Goal: Task Accomplishment & Management: Manage account settings

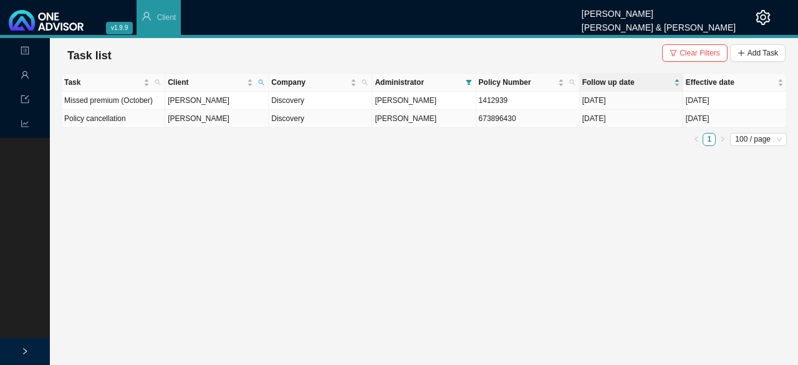
drag, startPoint x: 187, startPoint y: 122, endPoint x: 334, endPoint y: 124, distance: 147.2
click at [187, 122] on td "[PERSON_NAME]" at bounding box center [216, 119] width 103 height 18
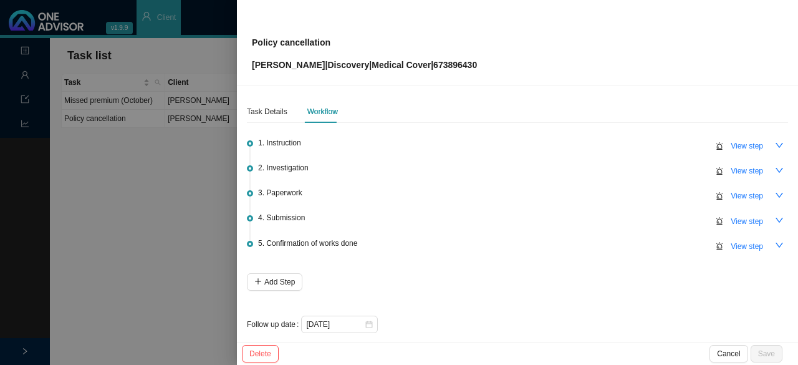
click at [173, 291] on div at bounding box center [399, 182] width 798 height 365
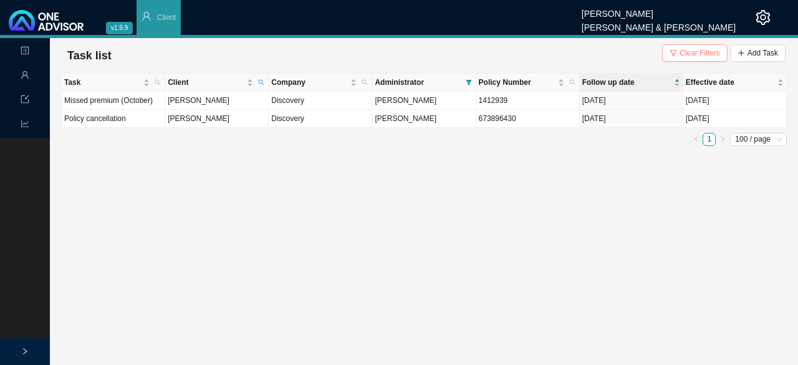
click at [702, 54] on span "Clear Filters" at bounding box center [700, 53] width 41 height 12
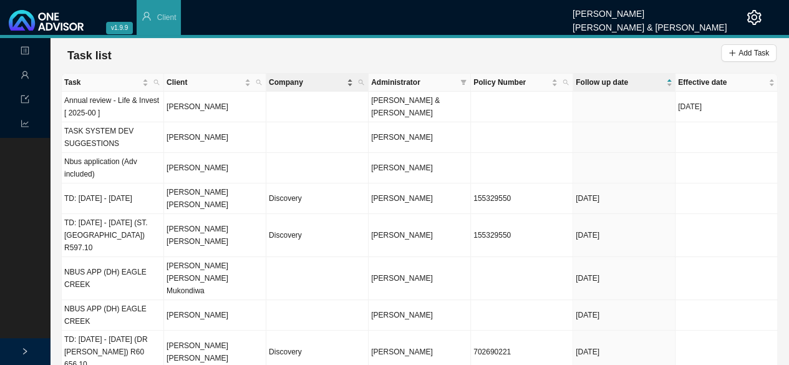
click at [294, 83] on span "Company" at bounding box center [306, 82] width 75 height 12
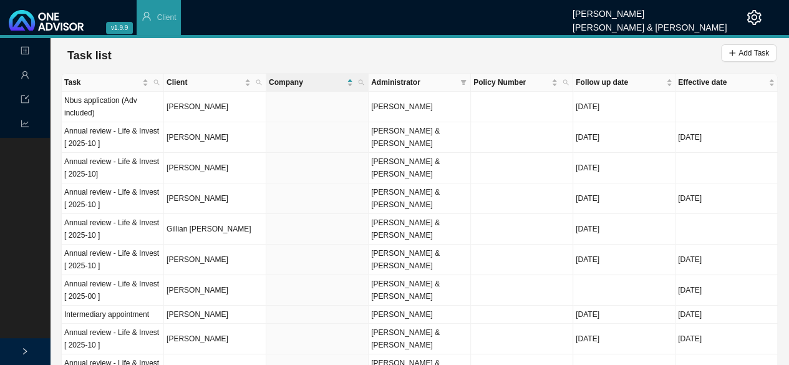
click at [394, 88] on th "Administrator" at bounding box center [419, 83] width 102 height 18
click at [463, 81] on icon "filter" at bounding box center [464, 82] width 6 height 5
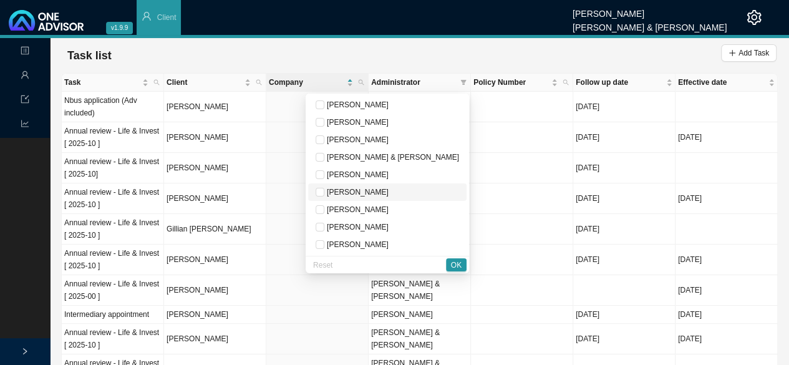
click at [388, 189] on span "[PERSON_NAME]" at bounding box center [356, 192] width 64 height 9
checkbox input "true"
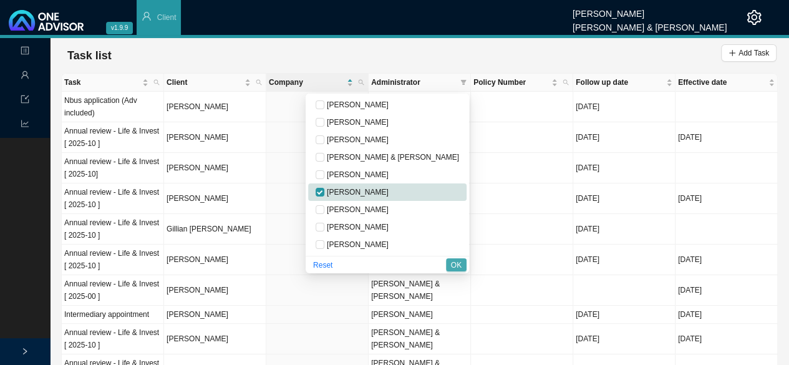
click at [455, 264] on span "OK" at bounding box center [456, 265] width 11 height 12
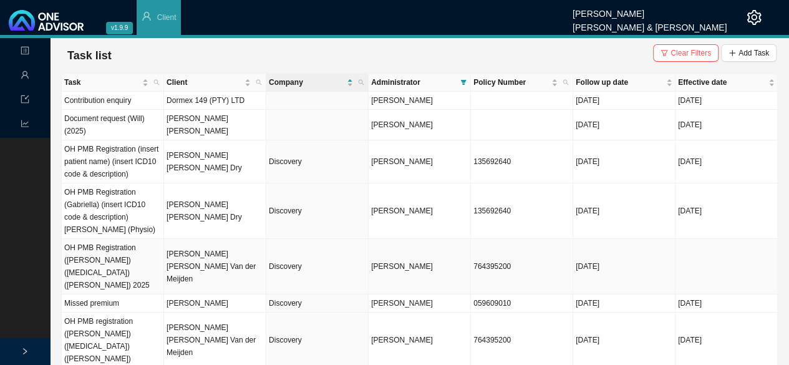
click at [148, 262] on td "OH PMB Registration ([PERSON_NAME]) ([MEDICAL_DATA]) ([PERSON_NAME]) 2025" at bounding box center [113, 266] width 102 height 55
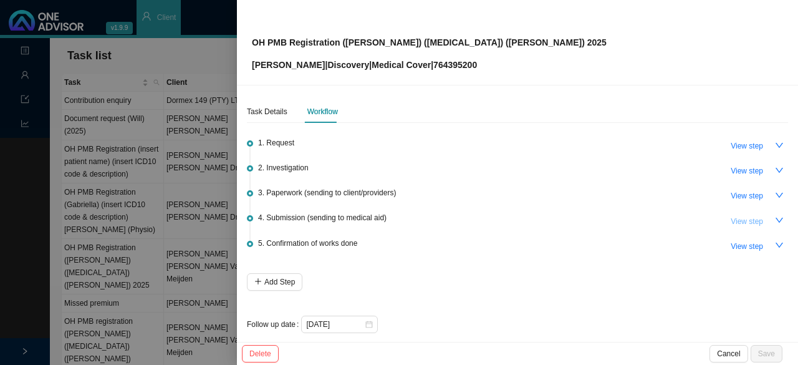
click at [734, 221] on span "View step" at bounding box center [747, 221] width 32 height 12
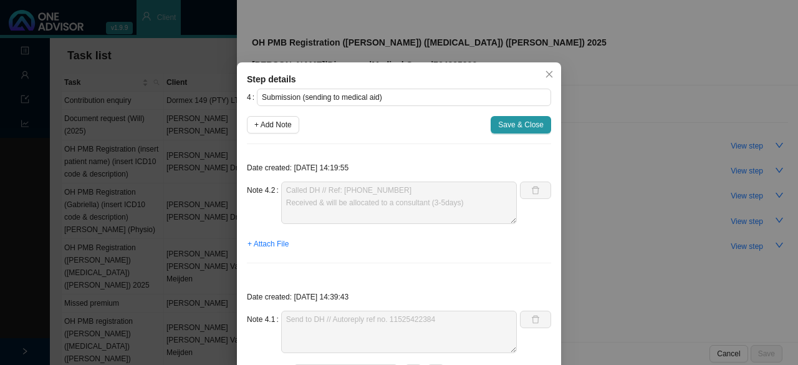
click at [541, 75] on span "Close" at bounding box center [549, 74] width 17 height 9
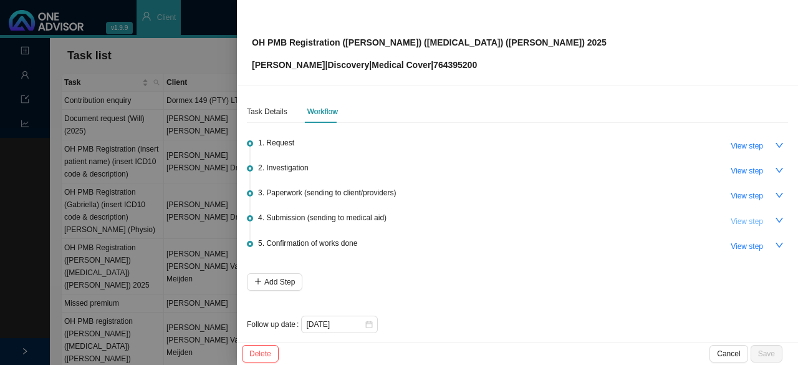
click at [733, 221] on span "View step" at bounding box center [747, 221] width 32 height 12
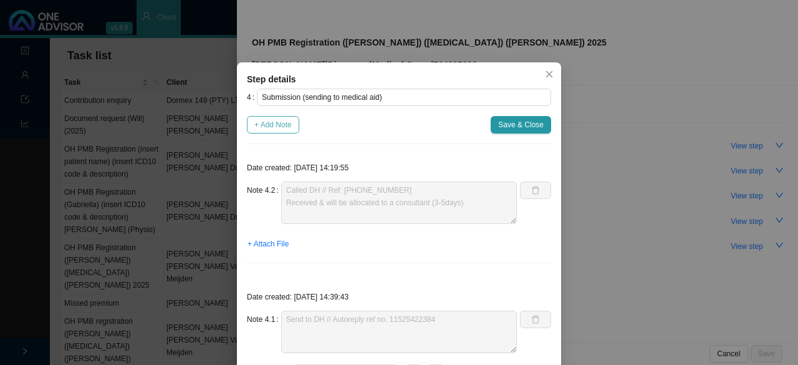
click at [270, 127] on span "+ Add Note" at bounding box center [272, 124] width 37 height 12
type textarea "Called DH // Ref: 11527717143 Received & will be allocated to a consultant (3-5…"
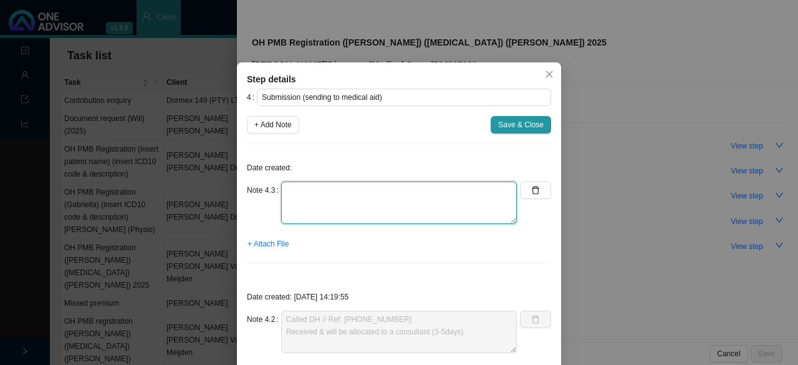
click at [322, 186] on textarea at bounding box center [399, 202] width 236 height 42
click at [372, 203] on textarea "Contacted DH // Ref. Still within" at bounding box center [399, 202] width 236 height 42
click at [357, 193] on textarea "Contacted DH // Ref. Still within" at bounding box center [399, 202] width 236 height 42
click at [320, 206] on textarea "Contacted DH // Ref. 11539294877 Still within" at bounding box center [399, 202] width 236 height 42
type textarea "Contacted DH // Ref. 11539294877 Still within turnaround time"
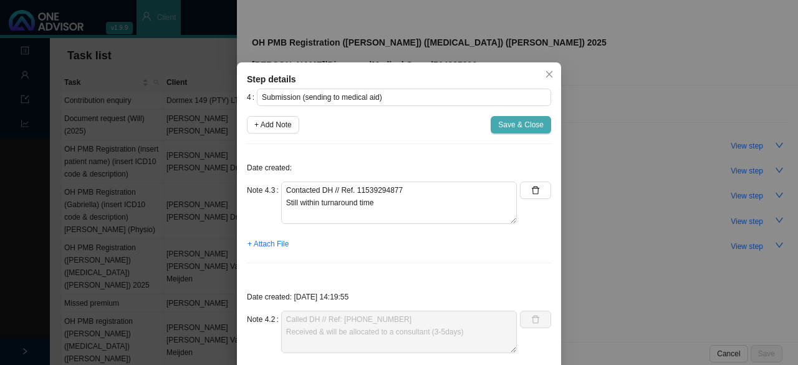
click at [514, 130] on span "Save & Close" at bounding box center [521, 124] width 46 height 12
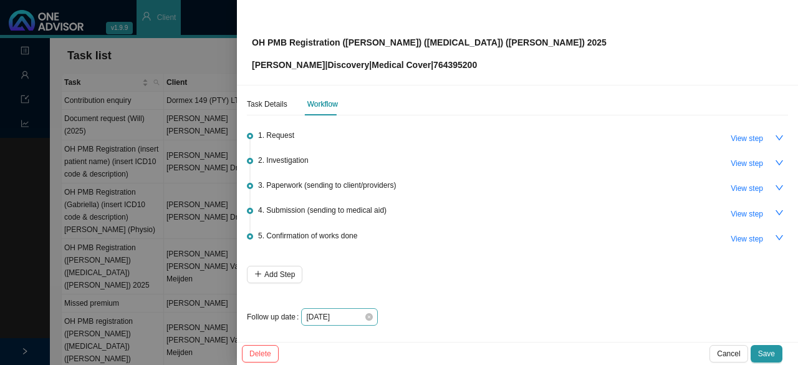
scroll to position [9, 0]
click at [366, 312] on icon "close-circle" at bounding box center [368, 315] width 7 height 7
click at [367, 314] on div at bounding box center [339, 315] width 67 height 12
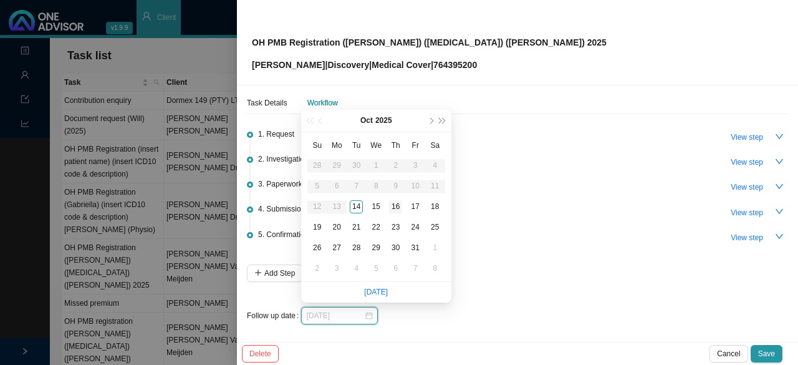
type input "[DATE]"
click at [399, 202] on div "16" at bounding box center [395, 206] width 13 height 13
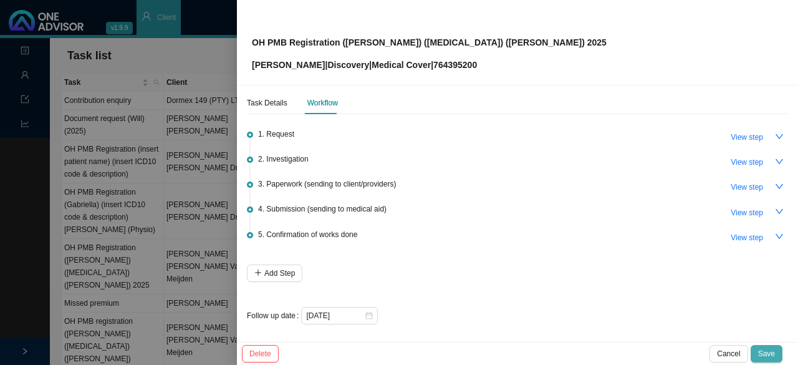
click at [767, 354] on span "Save" at bounding box center [766, 353] width 17 height 12
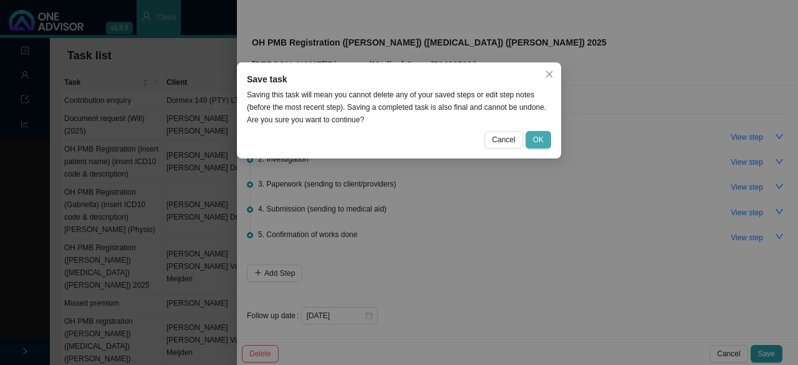
click at [536, 140] on span "OK" at bounding box center [538, 139] width 11 height 12
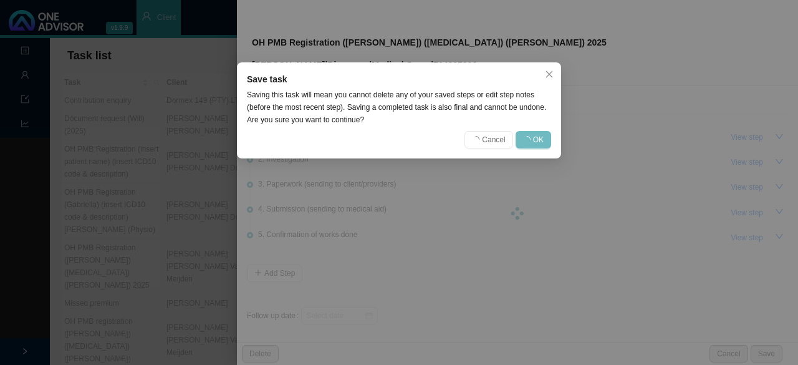
scroll to position [0, 0]
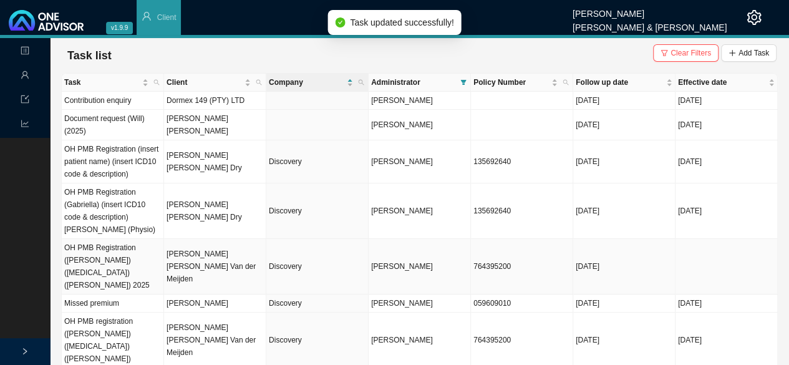
click at [210, 257] on td "[PERSON_NAME] [PERSON_NAME] Van der Meijden" at bounding box center [215, 266] width 102 height 55
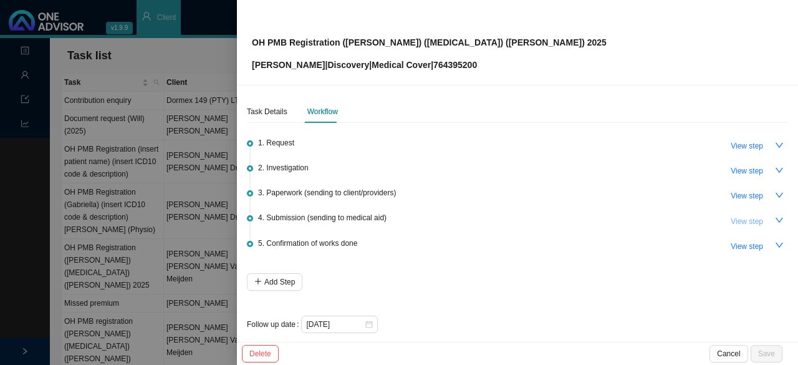
click at [734, 223] on span "View step" at bounding box center [747, 221] width 32 height 12
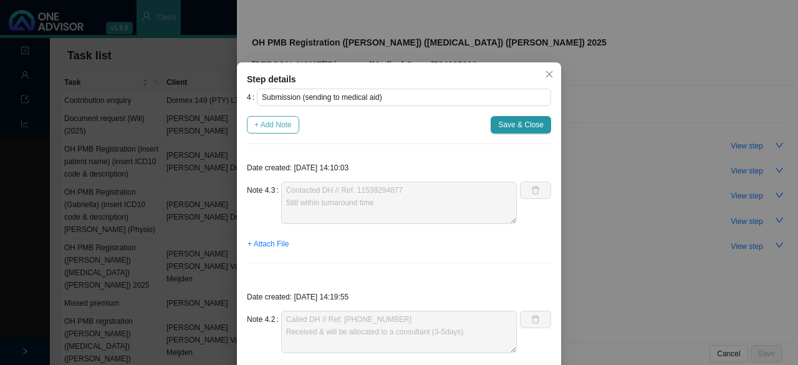
click at [277, 120] on span "+ Add Note" at bounding box center [272, 124] width 37 height 12
type textarea "Contacted DH // Ref. 11539294877 Still within turnaround time"
type textarea "Called DH // Ref: 11527717143 Received & will be allocated to a consultant (3-5…"
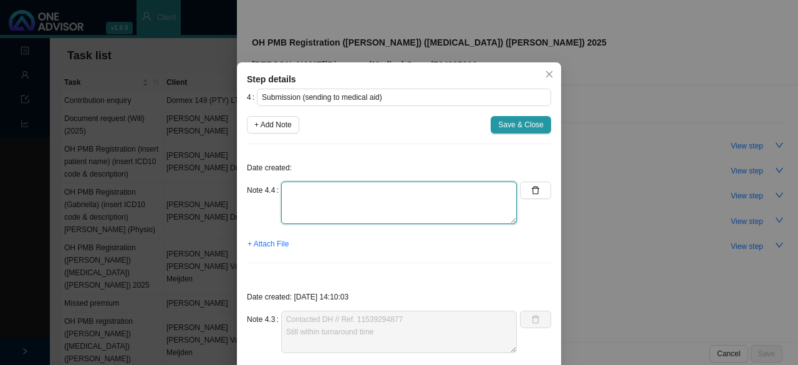
click at [329, 206] on textarea at bounding box center [399, 202] width 236 height 42
type textarea "Contacted DH // Ref. 11539294877 Still within turnaround time"
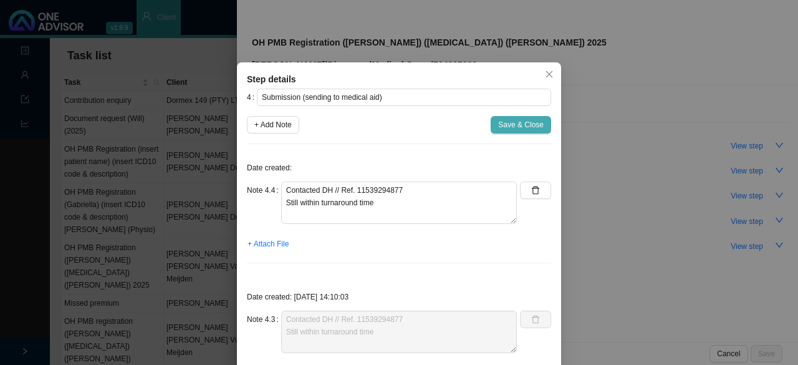
click at [522, 122] on span "Save & Close" at bounding box center [521, 124] width 46 height 12
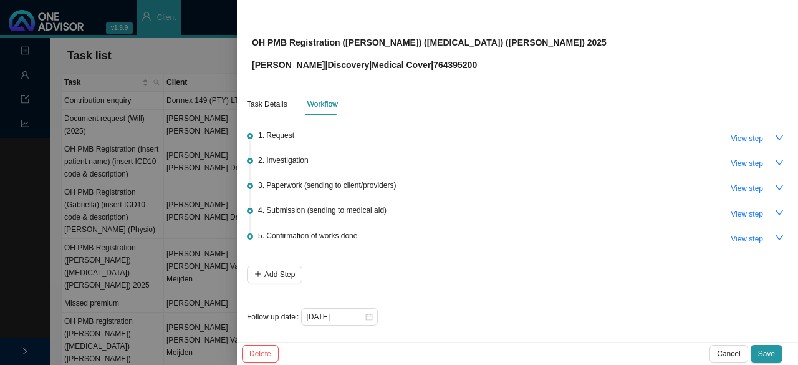
scroll to position [9, 0]
click at [763, 350] on span "Save" at bounding box center [766, 353] width 17 height 12
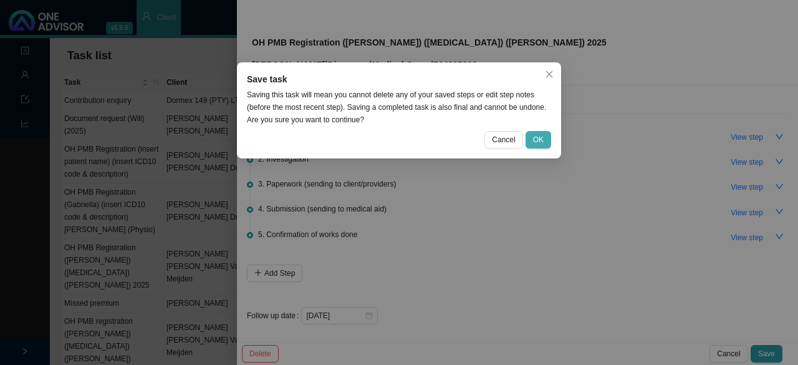
click at [539, 139] on span "OK" at bounding box center [538, 139] width 11 height 12
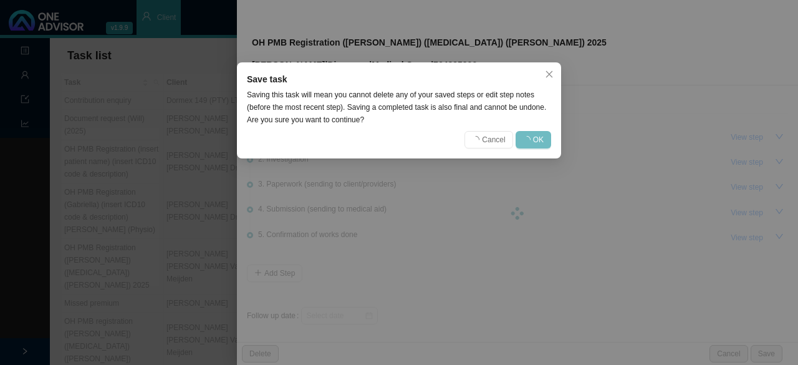
scroll to position [0, 0]
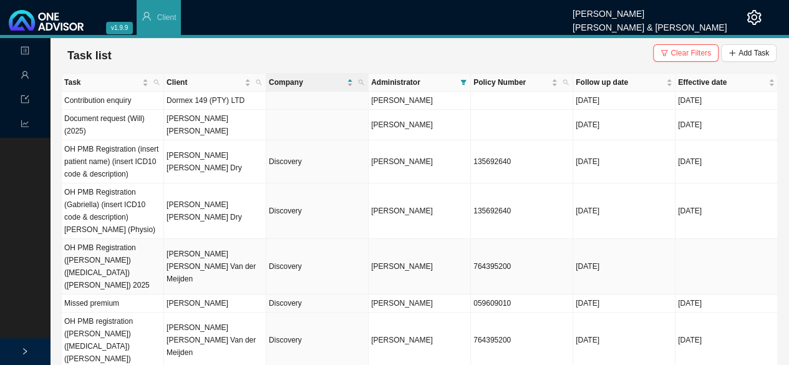
click at [290, 261] on td "Discovery" at bounding box center [317, 266] width 102 height 55
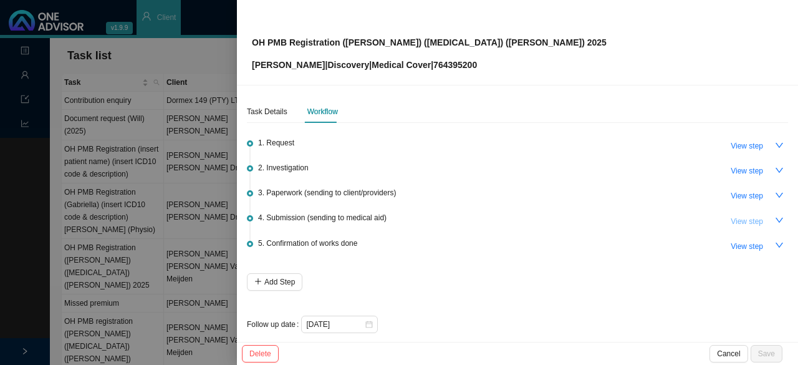
click at [747, 217] on span "View step" at bounding box center [747, 221] width 32 height 12
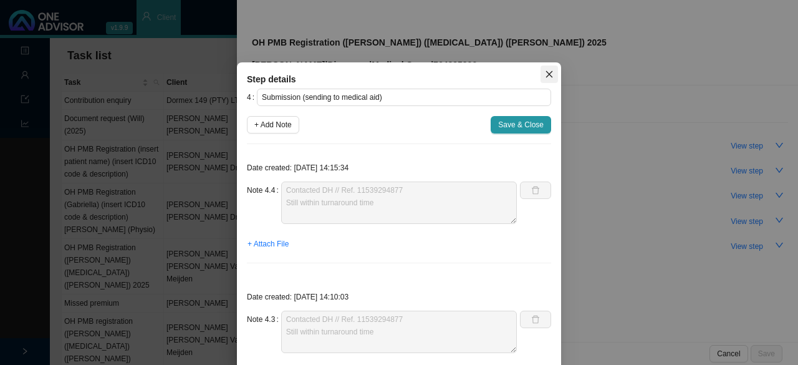
click at [552, 73] on span "Close" at bounding box center [549, 74] width 17 height 9
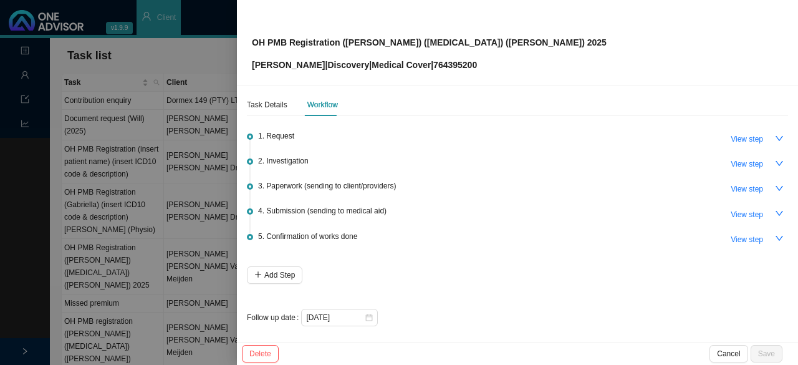
scroll to position [9, 0]
click at [164, 203] on div at bounding box center [399, 182] width 798 height 365
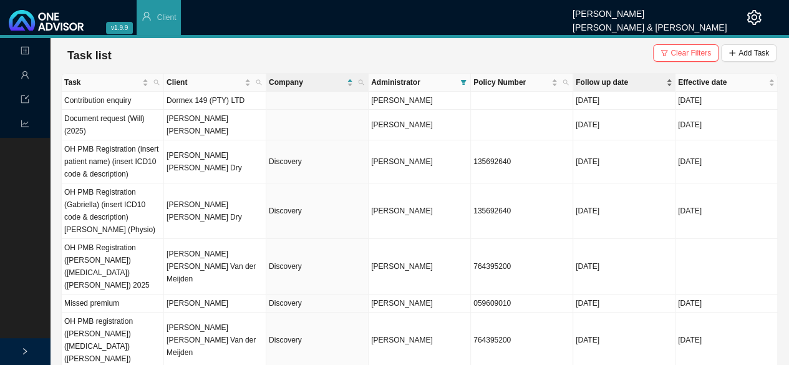
click at [604, 82] on span "Follow up date" at bounding box center [619, 82] width 88 height 12
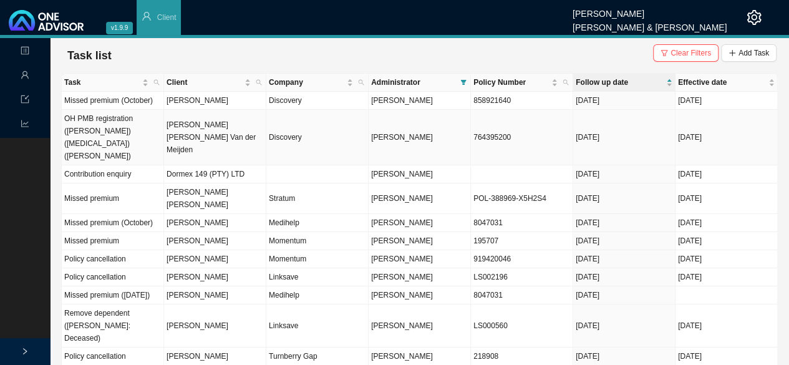
click at [204, 137] on td "[PERSON_NAME] [PERSON_NAME] Van der Meijden" at bounding box center [215, 137] width 102 height 55
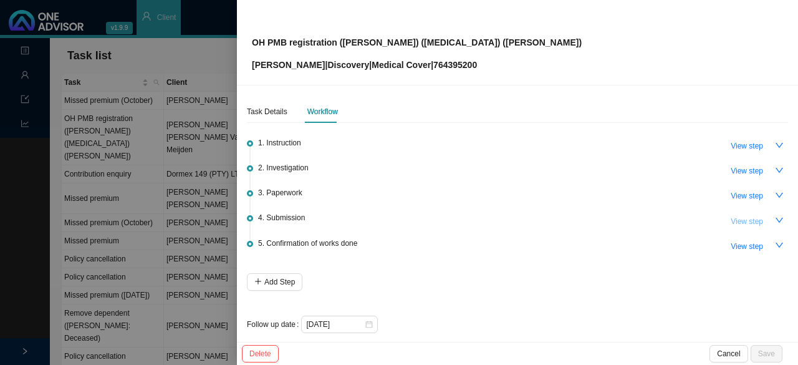
click at [744, 223] on span "View step" at bounding box center [747, 221] width 32 height 12
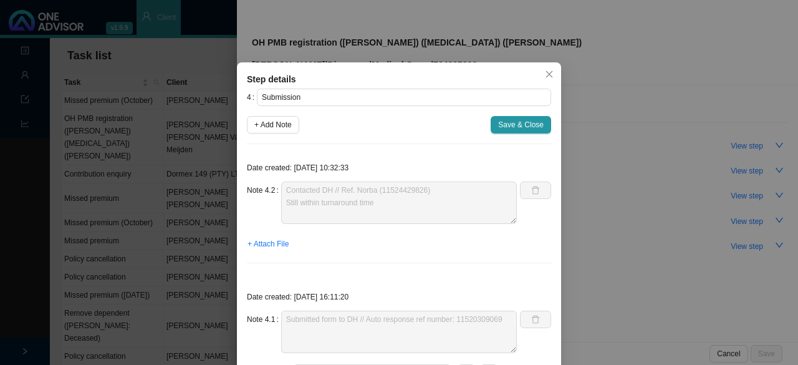
scroll to position [62, 0]
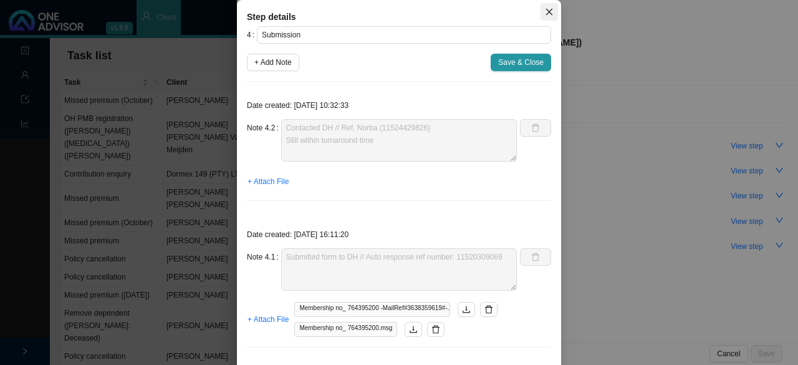
click at [546, 13] on icon "close" at bounding box center [549, 12] width 7 height 7
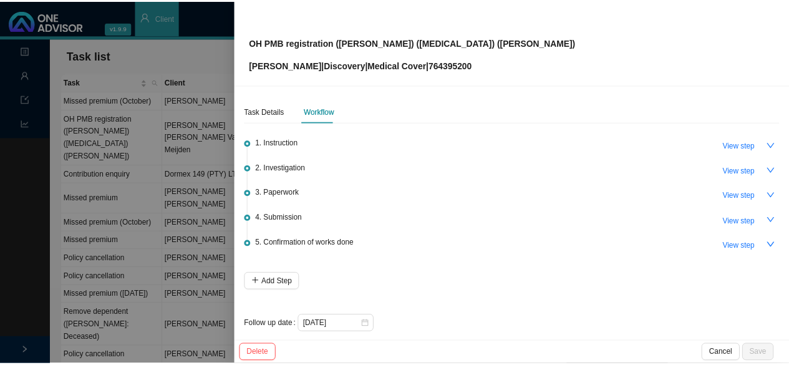
scroll to position [21, 0]
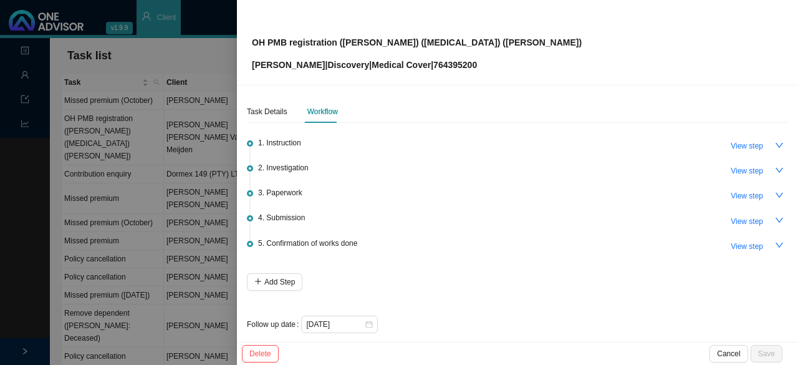
click at [177, 190] on div at bounding box center [399, 182] width 798 height 365
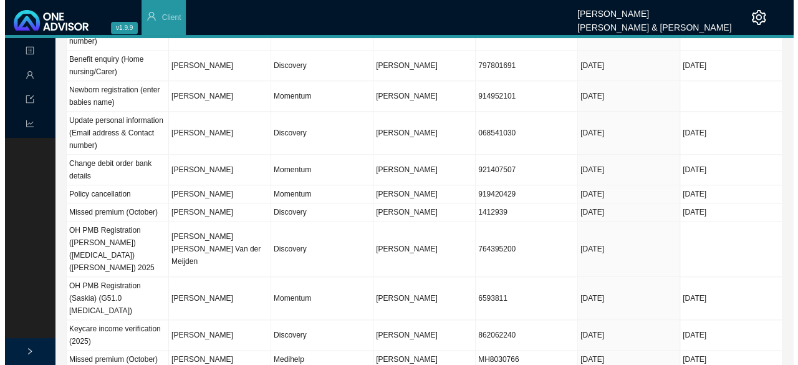
scroll to position [623, 0]
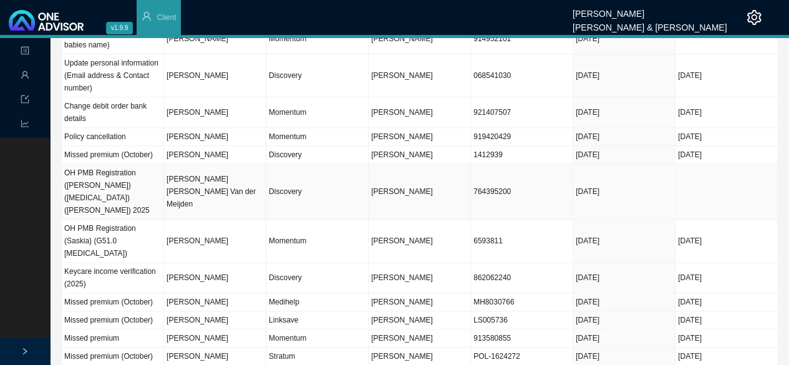
click at [275, 168] on td "Discovery" at bounding box center [317, 191] width 102 height 55
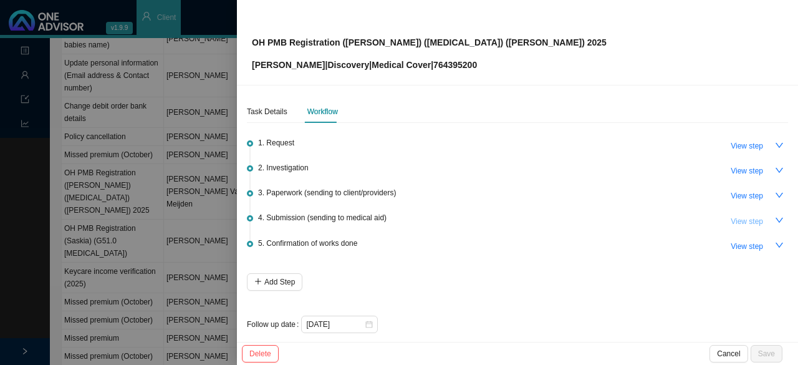
click at [745, 218] on span "View step" at bounding box center [747, 221] width 32 height 12
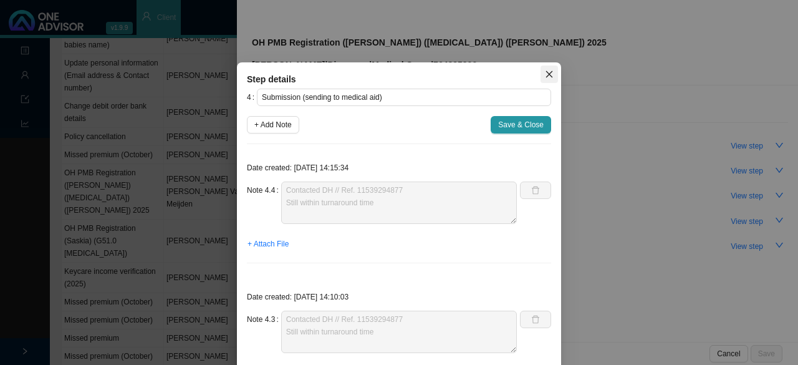
click at [545, 73] on icon "close" at bounding box center [549, 74] width 9 height 9
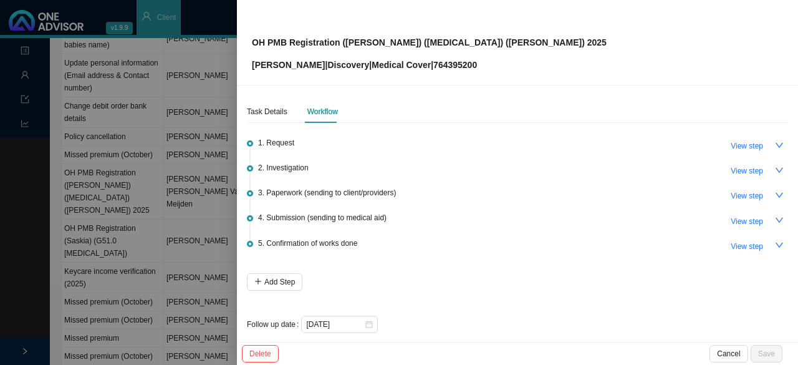
click at [147, 204] on div at bounding box center [399, 182] width 798 height 365
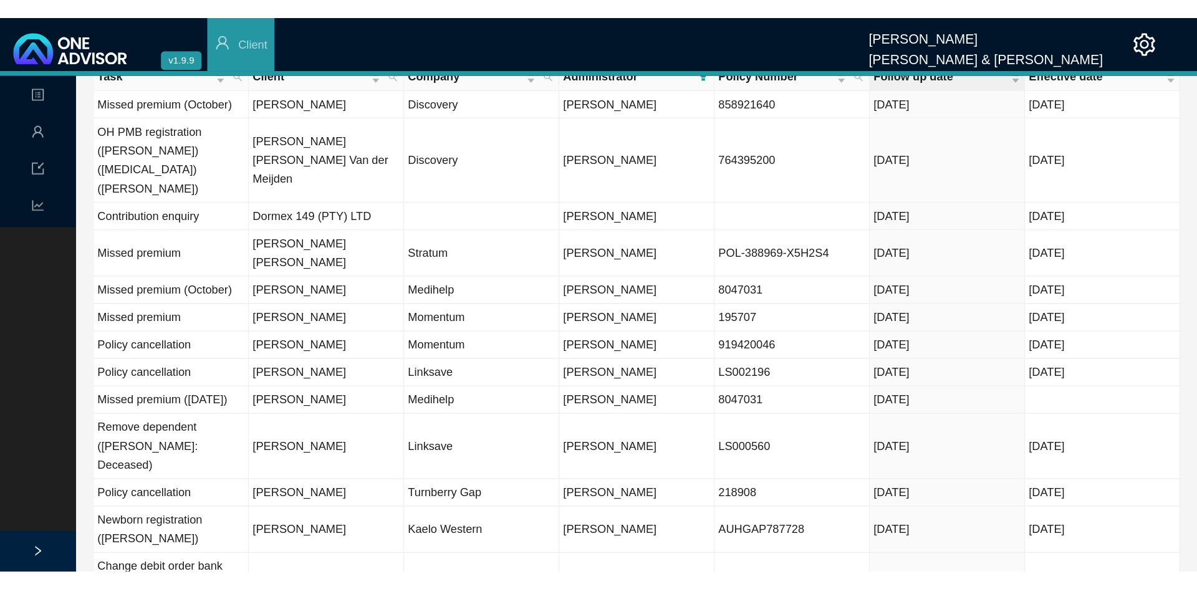
scroll to position [0, 0]
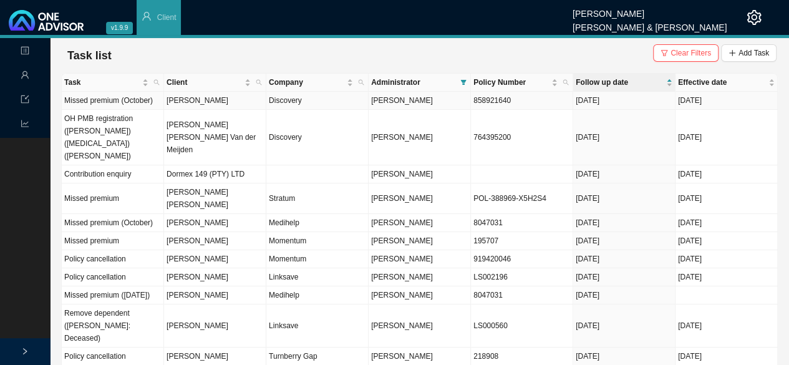
drag, startPoint x: 193, startPoint y: 100, endPoint x: 226, endPoint y: 107, distance: 33.1
click at [193, 100] on td "[PERSON_NAME]" at bounding box center [215, 101] width 102 height 18
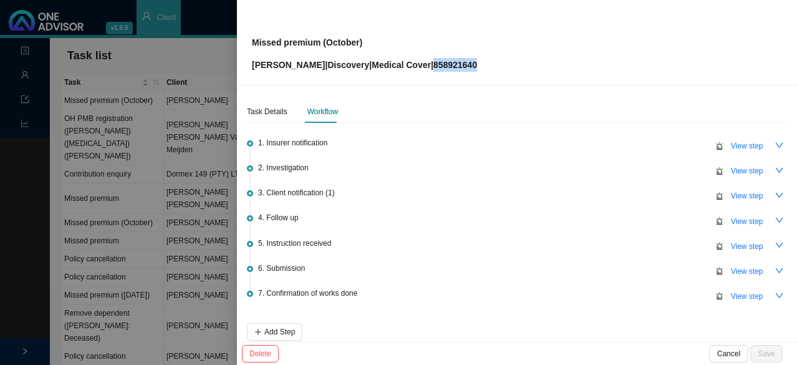
drag, startPoint x: 481, startPoint y: 69, endPoint x: 425, endPoint y: 70, distance: 56.7
click at [425, 70] on div "Missed premium (October) Bryce Mellors | Discovery | Medical Cover | 858921640" at bounding box center [517, 42] width 531 height 59
copy p "858921640"
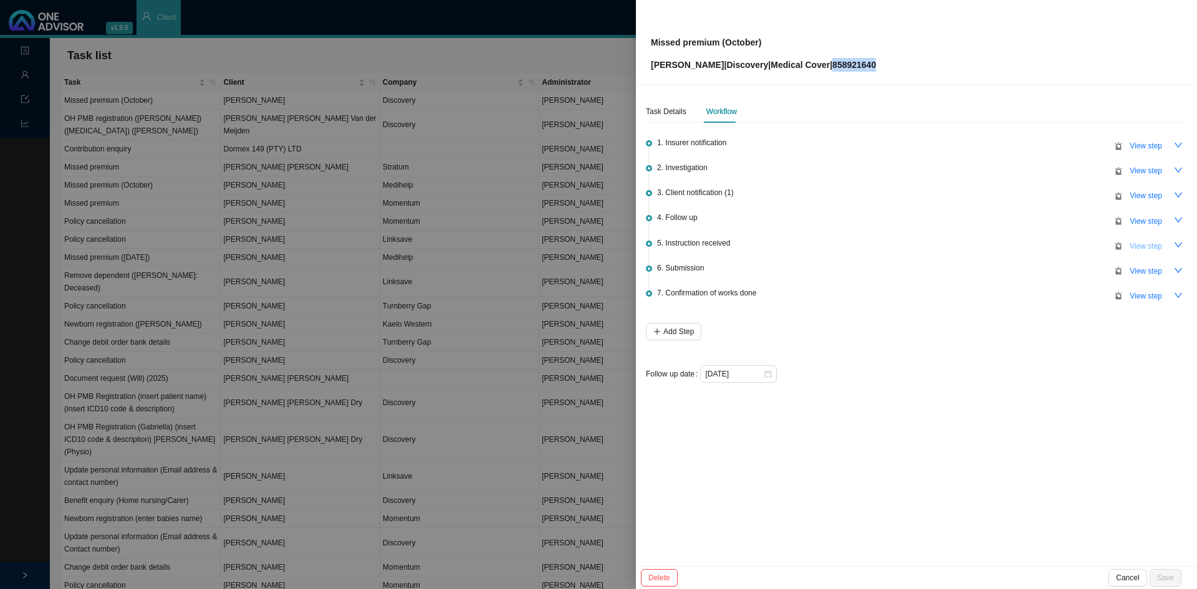
click at [797, 243] on span "View step" at bounding box center [1146, 246] width 32 height 12
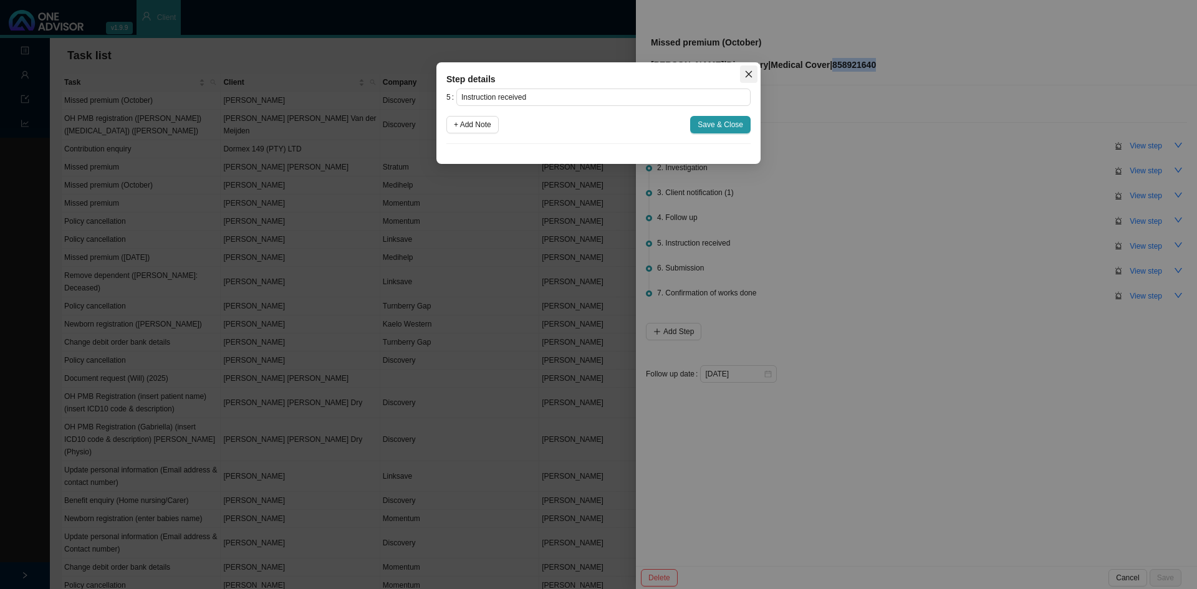
click at [751, 69] on button "Close" at bounding box center [748, 73] width 17 height 17
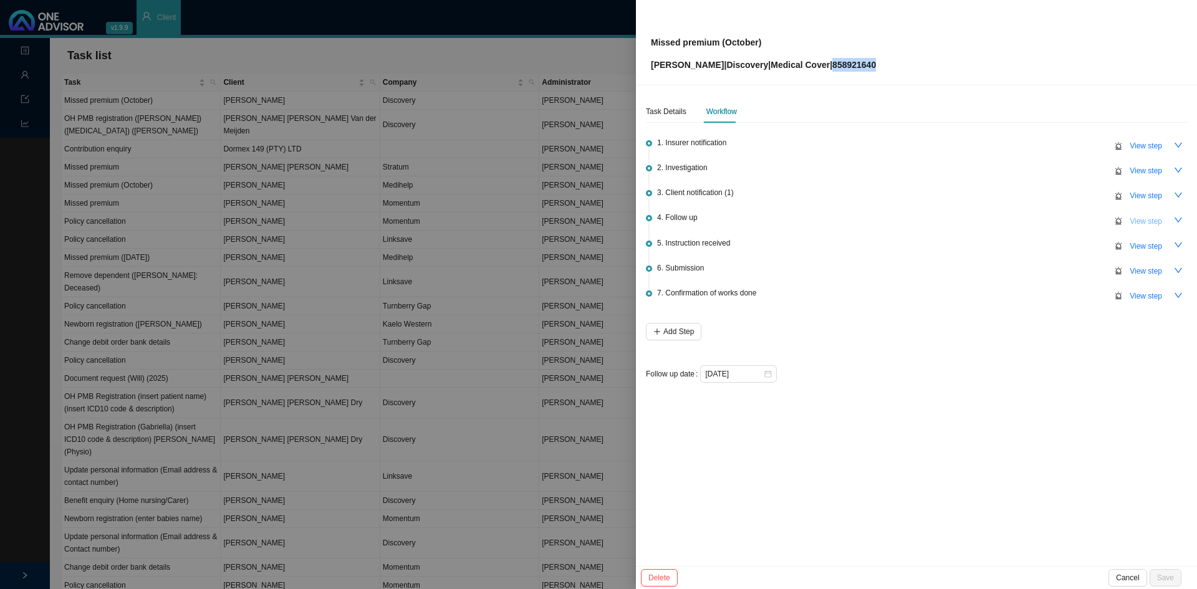
click at [797, 217] on span "View step" at bounding box center [1146, 221] width 32 height 12
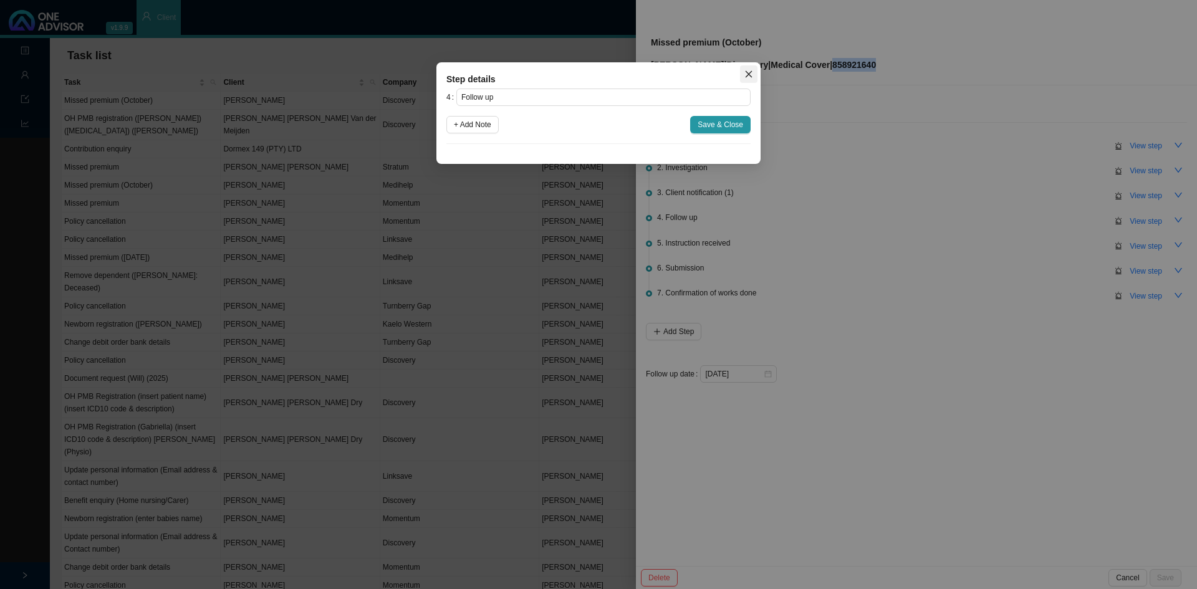
click at [751, 75] on icon "close" at bounding box center [748, 74] width 9 height 9
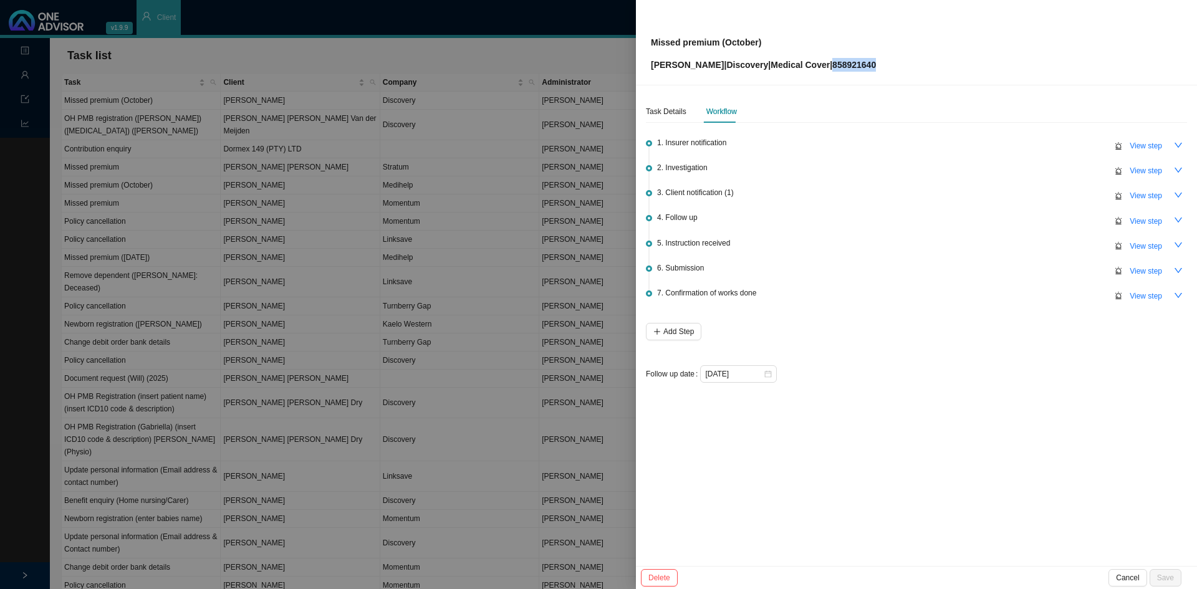
click at [797, 193] on span "View step" at bounding box center [1146, 196] width 32 height 12
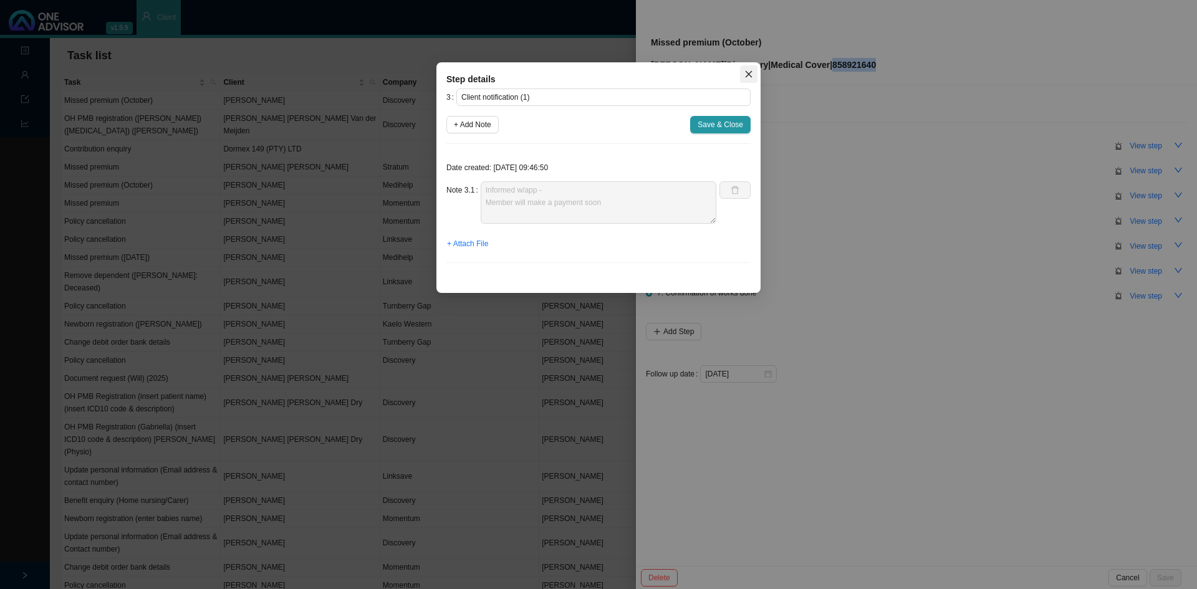
click at [744, 74] on icon "close" at bounding box center [748, 74] width 9 height 9
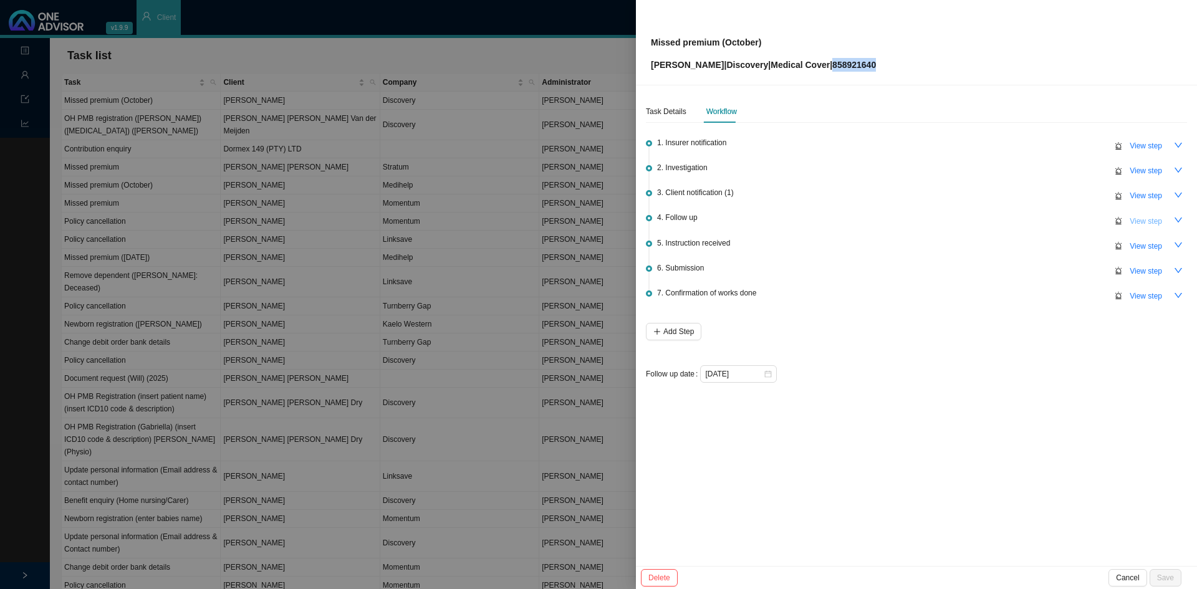
click at [797, 222] on span "View step" at bounding box center [1146, 221] width 32 height 12
type input "Follow up"
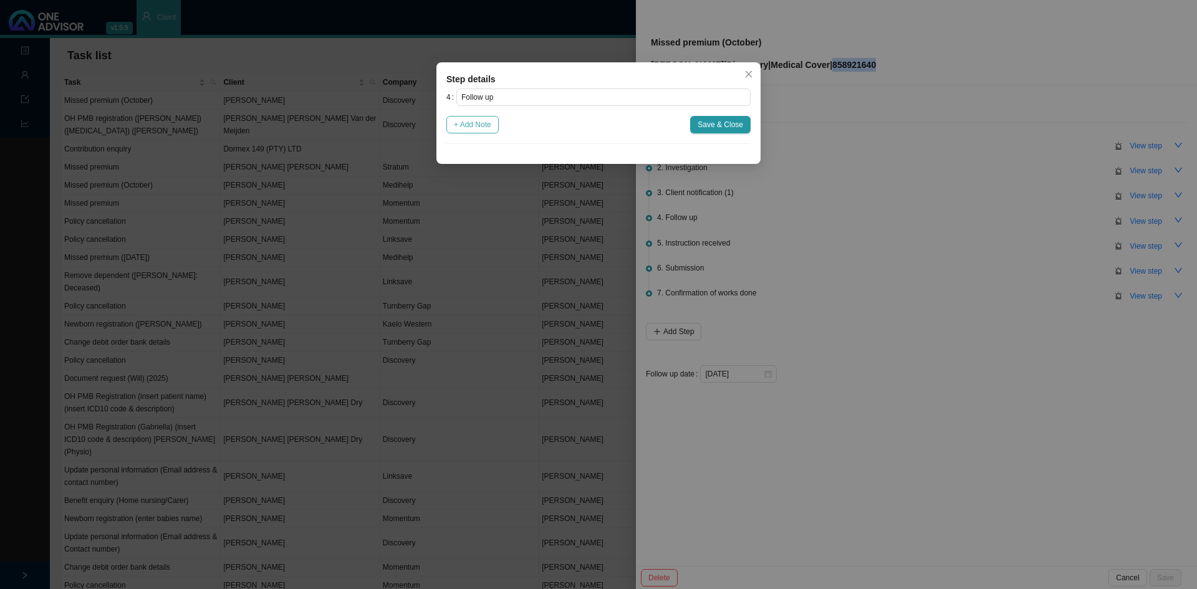
click at [473, 132] on button "+ Add Note" at bounding box center [472, 124] width 52 height 17
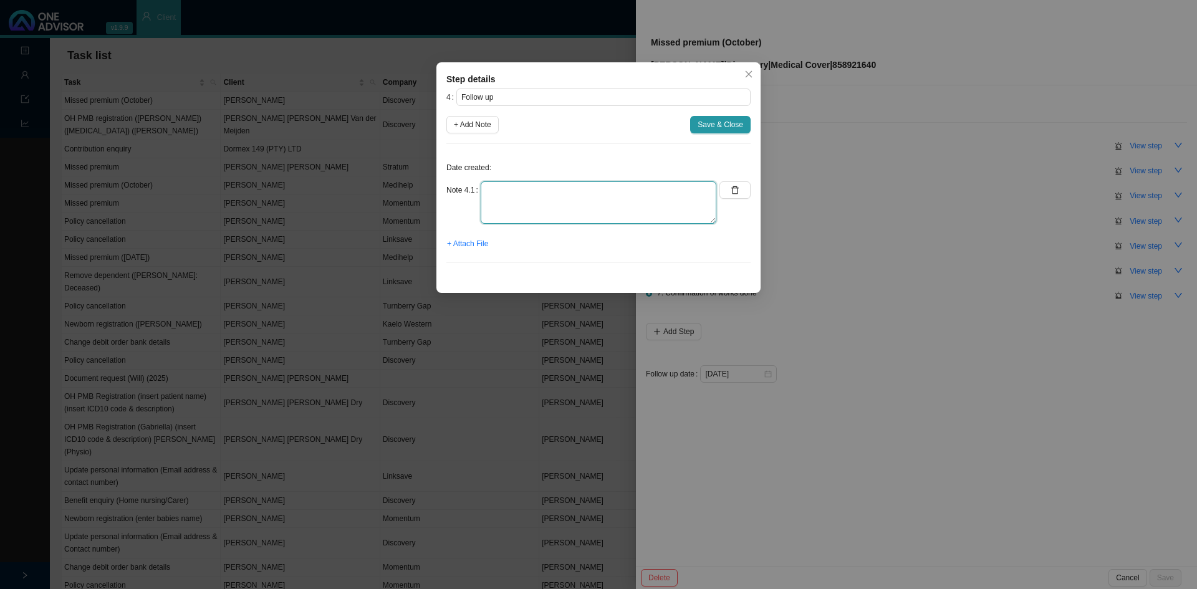
click at [525, 219] on textarea at bounding box center [599, 202] width 236 height 42
type textarea "No POP sent to [GEOGRAPHIC_DATA]"
click at [714, 123] on span "Save & Close" at bounding box center [721, 124] width 46 height 12
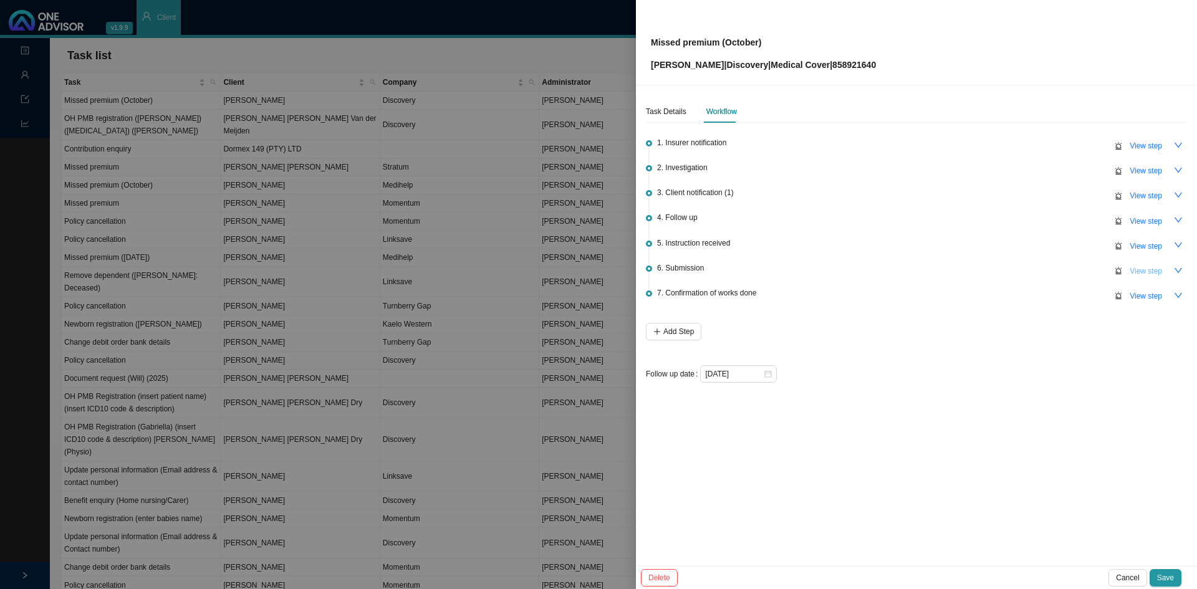
click at [797, 265] on span "View step" at bounding box center [1146, 271] width 32 height 12
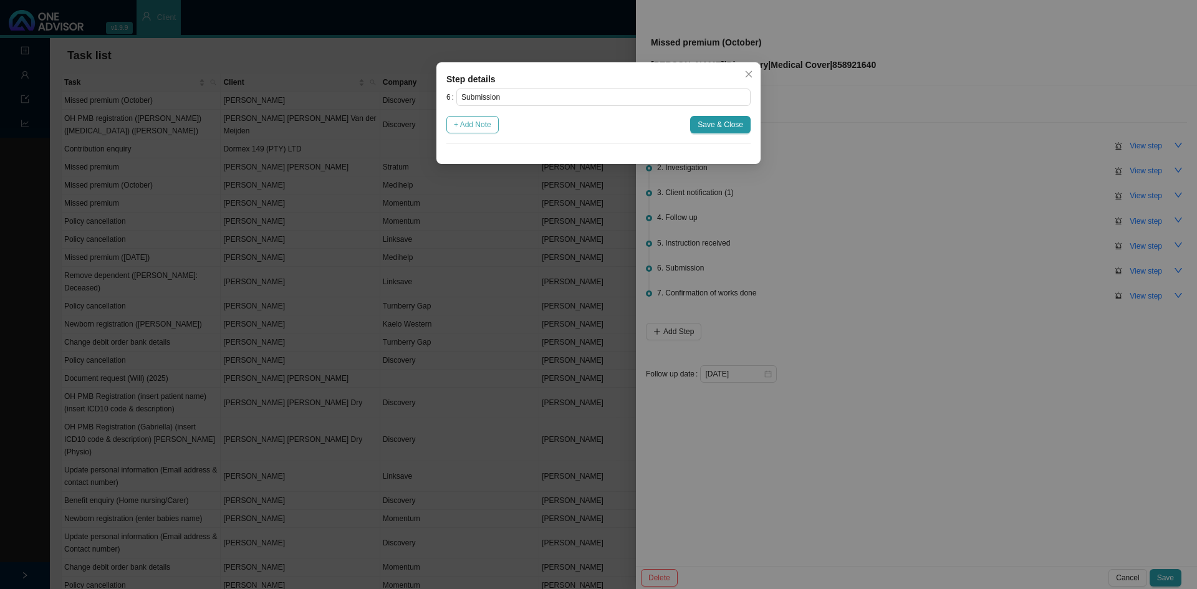
click at [479, 123] on span "+ Add Note" at bounding box center [472, 124] width 37 height 12
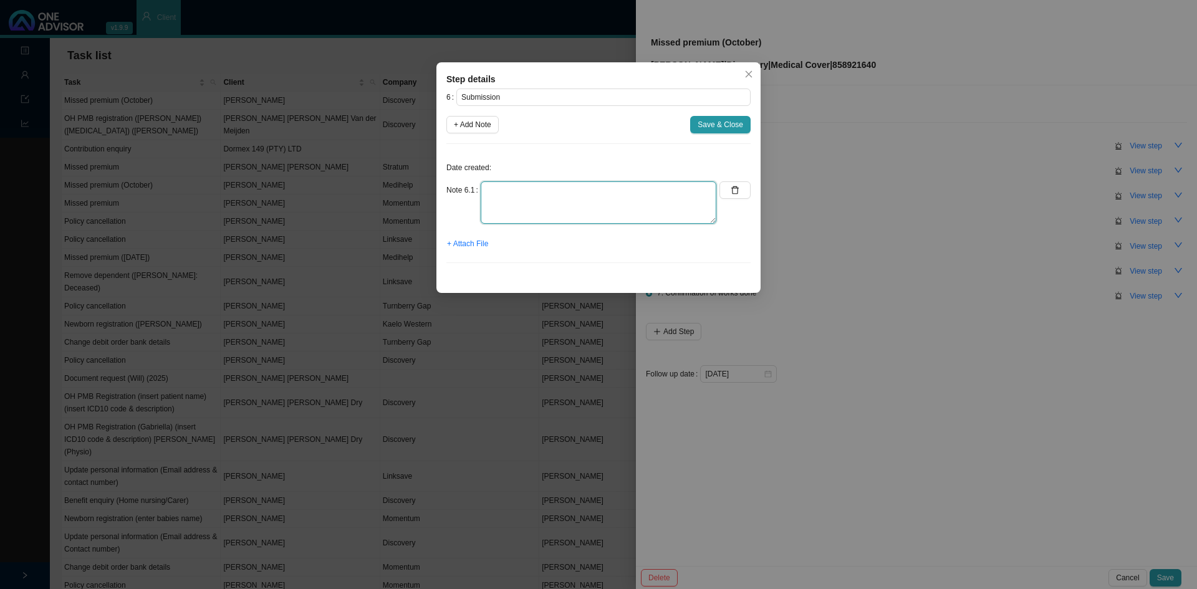
click at [514, 213] on textarea at bounding box center [599, 202] width 236 height 42
click at [549, 205] on textarea at bounding box center [599, 202] width 236 height 42
drag, startPoint x: 546, startPoint y: 192, endPoint x: 558, endPoint y: 193, distance: 11.9
click at [546, 192] on textarea "Called DH // Ref." at bounding box center [599, 202] width 236 height 42
paste textarea "11539452083"
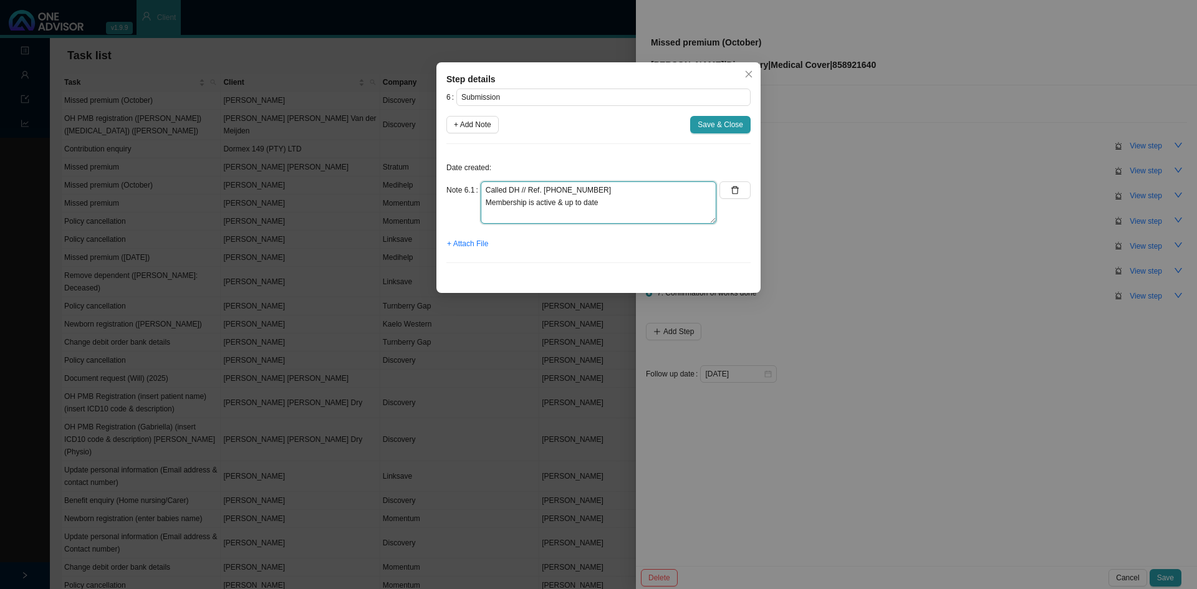
click at [645, 201] on textarea "Called DH // Ref. 11539452083 Membership is active & up to date" at bounding box center [599, 202] width 236 height 42
click at [605, 209] on textarea "Called DH // Ref. 11539452083 Membership is active & up to date Member made a p…" at bounding box center [599, 202] width 236 height 42
type textarea "Called DH // Ref. 11539452083 Membership is active & up to date Member made a p…"
click at [737, 123] on span "Save & Close" at bounding box center [721, 124] width 46 height 12
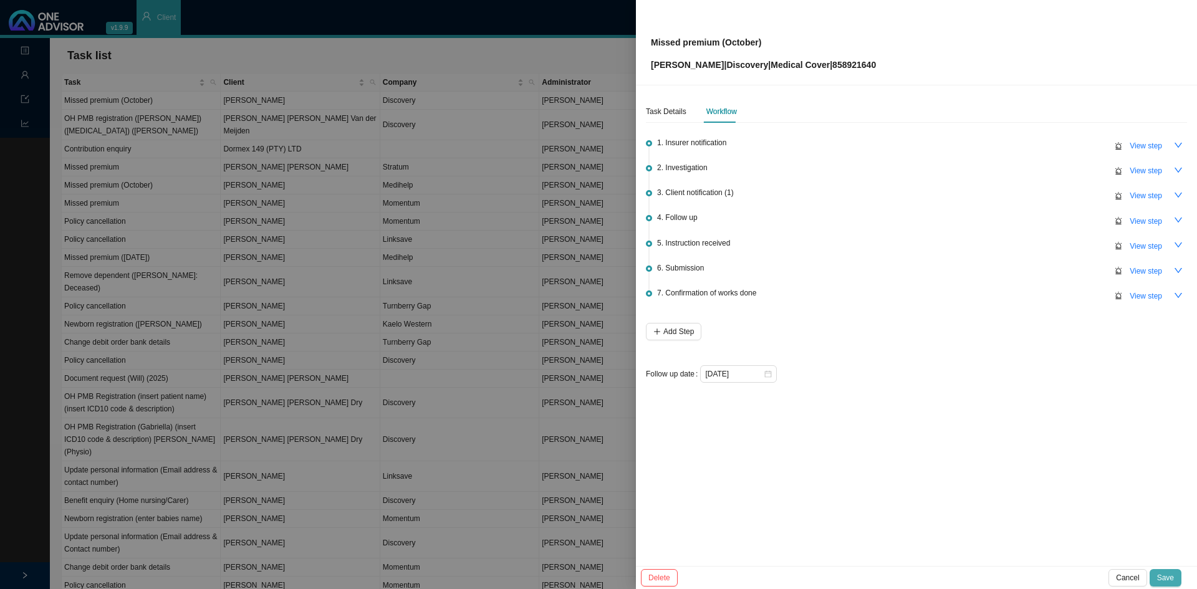
click at [797, 364] on span "Save" at bounding box center [1165, 578] width 17 height 12
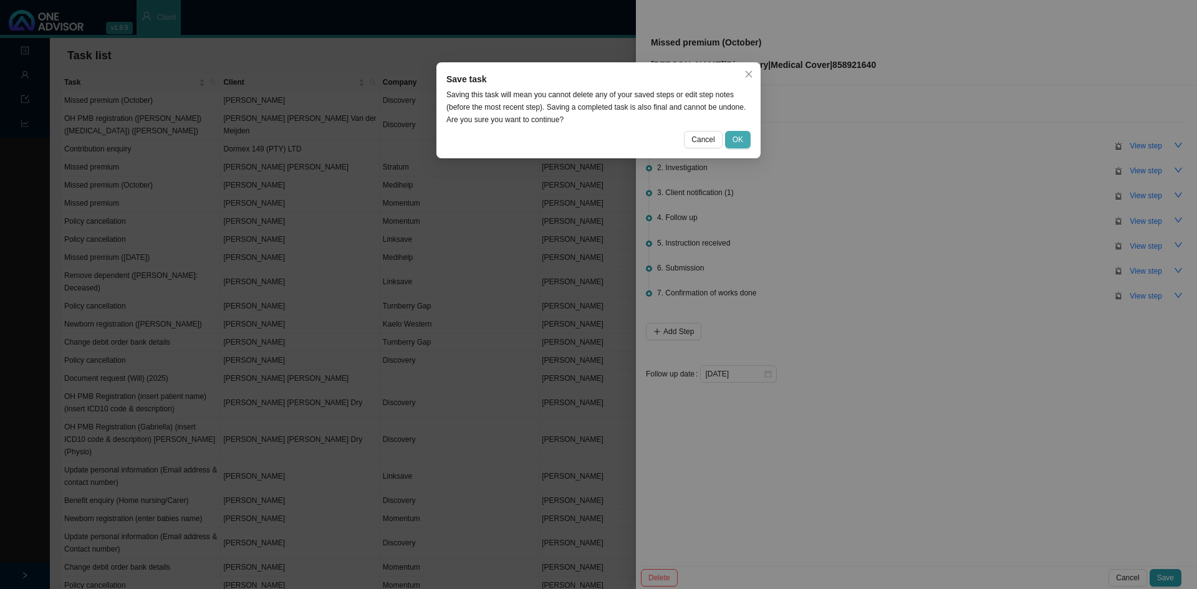
click at [741, 138] on span "OK" at bounding box center [738, 139] width 11 height 12
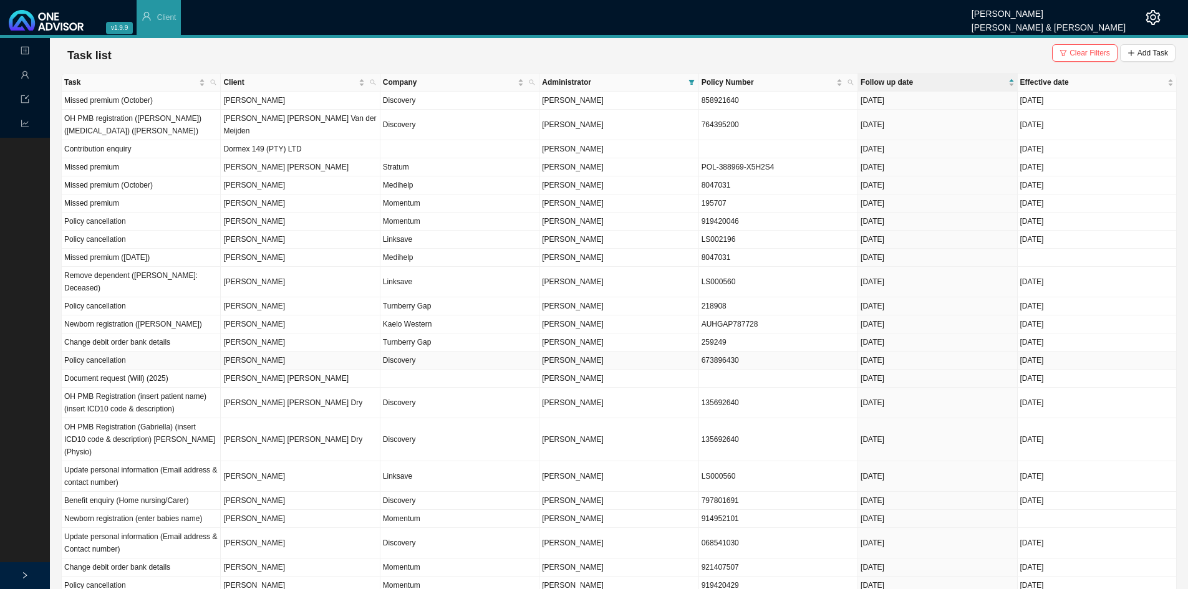
click at [405, 352] on td "Discovery" at bounding box center [459, 361] width 159 height 18
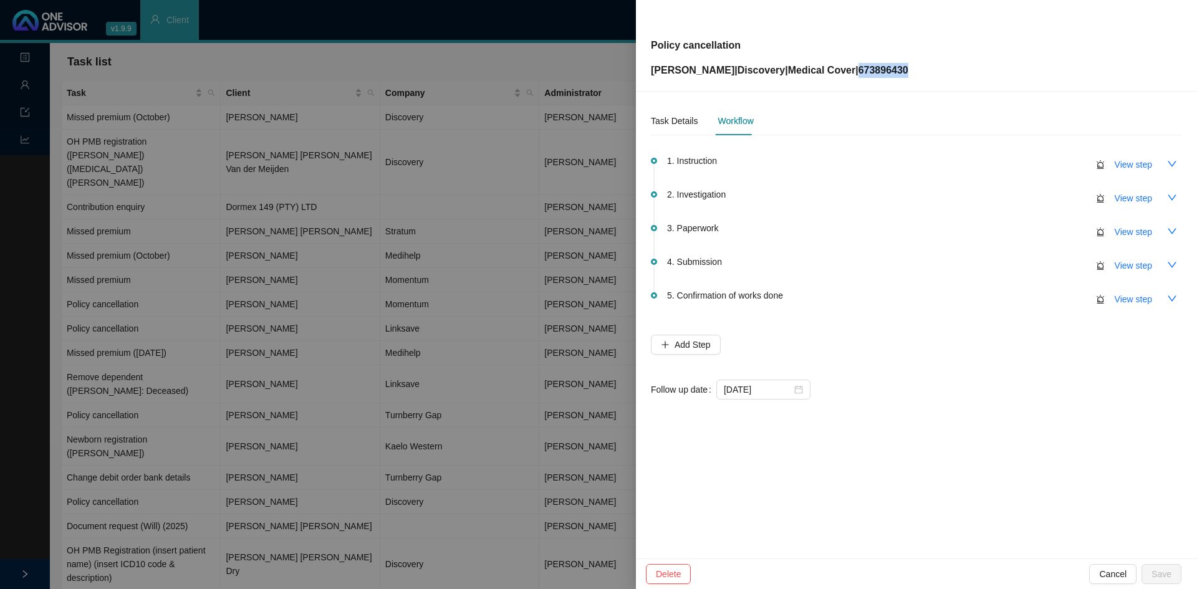
drag, startPoint x: 888, startPoint y: 69, endPoint x: 877, endPoint y: 70, distance: 11.9
click at [797, 70] on div "Policy cancellation Brandon Oosthuizen | Discovery | Medical Cover | 673896430" at bounding box center [916, 45] width 531 height 65
copy p "673896430"
click at [797, 264] on span "View step" at bounding box center [1133, 266] width 37 height 14
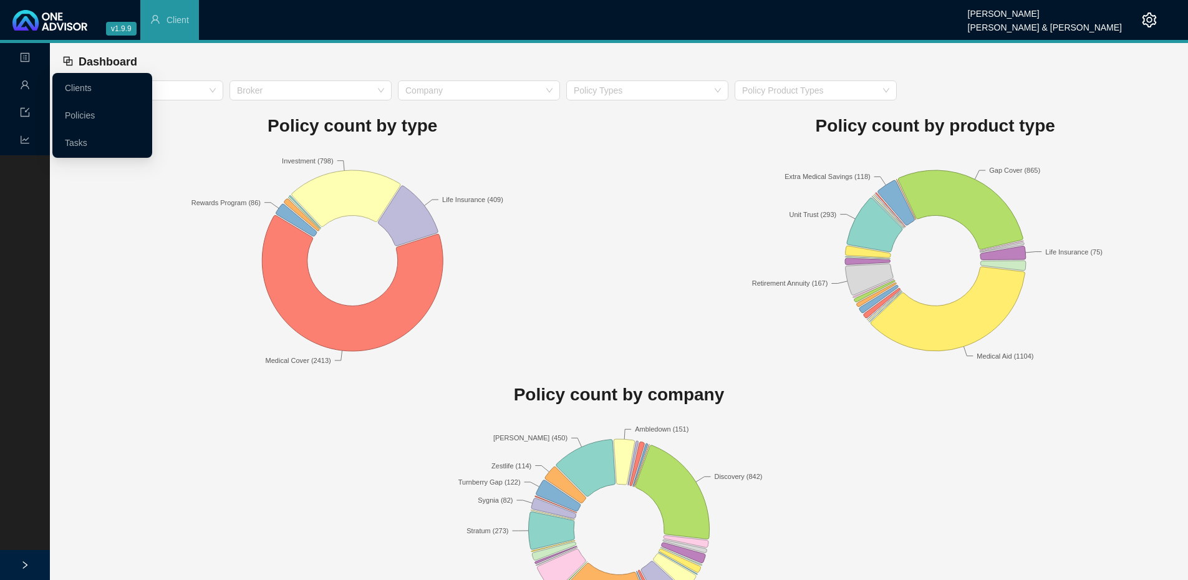
click at [25, 85] on icon "user" at bounding box center [25, 84] width 8 height 9
drag, startPoint x: 79, startPoint y: 137, endPoint x: 132, endPoint y: 138, distance: 52.4
click at [79, 138] on link "Tasks" at bounding box center [76, 143] width 22 height 10
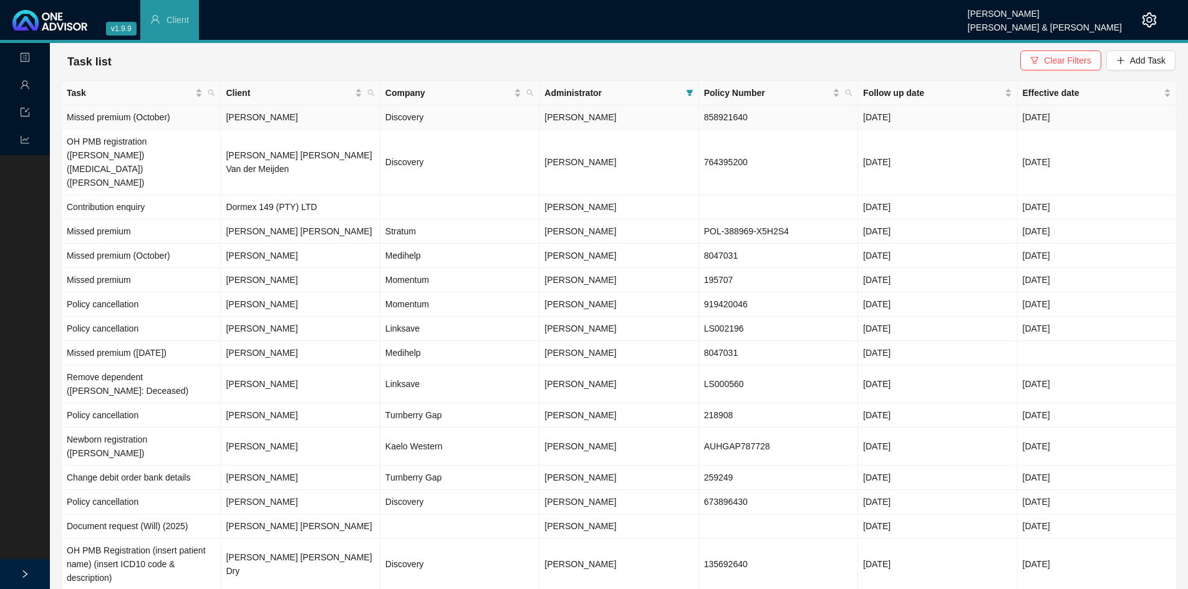
click at [252, 119] on td "[PERSON_NAME]" at bounding box center [300, 117] width 159 height 24
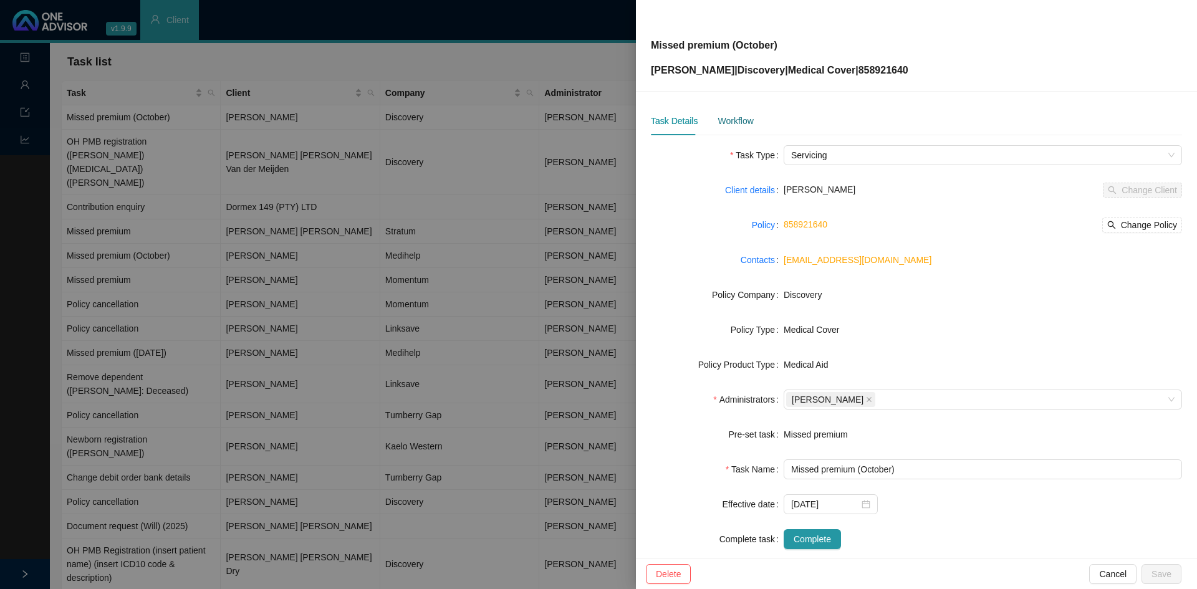
click at [720, 120] on div "Workflow" at bounding box center [736, 121] width 36 height 14
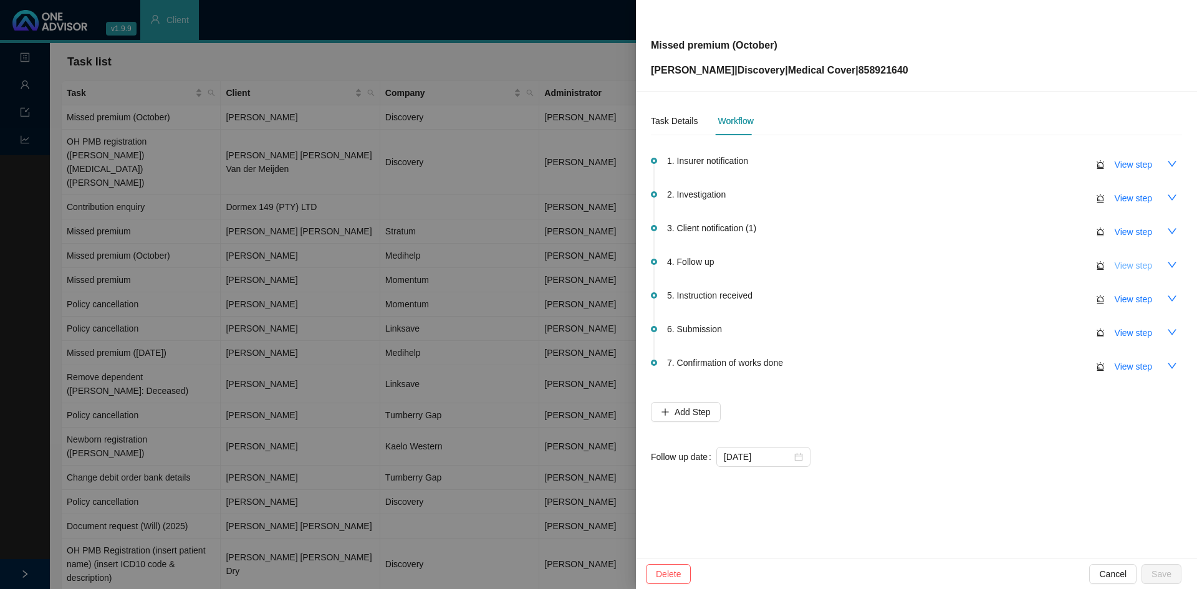
click at [1146, 266] on span "View step" at bounding box center [1133, 266] width 37 height 14
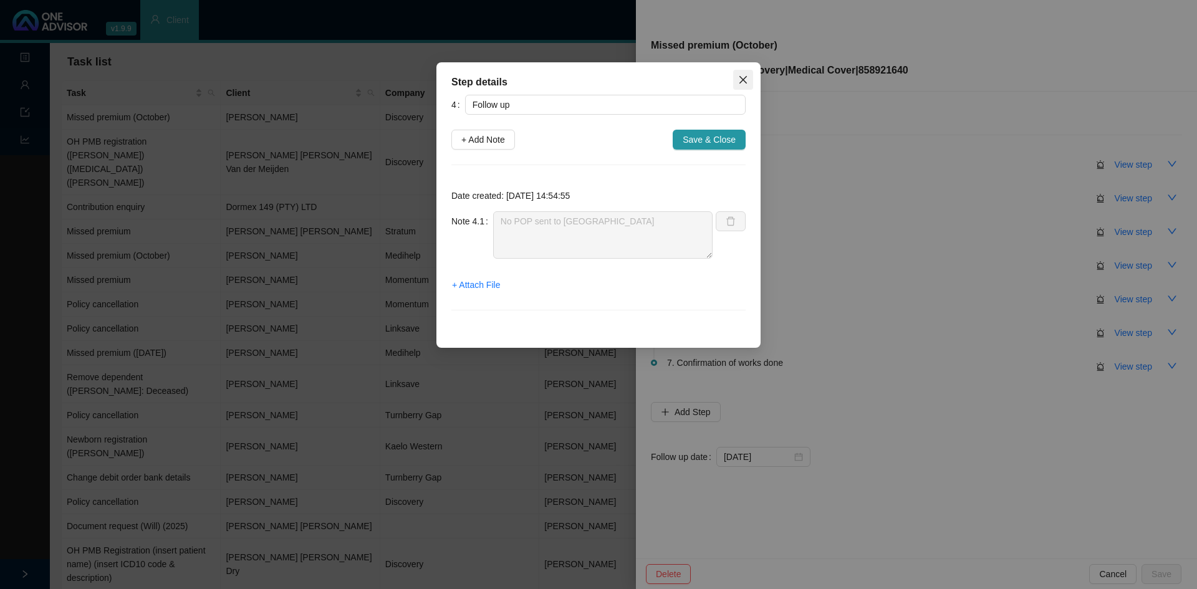
click at [747, 81] on icon "close" at bounding box center [743, 80] width 10 height 10
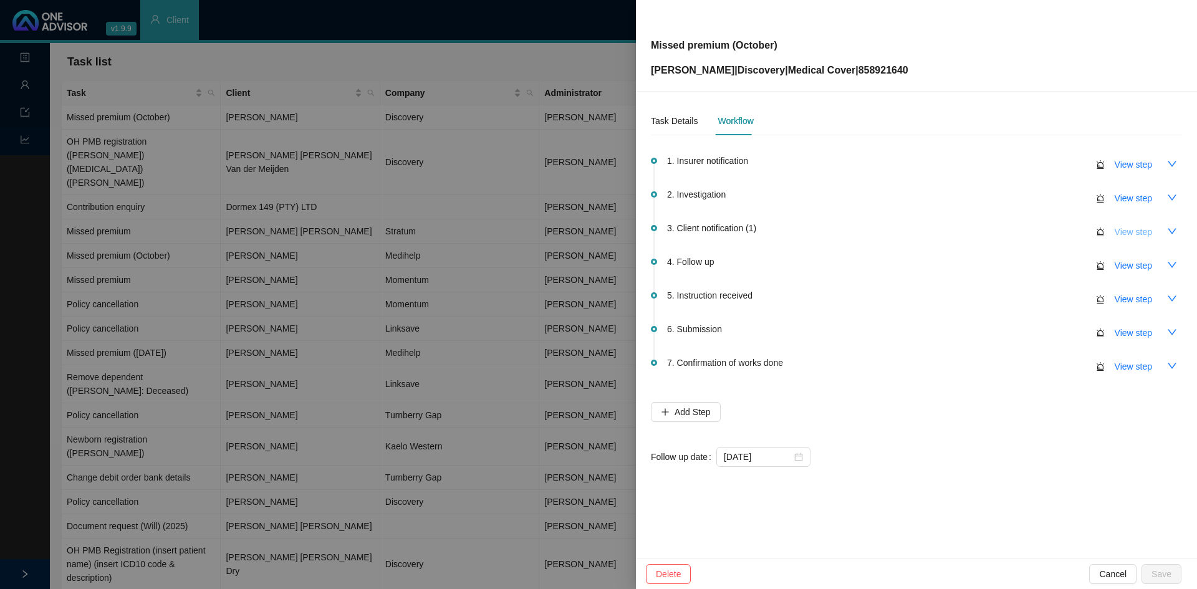
click at [1119, 231] on span "View step" at bounding box center [1133, 232] width 37 height 14
type input "Client notification (1)"
type textarea "Informed w/app - Member will make a payment soon"
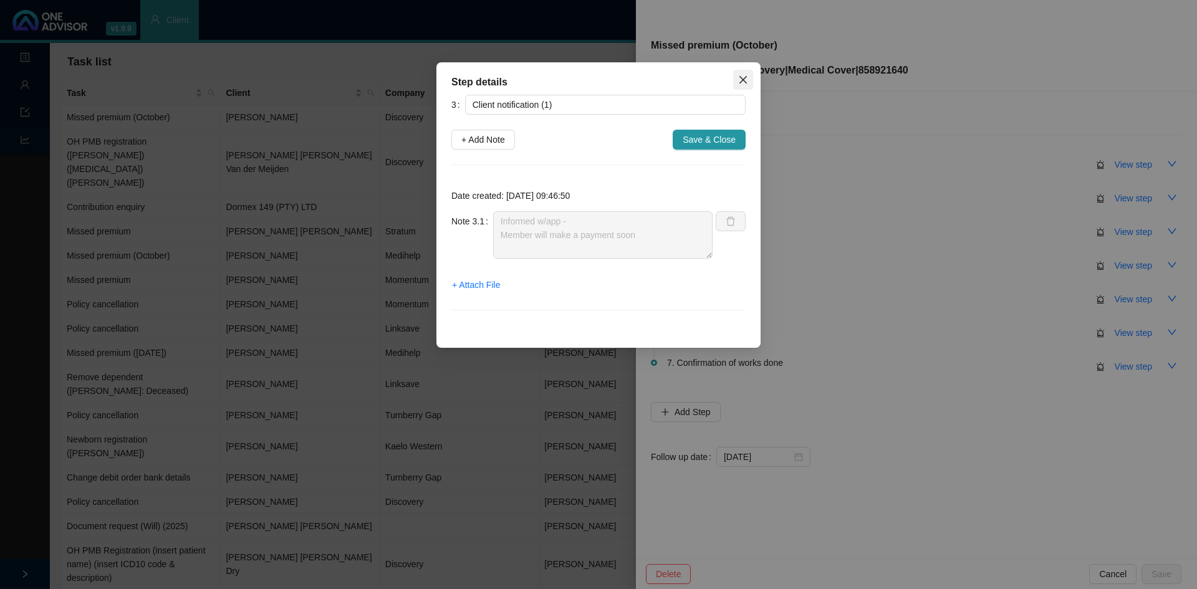
click at [748, 83] on icon "close" at bounding box center [743, 80] width 10 height 10
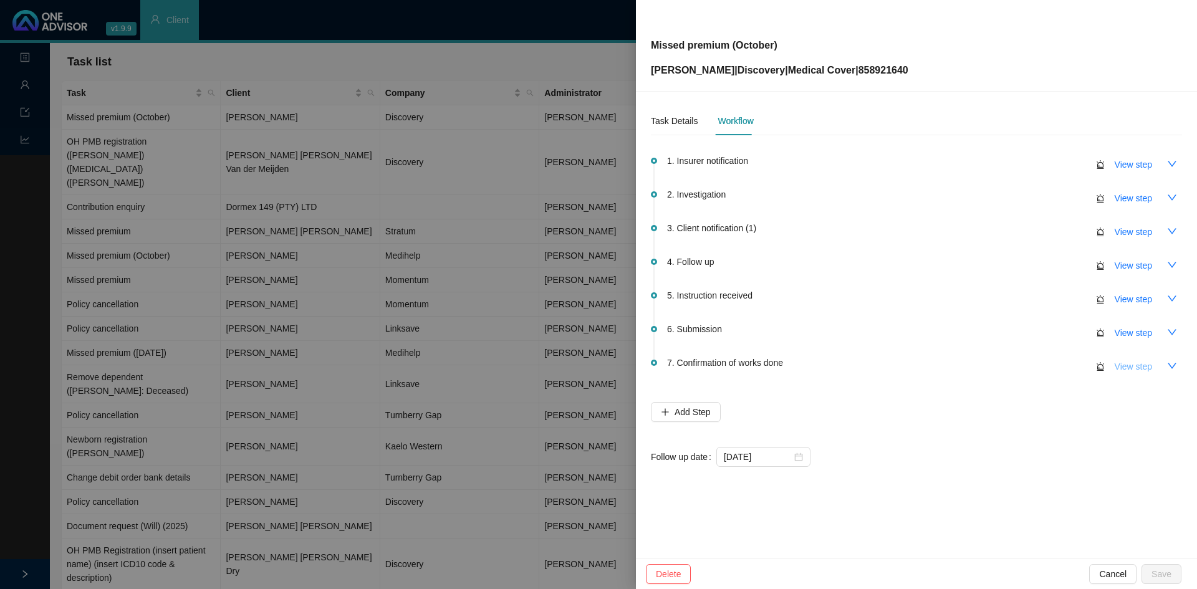
click at [1133, 360] on span "View step" at bounding box center [1133, 367] width 37 height 14
type input "Confirmation of works done"
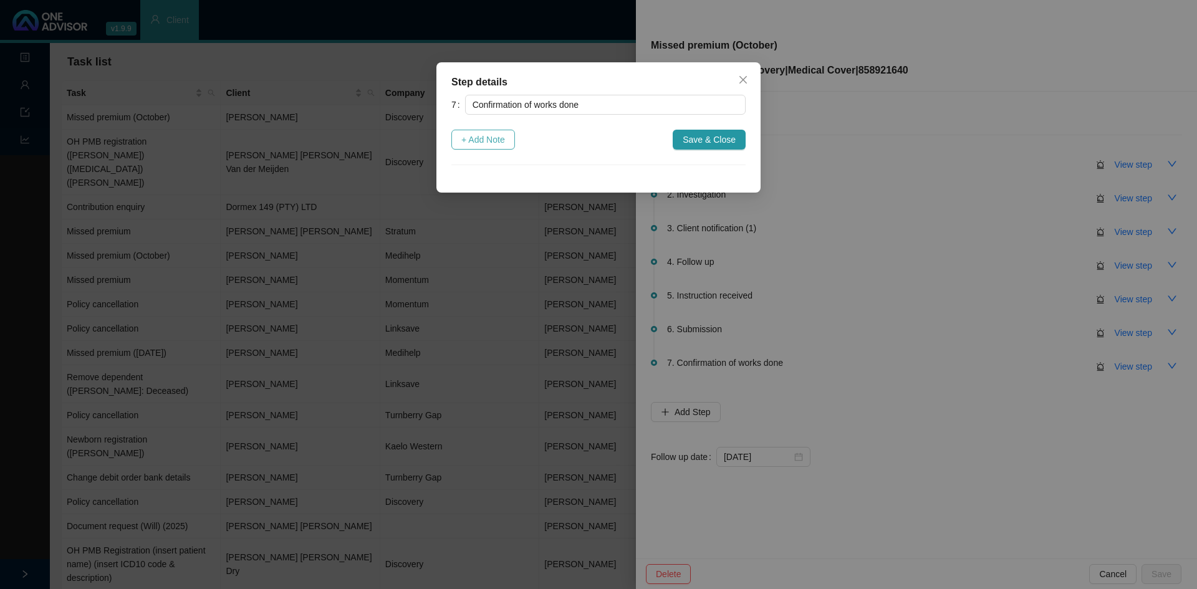
click at [493, 139] on span "+ Add Note" at bounding box center [483, 140] width 44 height 14
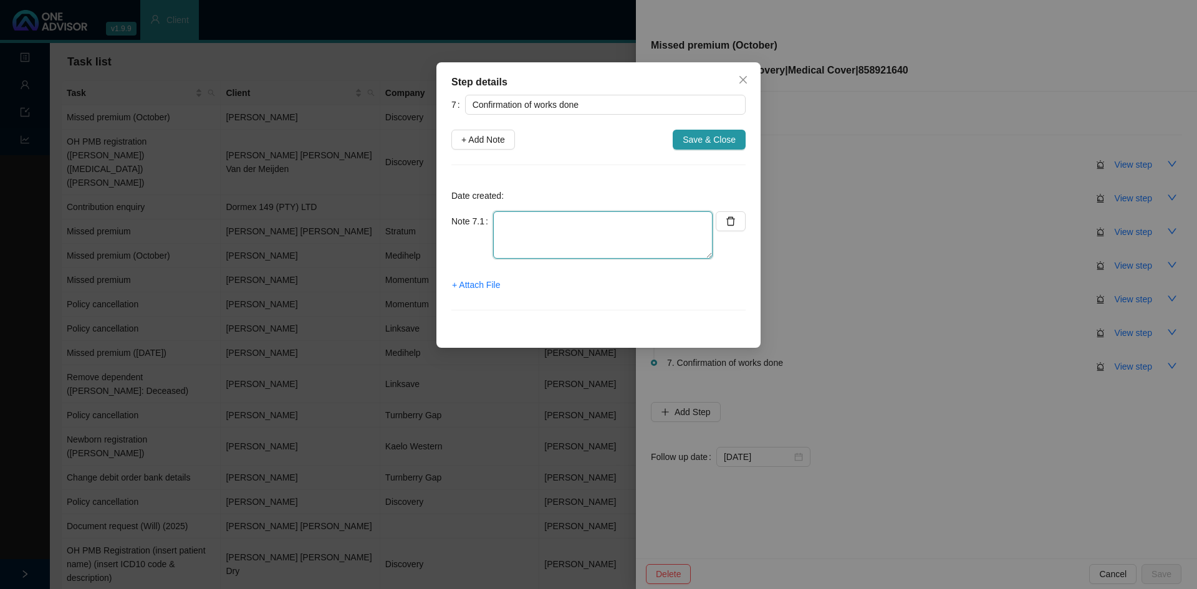
click at [522, 218] on textarea at bounding box center [602, 234] width 219 height 47
type textarea "Informed client: medical aid active (asked client to send us pop in the future)"
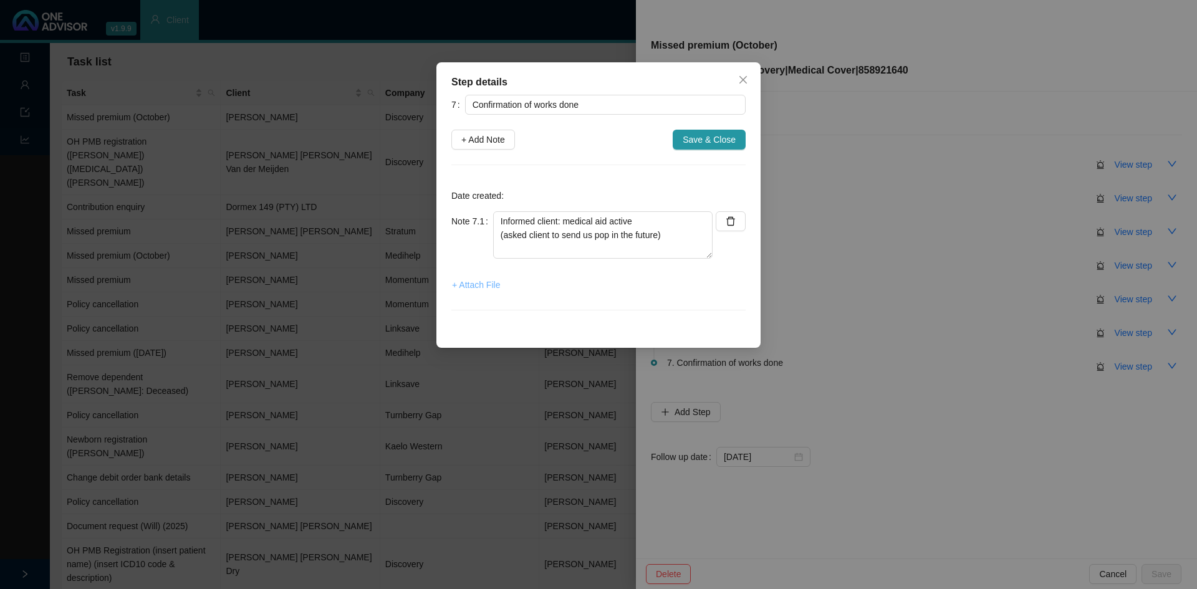
click at [474, 286] on span "+ Attach File" at bounding box center [476, 285] width 48 height 14
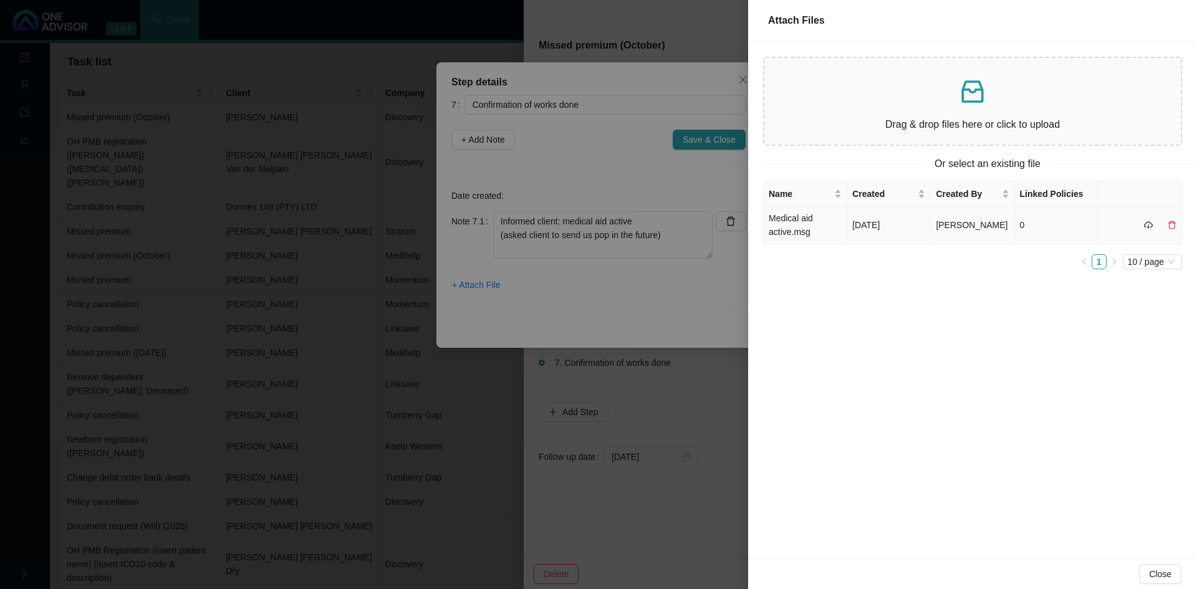
click at [813, 223] on td "Medical aid active.msg" at bounding box center [806, 225] width 84 height 38
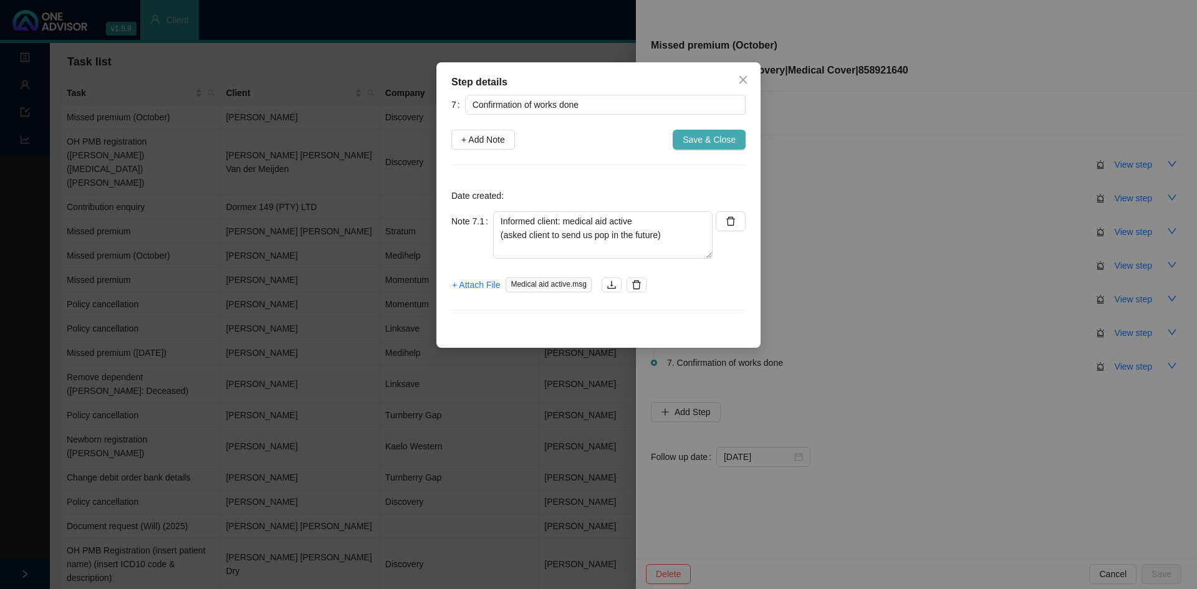
click at [695, 135] on span "Save & Close" at bounding box center [709, 140] width 53 height 14
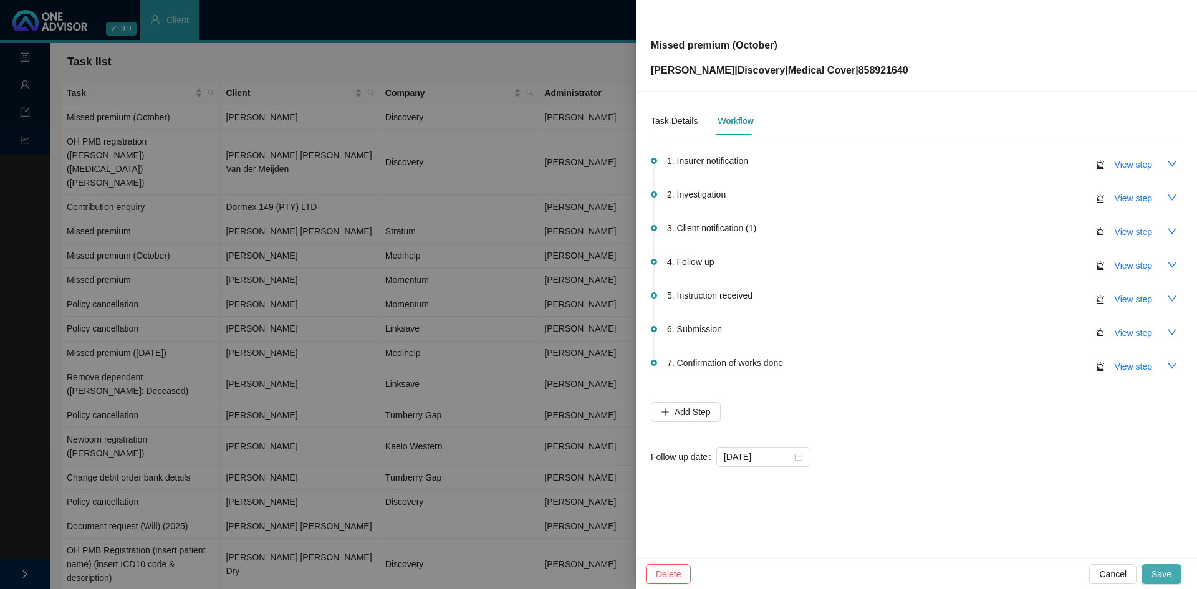
click at [1160, 569] on span "Save" at bounding box center [1162, 574] width 20 height 14
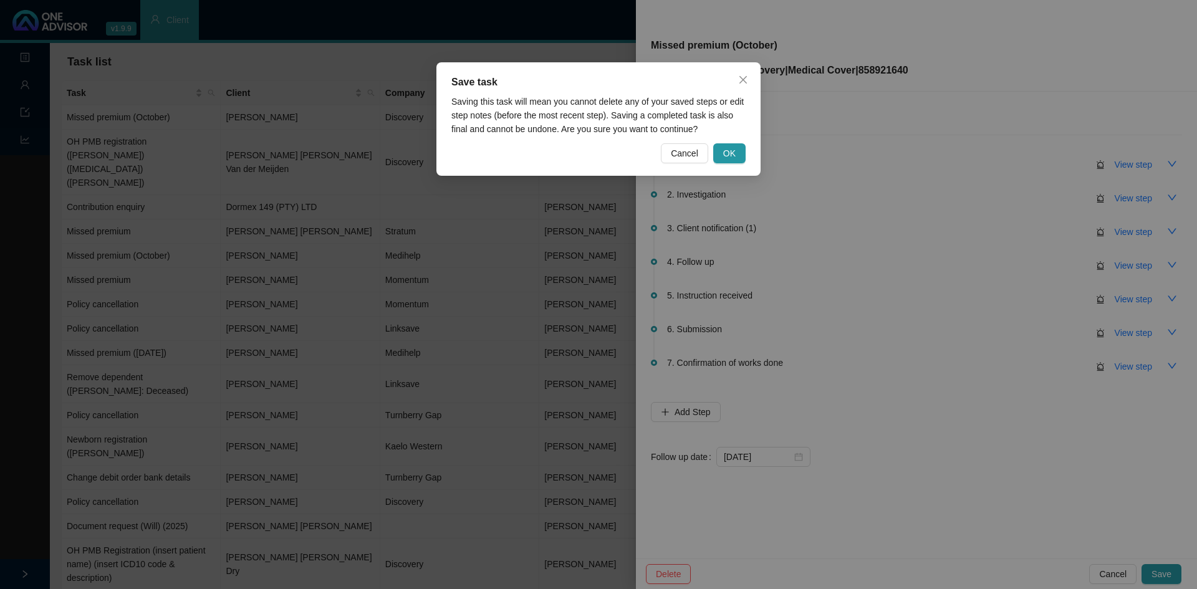
drag, startPoint x: 725, startPoint y: 150, endPoint x: 718, endPoint y: 140, distance: 12.0
click at [726, 150] on span "OK" at bounding box center [729, 154] width 12 height 14
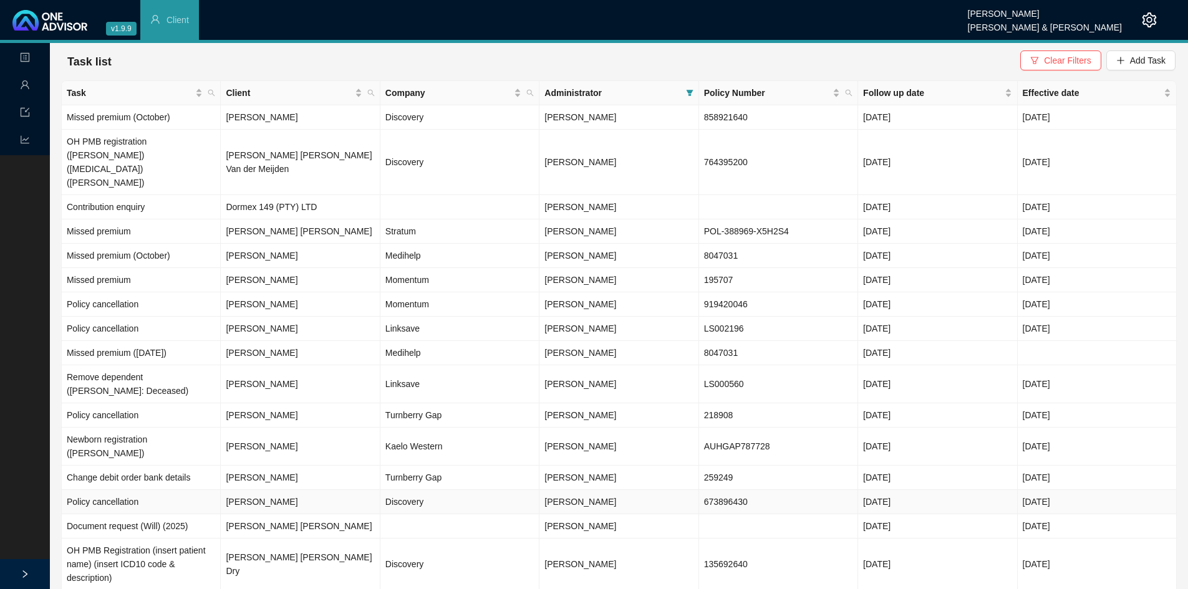
click at [415, 490] on td "Discovery" at bounding box center [459, 502] width 159 height 24
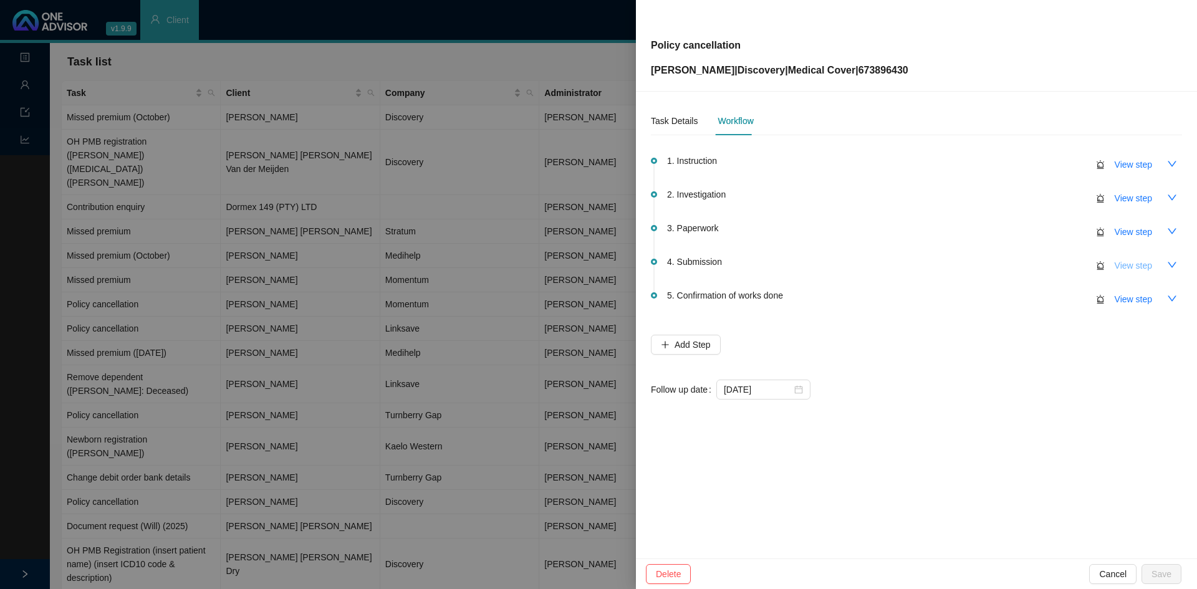
click at [1130, 267] on span "View step" at bounding box center [1133, 266] width 37 height 14
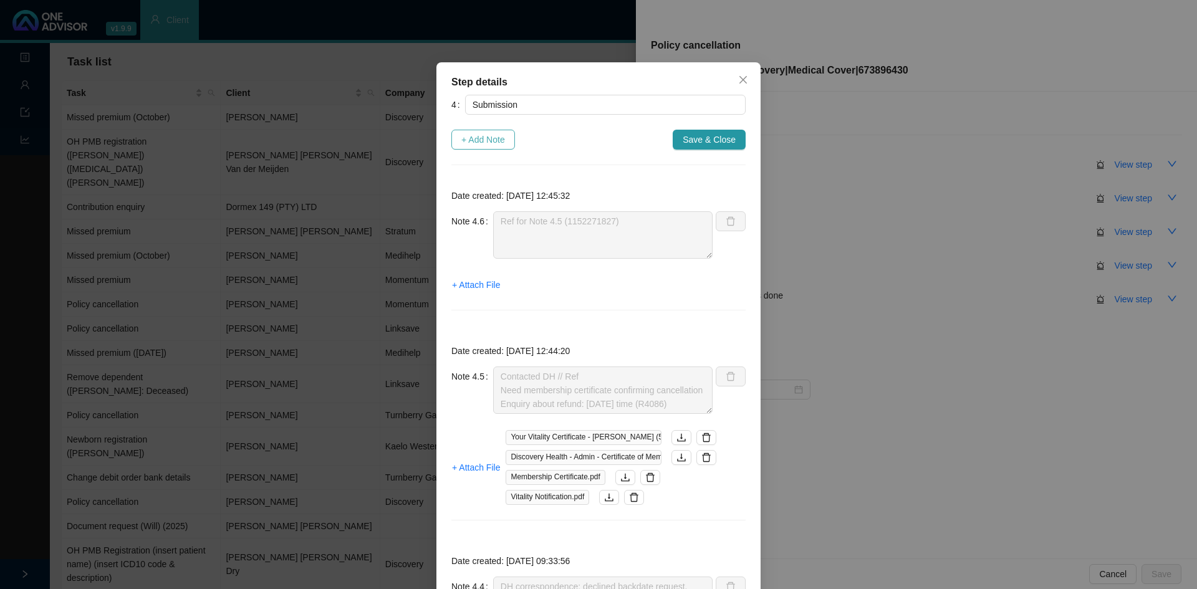
click at [483, 141] on span "+ Add Note" at bounding box center [483, 140] width 44 height 14
type textarea "Ref for Note 4.5 (1152271827)"
type textarea "Contacted DH // Ref Need membership certificate confirming cancellation Enquiry…"
type textarea "DH correspondence: declined backdate request. There were claims in [DATE]."
type textarea "Submit backdate request // Autoreply ref number: 11518666096"
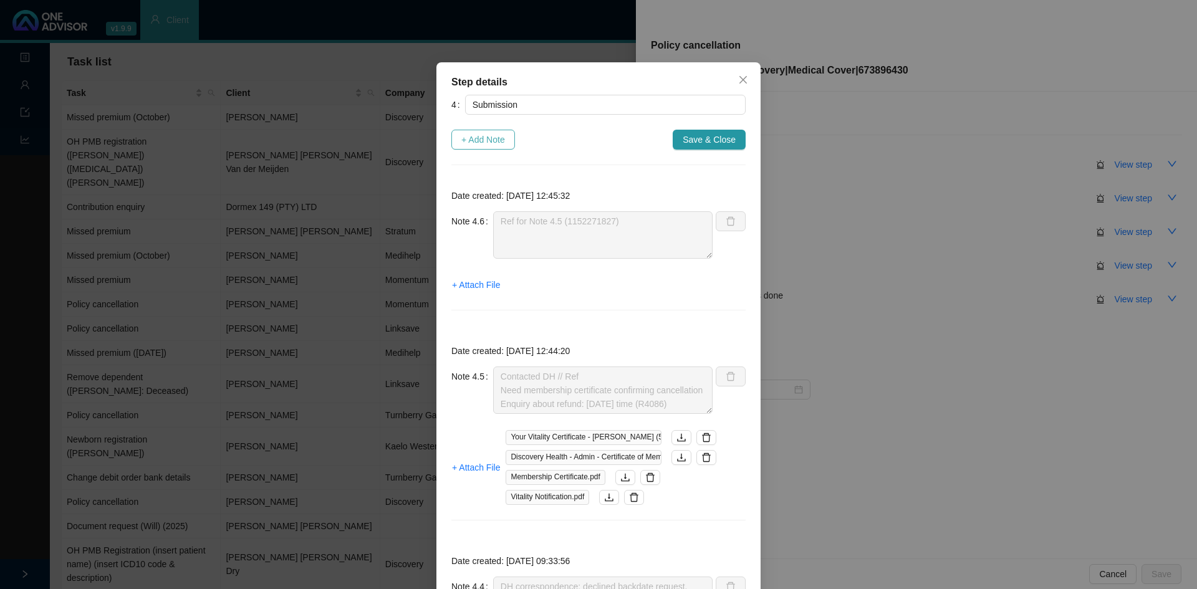
type textarea "DH correspondence: withdrawn effective [DATE] (Need to respond again - request …"
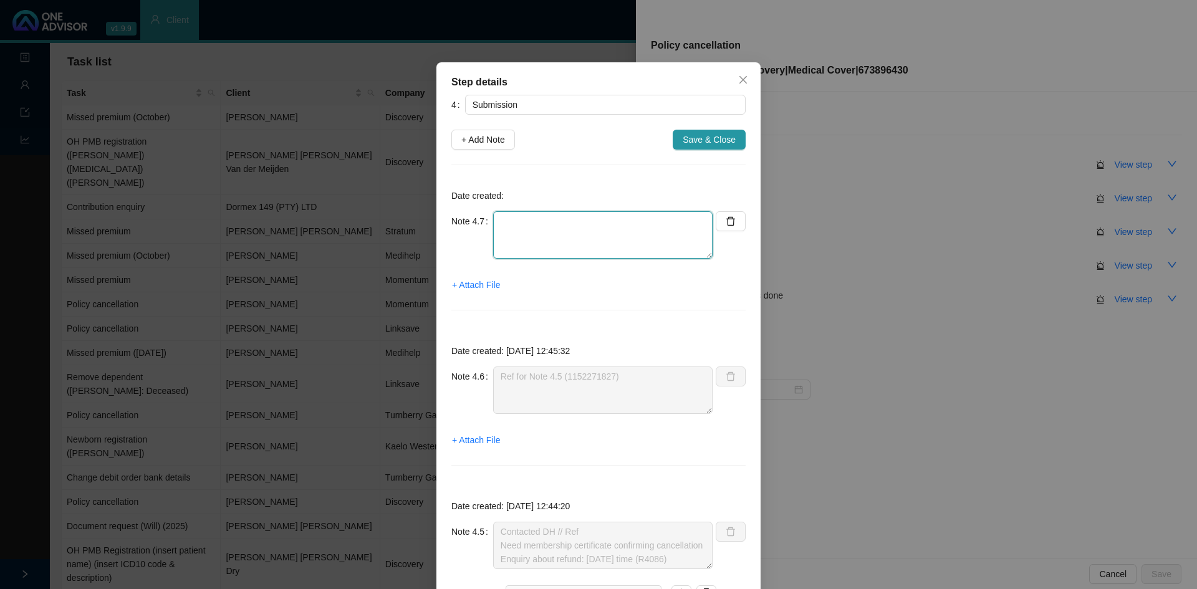
click at [518, 236] on textarea at bounding box center [602, 234] width 219 height 47
paste textarea "11539479240"
click at [610, 209] on div "Date created: Note 4.7 Contacted DH // Ref: 11539479240 + Attach File" at bounding box center [598, 252] width 294 height 145
click at [614, 221] on textarea "Contacted DH // Ref: 11539479240" at bounding box center [602, 234] width 219 height 47
drag, startPoint x: 640, startPoint y: 228, endPoint x: 666, endPoint y: 222, distance: 26.8
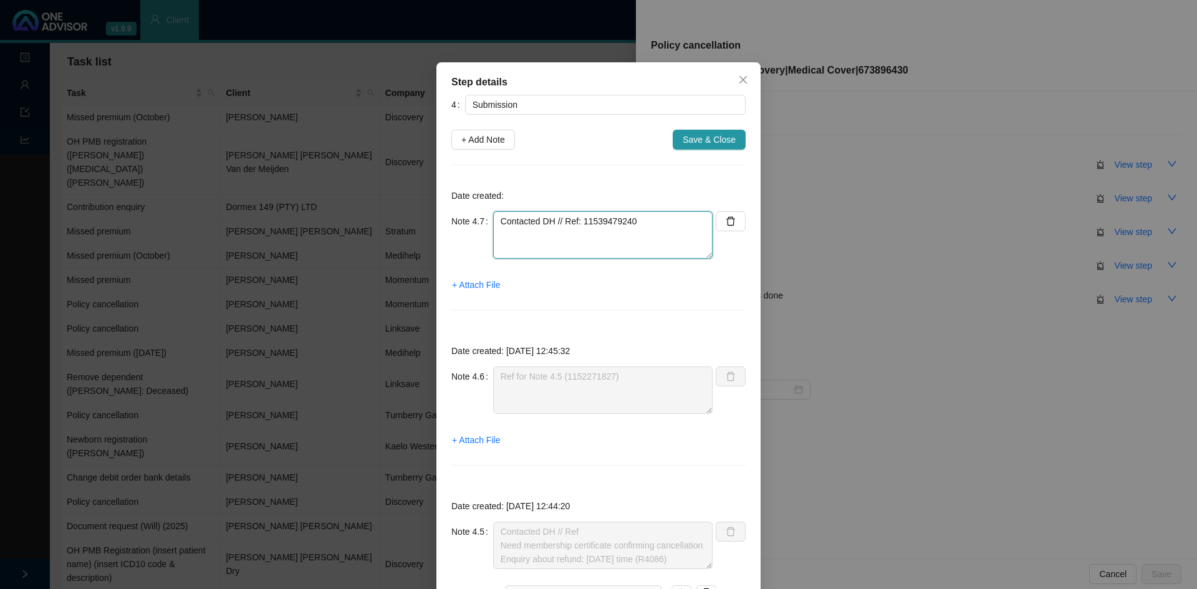
click at [642, 226] on textarea "Contacted DH // Ref: 11539479240" at bounding box center [602, 234] width 219 height 47
type textarea "Contacted DH // Ref: 11539479240 Refund done on the [DATE]"
click at [707, 140] on span "Save & Close" at bounding box center [709, 140] width 53 height 14
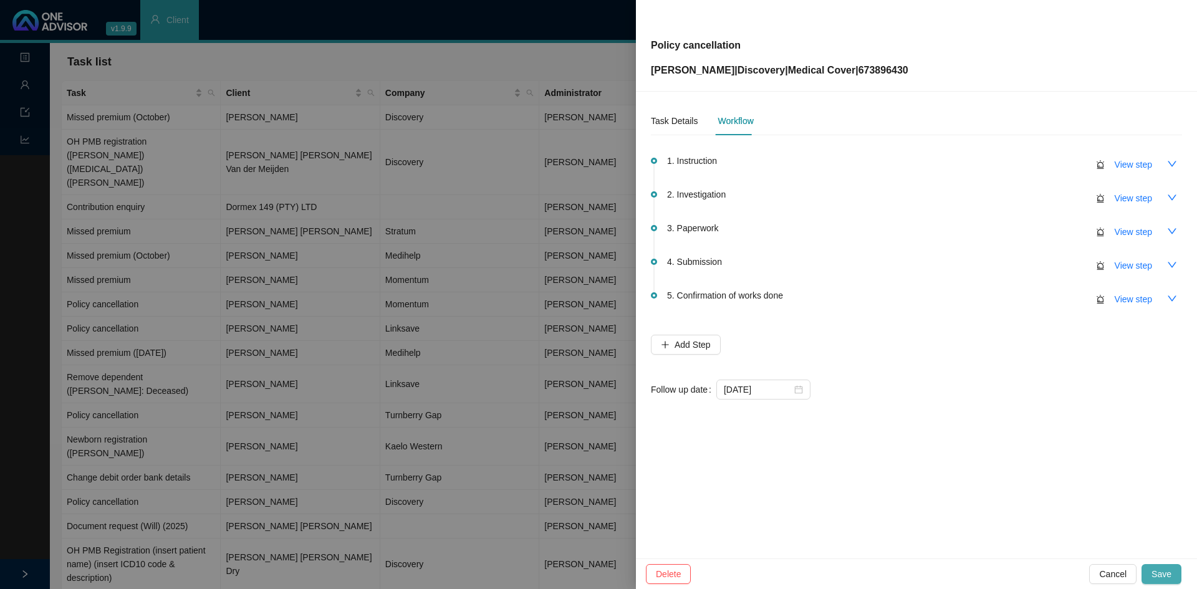
click at [1166, 569] on span "Save" at bounding box center [1162, 574] width 20 height 14
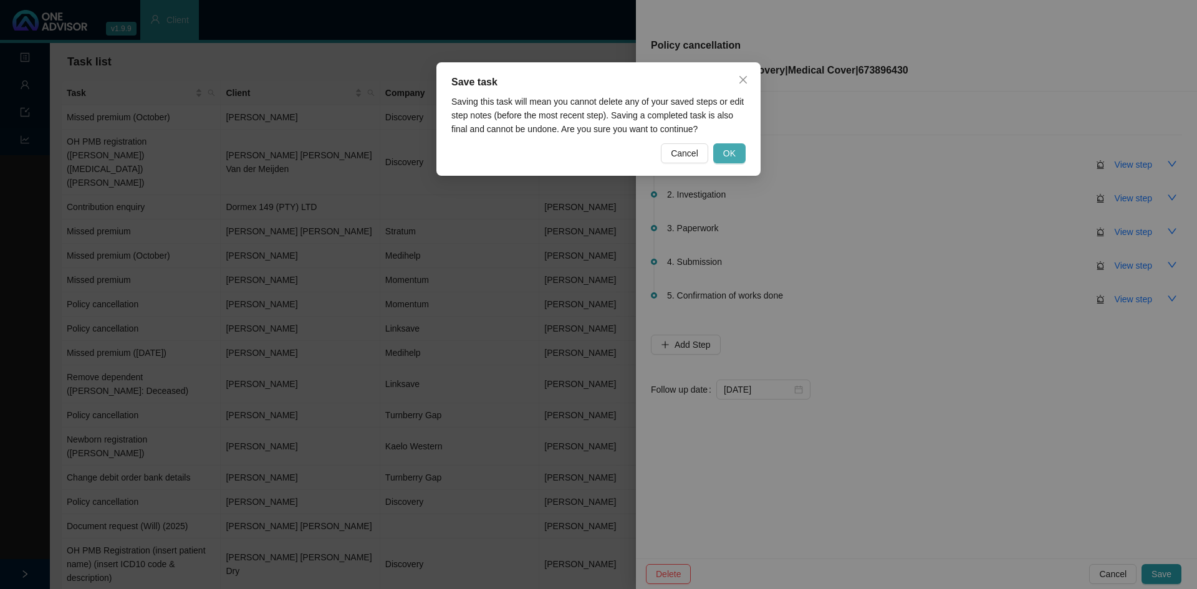
click at [729, 152] on span "OK" at bounding box center [729, 154] width 12 height 14
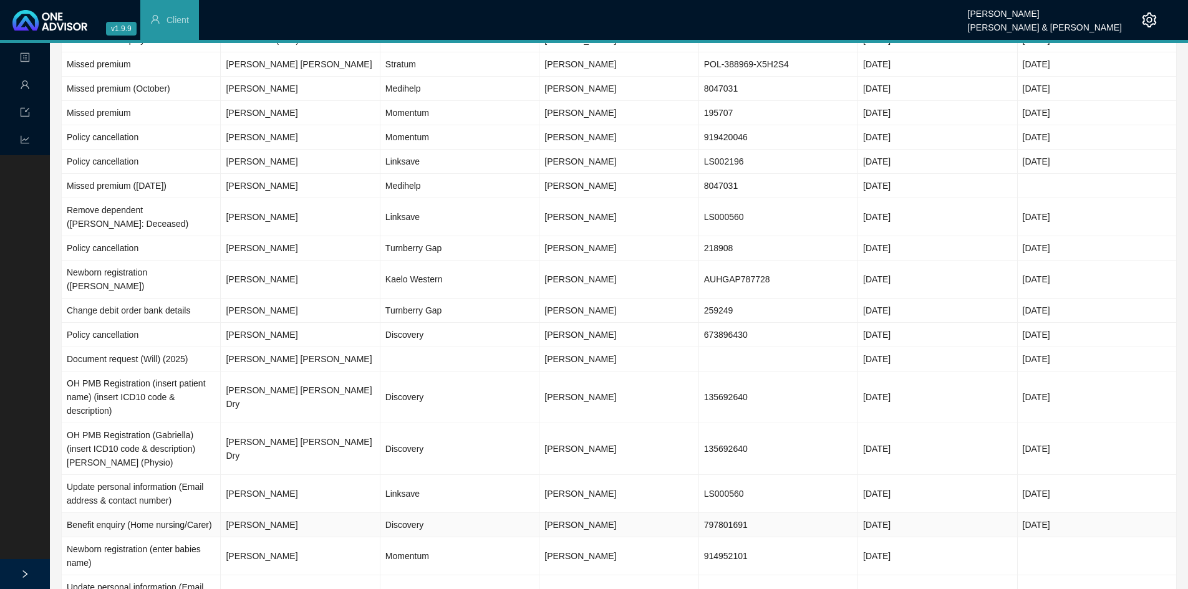
scroll to position [187, 0]
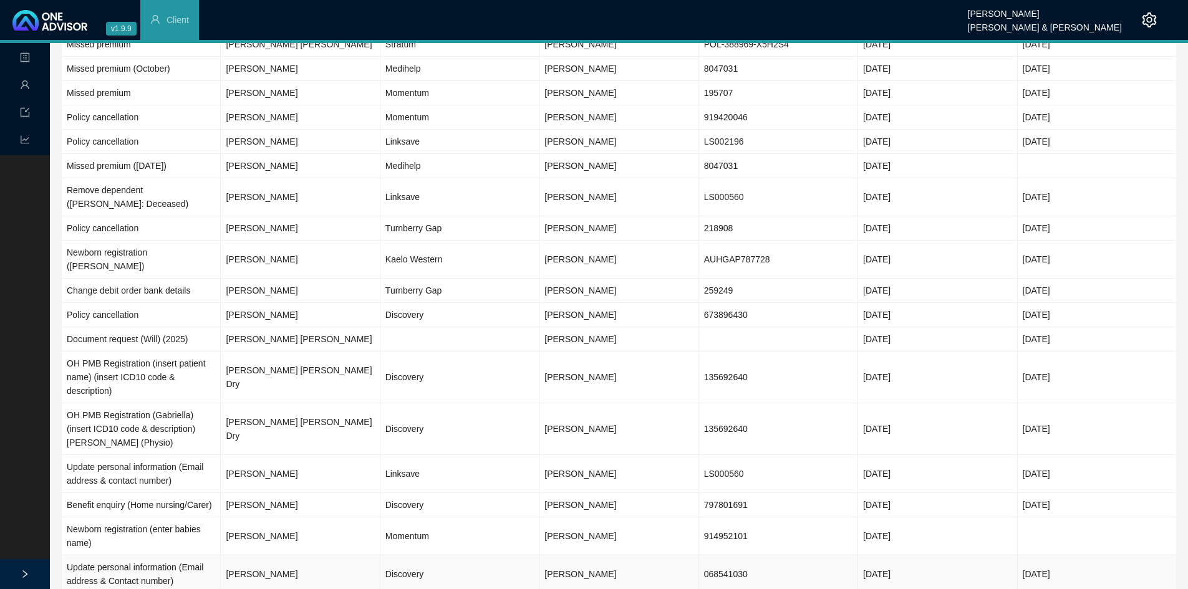
click at [407, 556] on td "Discovery" at bounding box center [459, 575] width 159 height 38
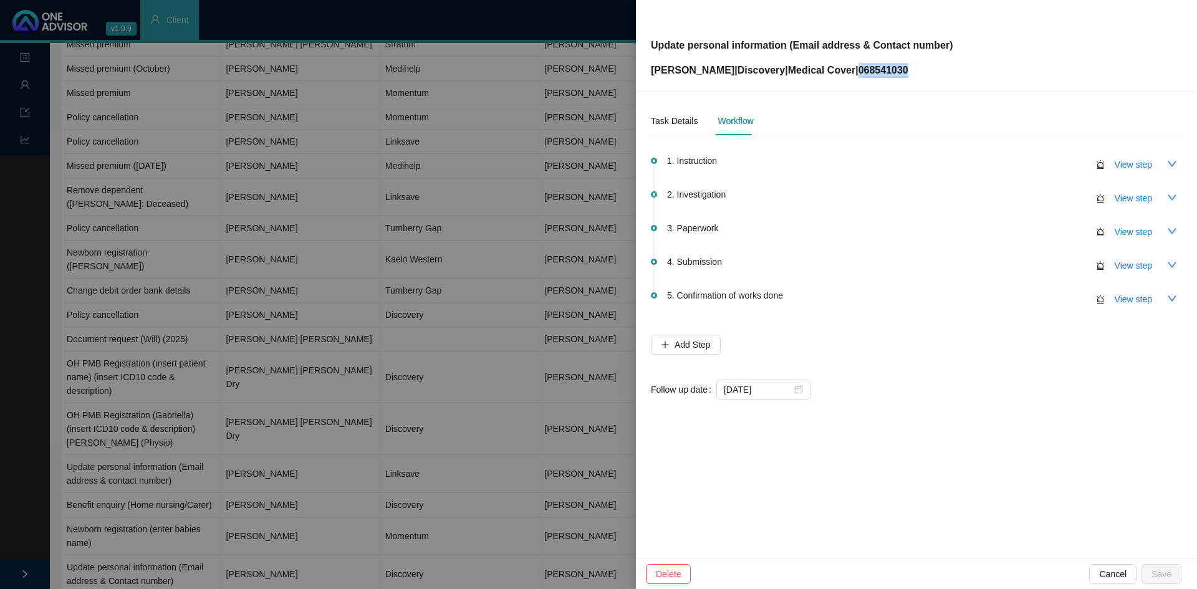
drag, startPoint x: 938, startPoint y: 68, endPoint x: 888, endPoint y: 72, distance: 50.1
click at [888, 72] on p "[PERSON_NAME] | Discovery | Medical Cover | 068541030" at bounding box center [802, 70] width 302 height 15
copy p "068541030"
drag, startPoint x: 663, startPoint y: 125, endPoint x: 681, endPoint y: 140, distance: 23.0
click at [663, 125] on div "Task Details" at bounding box center [674, 121] width 47 height 14
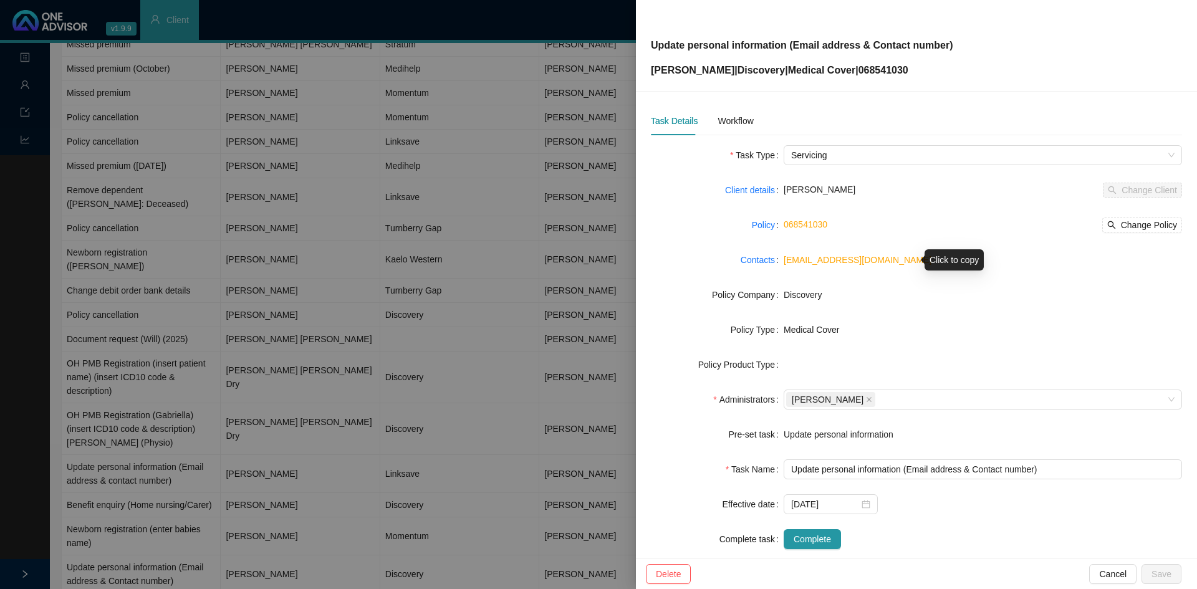
drag, startPoint x: 917, startPoint y: 266, endPoint x: 783, endPoint y: 264, distance: 134.1
click at [784, 264] on div "[EMAIL_ADDRESS][DOMAIN_NAME]" at bounding box center [983, 260] width 398 height 14
copy link "[EMAIL_ADDRESS][DOMAIN_NAME]"
click at [319, 494] on div at bounding box center [598, 294] width 1197 height 589
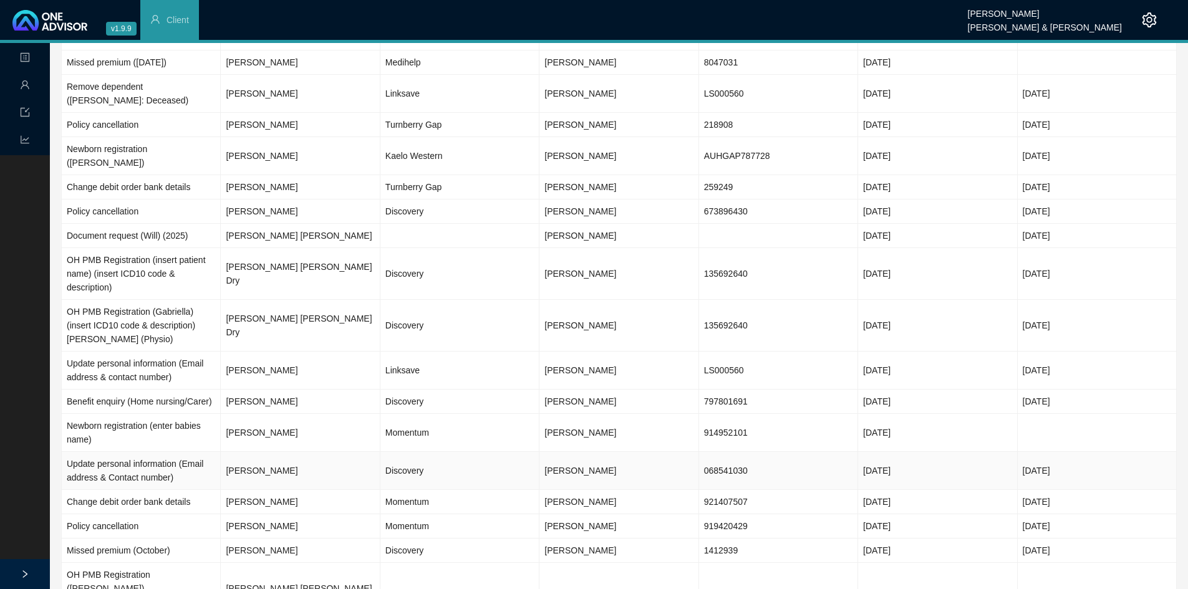
scroll to position [312, 0]
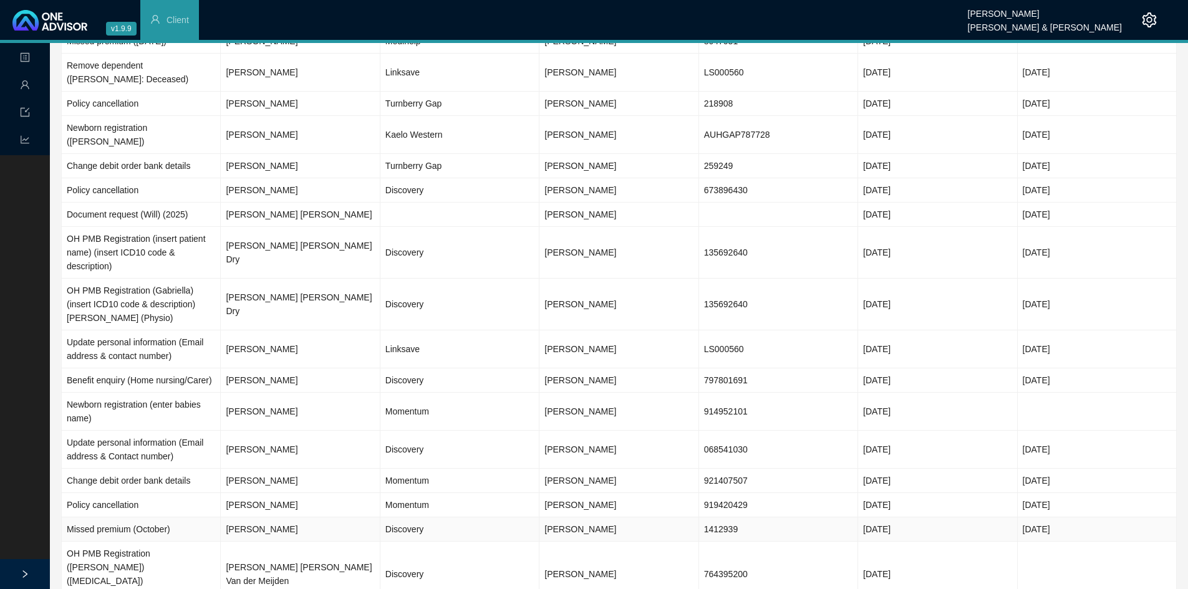
drag, startPoint x: 405, startPoint y: 484, endPoint x: 488, endPoint y: 490, distance: 82.5
click at [406, 517] on td "Discovery" at bounding box center [459, 529] width 159 height 24
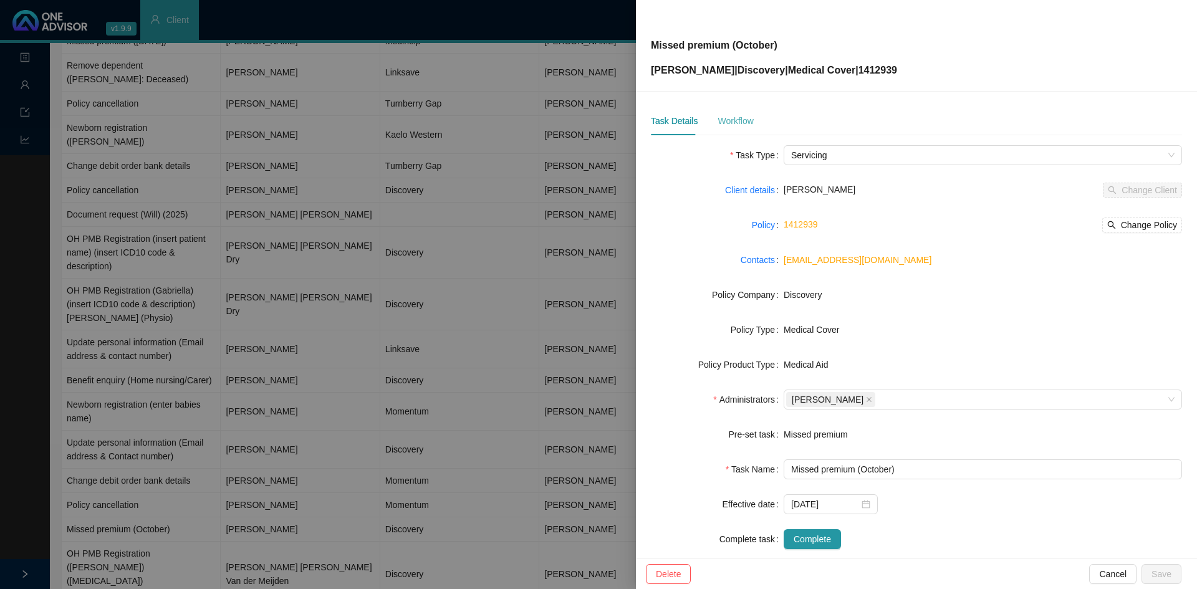
click at [737, 128] on div "Workflow" at bounding box center [736, 121] width 36 height 29
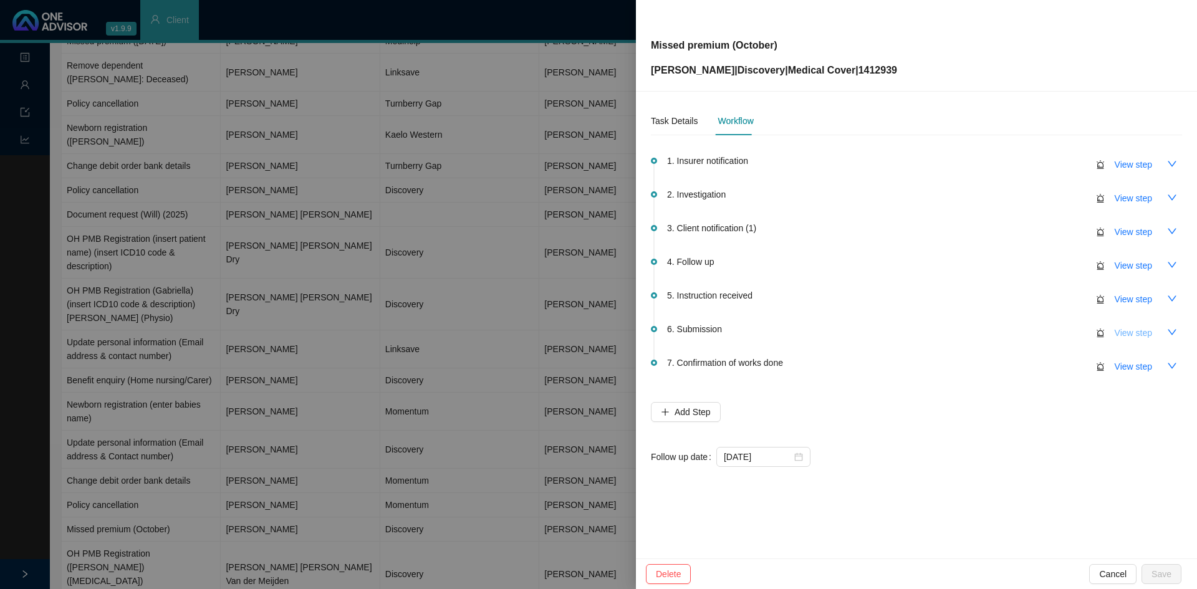
click at [1132, 330] on span "View step" at bounding box center [1133, 333] width 37 height 14
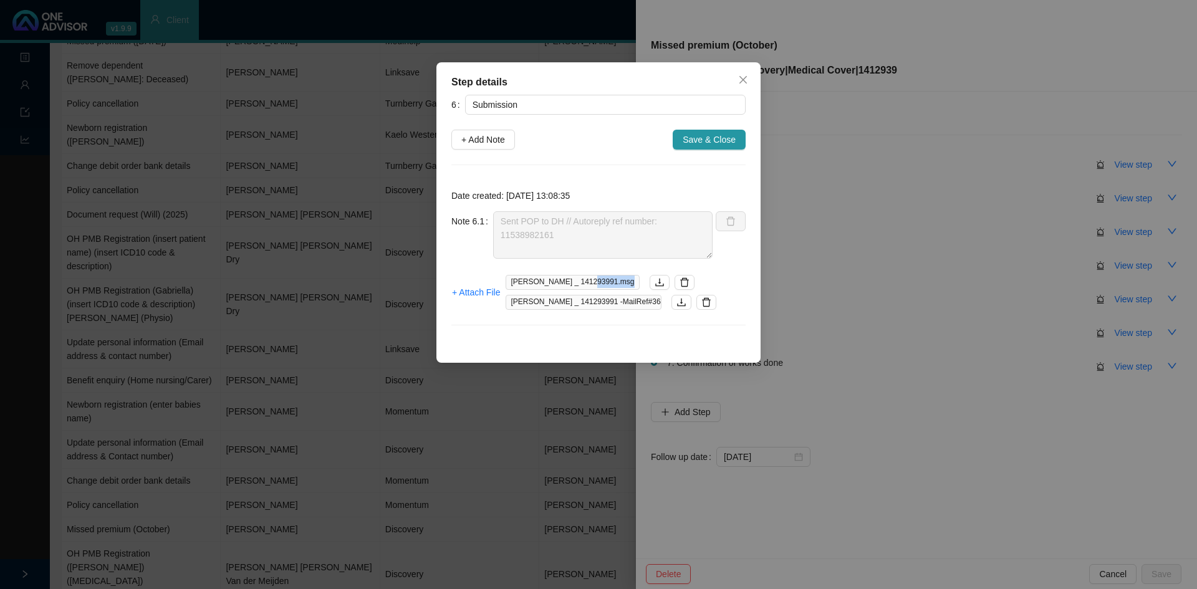
drag, startPoint x: 621, startPoint y: 281, endPoint x: 585, endPoint y: 286, distance: 35.8
click at [585, 286] on span "[PERSON_NAME] _ 141293991.msg" at bounding box center [572, 282] width 133 height 15
copy span "141293991"
click at [478, 141] on span "+ Add Note" at bounding box center [483, 140] width 44 height 14
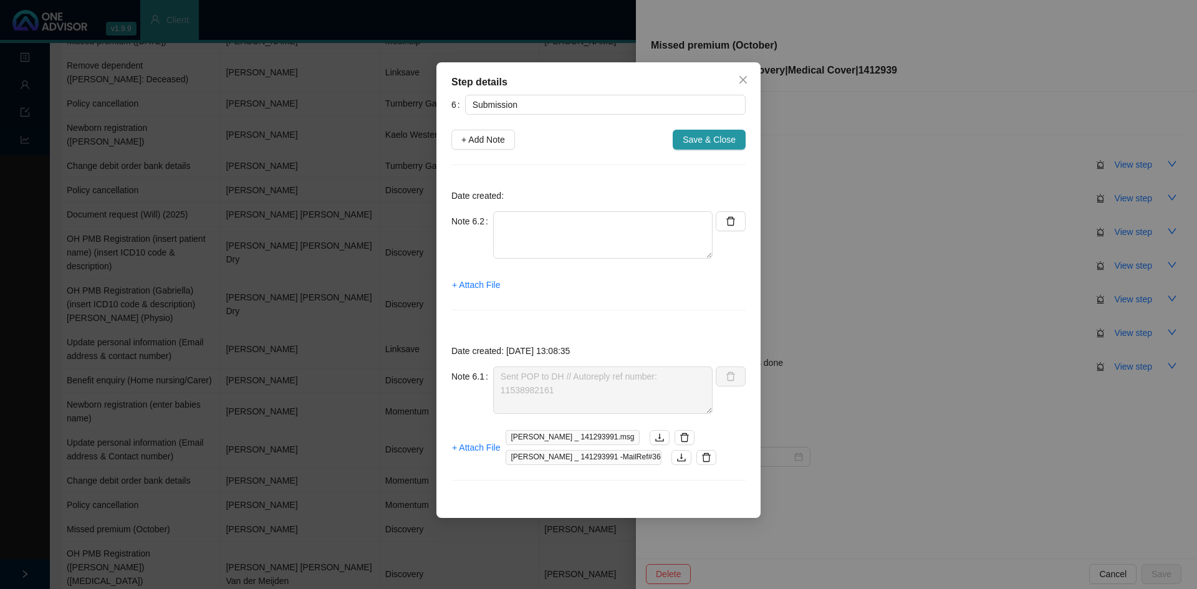
click at [552, 264] on div "Note 6.2" at bounding box center [581, 242] width 261 height 62
click at [542, 233] on textarea at bounding box center [602, 234] width 219 height 47
type textarea "H"
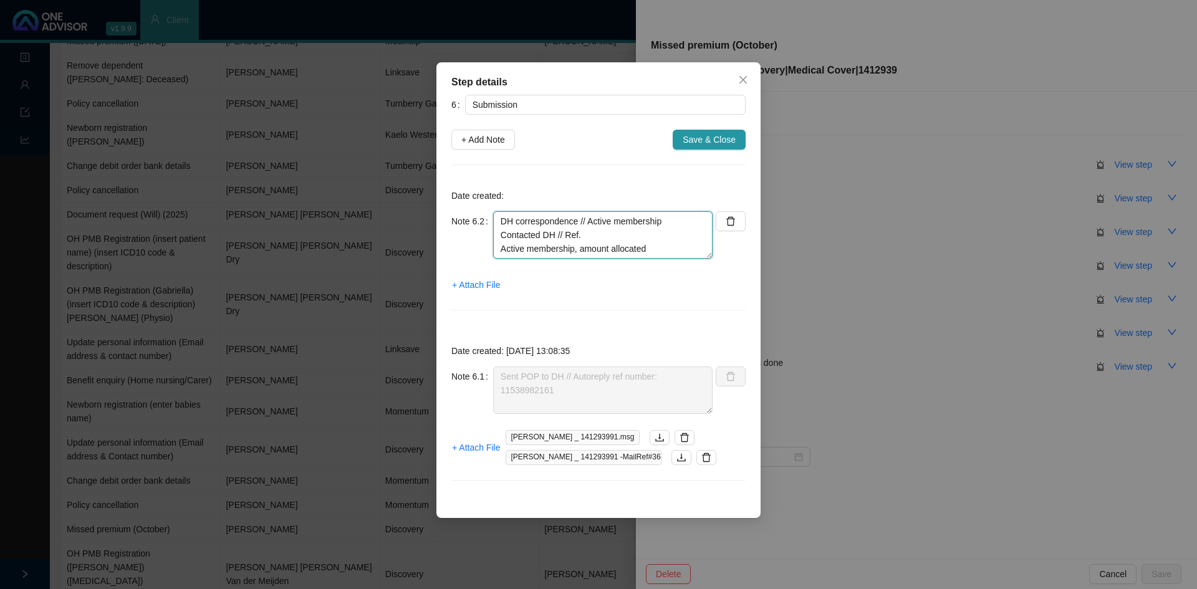
click at [594, 233] on textarea "DH correspondence // Active membership Contacted DH // Ref. Active membership, …" at bounding box center [602, 234] width 219 height 47
click at [617, 233] on textarea "DH correspondence // Active membership Contacted DH // Ref. Active membership, …" at bounding box center [602, 234] width 219 height 47
drag, startPoint x: 660, startPoint y: 251, endPoint x: 489, endPoint y: 231, distance: 172.7
click at [489, 231] on div "Note 6.2 DH correspondence // Active membership Contacted DH // Ref. Active mem…" at bounding box center [581, 234] width 261 height 47
drag, startPoint x: 674, startPoint y: 223, endPoint x: 588, endPoint y: 226, distance: 86.1
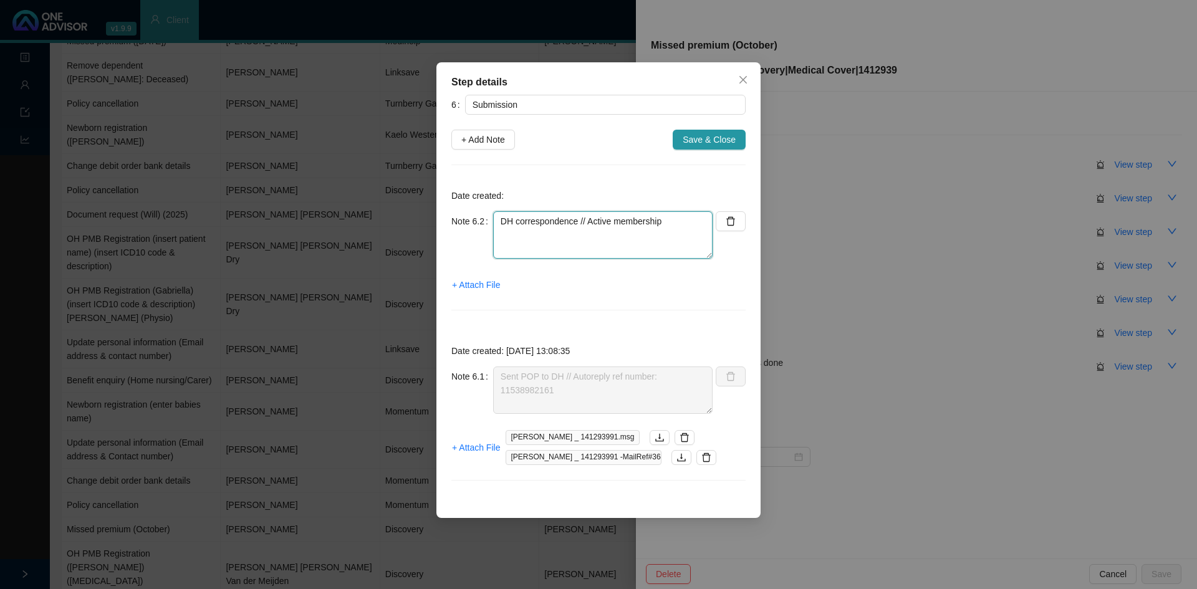
click at [588, 226] on textarea "DH correspondence // Active membership" at bounding box center [602, 234] width 219 height 47
type textarea "DH correspondence // Not allocated yet"
click at [476, 285] on span "+ Attach File" at bounding box center [476, 285] width 48 height 14
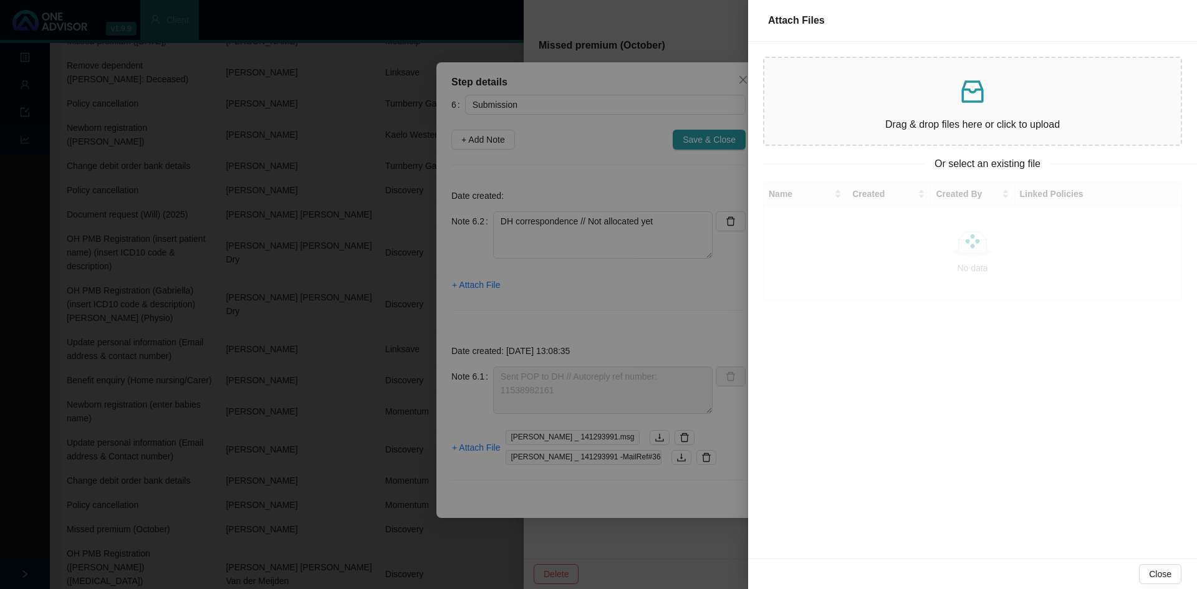
click at [925, 109] on div "Drag & drop files here or click to upload" at bounding box center [972, 101] width 397 height 67
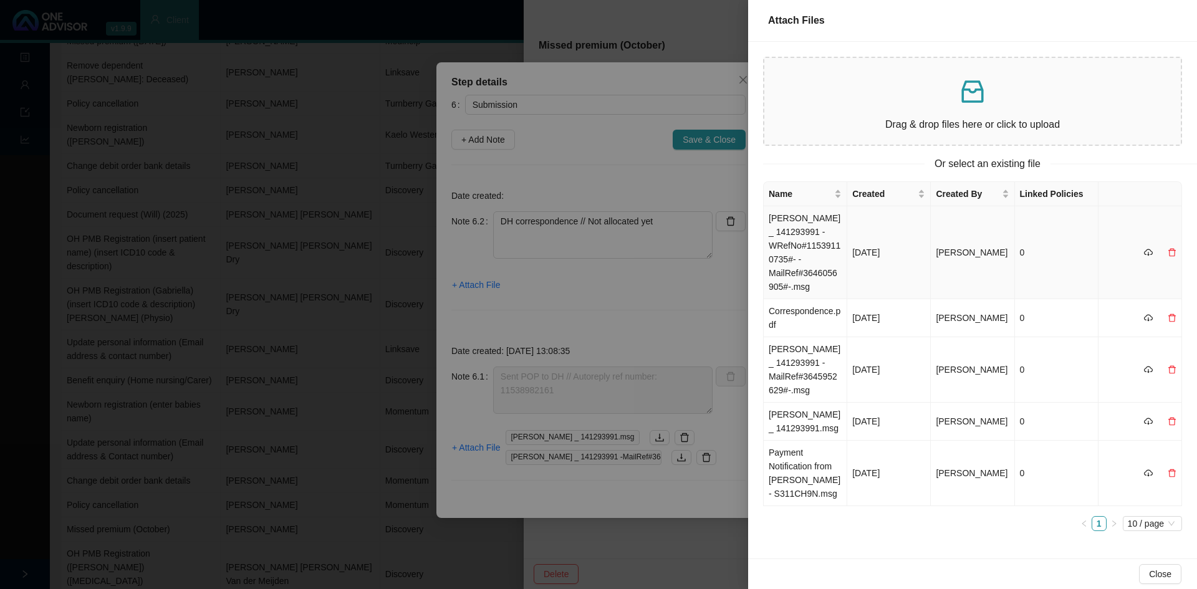
drag, startPoint x: 860, startPoint y: 260, endPoint x: 864, endPoint y: 267, distance: 7.8
click at [860, 261] on td "[DATE]" at bounding box center [889, 252] width 84 height 93
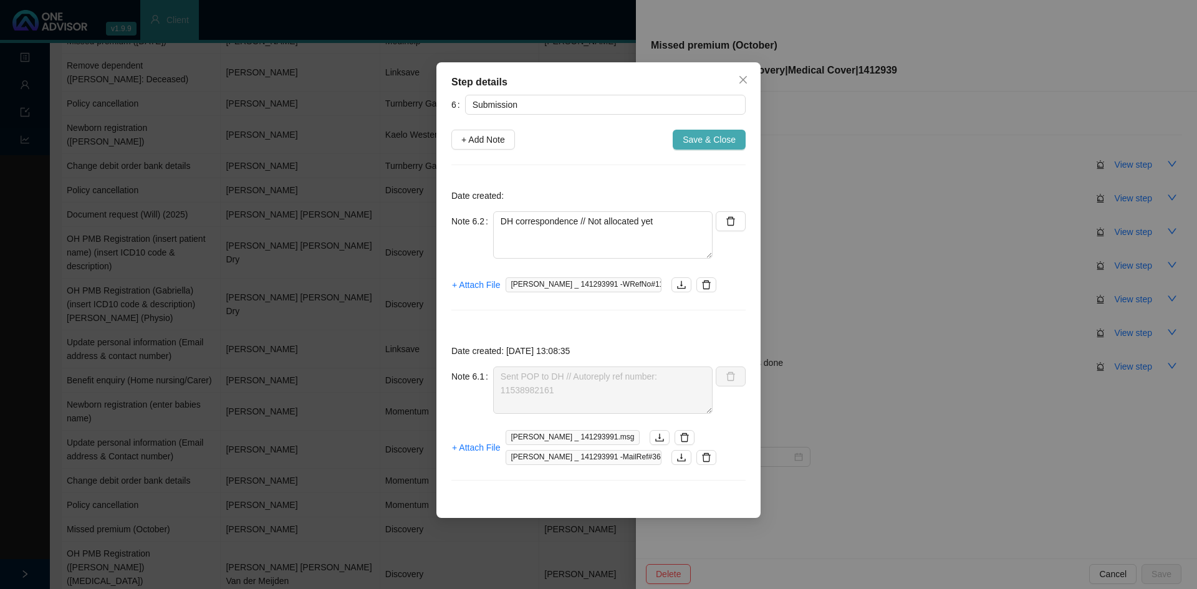
click at [728, 135] on span "Save & Close" at bounding box center [709, 140] width 53 height 14
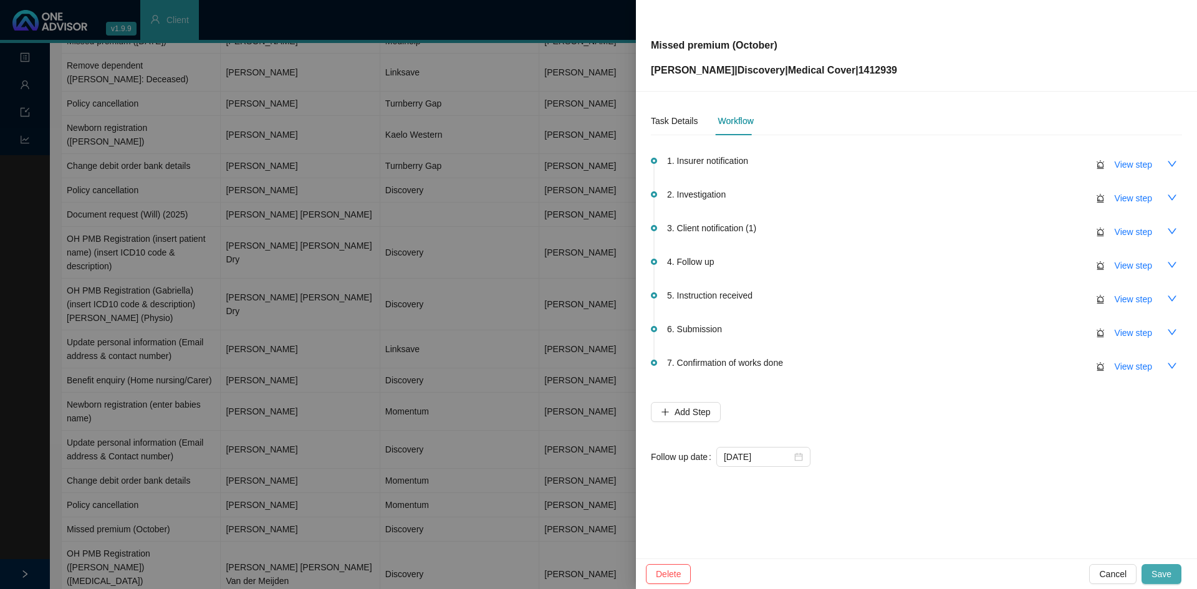
click at [1156, 579] on span "Save" at bounding box center [1162, 574] width 20 height 14
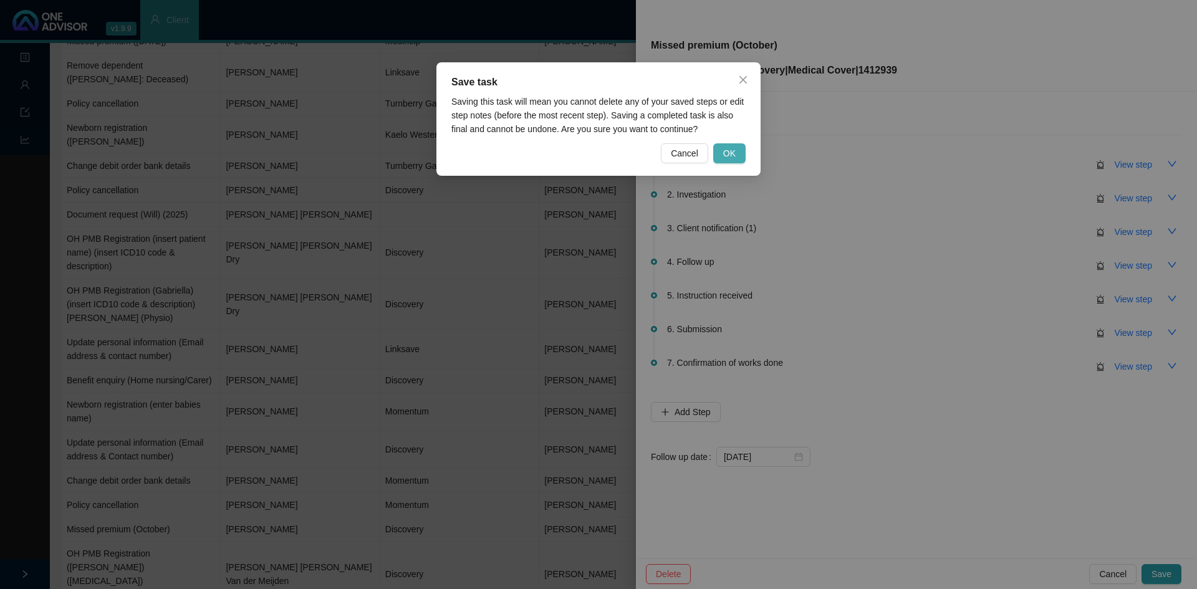
click at [736, 150] on button "OK" at bounding box center [729, 153] width 32 height 20
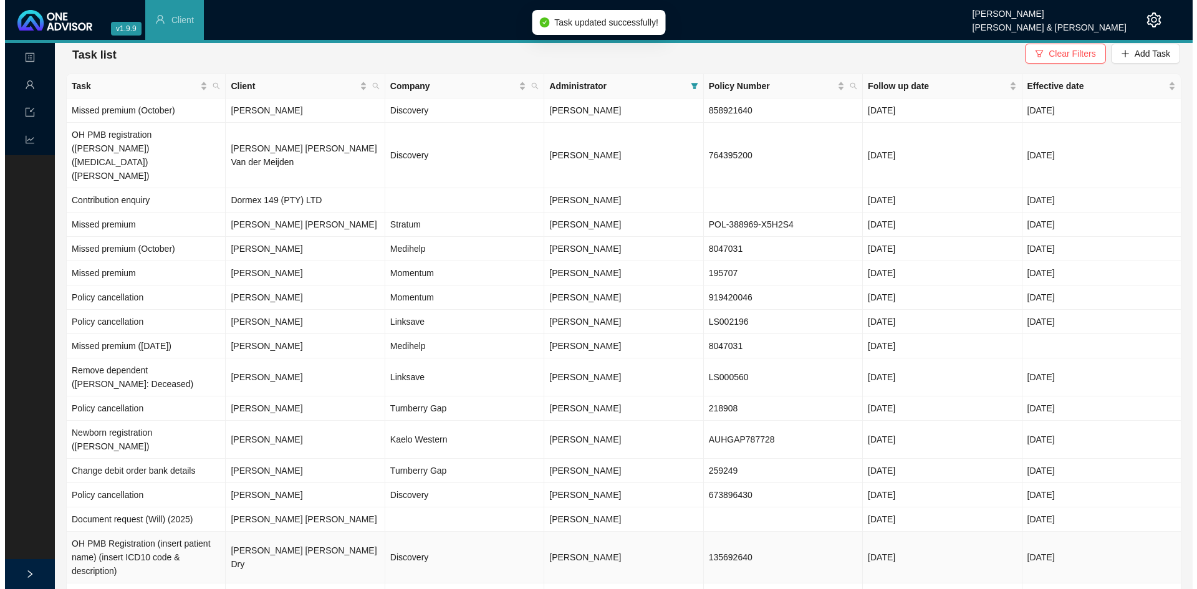
scroll to position [0, 0]
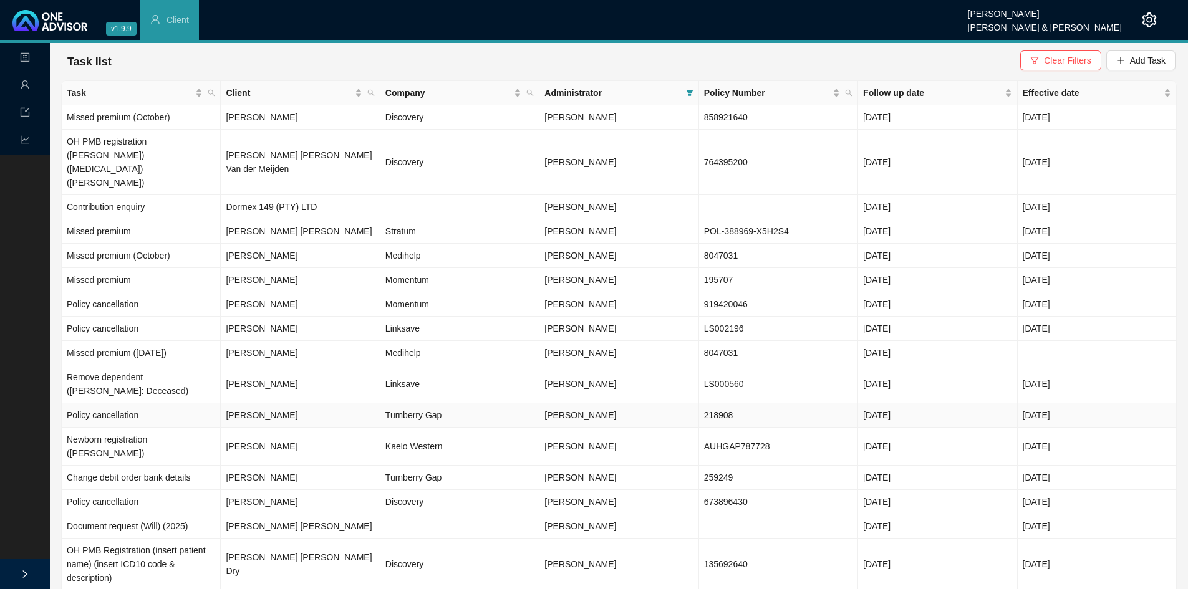
click at [412, 403] on td "Turnberry Gap" at bounding box center [459, 415] width 159 height 24
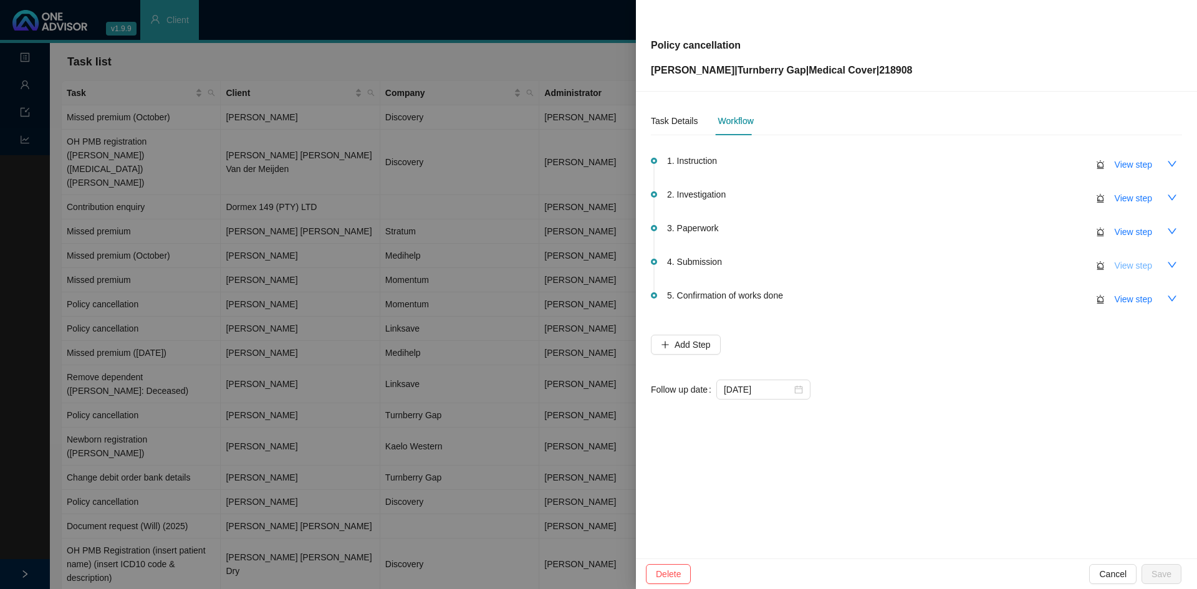
click at [1143, 266] on span "View step" at bounding box center [1133, 266] width 37 height 14
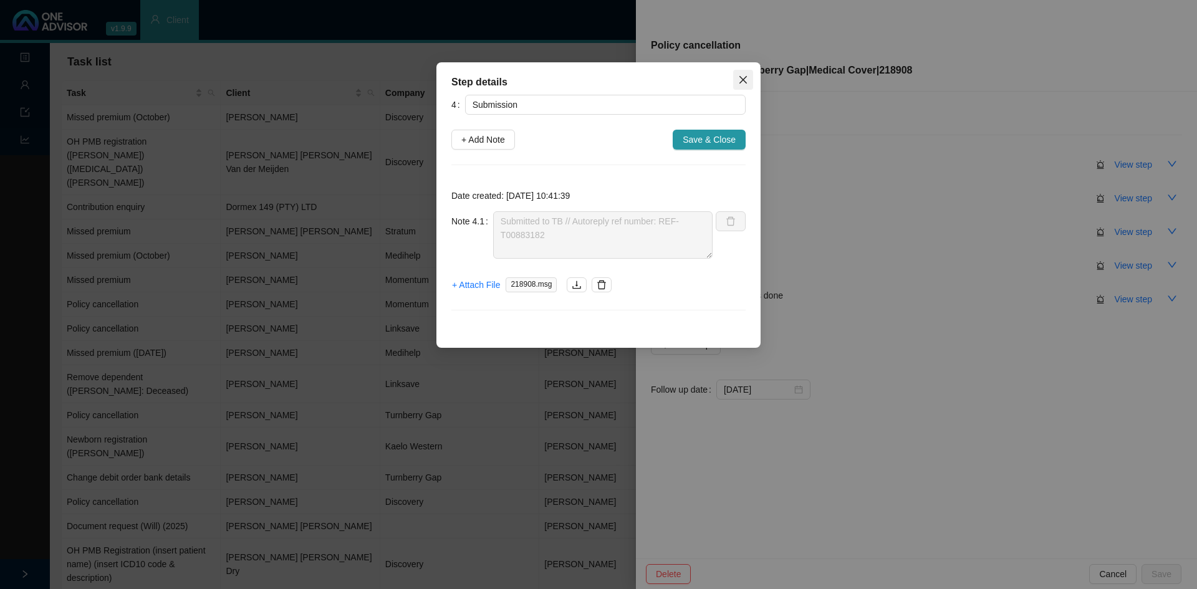
click at [739, 83] on icon "close" at bounding box center [743, 80] width 10 height 10
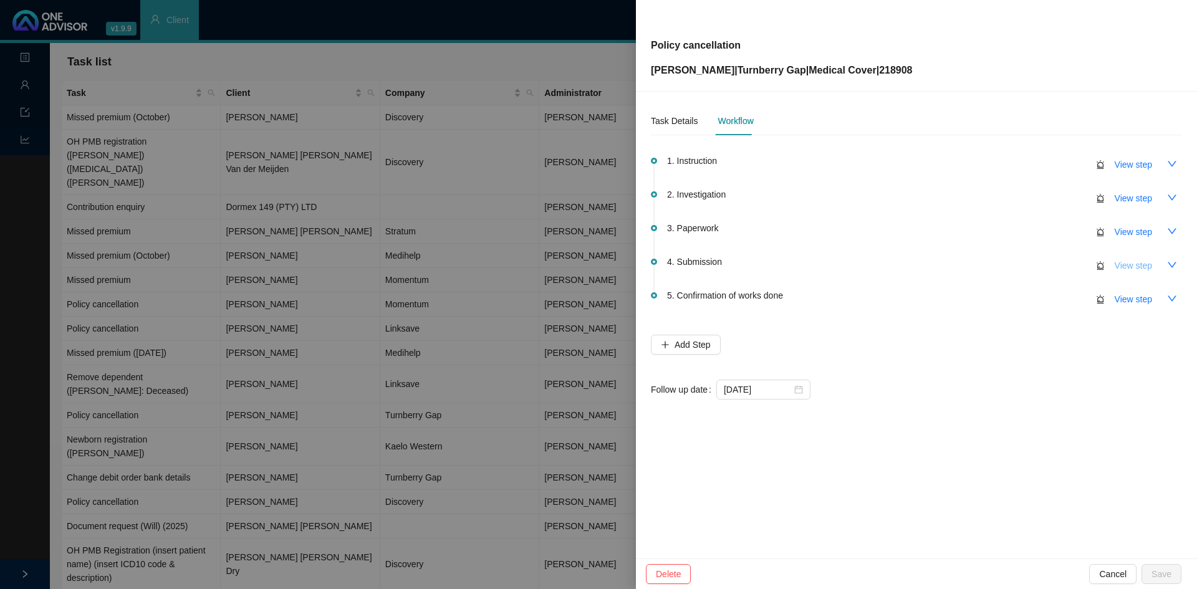
click at [1131, 266] on span "View step" at bounding box center [1133, 266] width 37 height 14
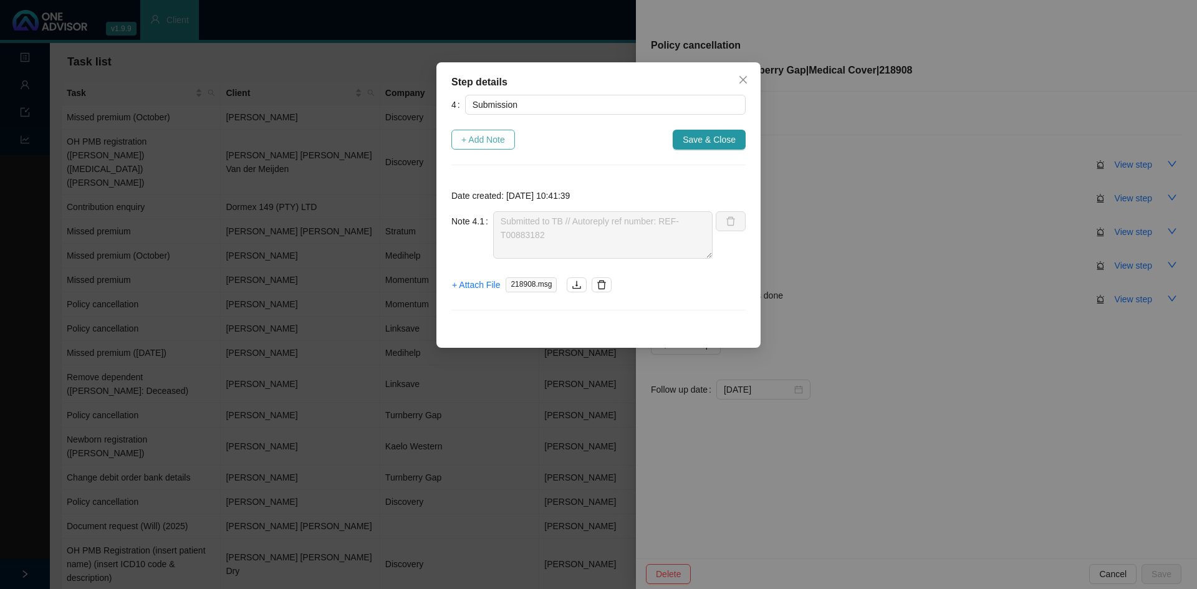
click at [494, 135] on span "+ Add Note" at bounding box center [483, 140] width 44 height 14
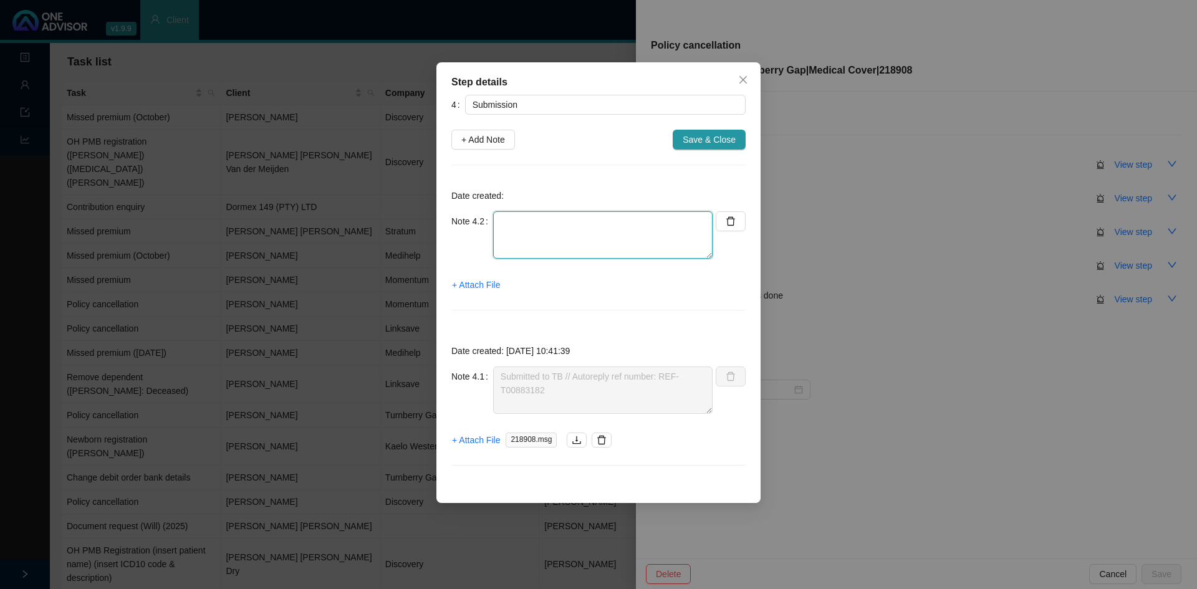
click at [517, 234] on textarea at bounding box center [602, 234] width 219 height 47
click at [613, 221] on textarea "Called TB // Ref. [PERSON_NAME] (" at bounding box center [602, 234] width 219 height 47
type textarea "Called TB // Ref. [PERSON_NAME] and in progress"
drag, startPoint x: 719, startPoint y: 144, endPoint x: 716, endPoint y: 163, distance: 19.1
click at [719, 144] on span "Save & Close" at bounding box center [709, 140] width 53 height 14
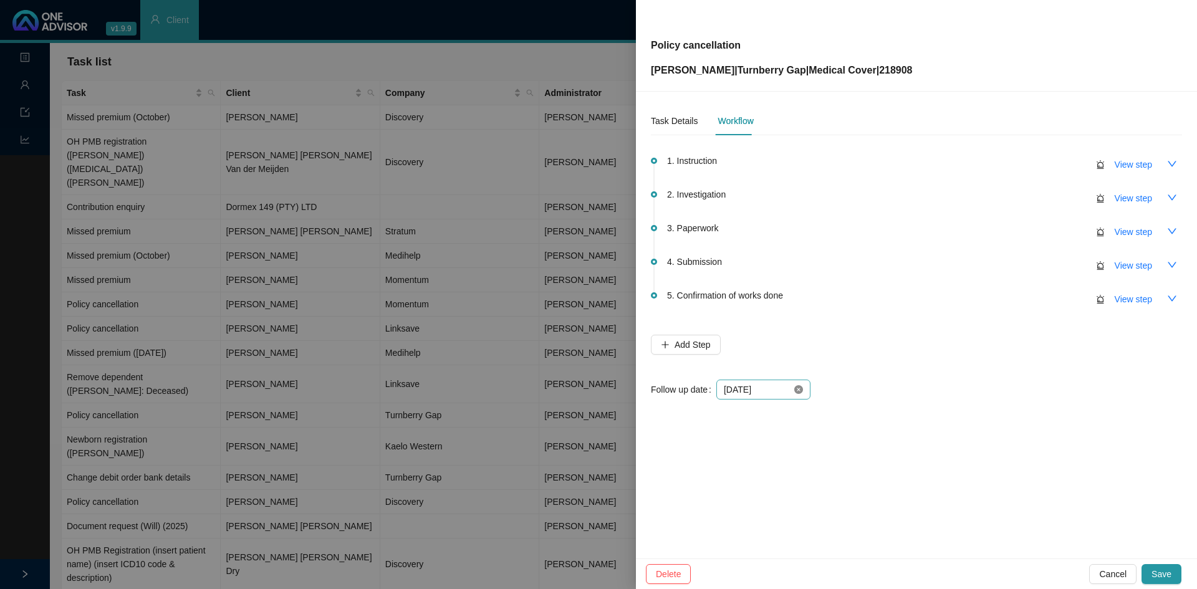
click at [801, 392] on icon "close-circle" at bounding box center [798, 389] width 9 height 9
click at [793, 390] on div at bounding box center [763, 390] width 79 height 14
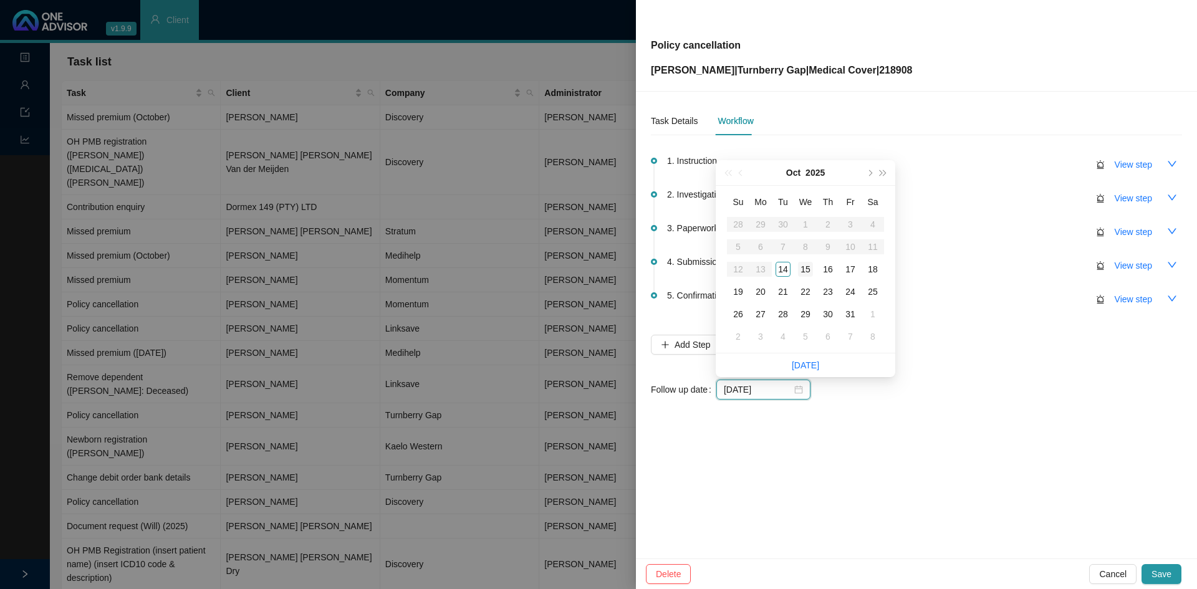
type input "[DATE]"
click at [811, 262] on div "15" at bounding box center [805, 269] width 15 height 15
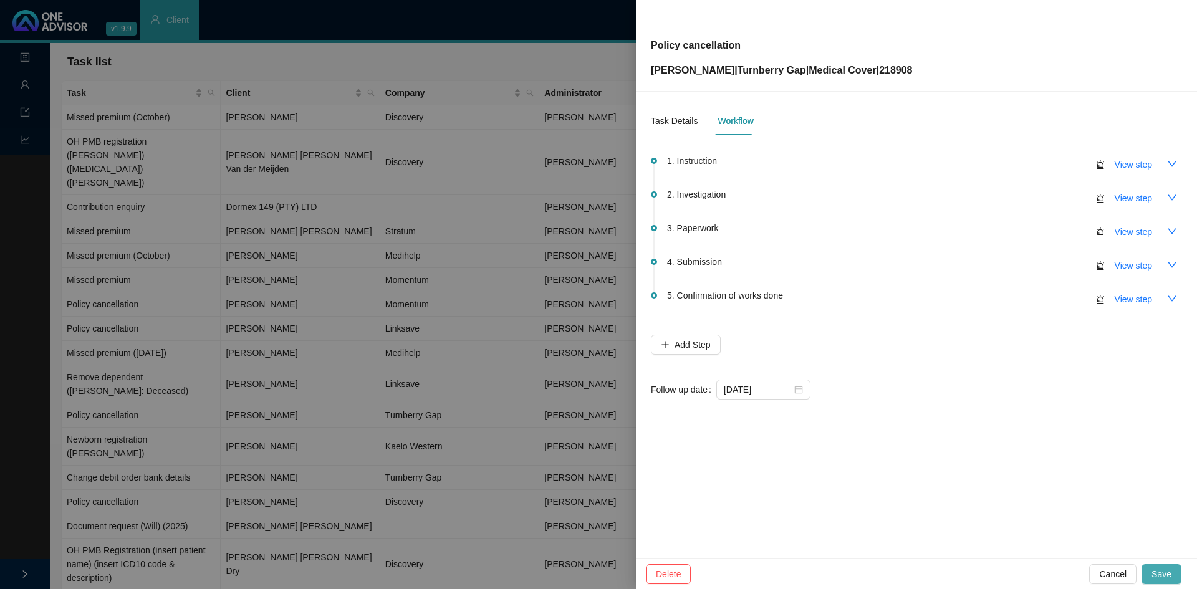
click at [1158, 574] on span "Save" at bounding box center [1162, 574] width 20 height 14
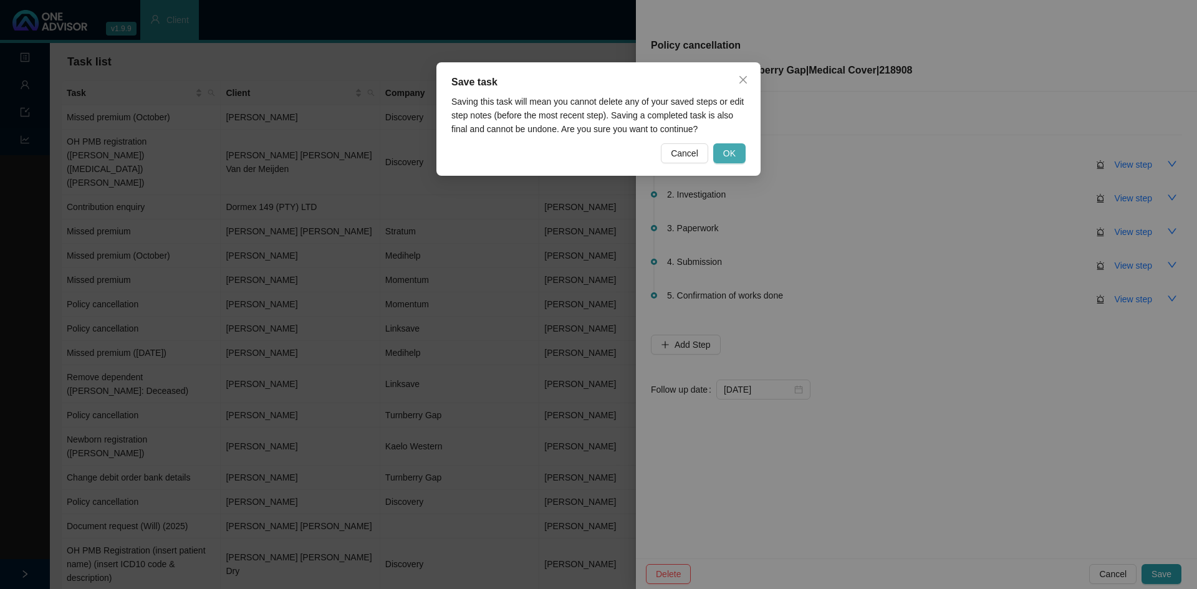
click at [736, 152] on button "OK" at bounding box center [729, 153] width 32 height 20
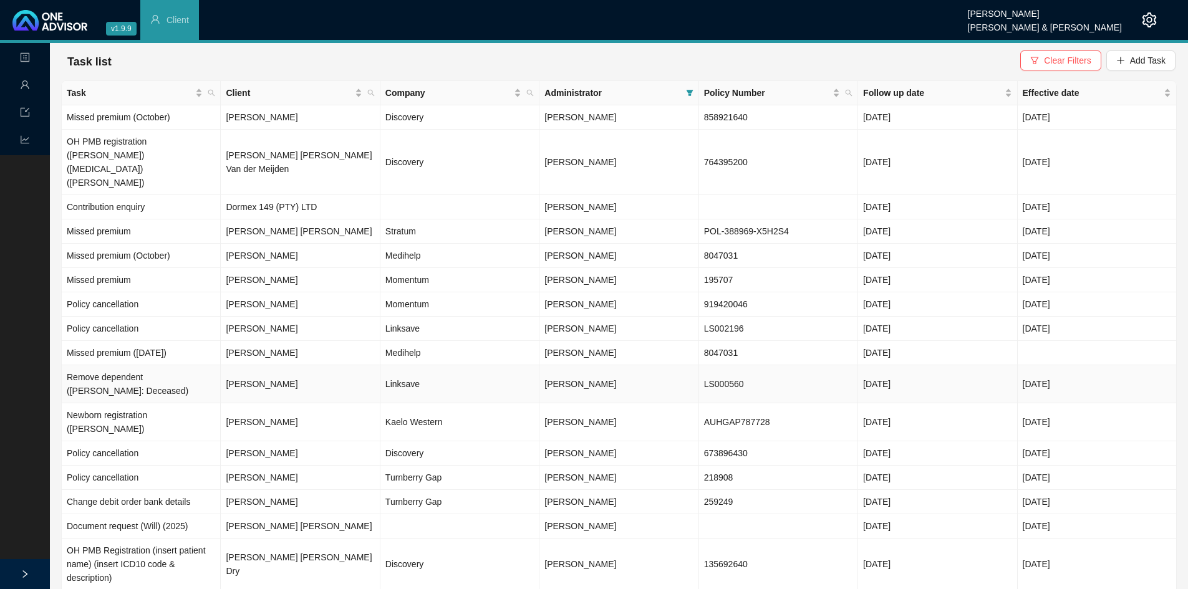
click at [389, 365] on td "Linksave" at bounding box center [459, 384] width 159 height 38
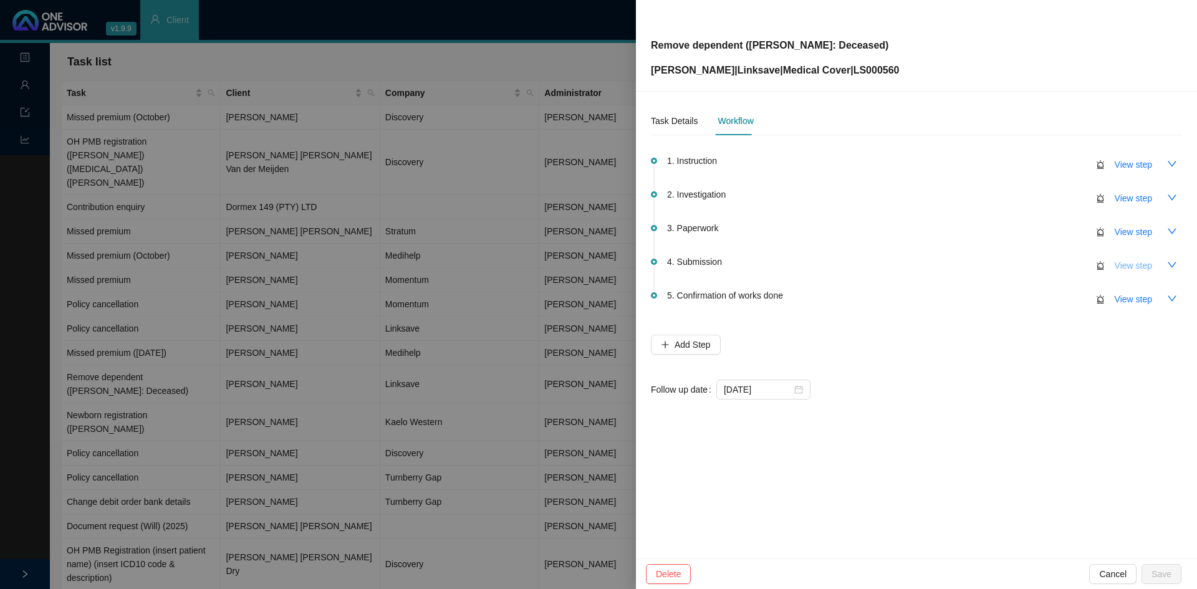
click at [1132, 263] on span "View step" at bounding box center [1133, 266] width 37 height 14
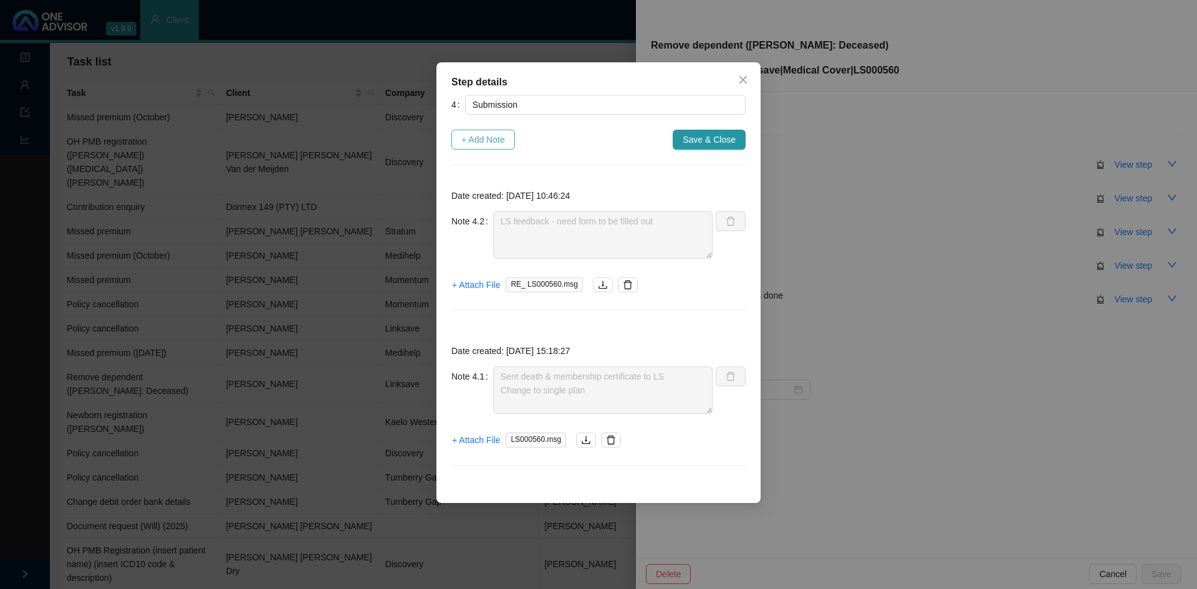
click at [488, 147] on button "+ Add Note" at bounding box center [483, 140] width 64 height 20
type textarea "LS feedback - need form to be filled out"
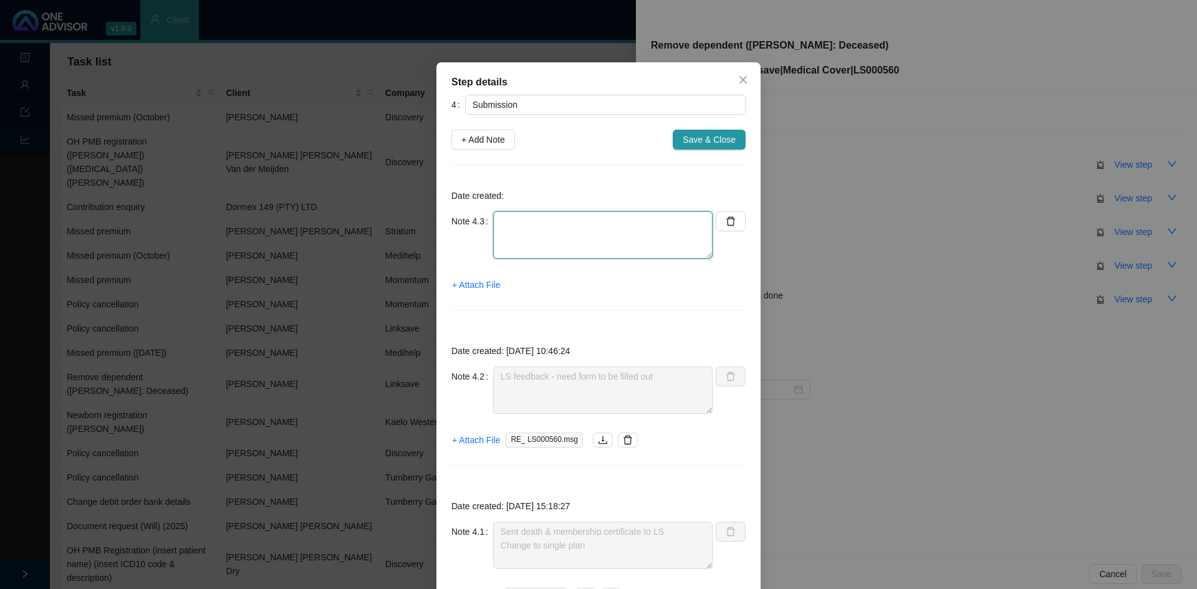
click at [541, 238] on textarea at bounding box center [602, 234] width 219 height 47
type textarea "[PERSON_NAME] called - [PERSON_NAME] removed & option change to be effective [D…"
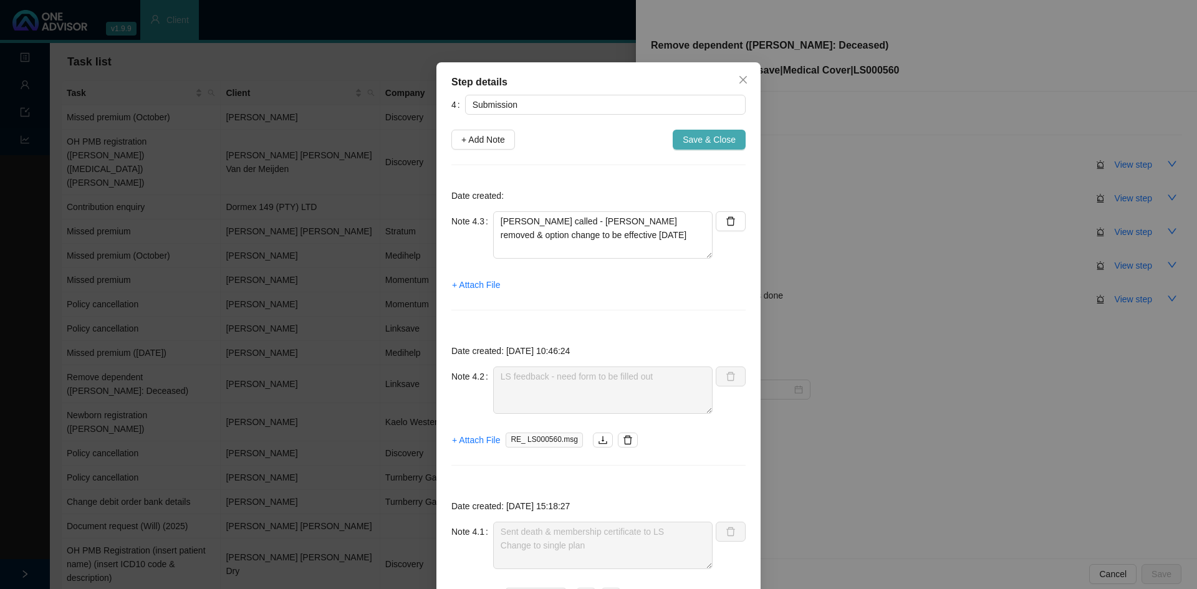
click at [731, 137] on button "Save & Close" at bounding box center [709, 140] width 73 height 20
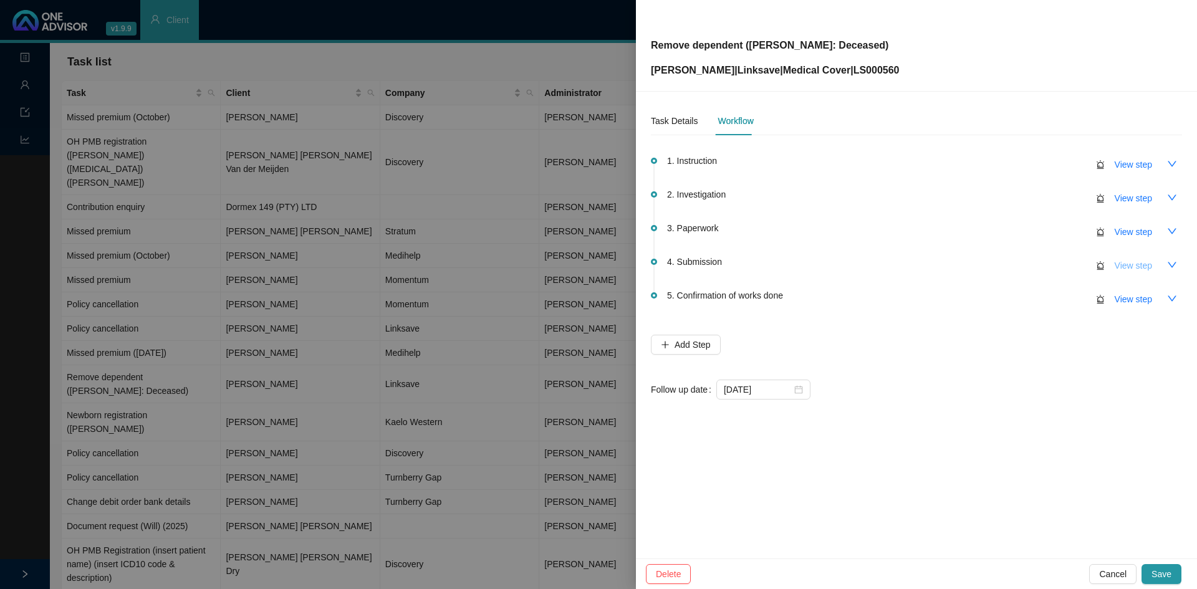
click at [1136, 262] on span "View step" at bounding box center [1133, 266] width 37 height 14
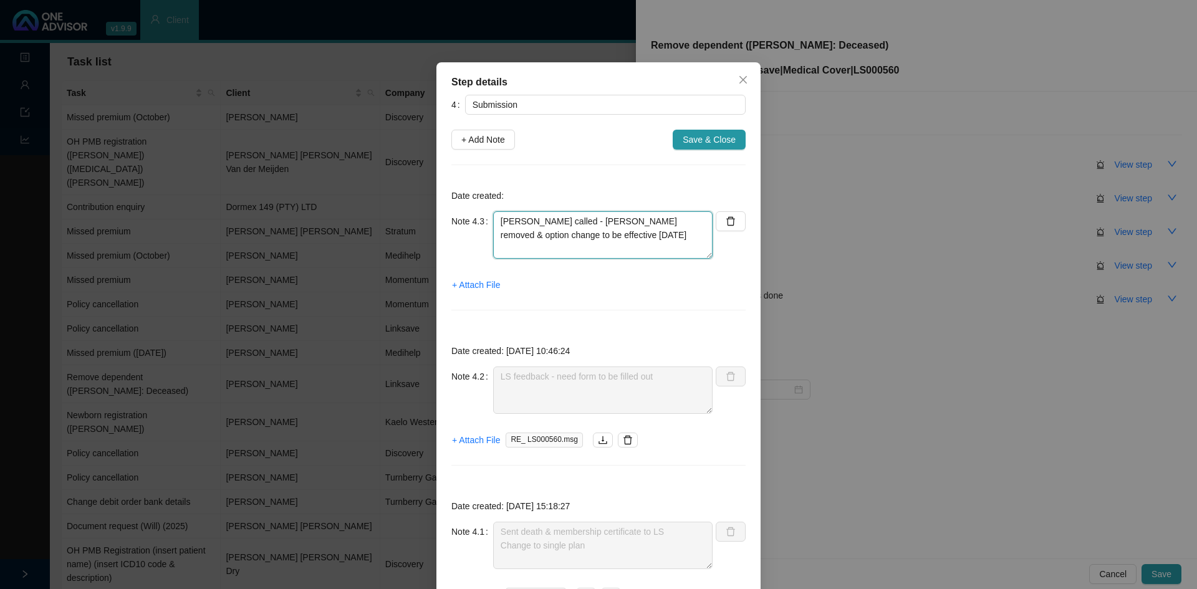
drag, startPoint x: 597, startPoint y: 231, endPoint x: 607, endPoint y: 229, distance: 9.5
click at [601, 230] on textarea "[PERSON_NAME] called - [PERSON_NAME] removed & option change to be effective [D…" at bounding box center [602, 234] width 219 height 47
type textarea "[PERSON_NAME] called - [PERSON_NAME] removed & option change to be effective [D…"
click at [469, 283] on span "+ Attach File" at bounding box center [476, 285] width 48 height 14
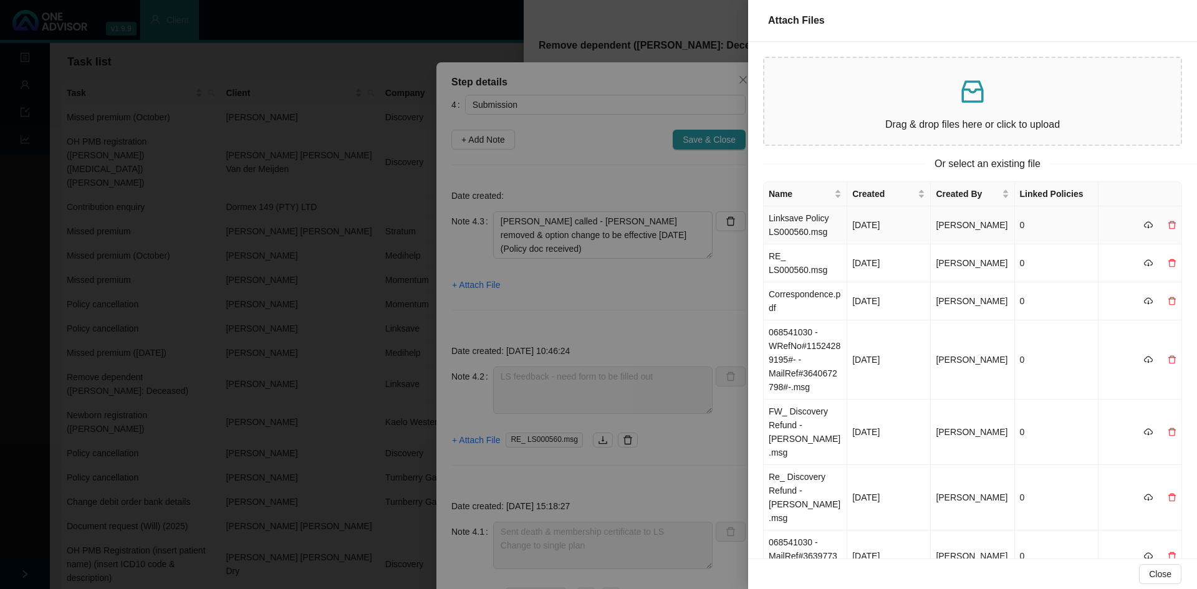
click at [796, 226] on td "Linksave Policy LS000560.msg" at bounding box center [806, 225] width 84 height 38
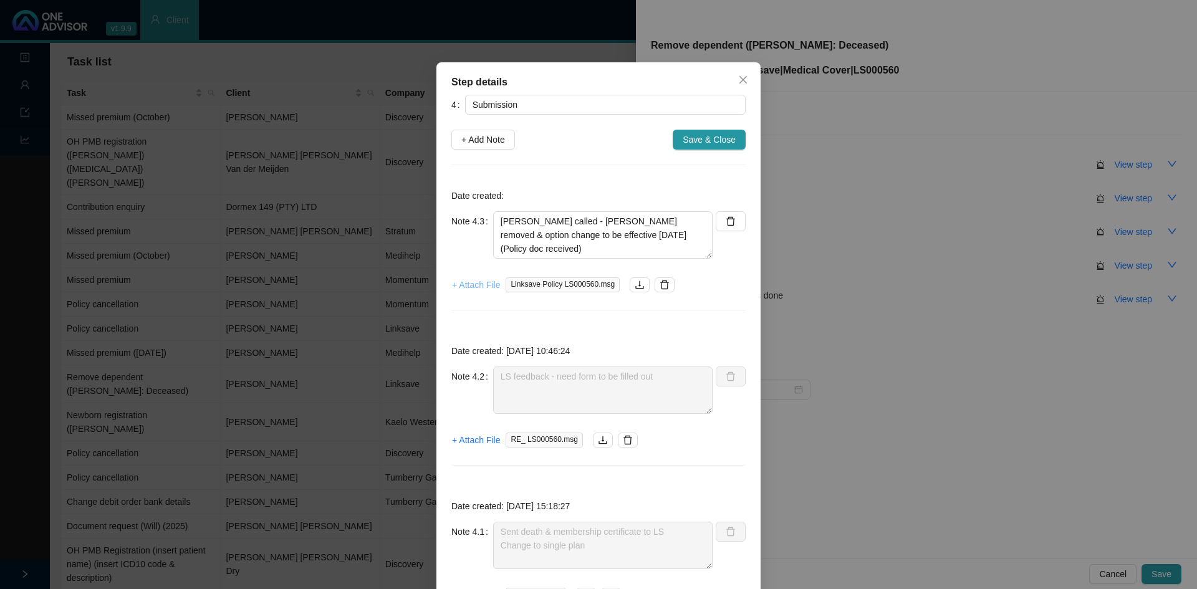
click at [489, 284] on span "+ Attach File" at bounding box center [476, 285] width 48 height 14
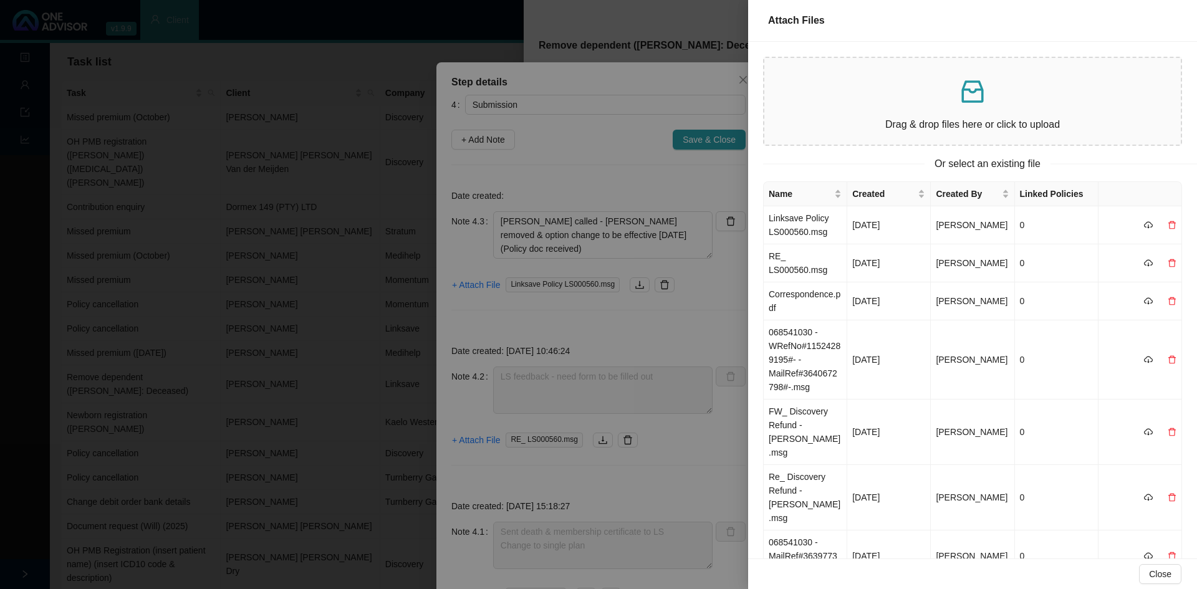
click at [827, 122] on p "Drag & drop files here or click to upload" at bounding box center [972, 125] width 397 height 16
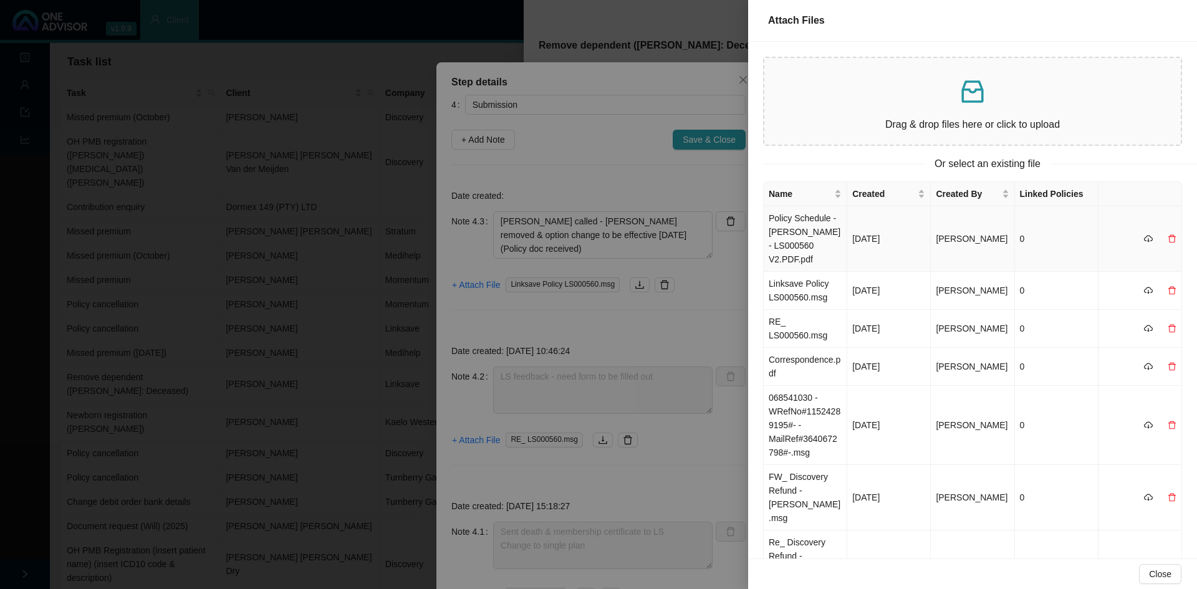
click at [793, 244] on td "Policy Schedule - [PERSON_NAME] - LS000560 V2.PDF.pdf" at bounding box center [806, 238] width 84 height 65
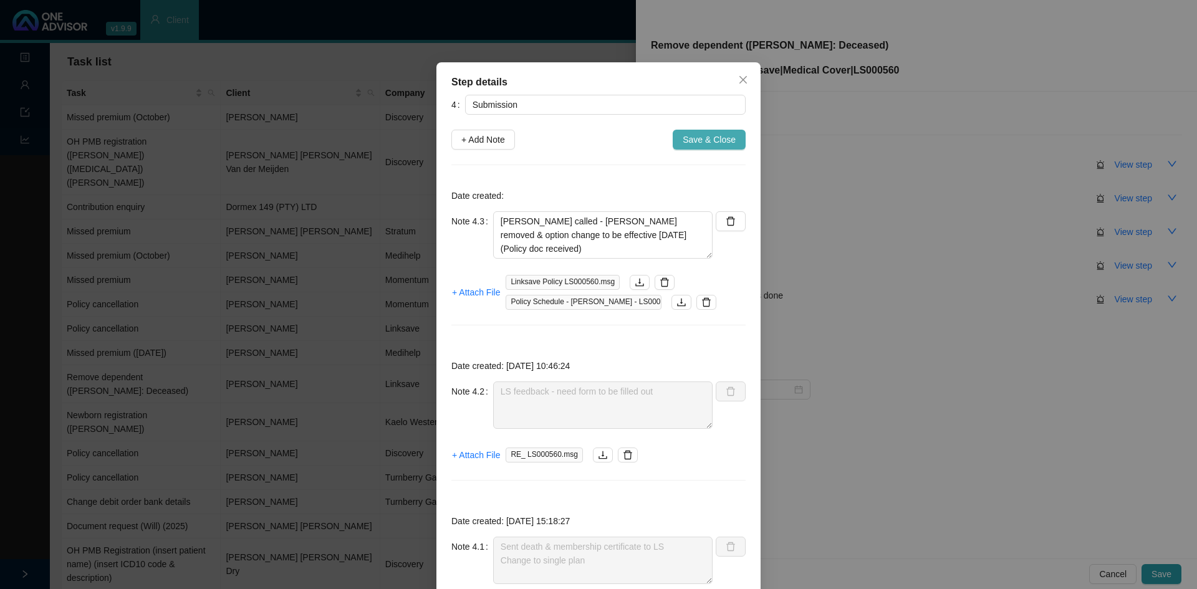
click at [688, 143] on span "Save & Close" at bounding box center [709, 140] width 53 height 14
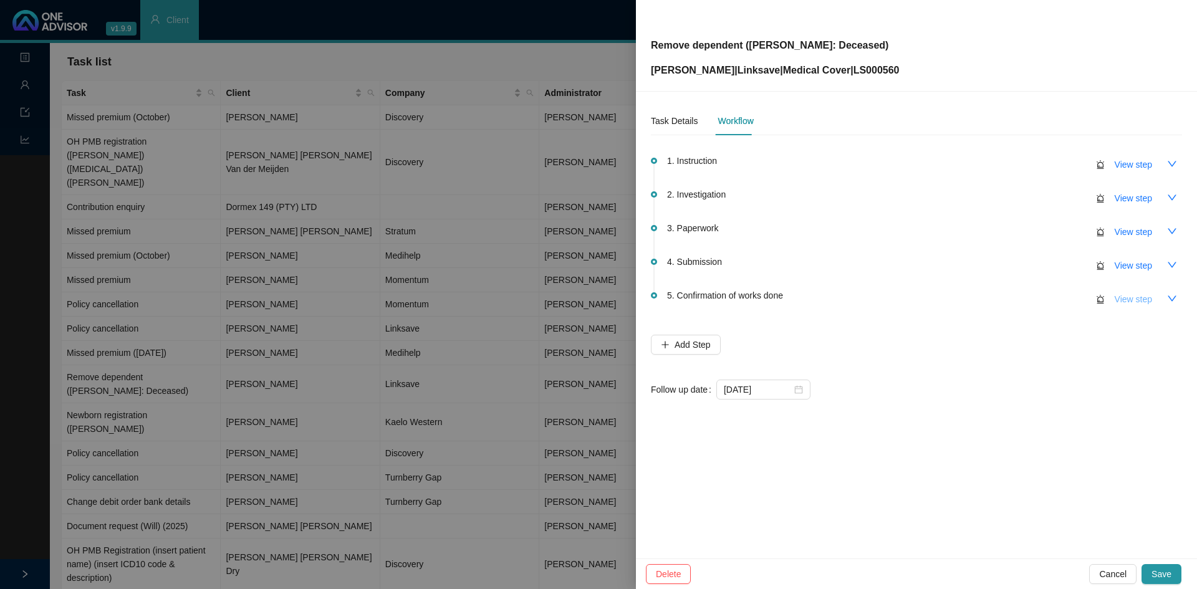
click at [1125, 300] on span "View step" at bounding box center [1133, 299] width 37 height 14
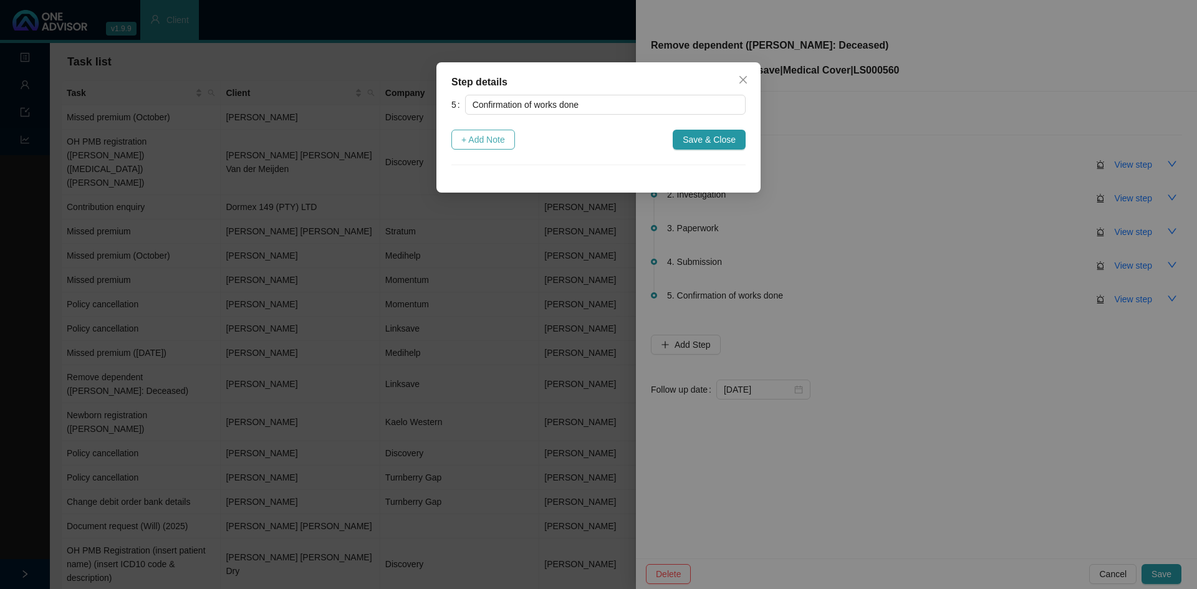
click at [493, 139] on span "+ Add Note" at bounding box center [483, 140] width 44 height 14
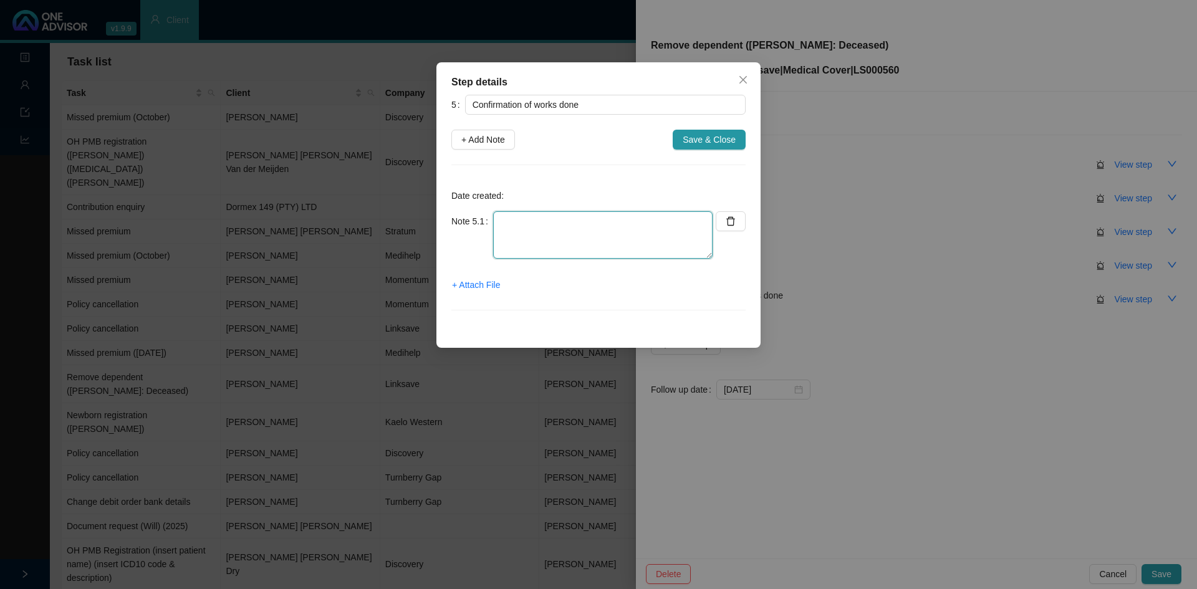
click at [519, 228] on textarea at bounding box center [602, 234] width 219 height 47
type textarea "Informed client: Individual policy // New premium given // Policy doc sent thou…"
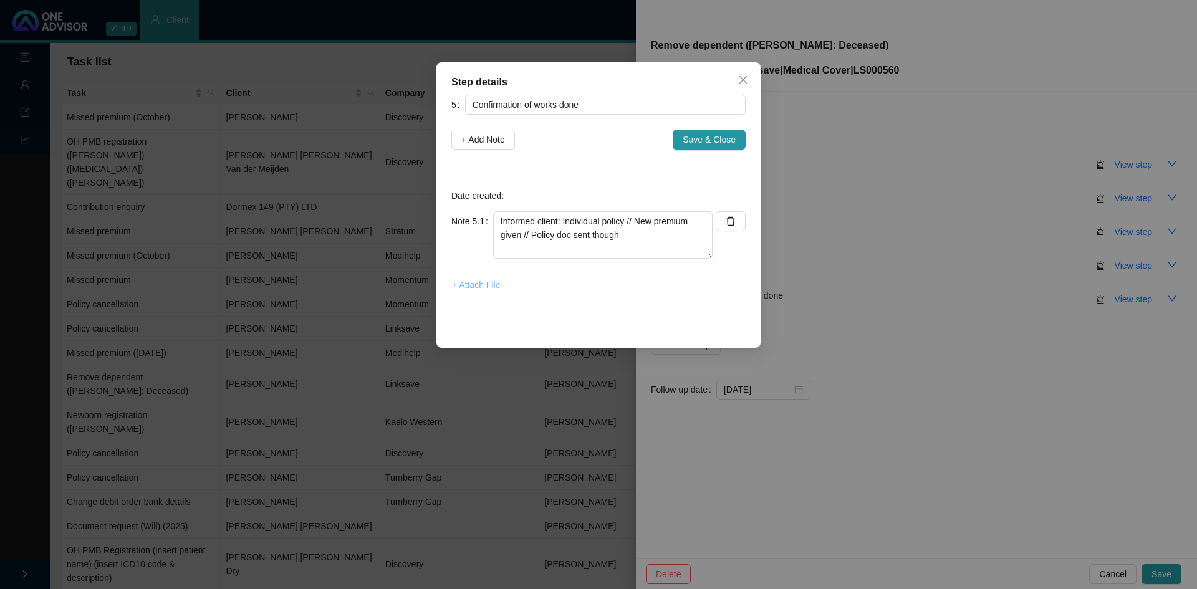
click at [471, 284] on span "+ Attach File" at bounding box center [476, 285] width 48 height 14
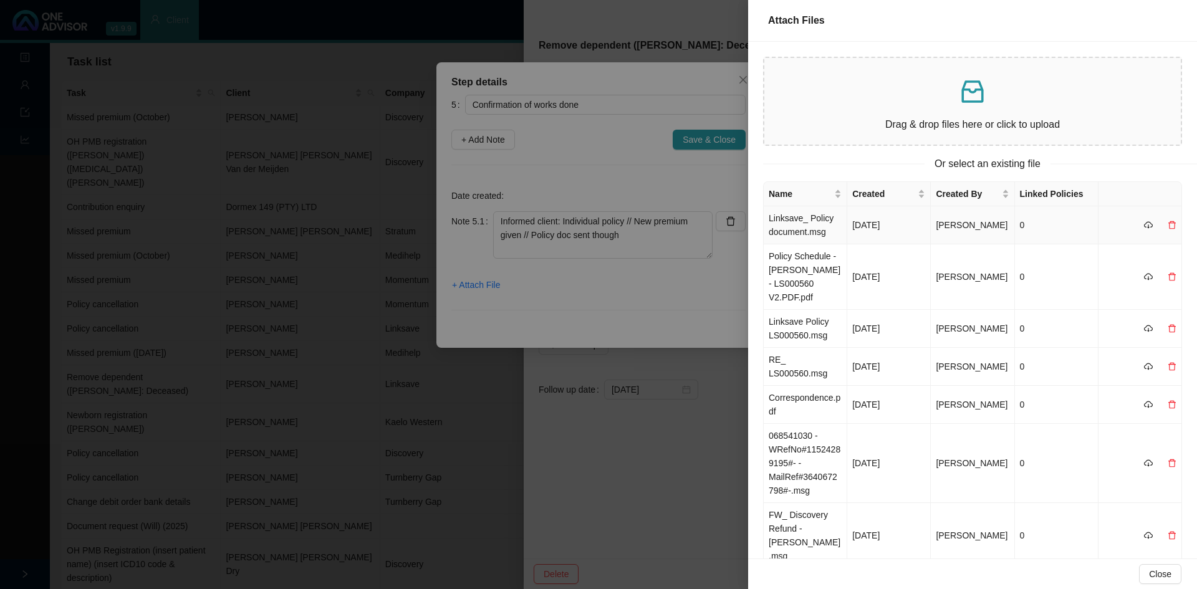
click at [801, 221] on td "Linksave_ Policy document.msg" at bounding box center [806, 225] width 84 height 38
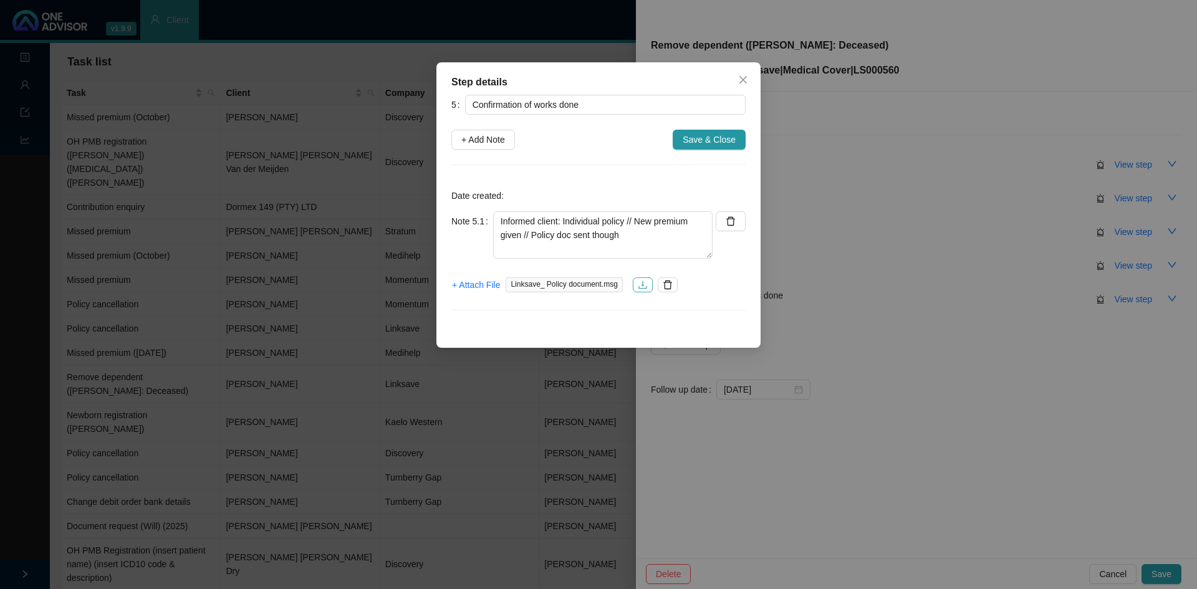
click at [638, 281] on icon "download" at bounding box center [643, 285] width 10 height 10
click at [708, 141] on span "Save & Close" at bounding box center [709, 140] width 53 height 14
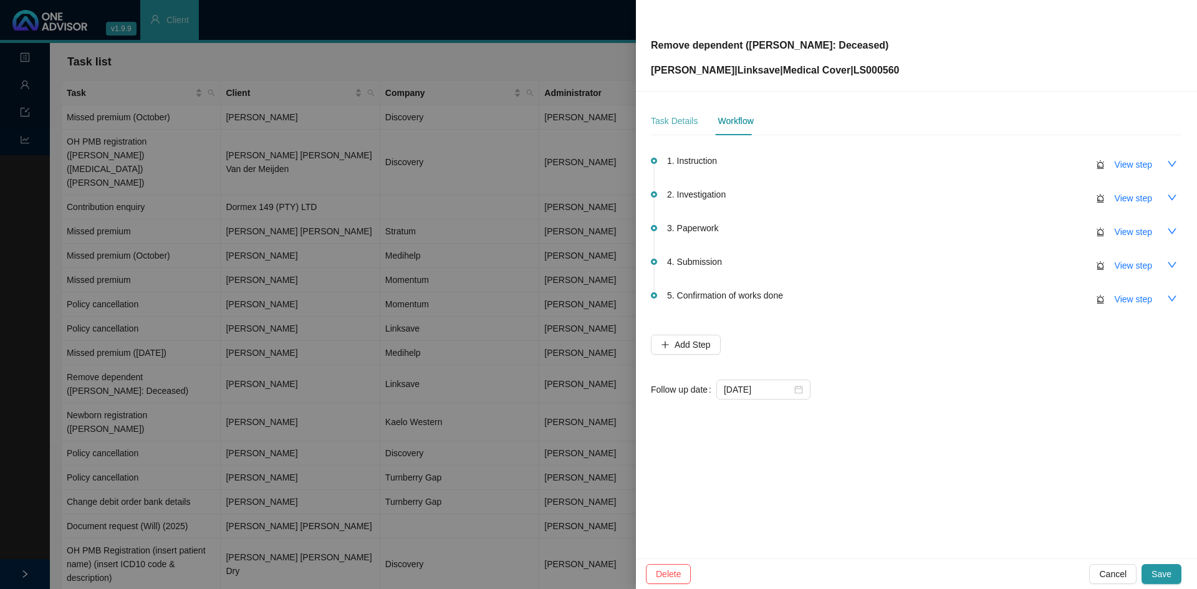
click at [684, 112] on div "Task Details" at bounding box center [674, 121] width 47 height 29
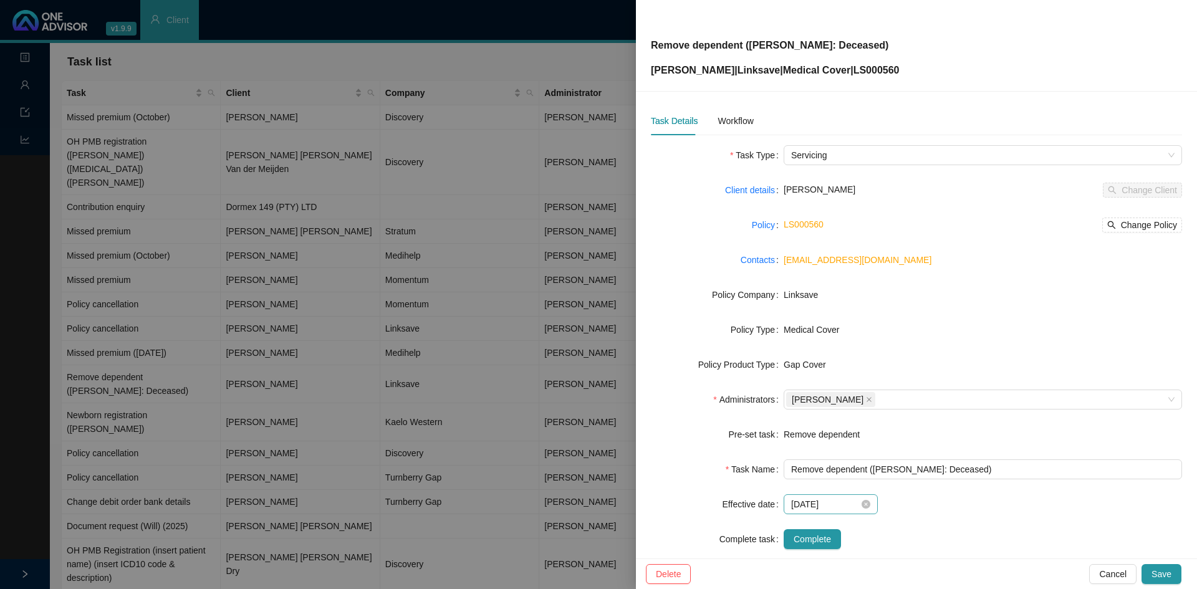
click at [857, 506] on div "[DATE]" at bounding box center [830, 505] width 79 height 14
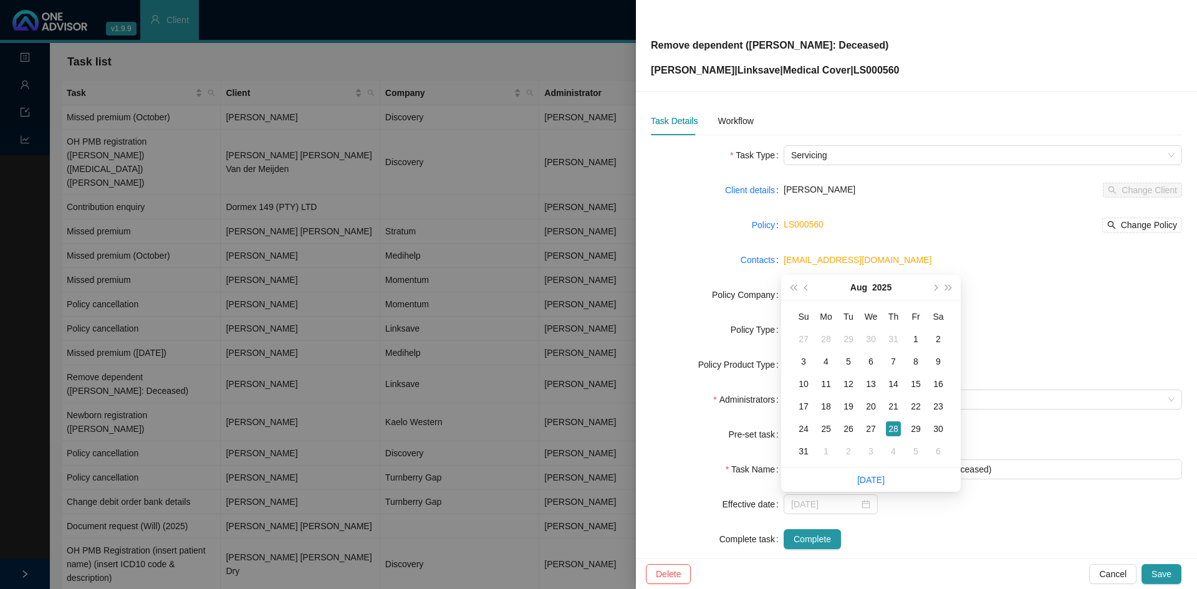
drag, startPoint x: 825, startPoint y: 450, endPoint x: 859, endPoint y: 450, distance: 34.3
click at [825, 450] on div "1" at bounding box center [826, 451] width 15 height 15
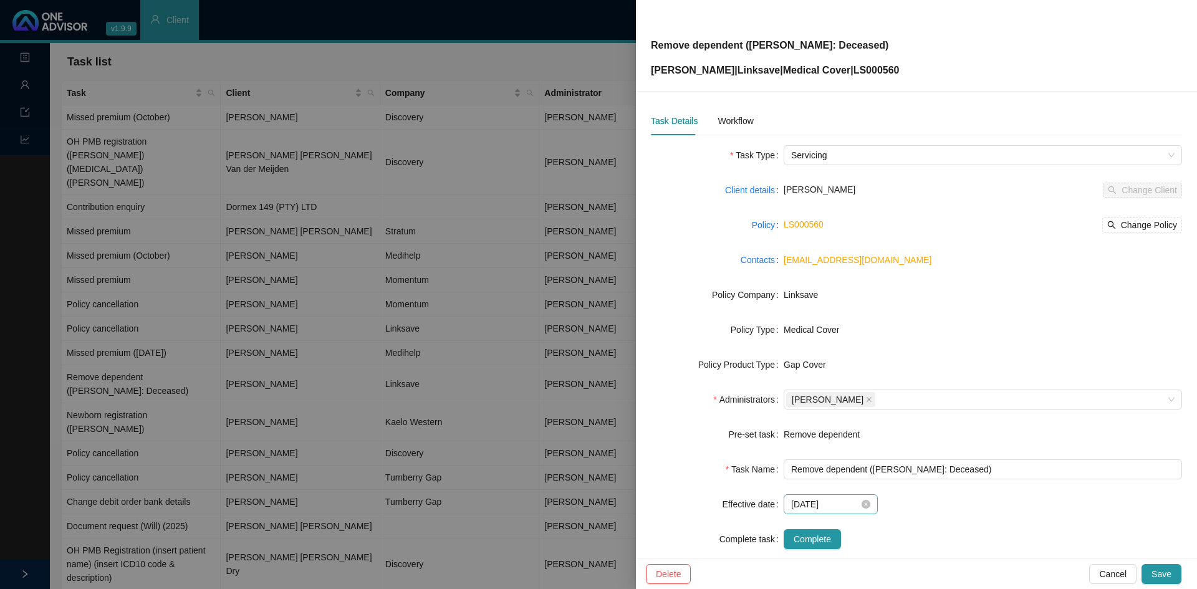
click at [864, 511] on div "[DATE]" at bounding box center [830, 505] width 79 height 14
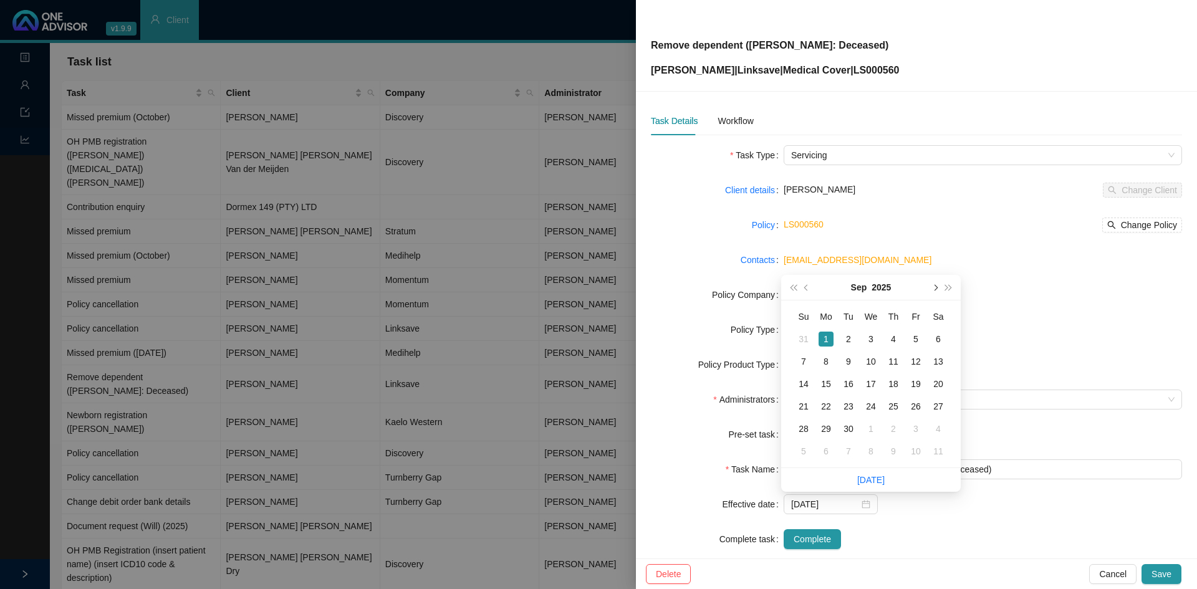
click at [932, 286] on button "next-year" at bounding box center [935, 287] width 14 height 25
type input "[DATE]"
click at [942, 427] on div "1" at bounding box center [938, 428] width 15 height 15
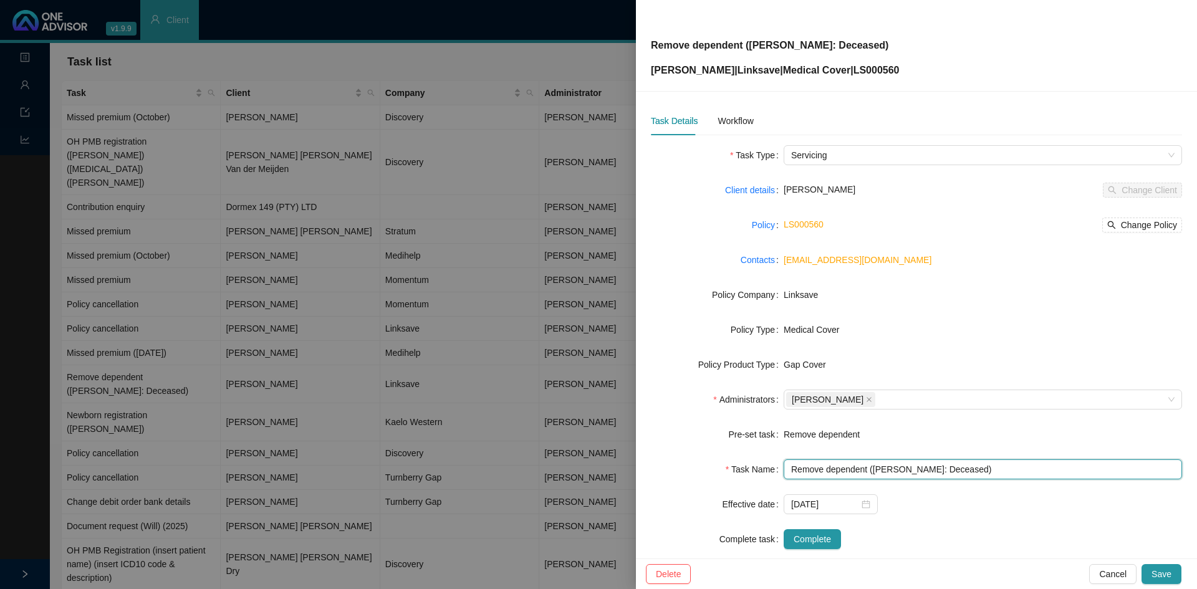
click at [952, 471] on input "Remove dependent ([PERSON_NAME]: Deceased)" at bounding box center [983, 469] width 398 height 20
click at [941, 468] on input "Remove dependent ([PERSON_NAME]: Deceased) & Plan change" at bounding box center [983, 469] width 398 height 20
click at [1038, 469] on input "Remove dependent ([PERSON_NAME]: Deceased) & Plan change" at bounding box center [983, 469] width 398 height 20
type input "Remove dependent ([PERSON_NAME]: Deceased) & Plan change (Individual)"
click at [926, 499] on div "[DATE]" at bounding box center [983, 504] width 398 height 20
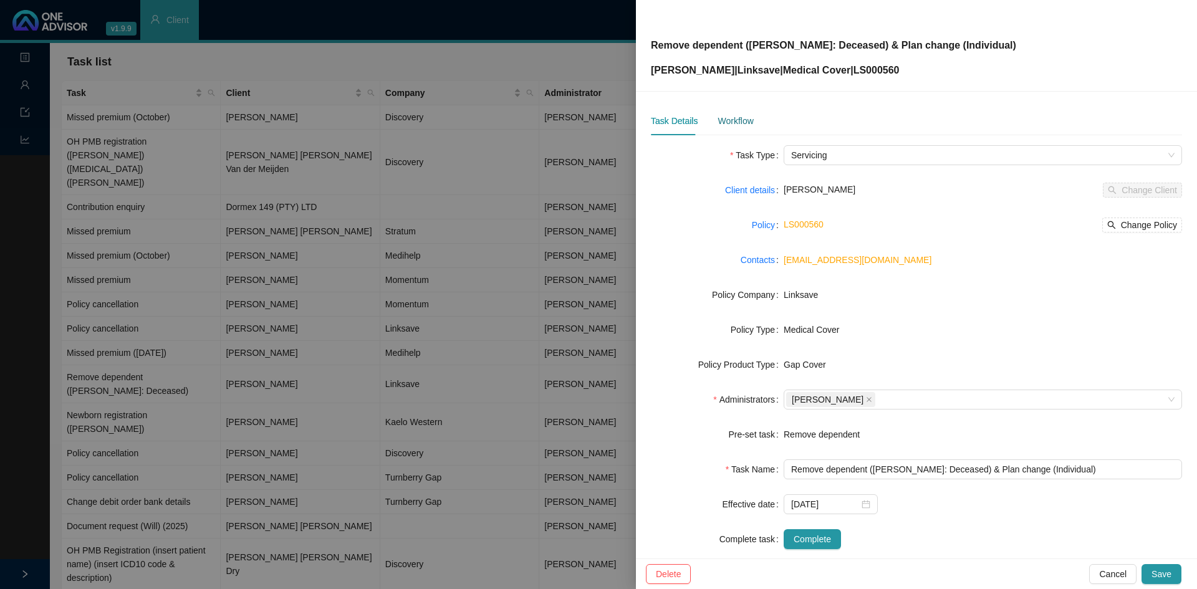
click at [748, 122] on div "Workflow" at bounding box center [736, 121] width 36 height 14
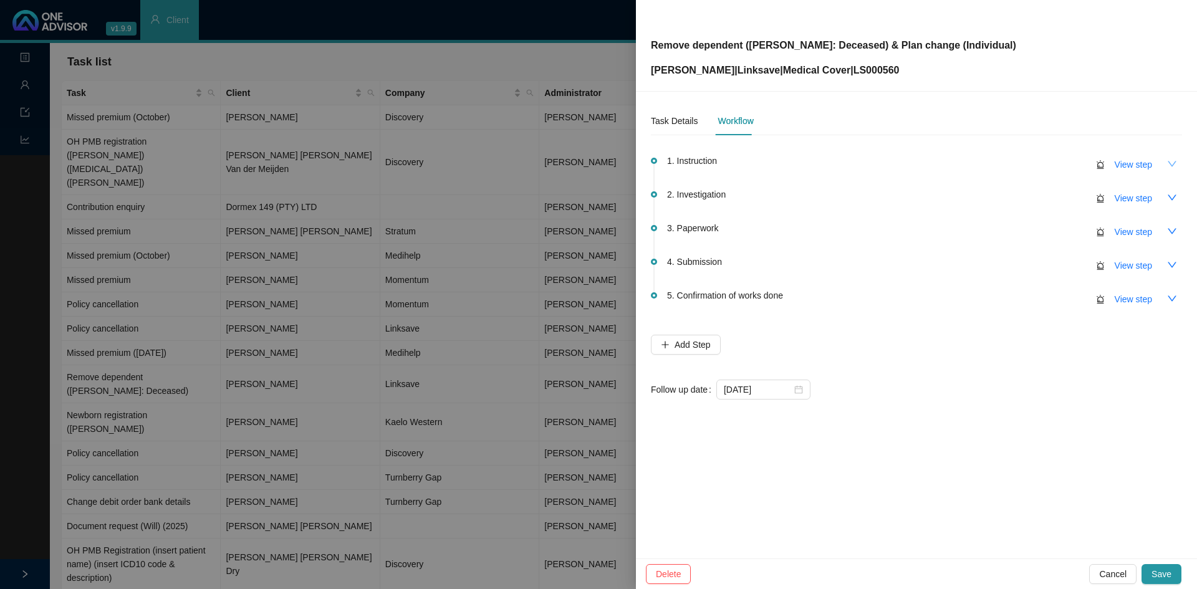
click at [1171, 164] on icon "down" at bounding box center [1172, 164] width 9 height 6
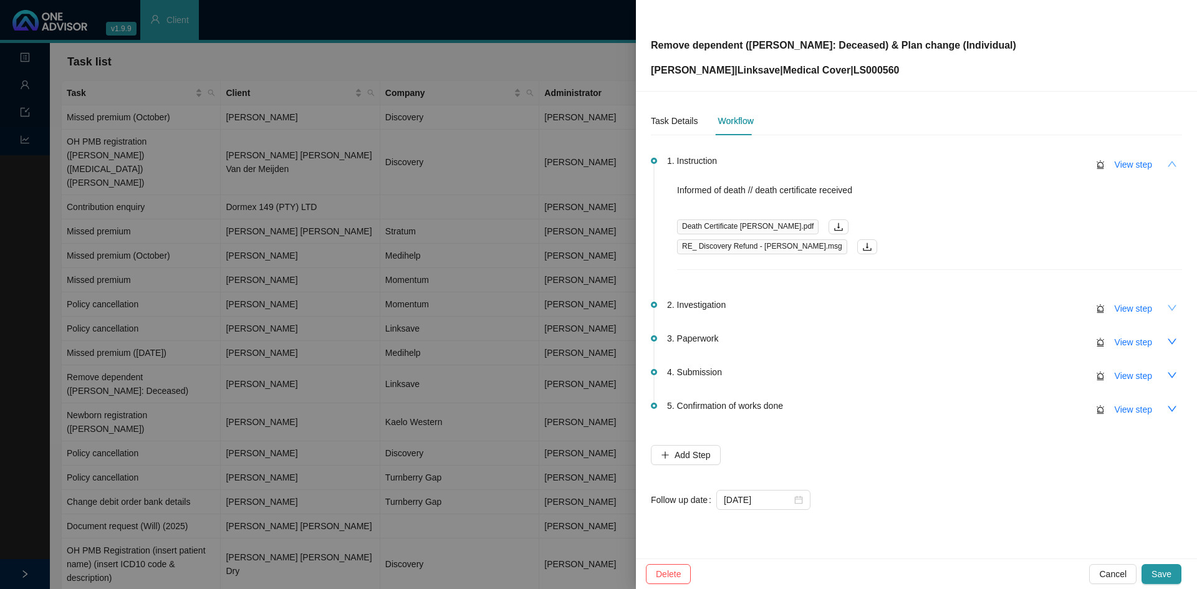
click at [1169, 301] on button "button" at bounding box center [1172, 308] width 20 height 20
click at [1140, 312] on span "View step" at bounding box center [1133, 309] width 37 height 14
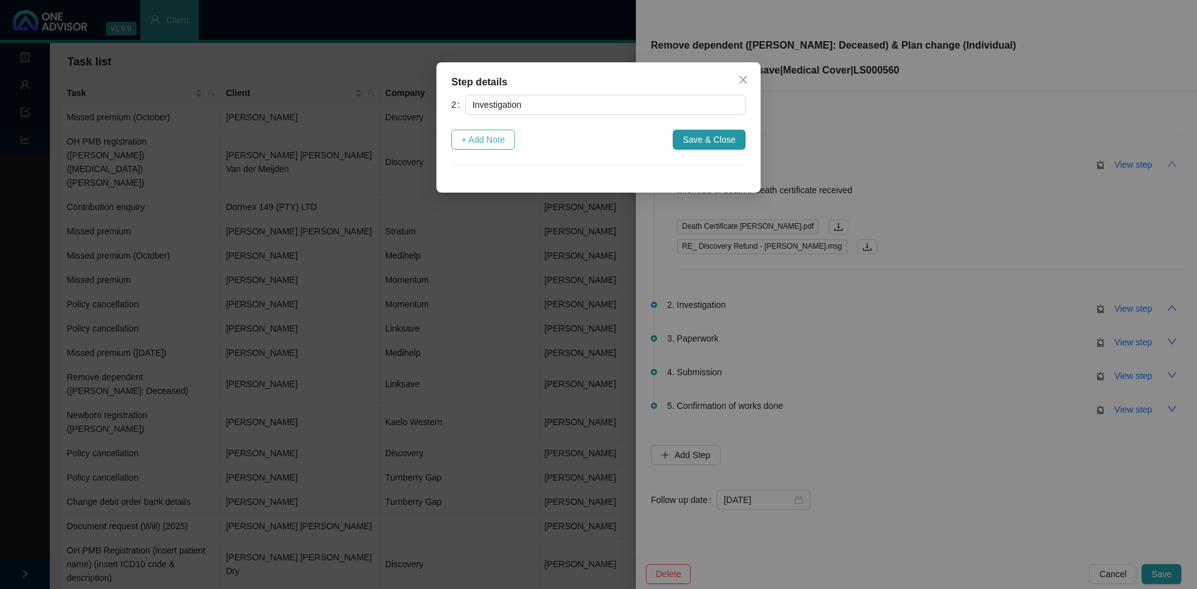
click at [479, 137] on span "+ Add Note" at bounding box center [483, 140] width 44 height 14
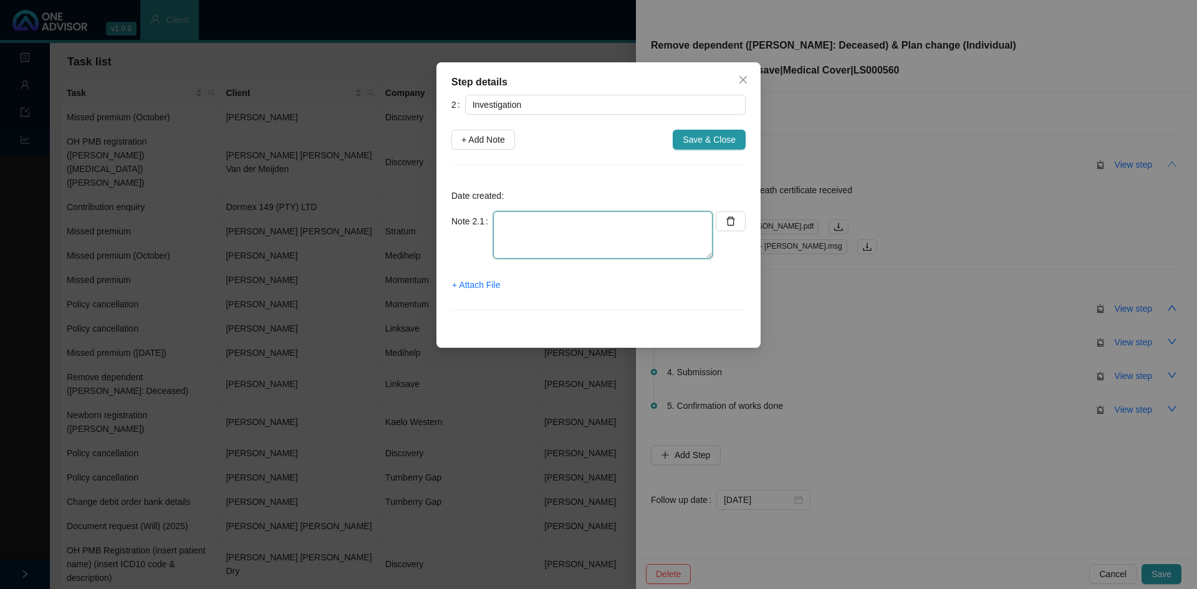
click at [530, 223] on textarea at bounding box center [602, 234] width 219 height 47
type textarea "N/A"
click at [723, 143] on span "Save & Close" at bounding box center [709, 140] width 53 height 14
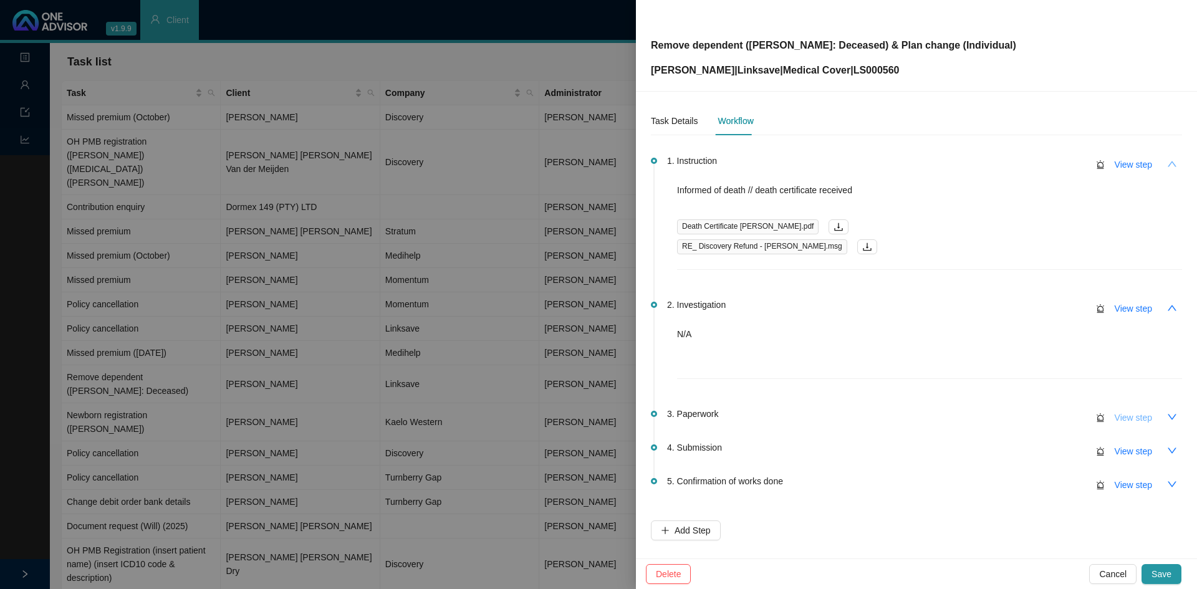
click at [1137, 414] on span "View step" at bounding box center [1133, 418] width 37 height 14
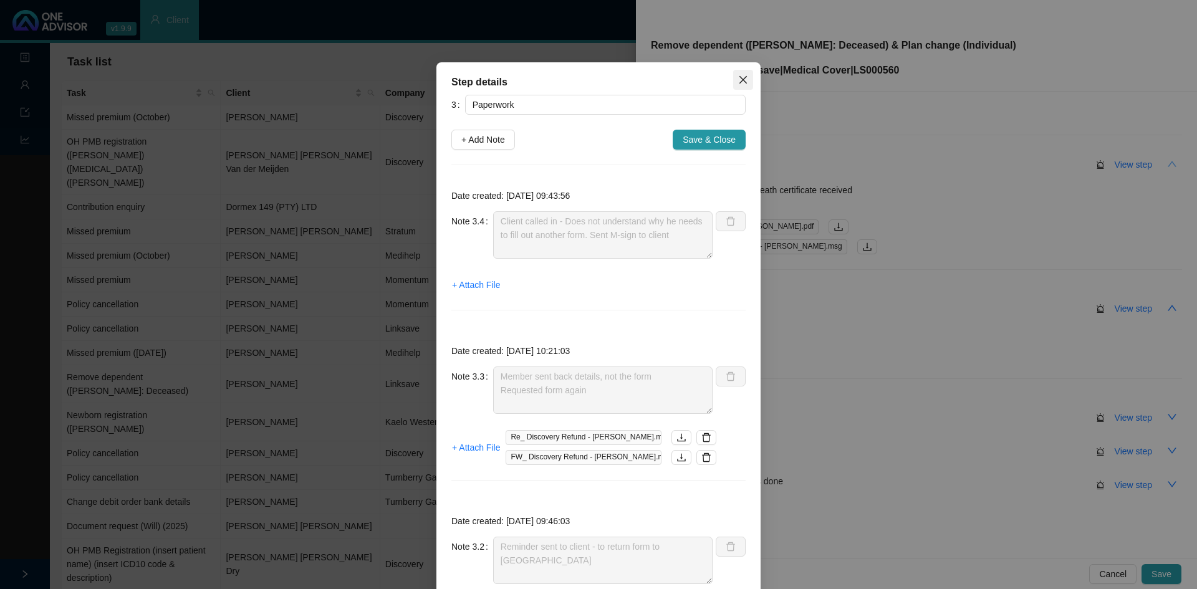
click at [743, 79] on icon "close" at bounding box center [743, 80] width 10 height 10
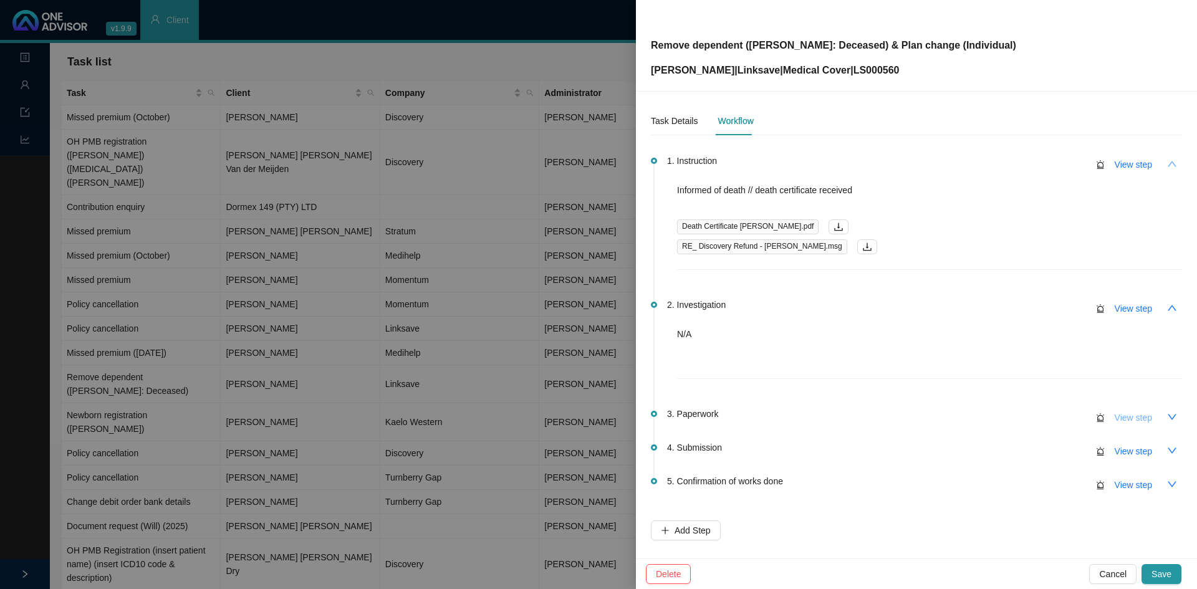
click at [1133, 417] on span "View step" at bounding box center [1133, 418] width 37 height 14
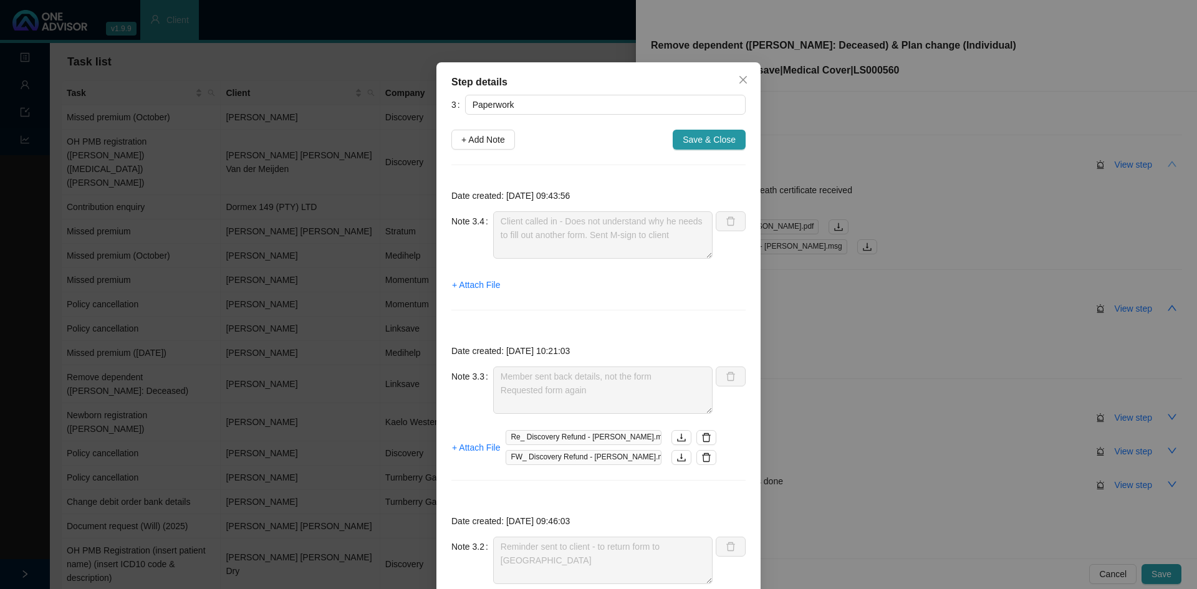
drag, startPoint x: 736, startPoint y: 79, endPoint x: 774, endPoint y: 90, distance: 39.8
click at [739, 79] on icon "close" at bounding box center [743, 80] width 10 height 10
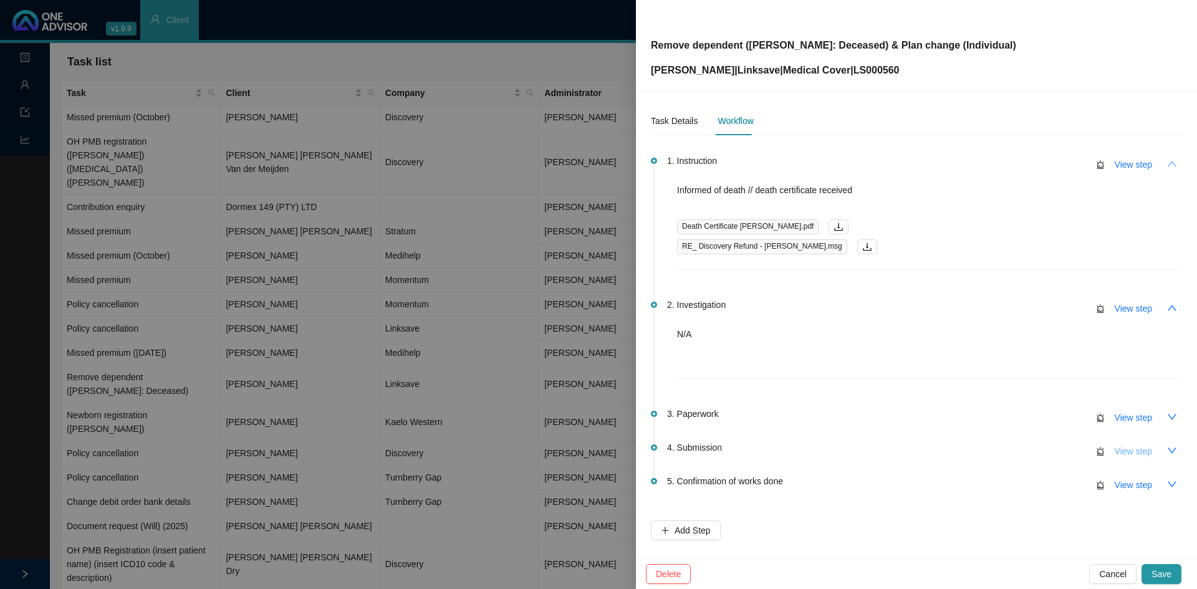
click at [1116, 452] on span "View step" at bounding box center [1133, 452] width 37 height 14
type input "Submission"
type textarea "[PERSON_NAME] called - [PERSON_NAME] removed & option change to be effective [D…"
type textarea "LS feedback - need form to be filled out"
type textarea "Sent death & membership certificate to LS Change to single plan"
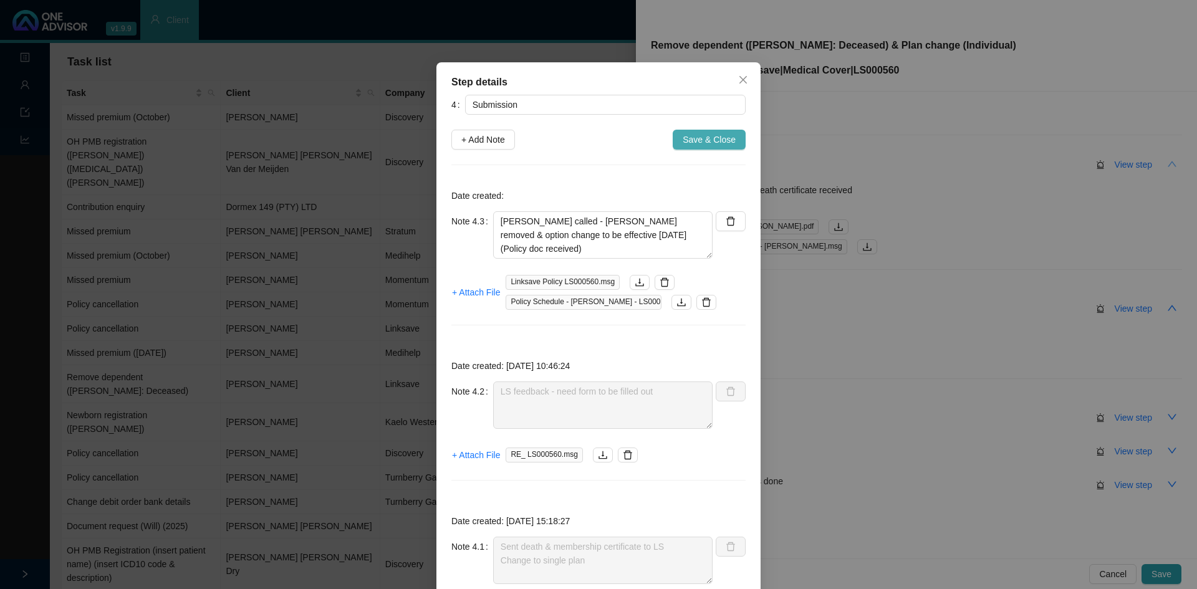
click at [695, 137] on span "Save & Close" at bounding box center [709, 140] width 53 height 14
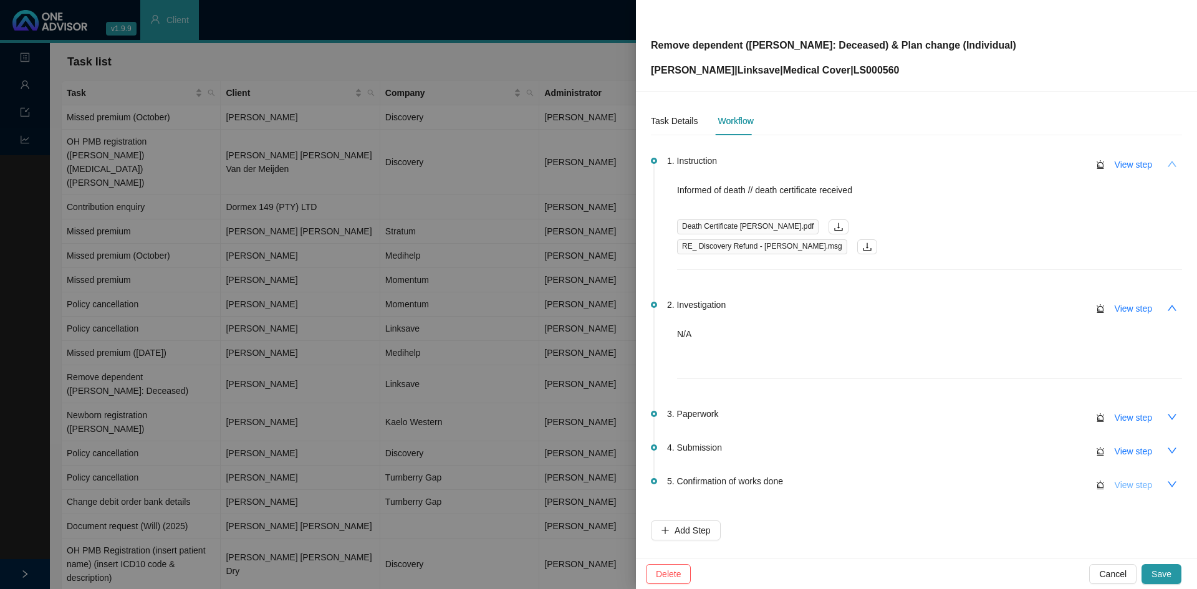
click at [1127, 489] on span "View step" at bounding box center [1133, 485] width 37 height 14
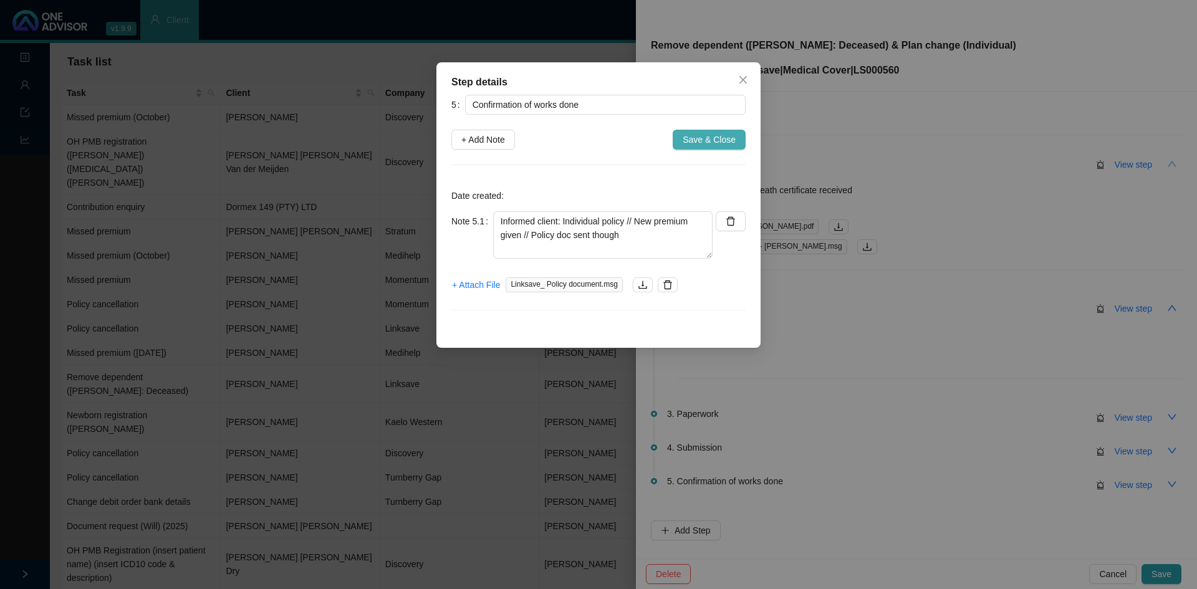
click at [713, 135] on span "Save & Close" at bounding box center [709, 140] width 53 height 14
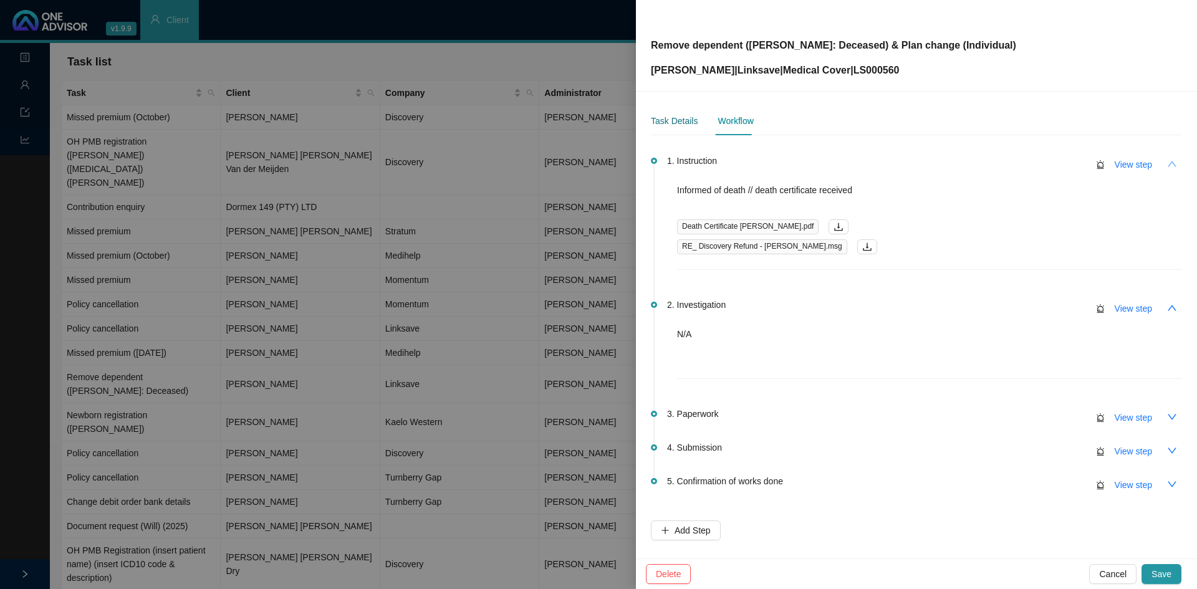
click at [665, 117] on div "Task Details" at bounding box center [674, 121] width 47 height 14
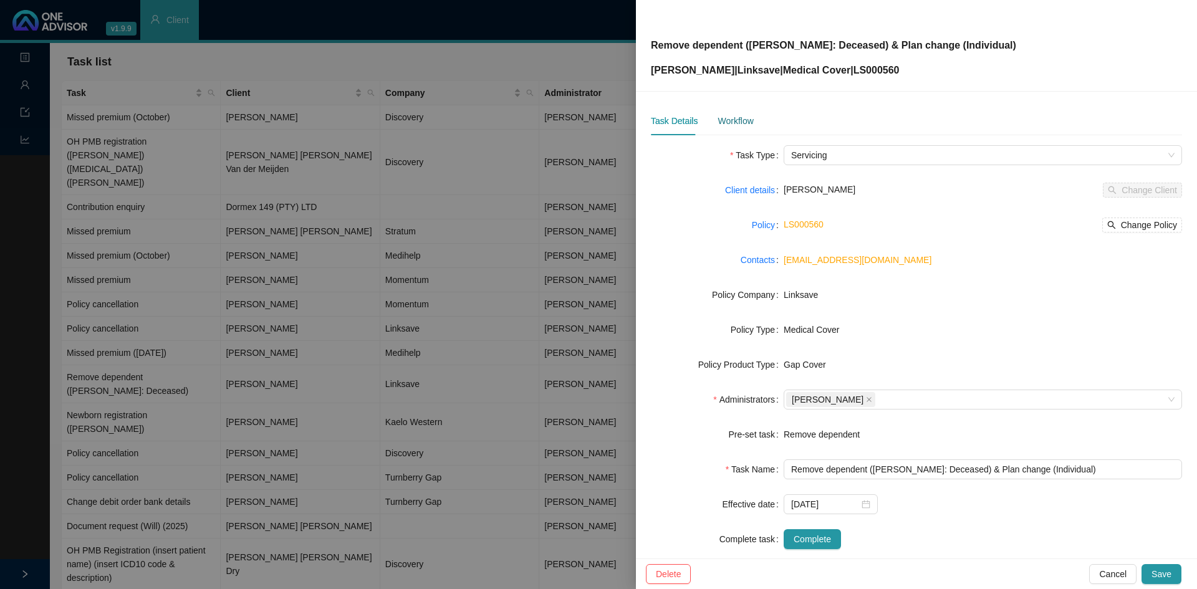
click at [738, 122] on div "Workflow" at bounding box center [736, 121] width 36 height 14
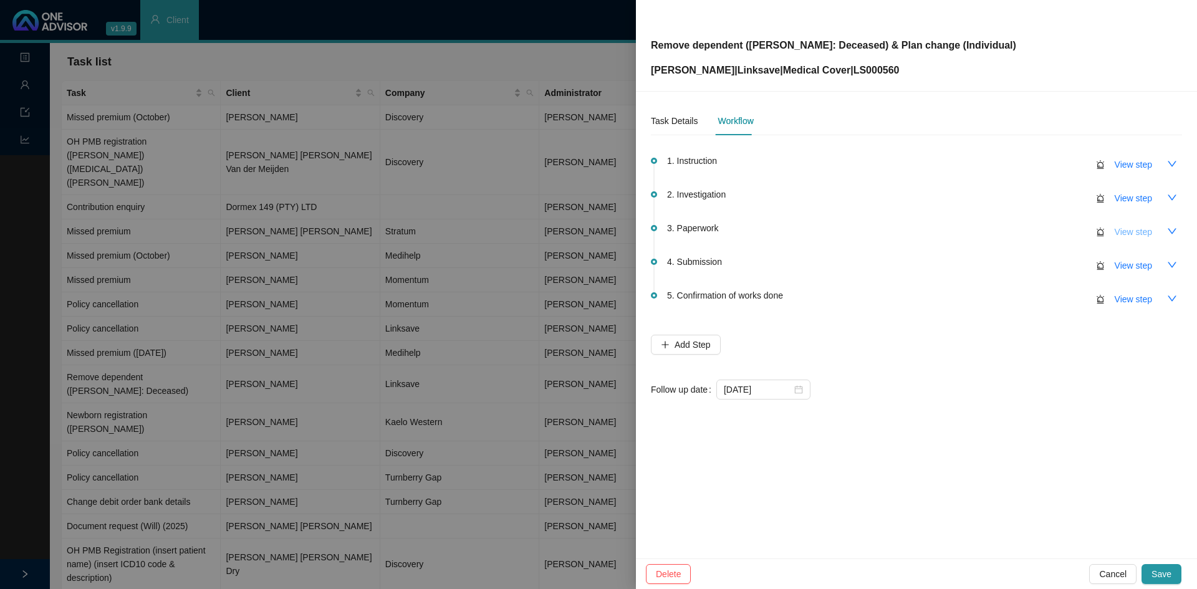
click at [1135, 234] on span "View step" at bounding box center [1133, 232] width 37 height 14
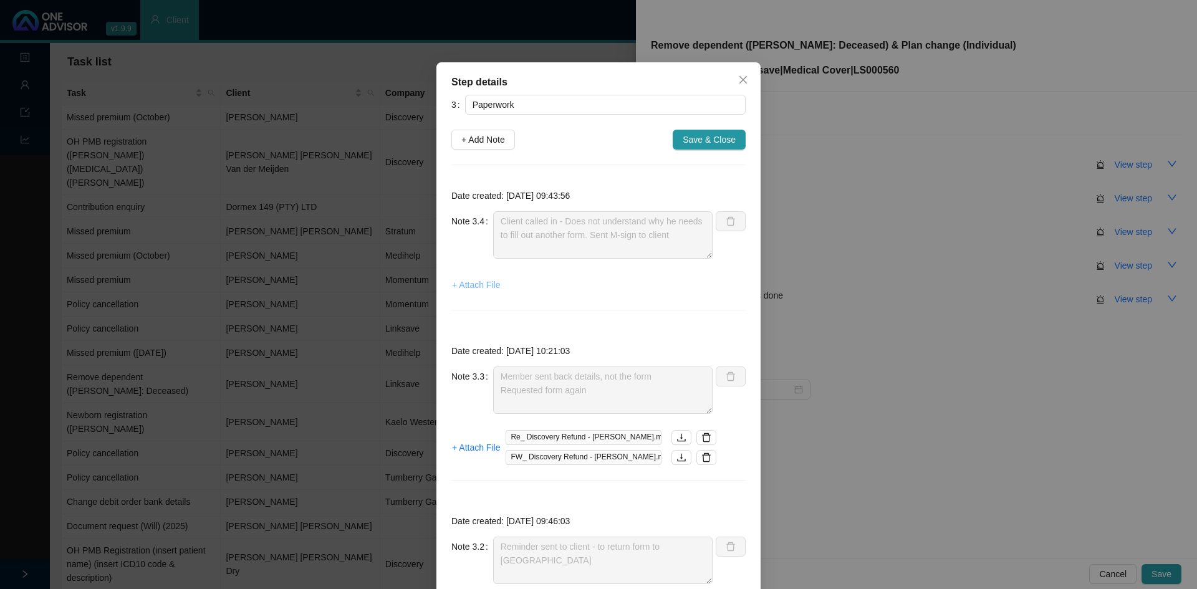
click at [468, 284] on span "+ Attach File" at bounding box center [476, 285] width 48 height 14
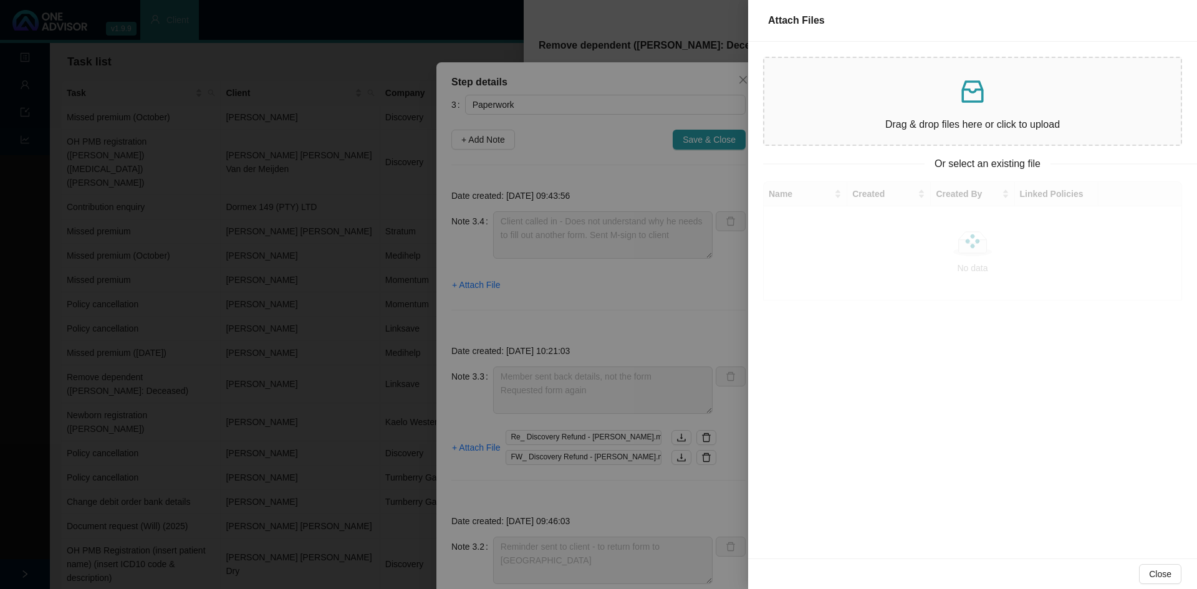
click at [909, 115] on div "Drag & drop files here or click to upload" at bounding box center [972, 101] width 397 height 67
click at [976, 119] on p "Drag & drop files here or click to upload" at bounding box center [972, 125] width 397 height 16
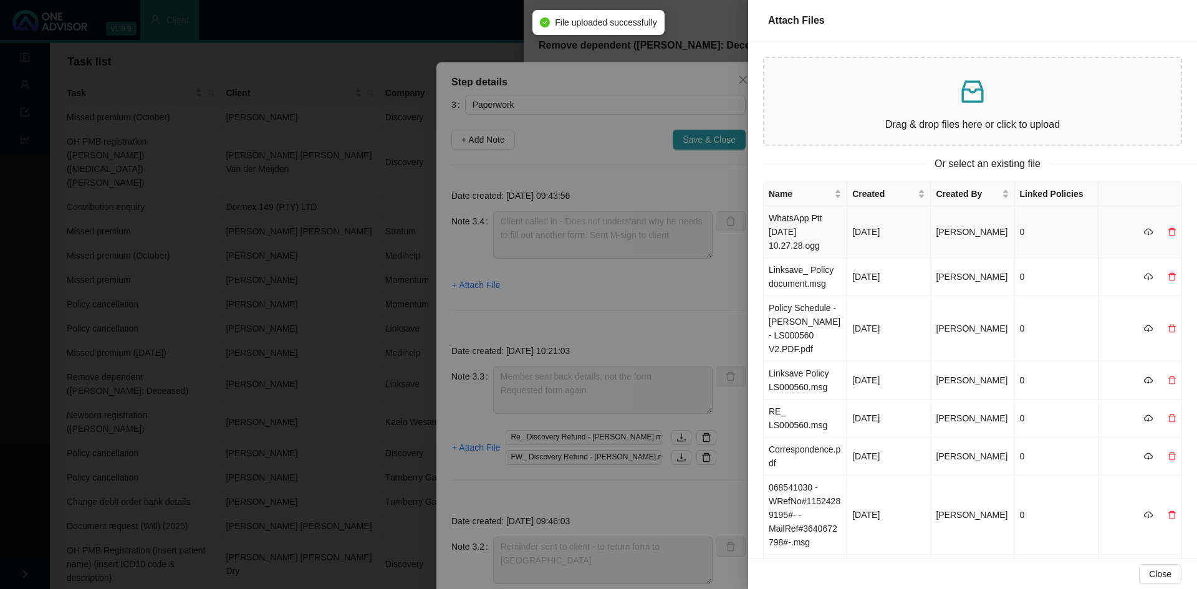
click at [807, 226] on td "WhatsApp Ptt [DATE] 10.27.28.ogg" at bounding box center [806, 232] width 84 height 52
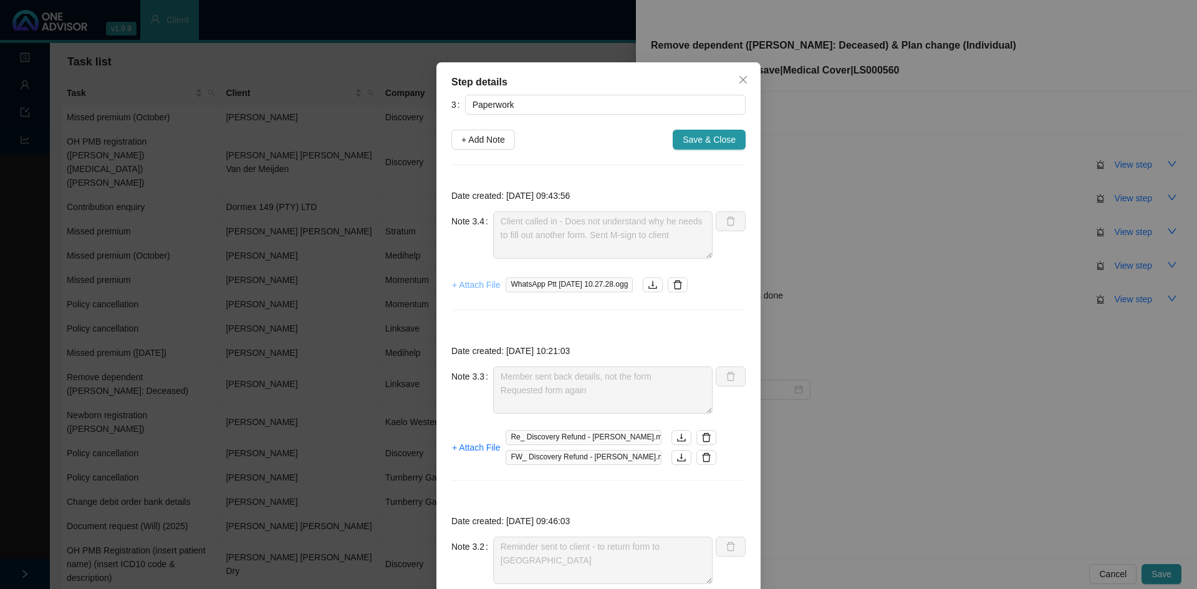
click at [481, 282] on span "+ Attach File" at bounding box center [476, 285] width 48 height 14
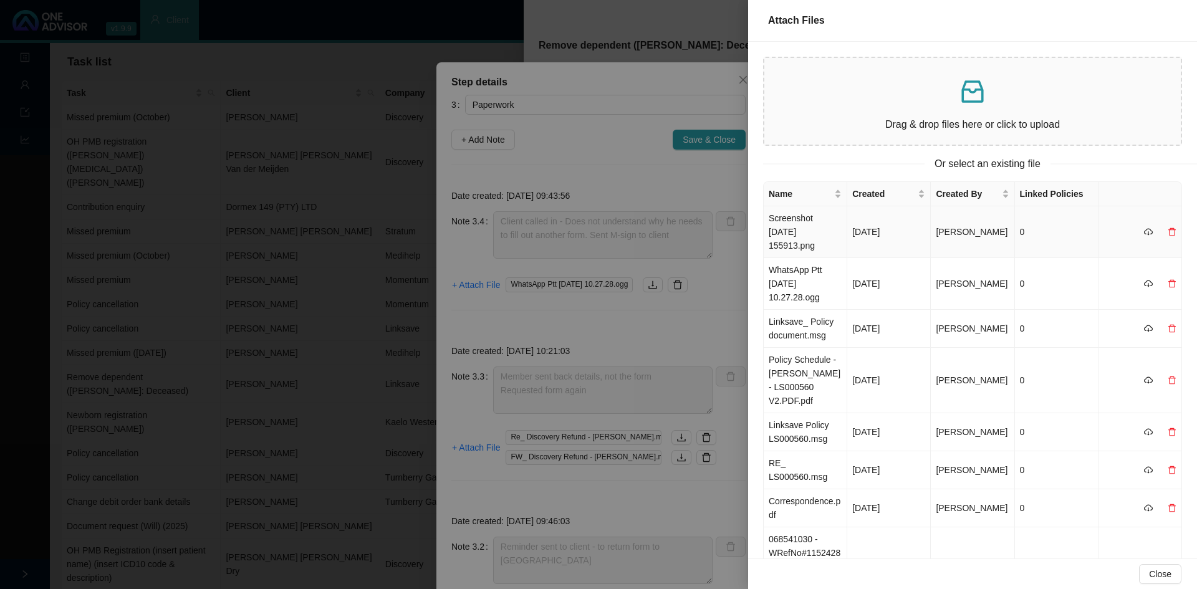
click at [825, 228] on td "Screenshot [DATE] 155913.png" at bounding box center [806, 232] width 84 height 52
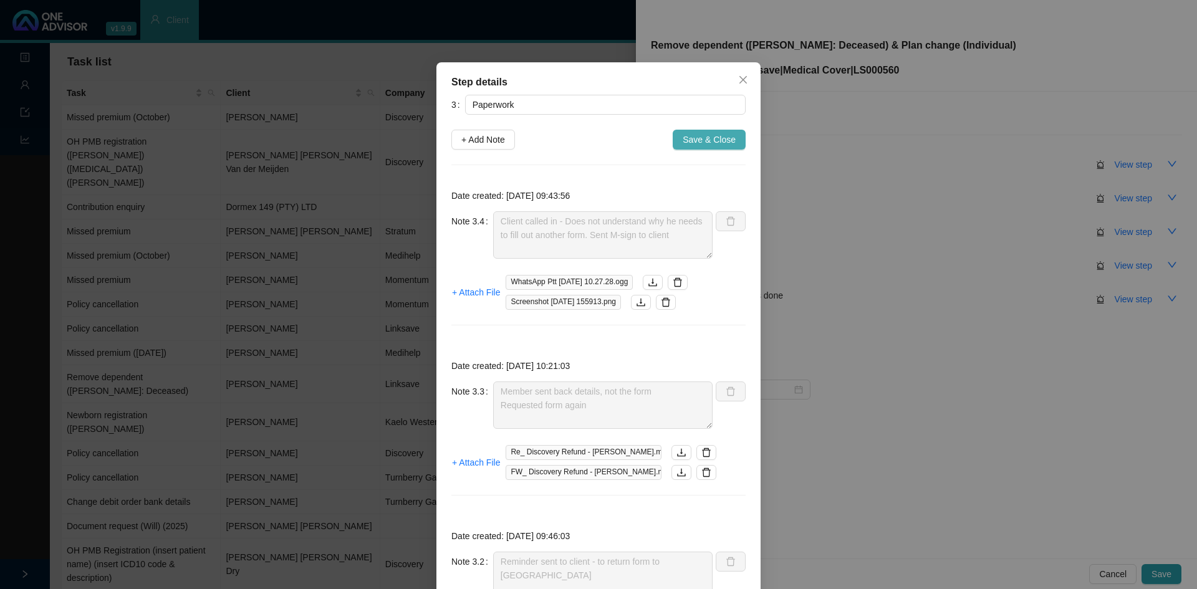
click at [701, 135] on span "Save & Close" at bounding box center [709, 140] width 53 height 14
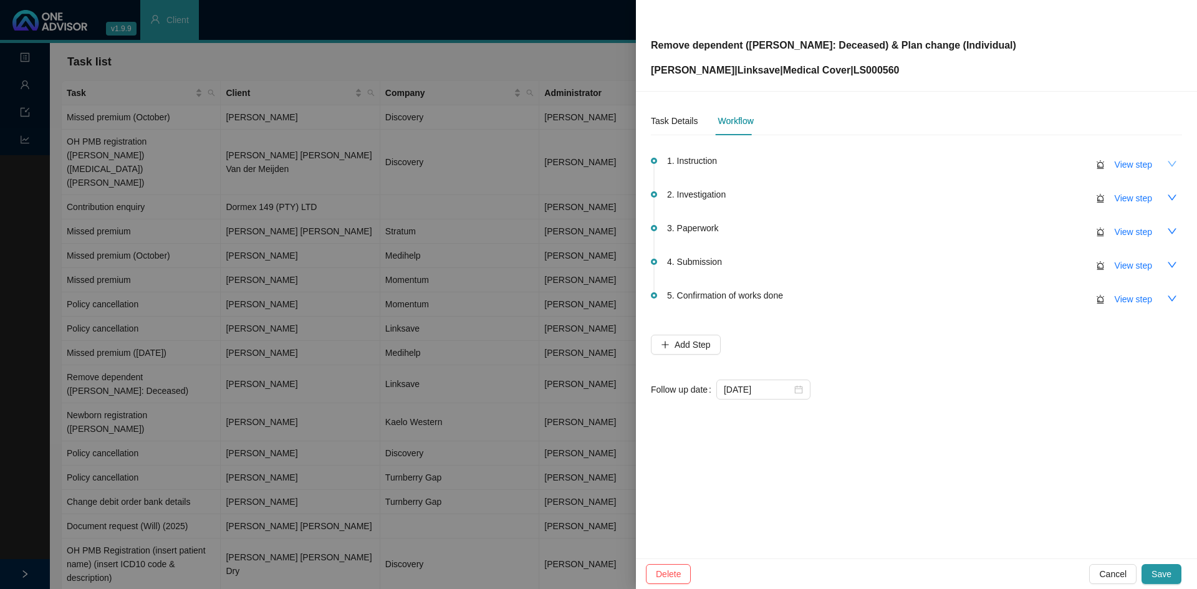
click at [1176, 161] on icon "down" at bounding box center [1172, 164] width 10 height 10
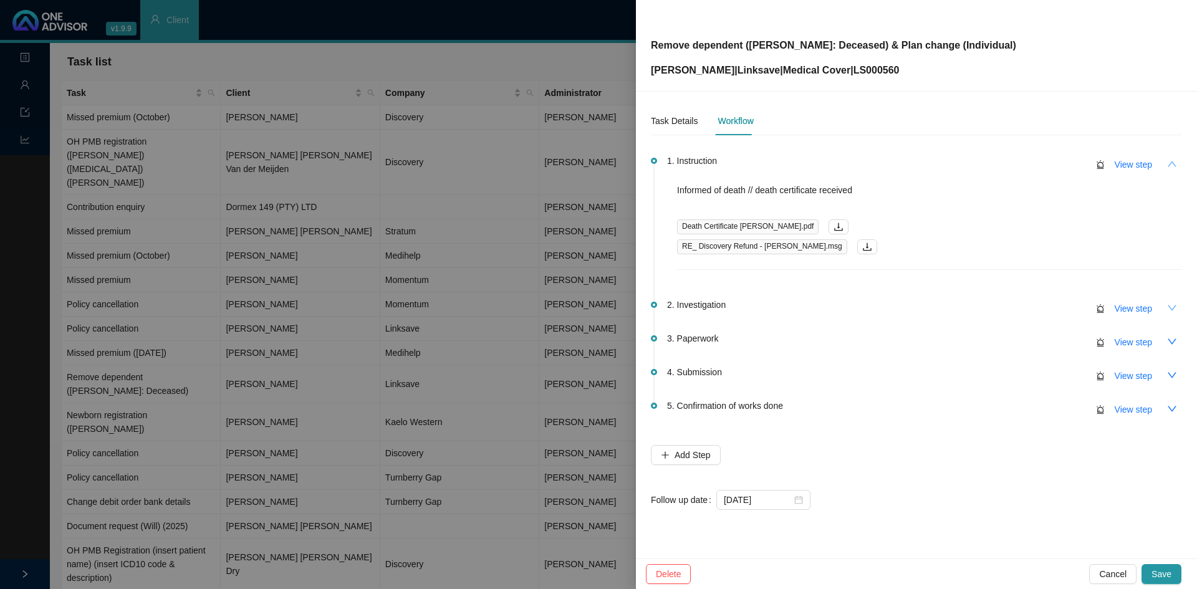
click at [1173, 309] on icon "down" at bounding box center [1172, 308] width 9 height 6
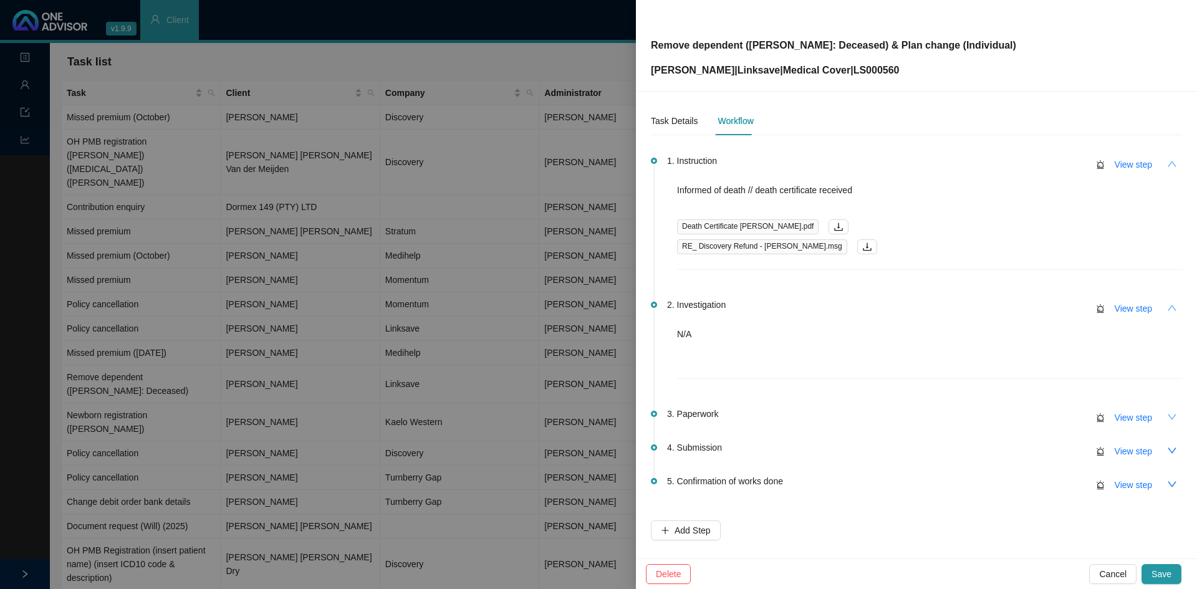
click at [1167, 418] on icon "down" at bounding box center [1172, 417] width 10 height 10
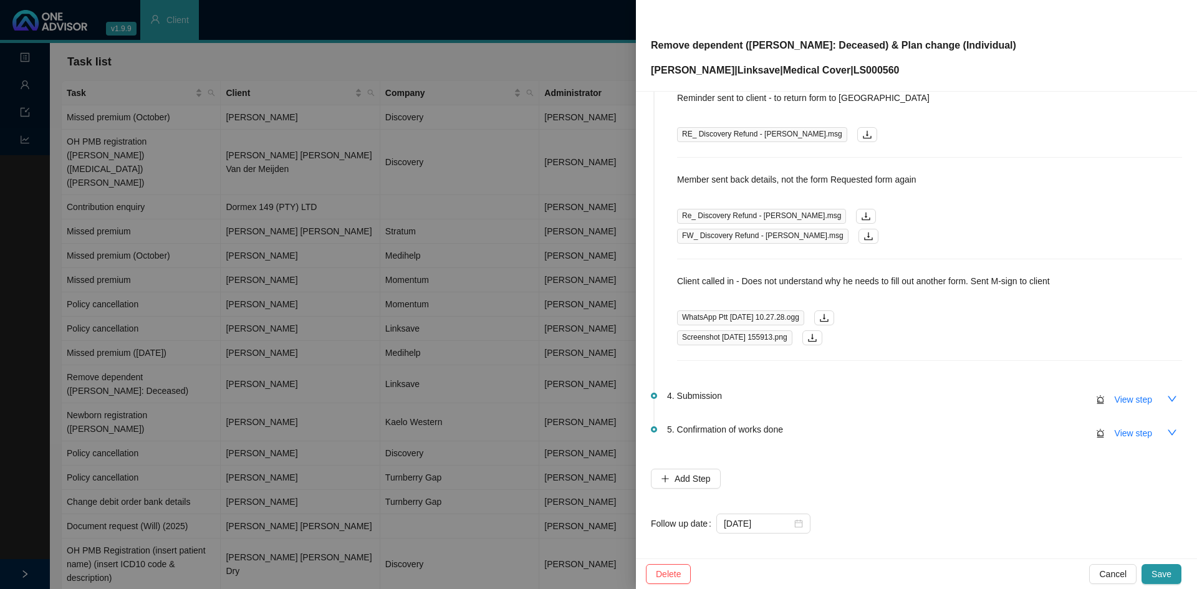
scroll to position [432, 0]
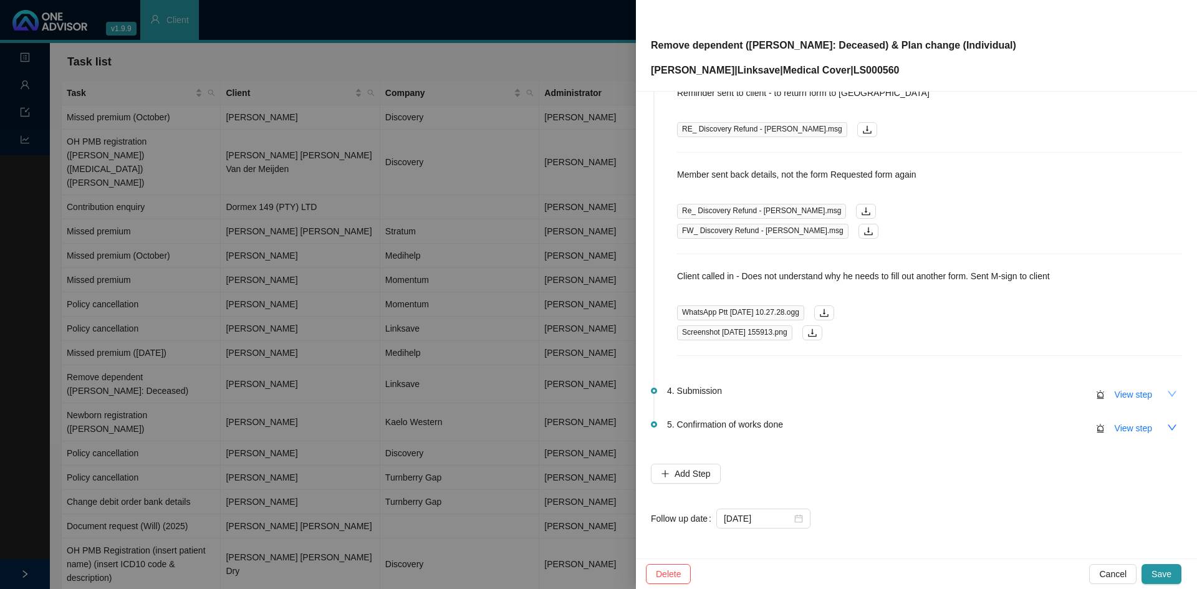
click at [1167, 392] on icon "down" at bounding box center [1172, 394] width 10 height 10
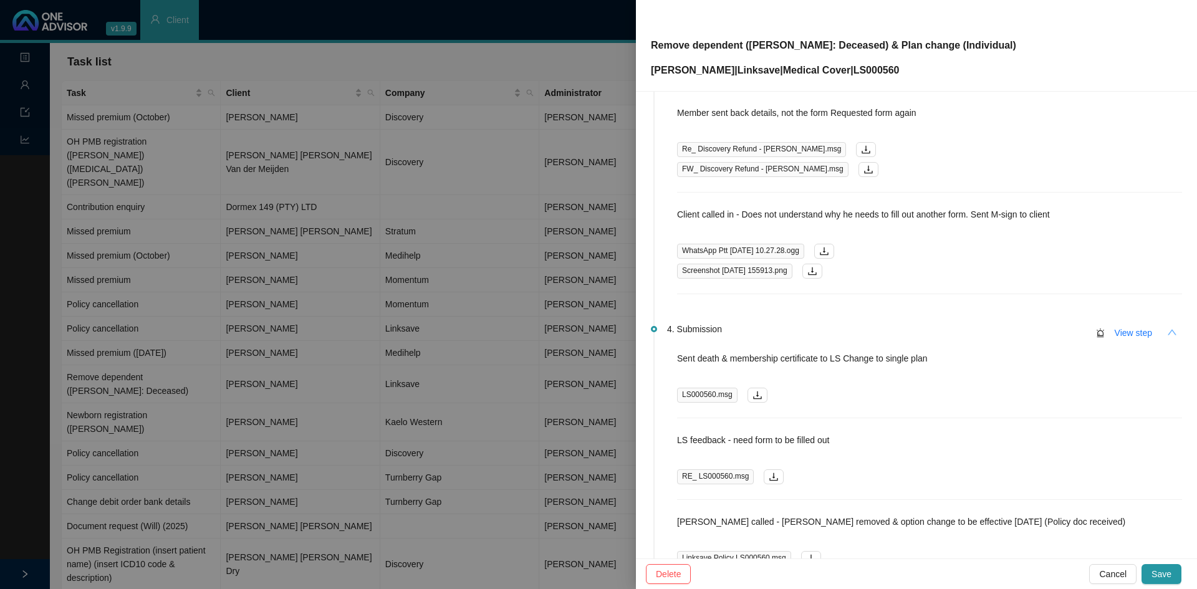
scroll to position [681, 0]
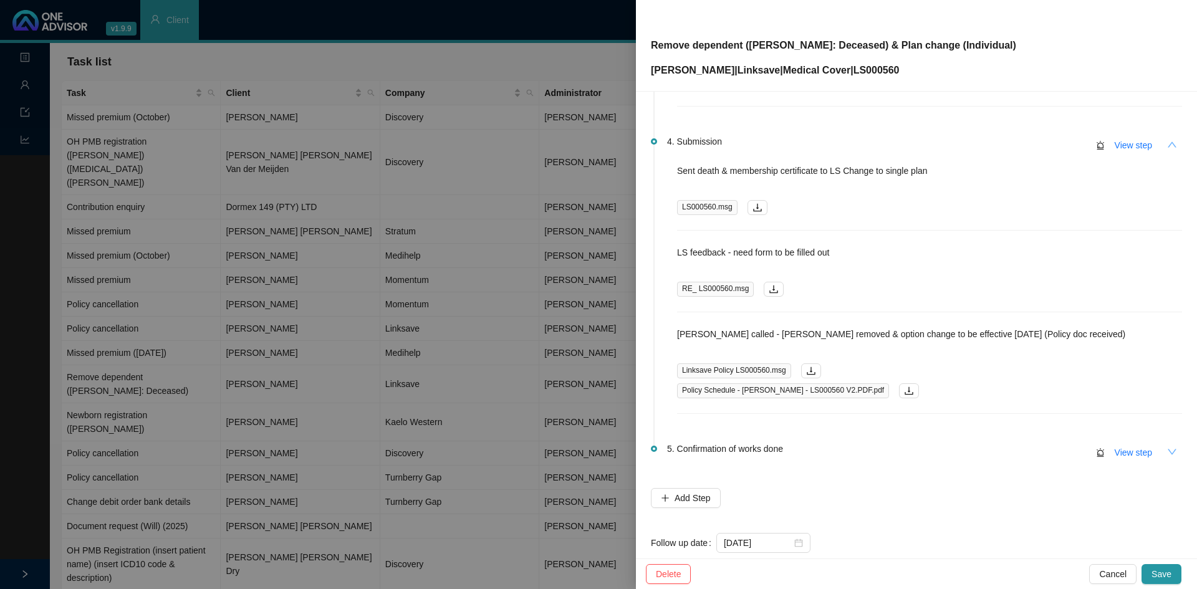
click at [1167, 450] on icon "down" at bounding box center [1172, 452] width 10 height 10
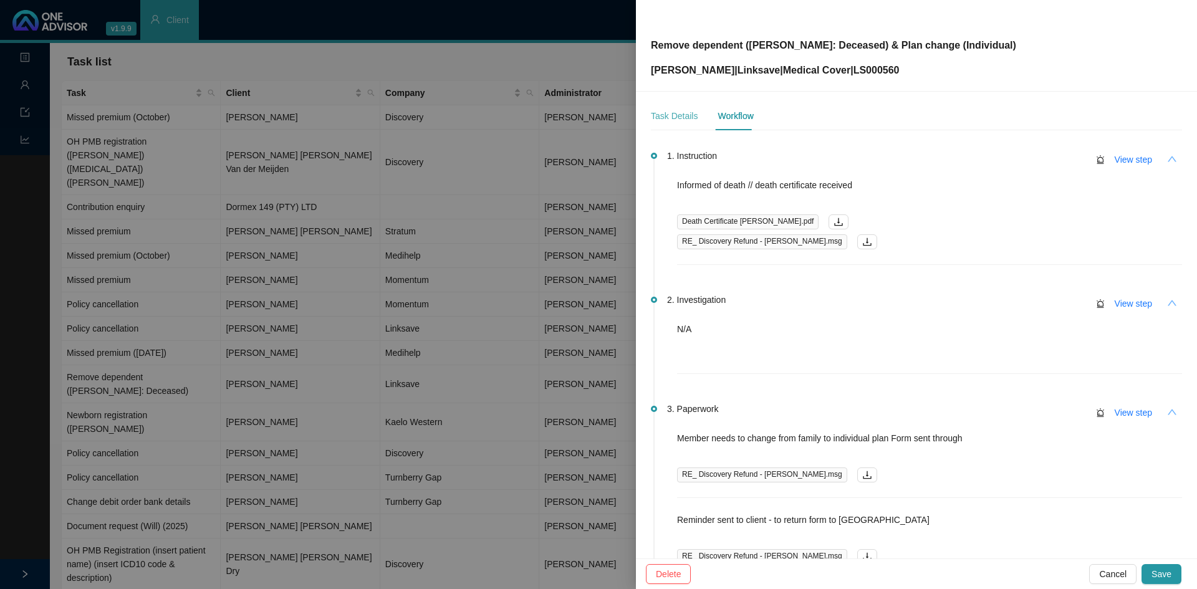
scroll to position [0, 0]
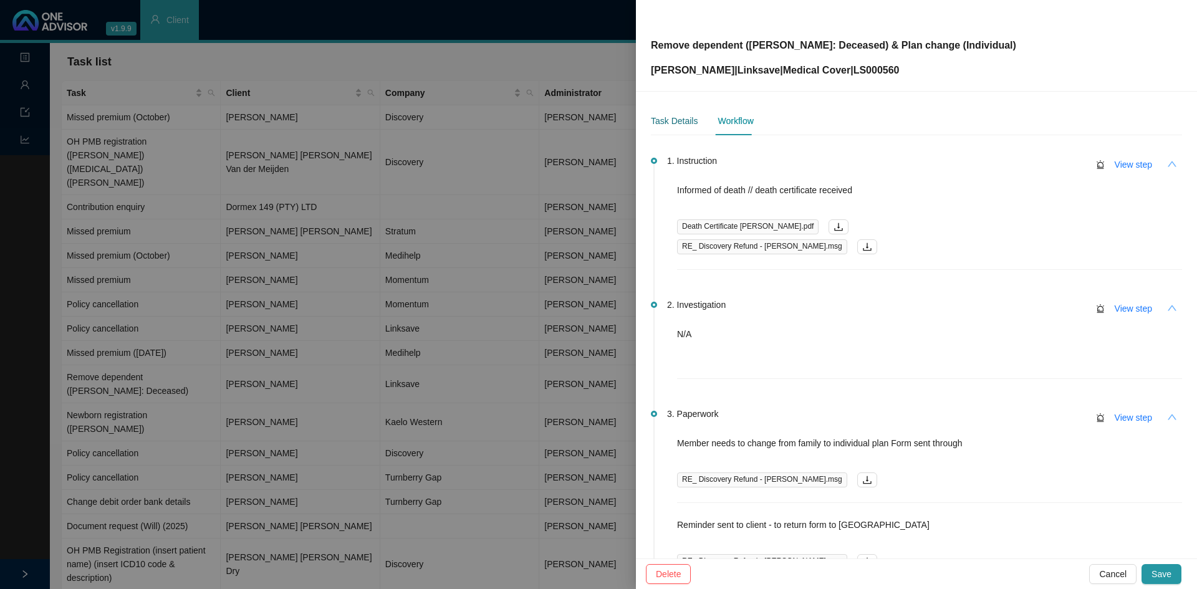
click at [665, 114] on div "Task Details" at bounding box center [674, 121] width 47 height 14
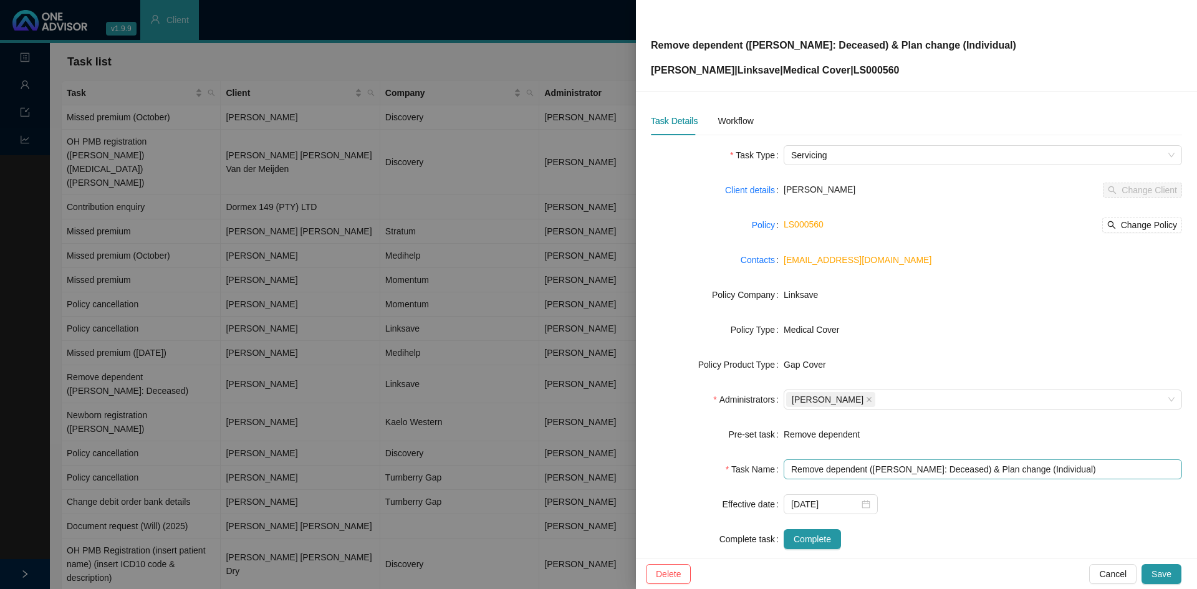
scroll to position [21, 0]
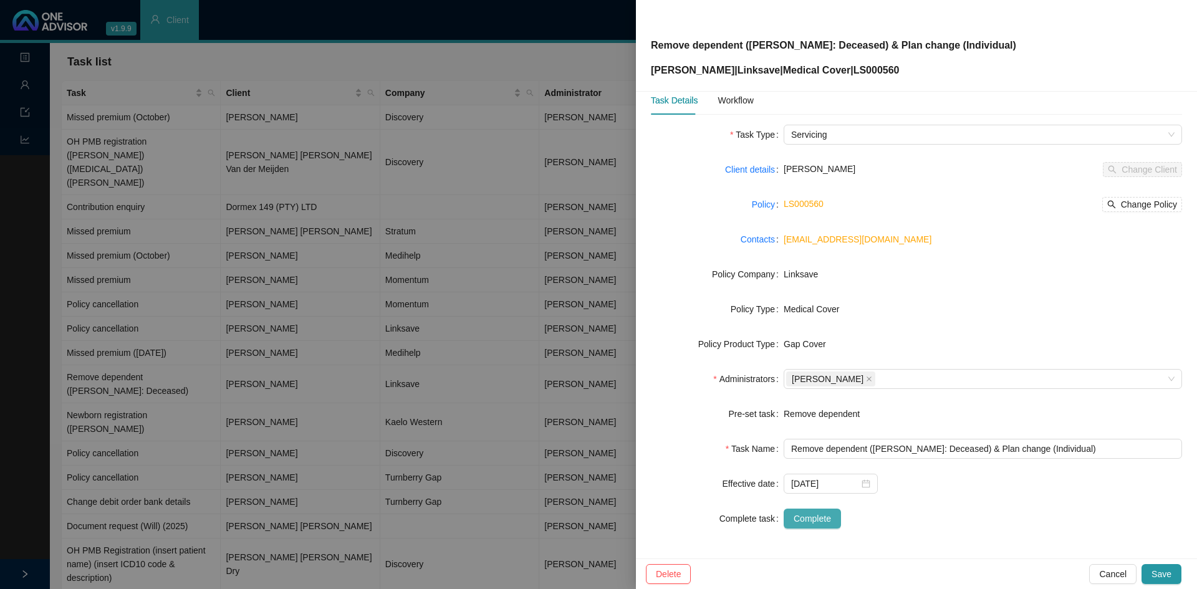
click at [808, 522] on span "Complete" at bounding box center [812, 519] width 37 height 14
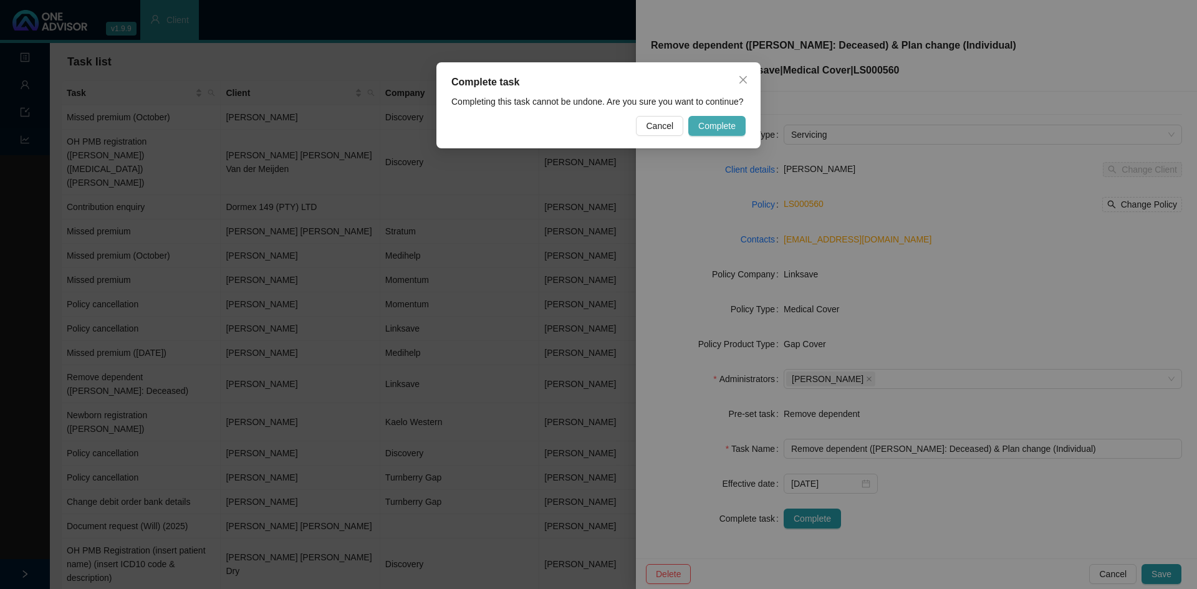
click at [709, 125] on span "Complete" at bounding box center [716, 126] width 37 height 14
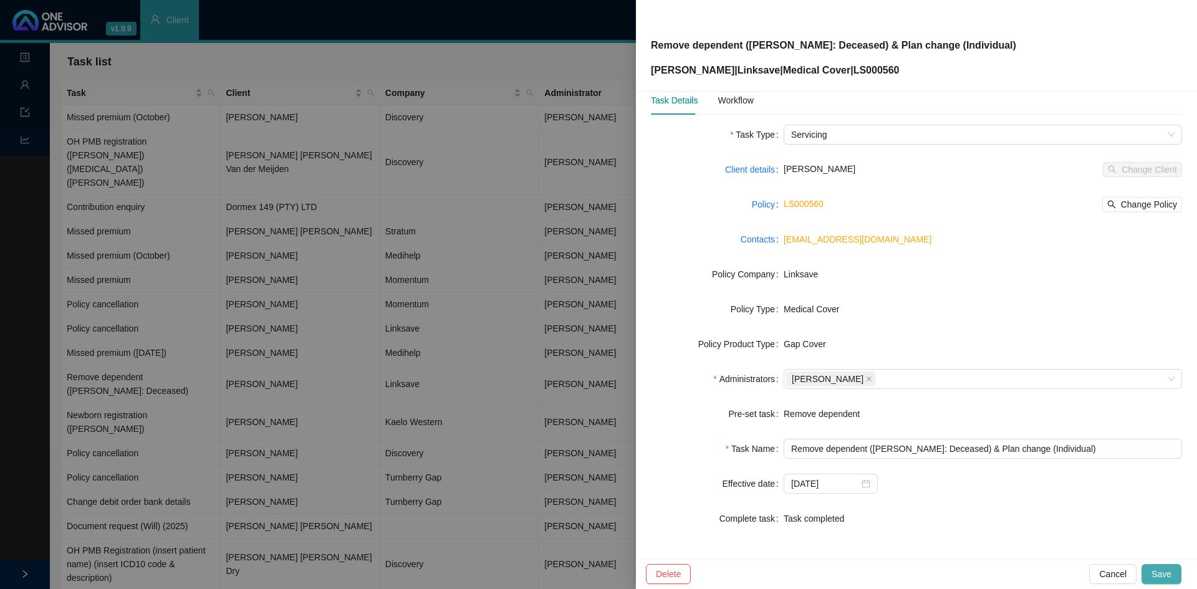
click at [1168, 579] on span "Save" at bounding box center [1162, 574] width 20 height 14
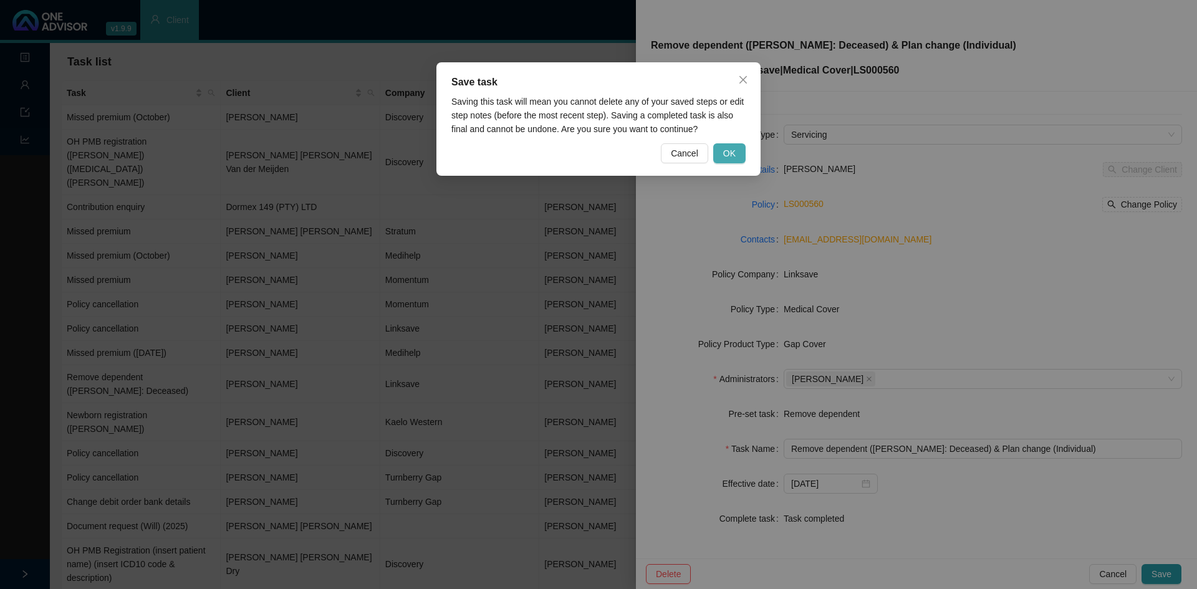
click at [734, 150] on span "OK" at bounding box center [729, 154] width 12 height 14
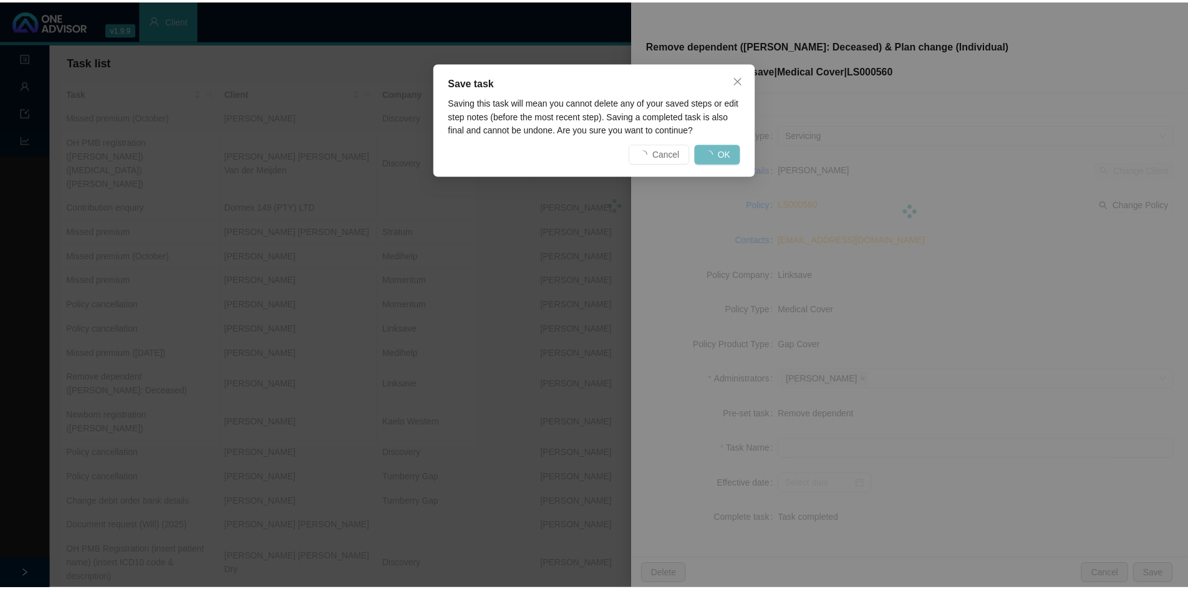
scroll to position [6, 0]
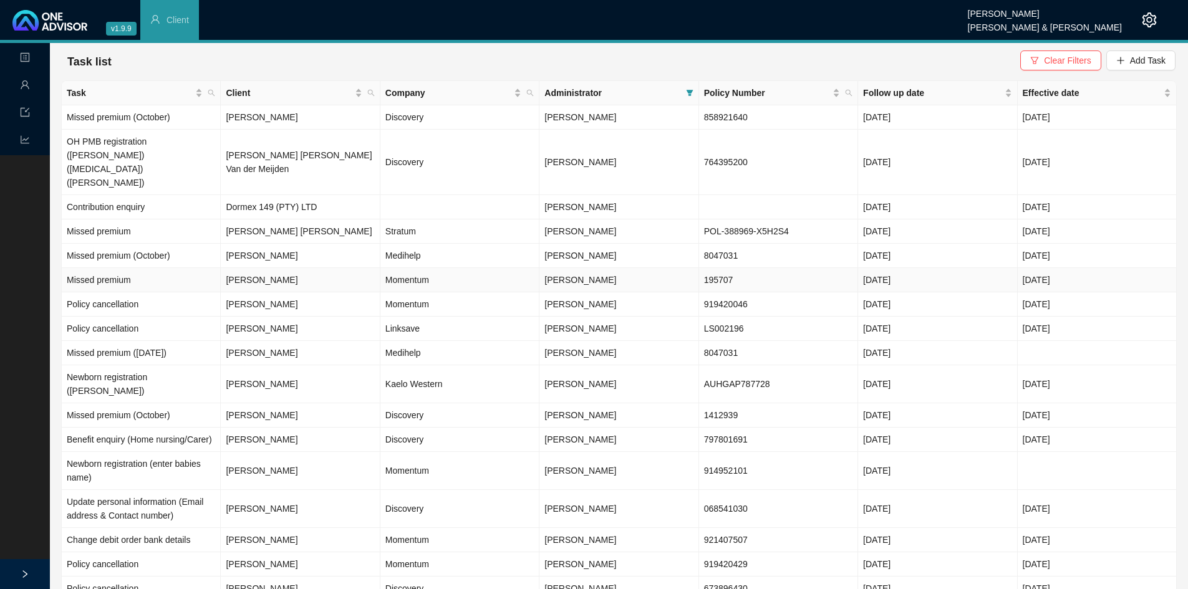
drag, startPoint x: 401, startPoint y: 251, endPoint x: 451, endPoint y: 253, distance: 50.5
click at [400, 268] on td "Momentum" at bounding box center [459, 280] width 159 height 24
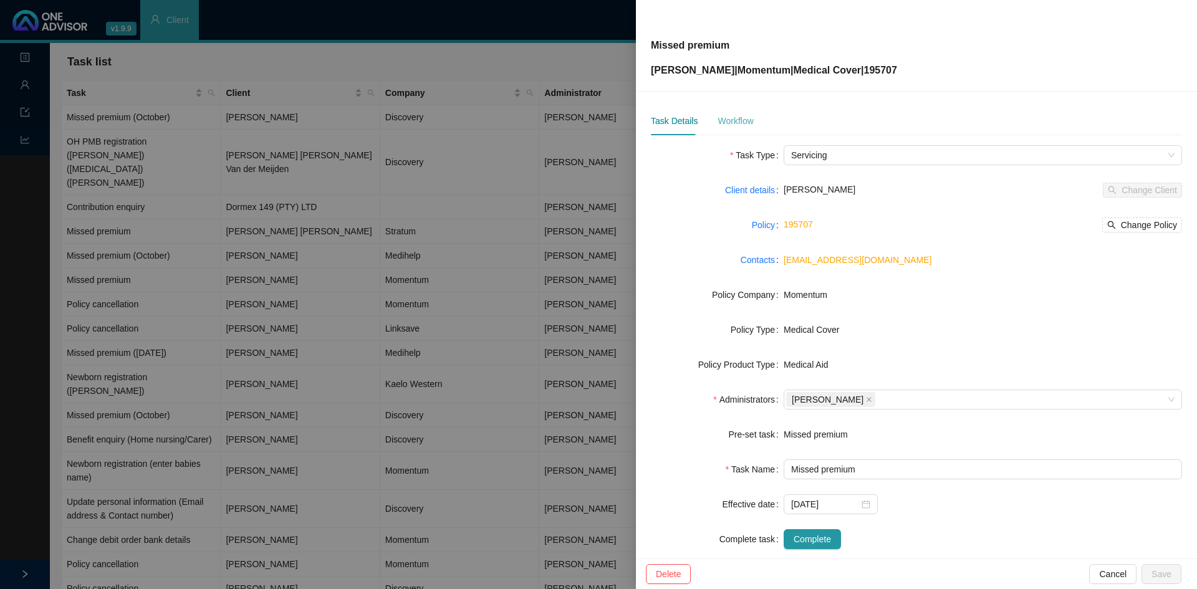
click at [723, 130] on div "Workflow" at bounding box center [736, 121] width 36 height 29
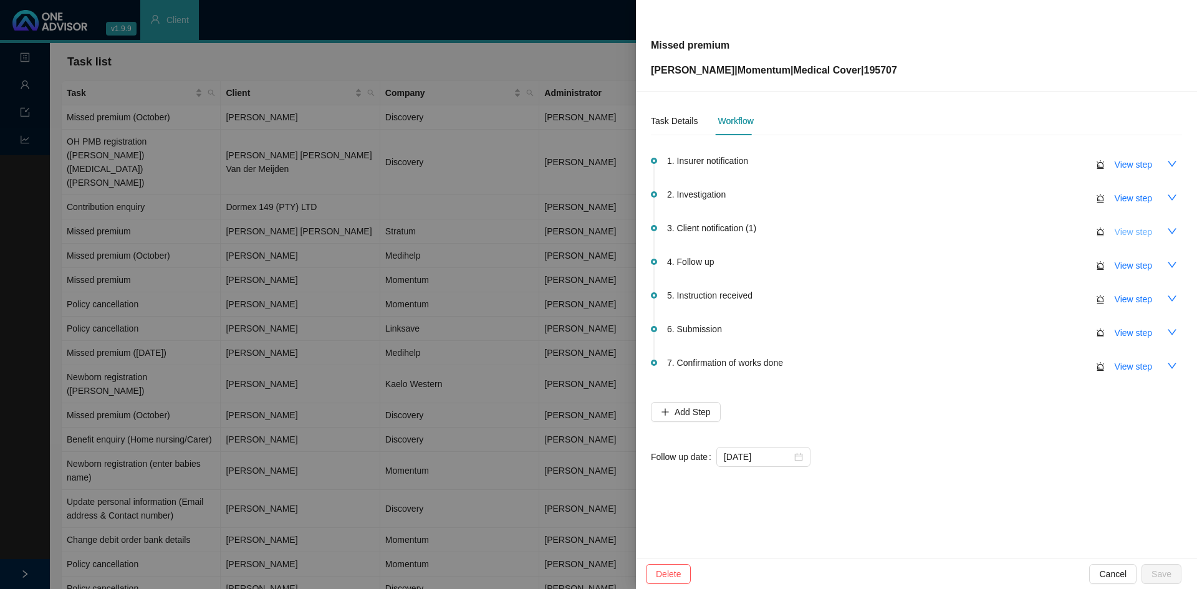
click at [1143, 232] on span "View step" at bounding box center [1133, 232] width 37 height 14
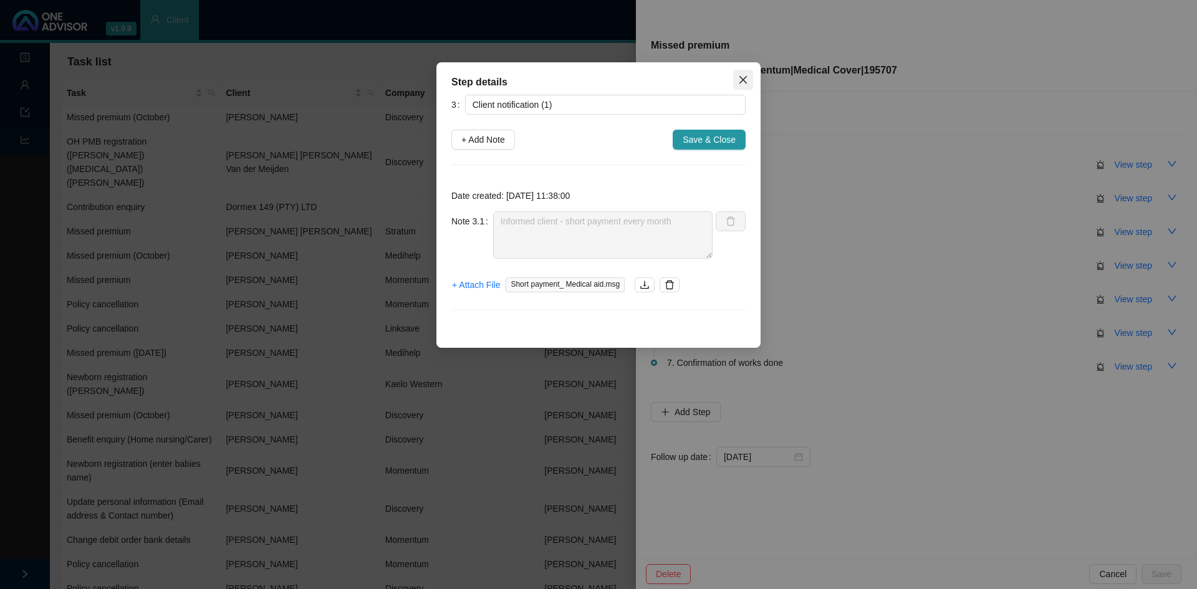
click at [744, 79] on icon "close" at bounding box center [742, 79] width 7 height 7
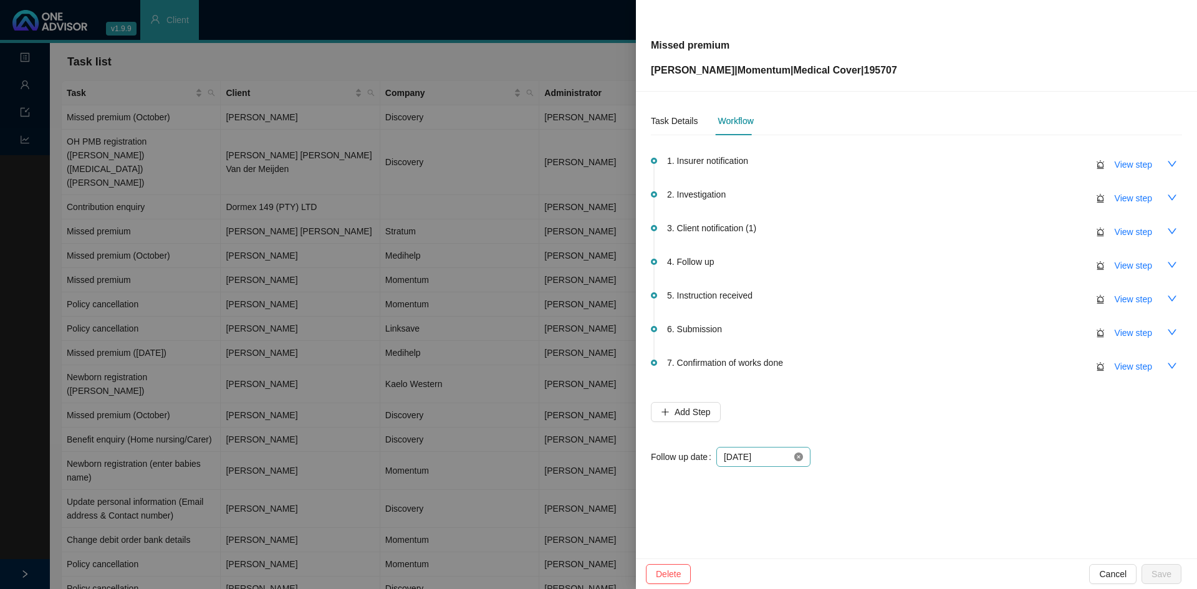
click at [794, 458] on icon "close-circle" at bounding box center [798, 457] width 9 height 9
click at [789, 456] on input at bounding box center [758, 457] width 68 height 14
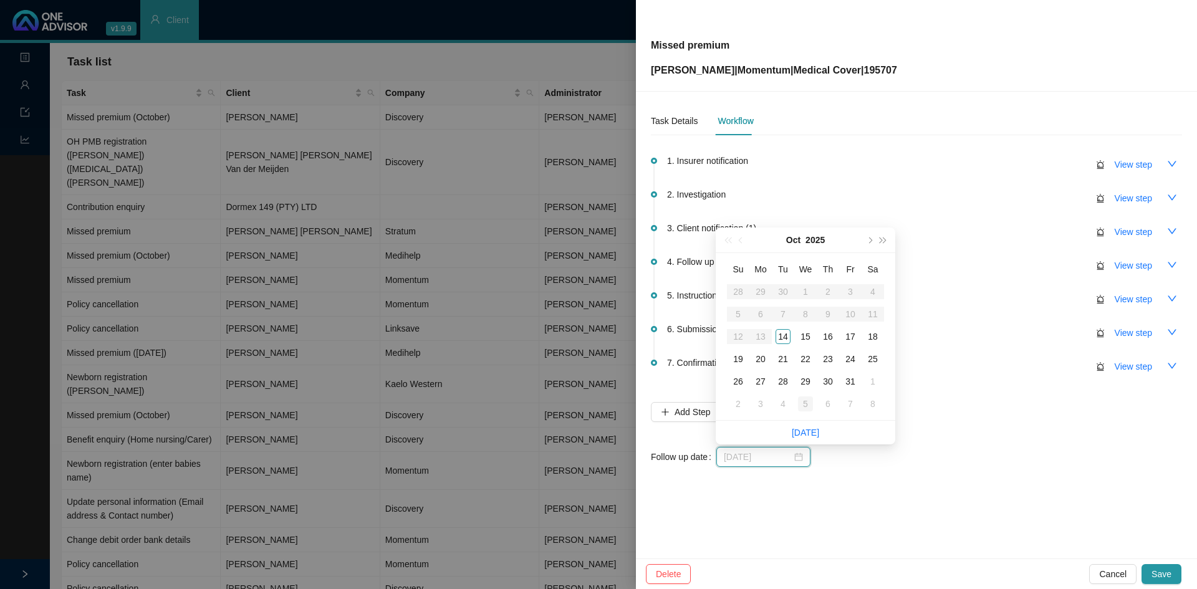
type input "[DATE]"
click at [806, 403] on div "5" at bounding box center [805, 404] width 15 height 15
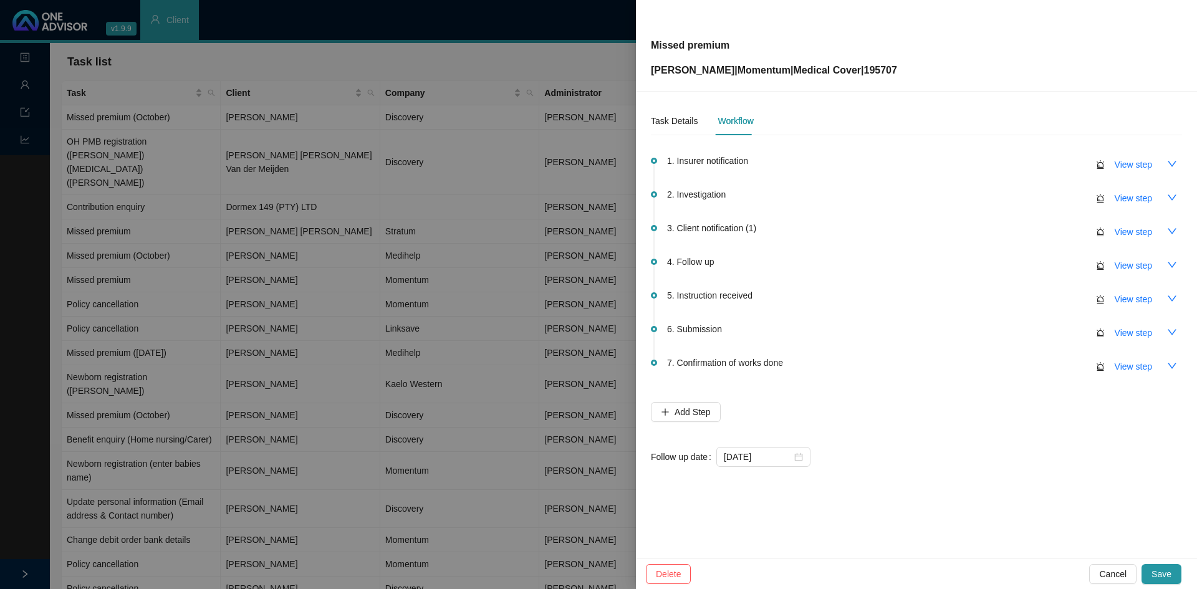
click at [1154, 558] on div "Missed premium [PERSON_NAME] | Momentum | Medical Cover | 195707 Task Details W…" at bounding box center [916, 294] width 561 height 589
click at [1120, 265] on span "View step" at bounding box center [1133, 266] width 37 height 14
type input "Follow up"
type textarea "Tried to call client - no answer"
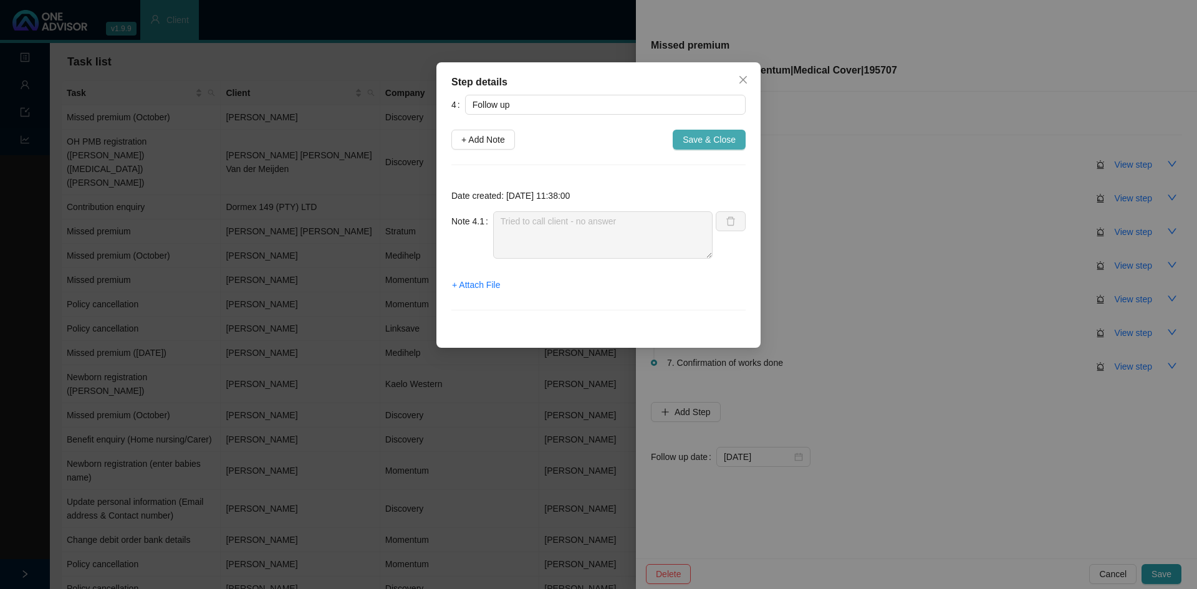
click at [718, 138] on span "Save & Close" at bounding box center [709, 140] width 53 height 14
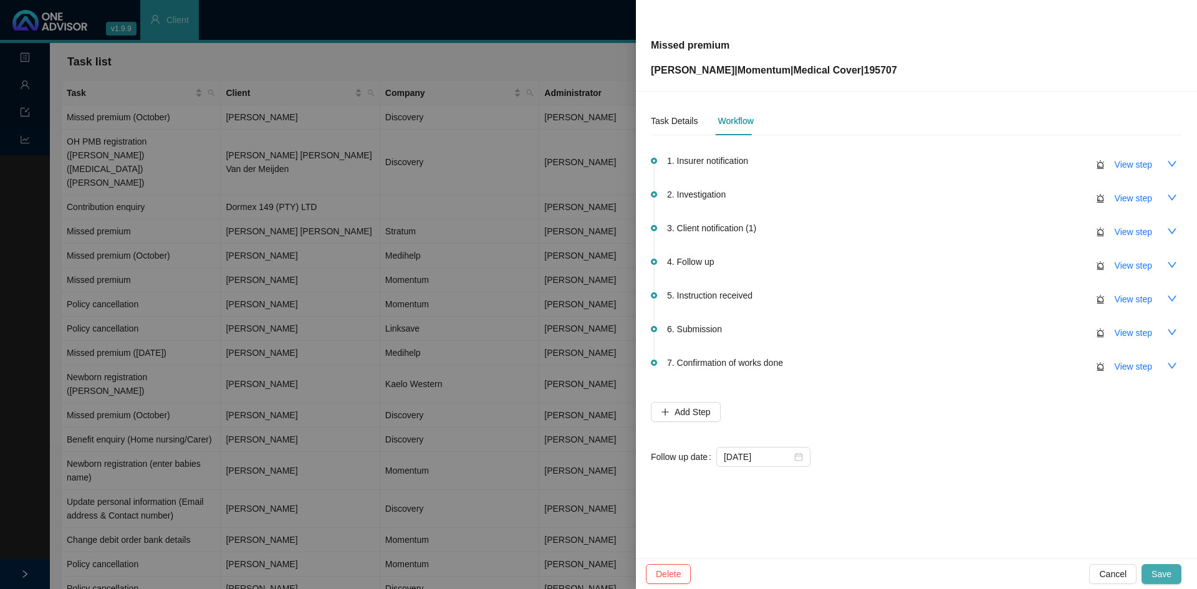
click at [1160, 570] on span "Save" at bounding box center [1162, 574] width 20 height 14
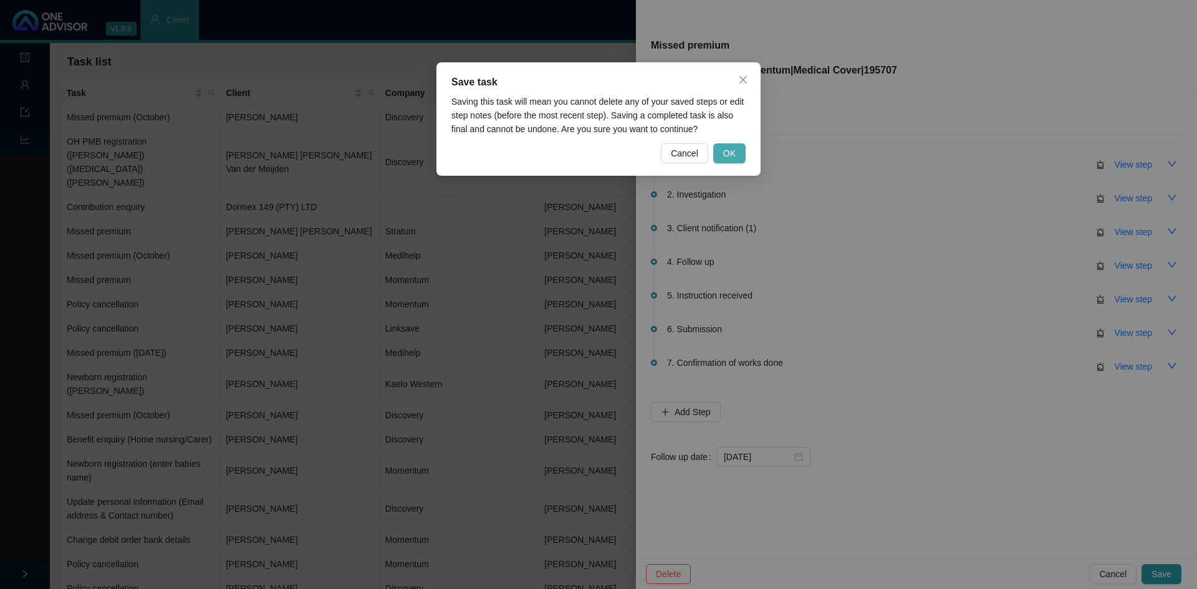
click at [733, 147] on span "OK" at bounding box center [729, 154] width 12 height 14
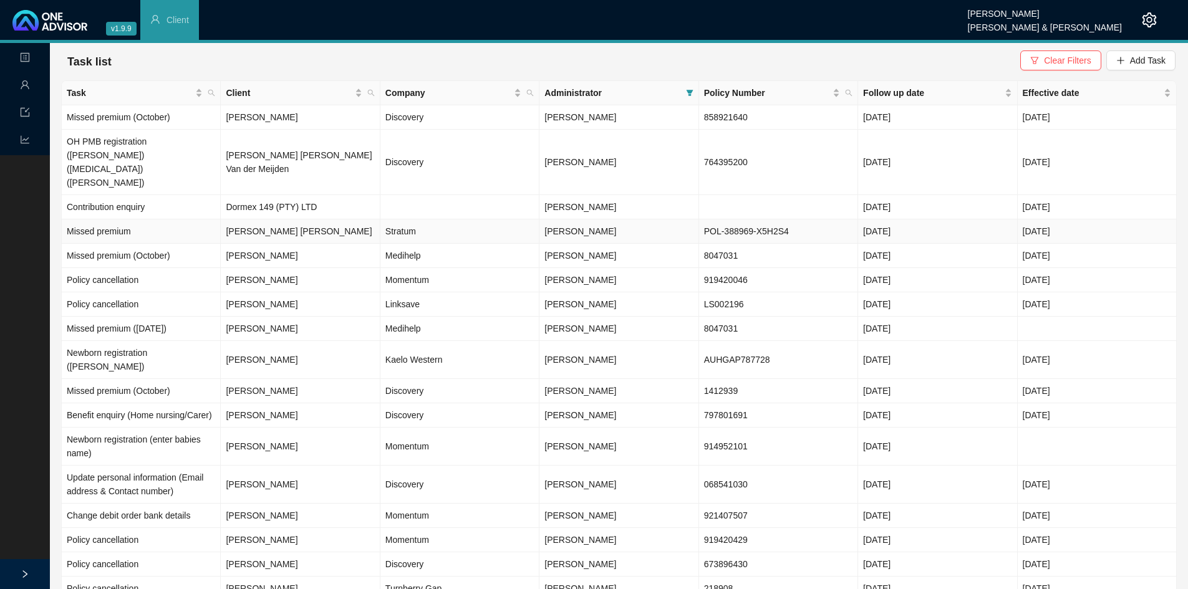
click at [426, 219] on td "Stratum" at bounding box center [459, 231] width 159 height 24
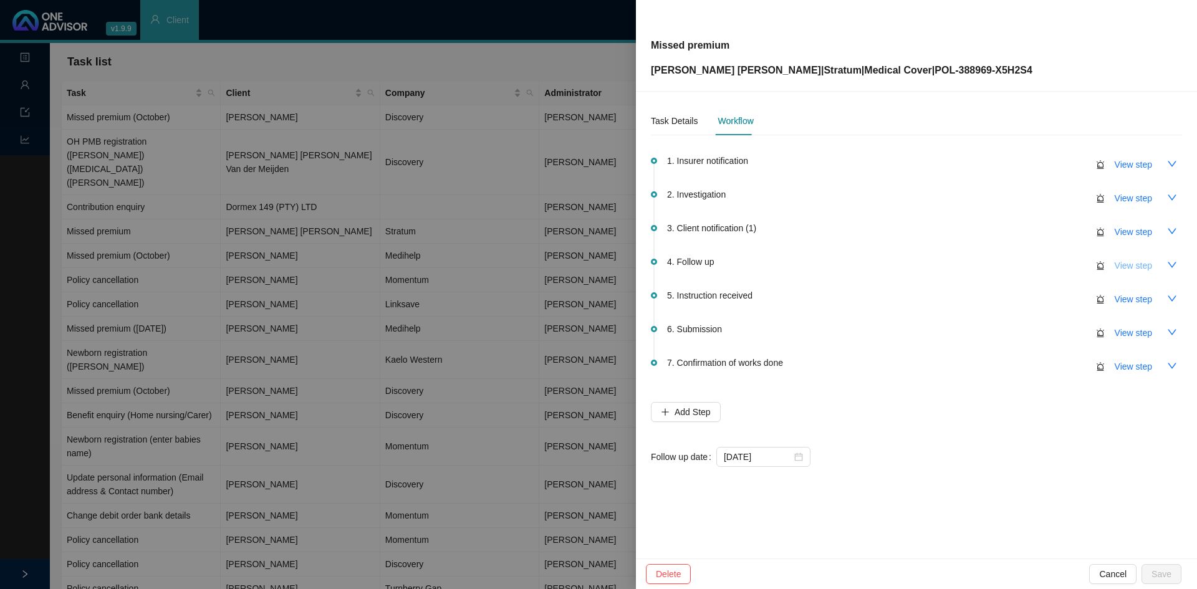
click at [1125, 261] on span "View step" at bounding box center [1133, 266] width 37 height 14
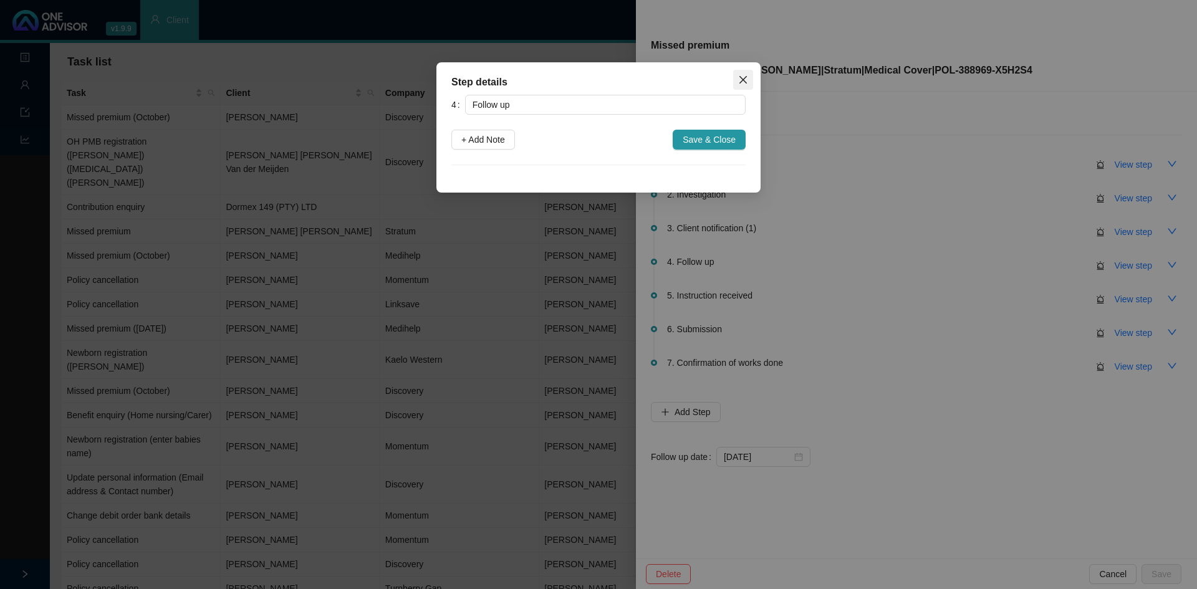
click at [747, 81] on icon "close" at bounding box center [743, 80] width 10 height 10
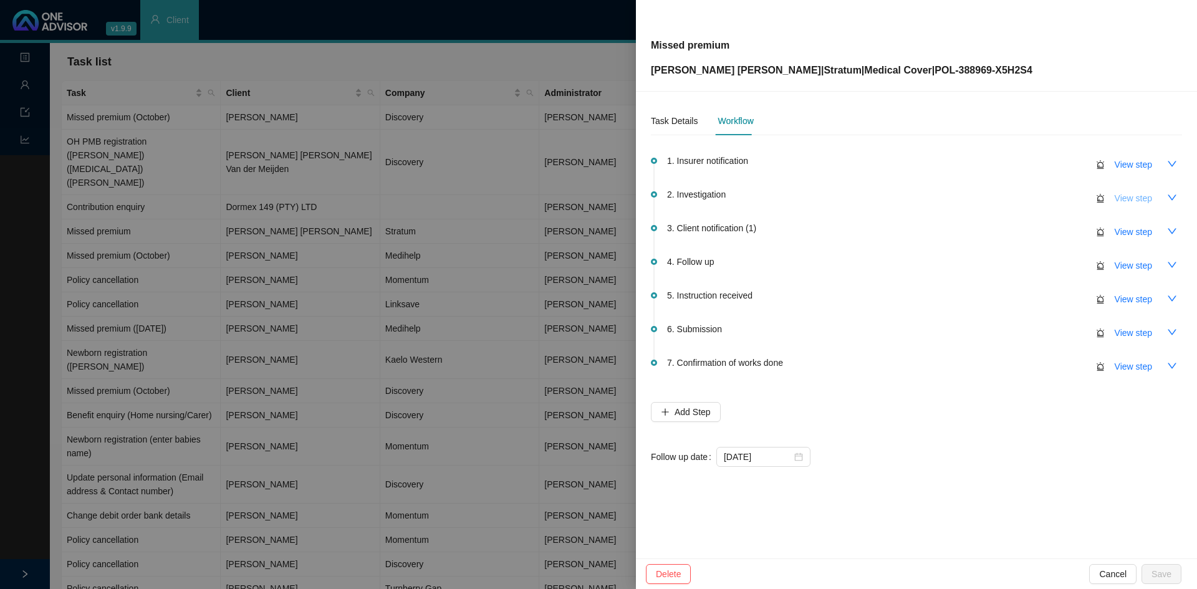
click at [1147, 201] on span "View step" at bounding box center [1133, 198] width 37 height 14
type input "Investigation"
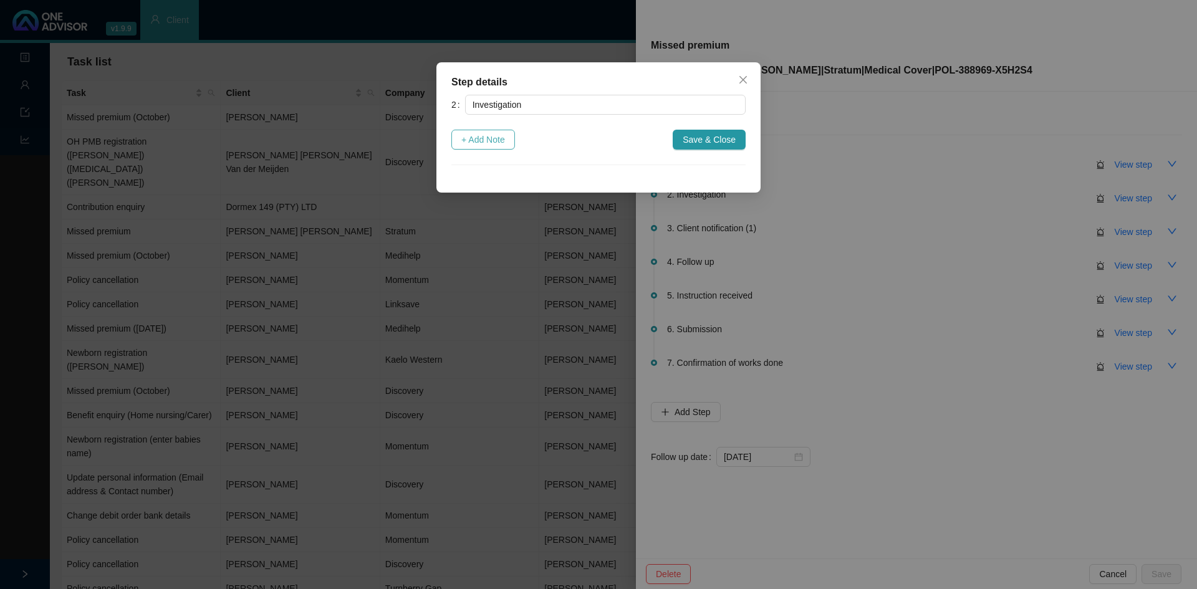
click at [484, 131] on button "+ Add Note" at bounding box center [483, 140] width 64 height 20
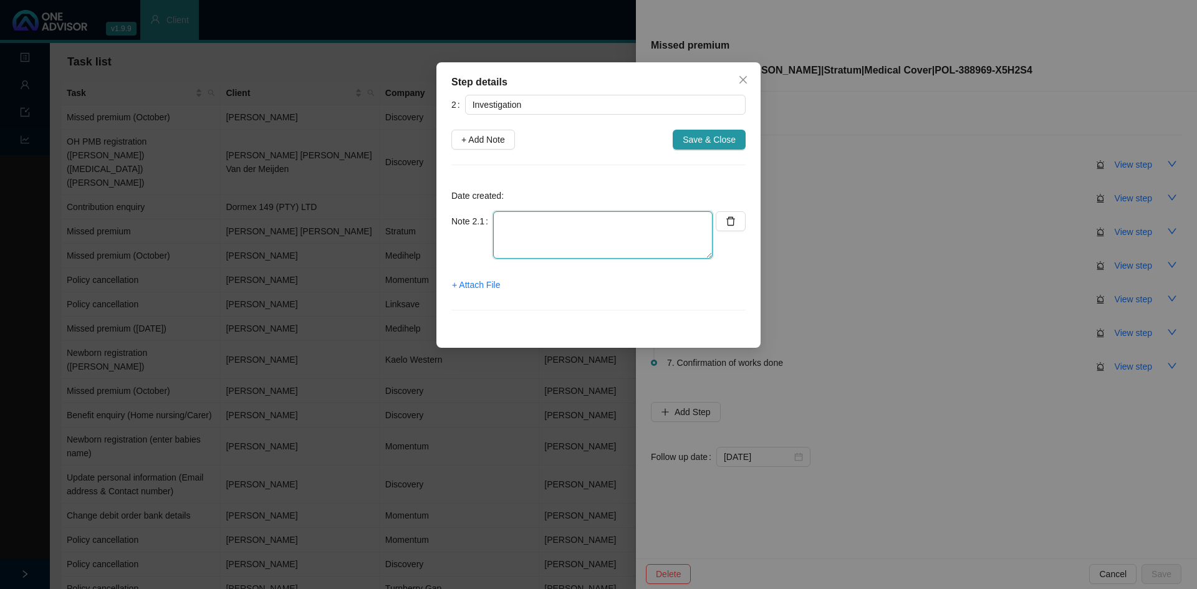
click at [587, 232] on textarea at bounding box center [602, 234] width 219 height 47
type textarea "Called Stratum // [PERSON_NAME] // Amount still outstanding // Requested for re…"
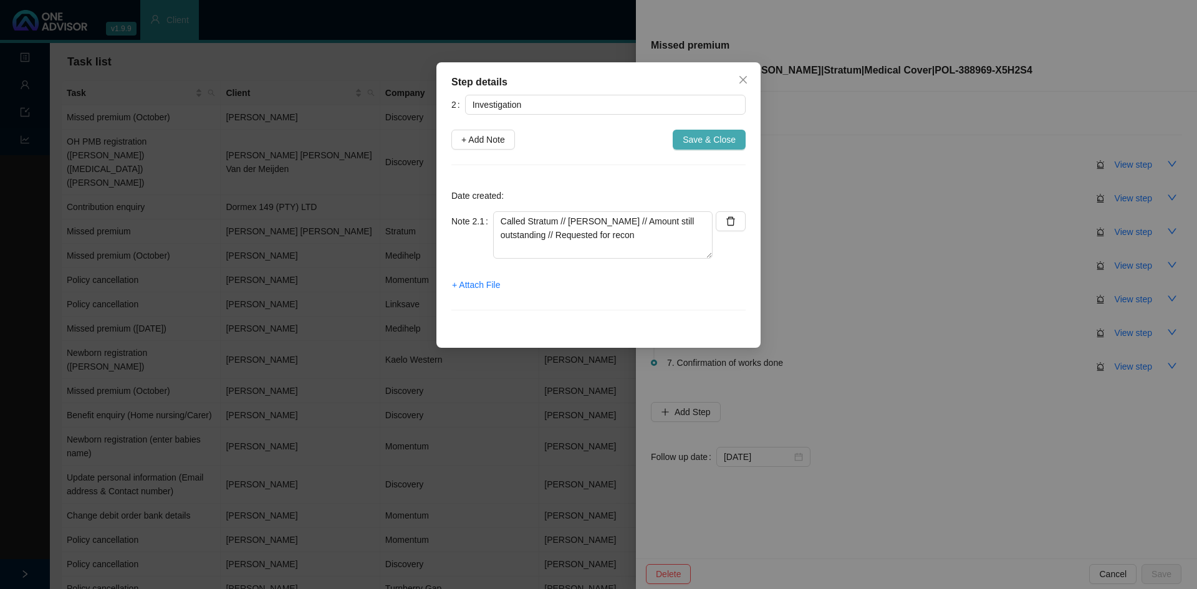
click at [716, 141] on span "Save & Close" at bounding box center [709, 140] width 53 height 14
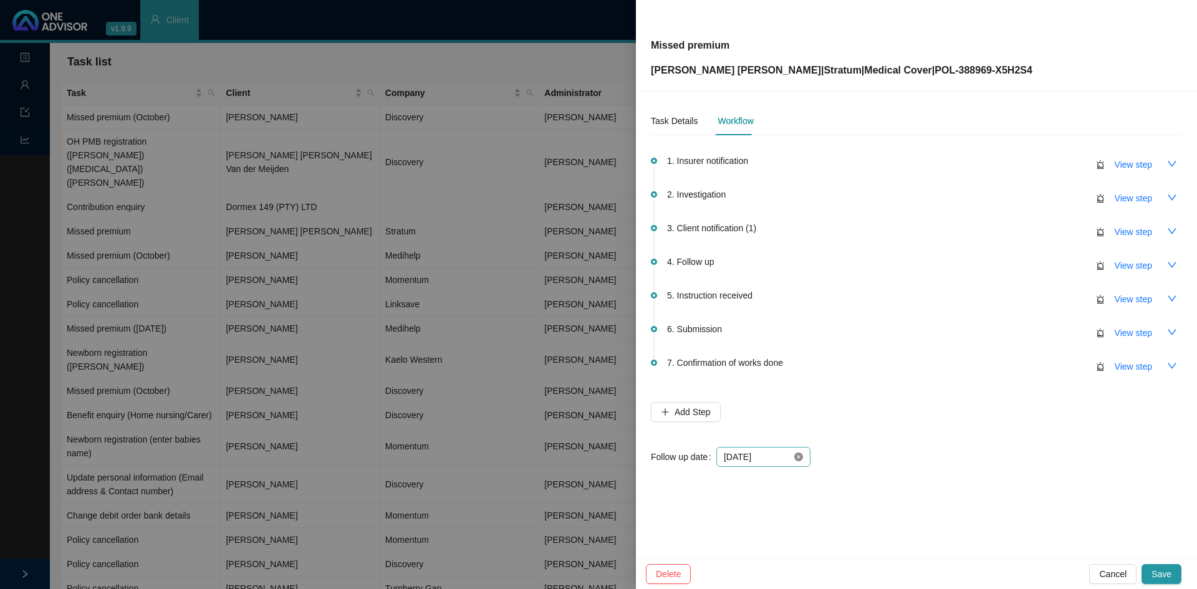
click at [799, 458] on icon "close-circle" at bounding box center [798, 457] width 9 height 9
click at [799, 459] on div at bounding box center [763, 457] width 79 height 14
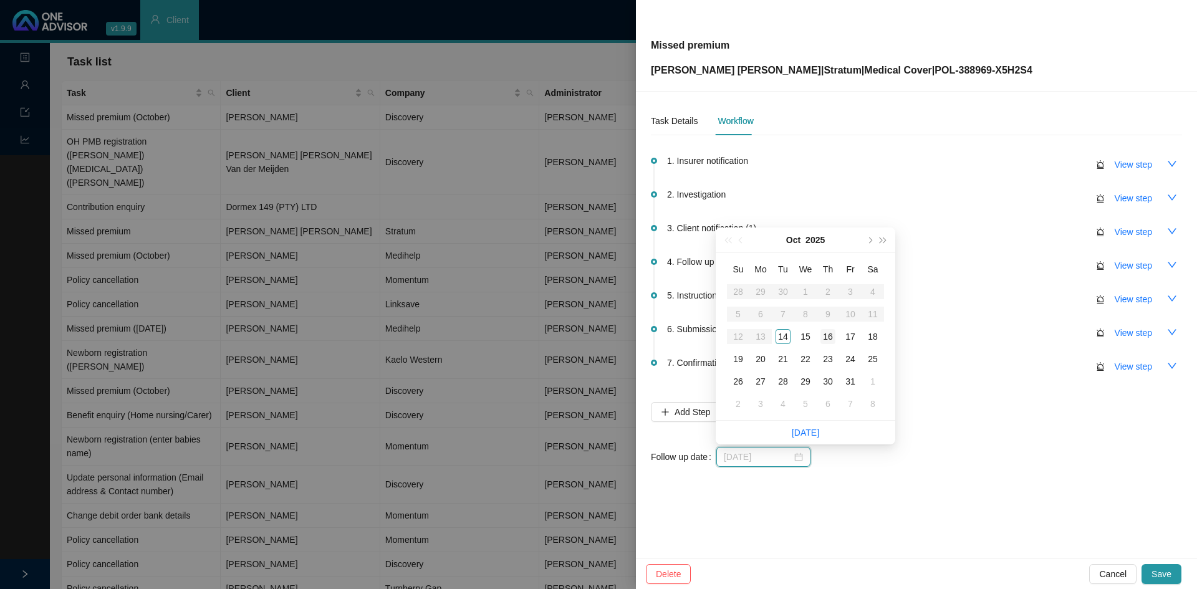
type input "[DATE]"
click at [833, 338] on div "16" at bounding box center [827, 336] width 15 height 15
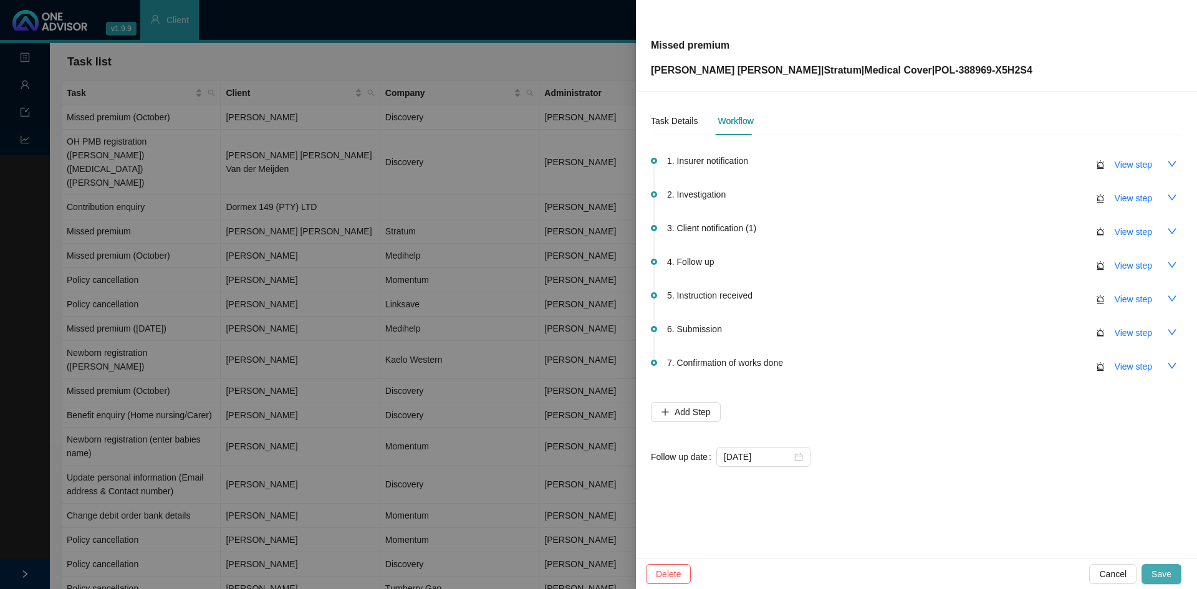
click at [1166, 569] on span "Save" at bounding box center [1162, 574] width 20 height 14
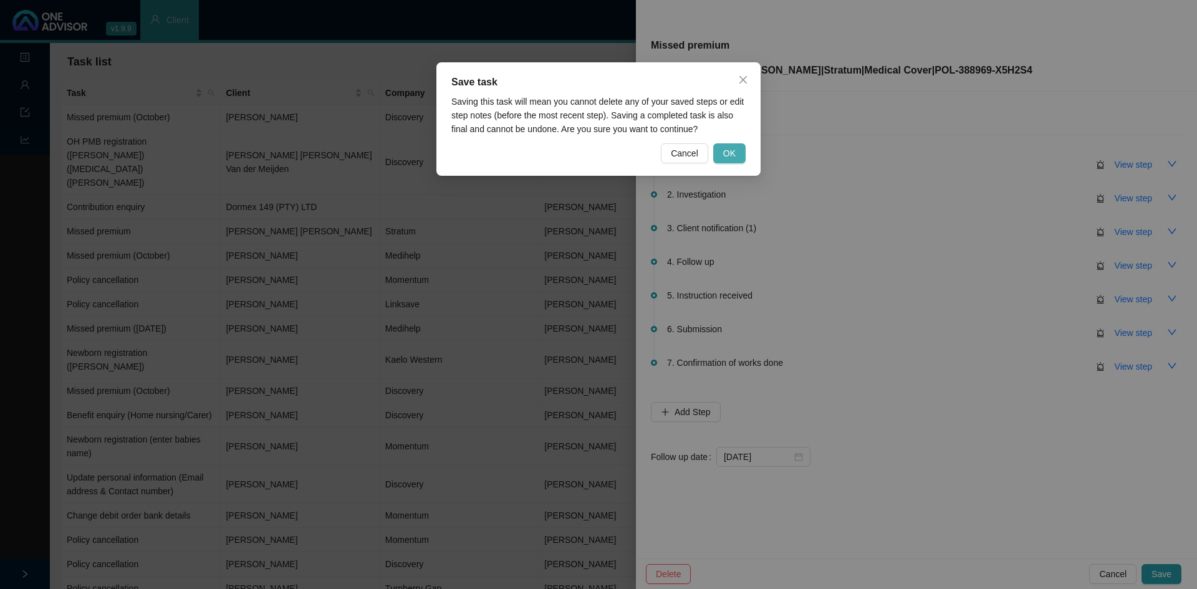
click at [733, 148] on span "OK" at bounding box center [729, 154] width 12 height 14
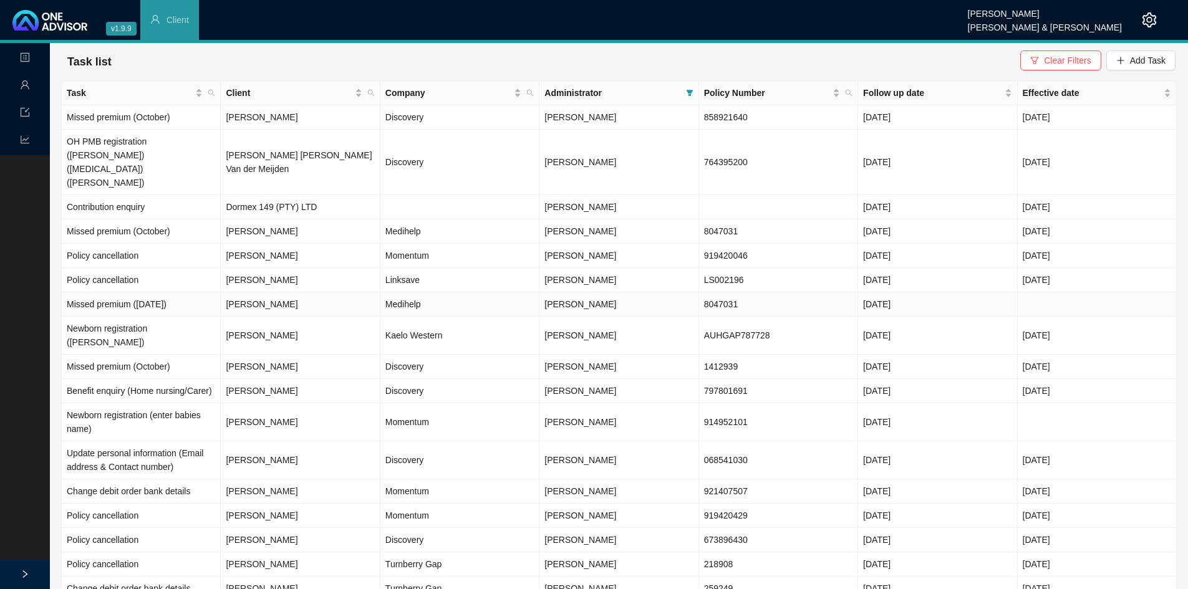
click at [411, 292] on td "Medihelp" at bounding box center [459, 304] width 159 height 24
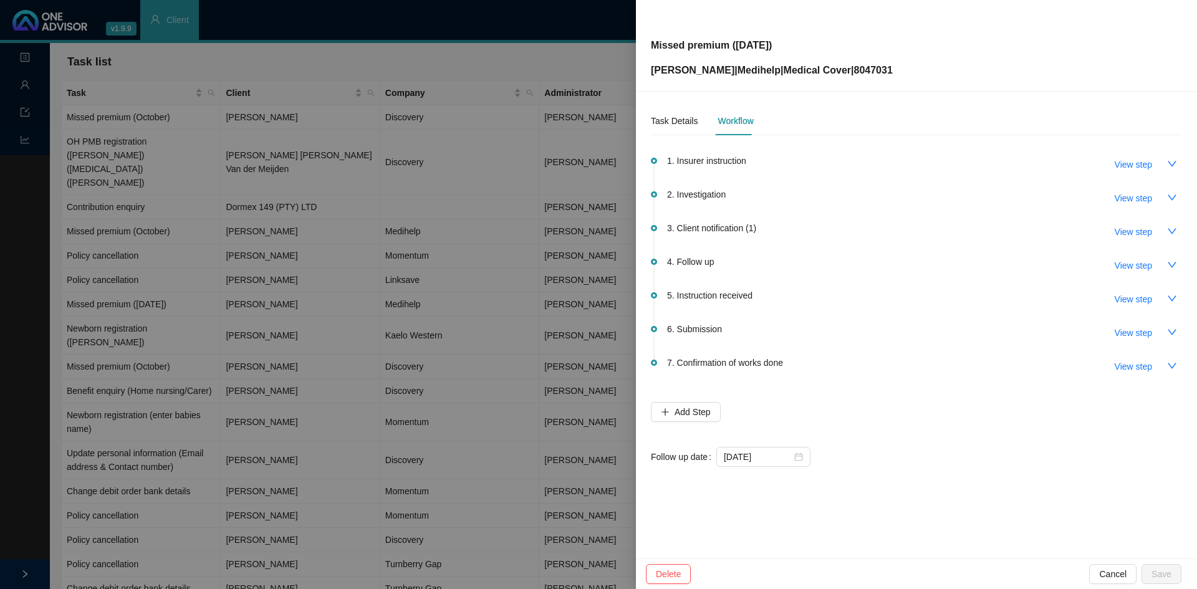
click at [475, 40] on div at bounding box center [598, 294] width 1197 height 589
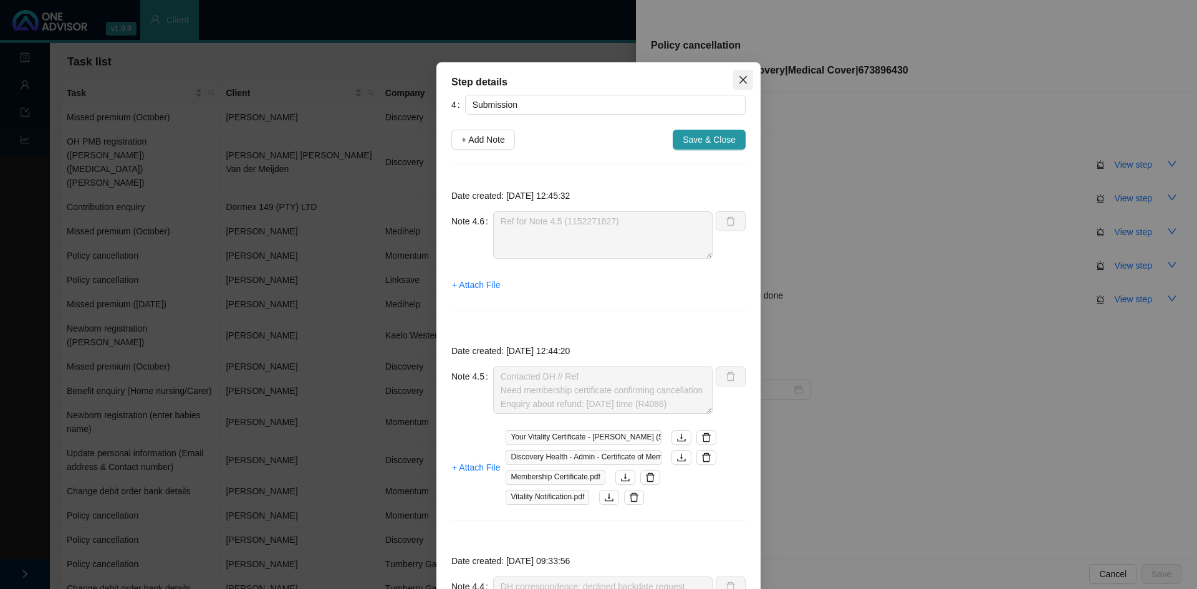
click at [741, 84] on icon "close" at bounding box center [743, 80] width 10 height 10
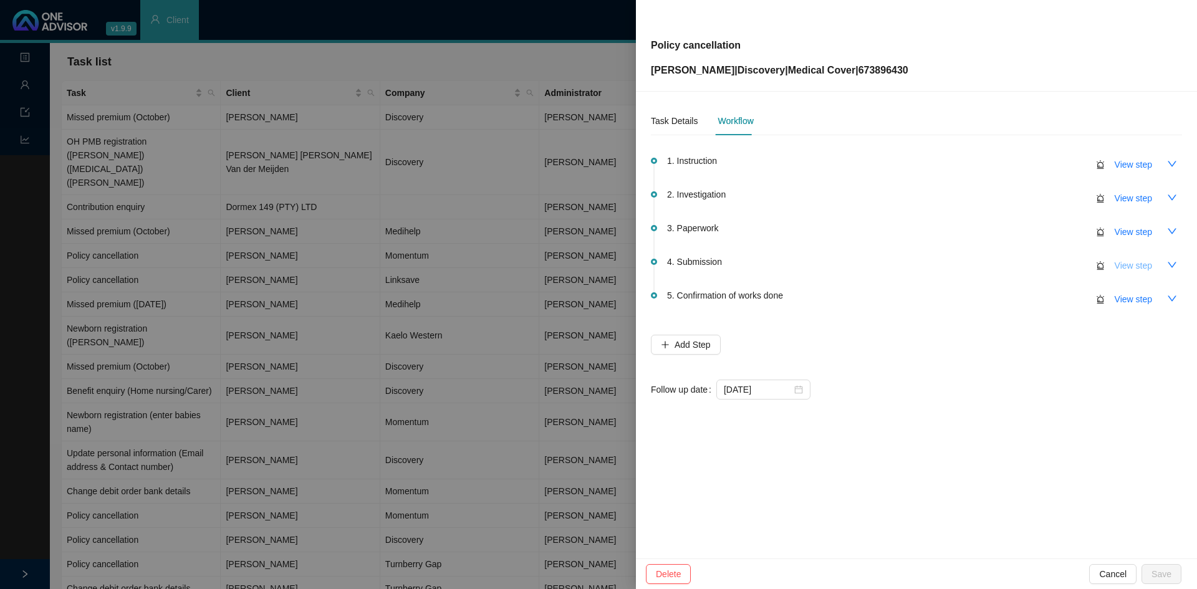
click at [1129, 270] on span "View step" at bounding box center [1133, 266] width 37 height 14
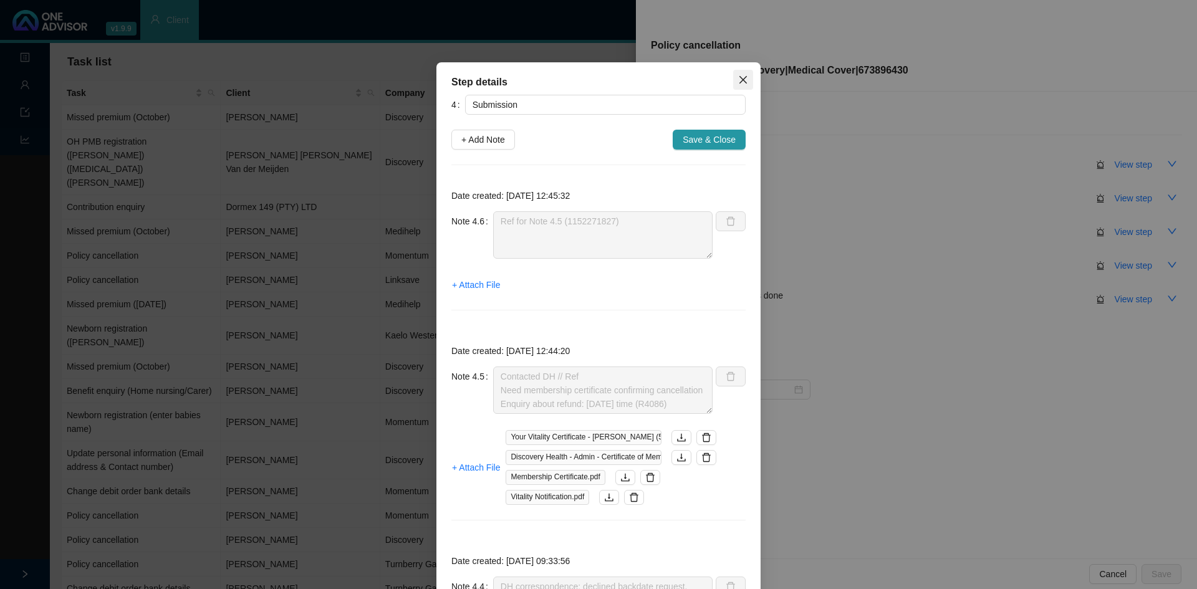
click at [739, 80] on icon "close" at bounding box center [743, 80] width 10 height 10
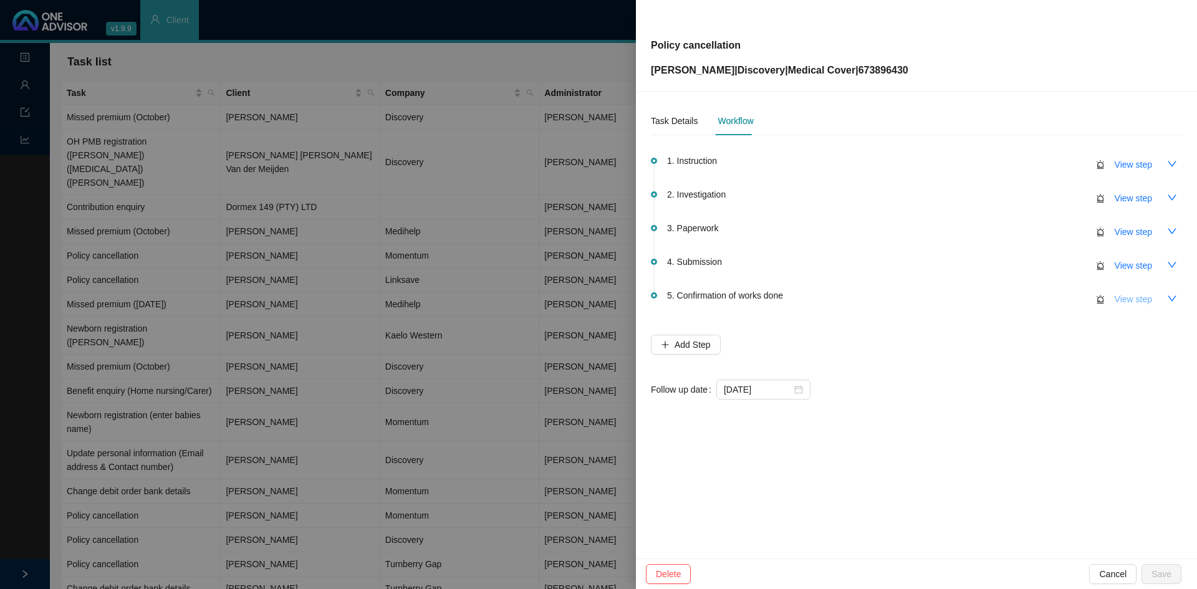
click at [1135, 299] on span "View step" at bounding box center [1133, 299] width 37 height 14
type input "Confirmation of works done"
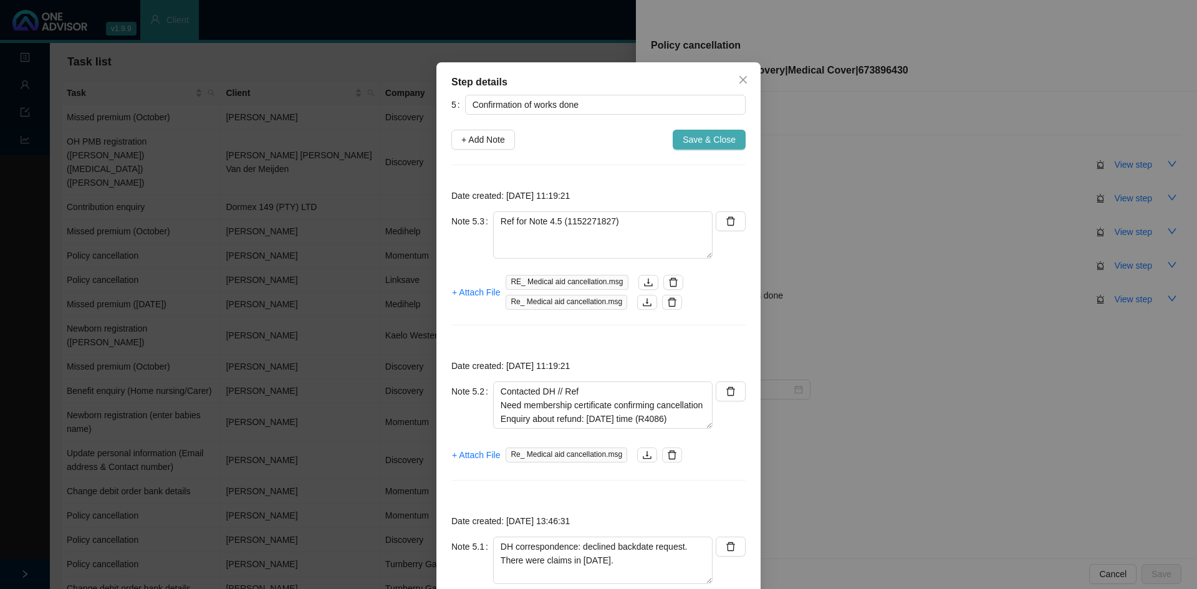
click at [696, 136] on span "Save & Close" at bounding box center [709, 140] width 53 height 14
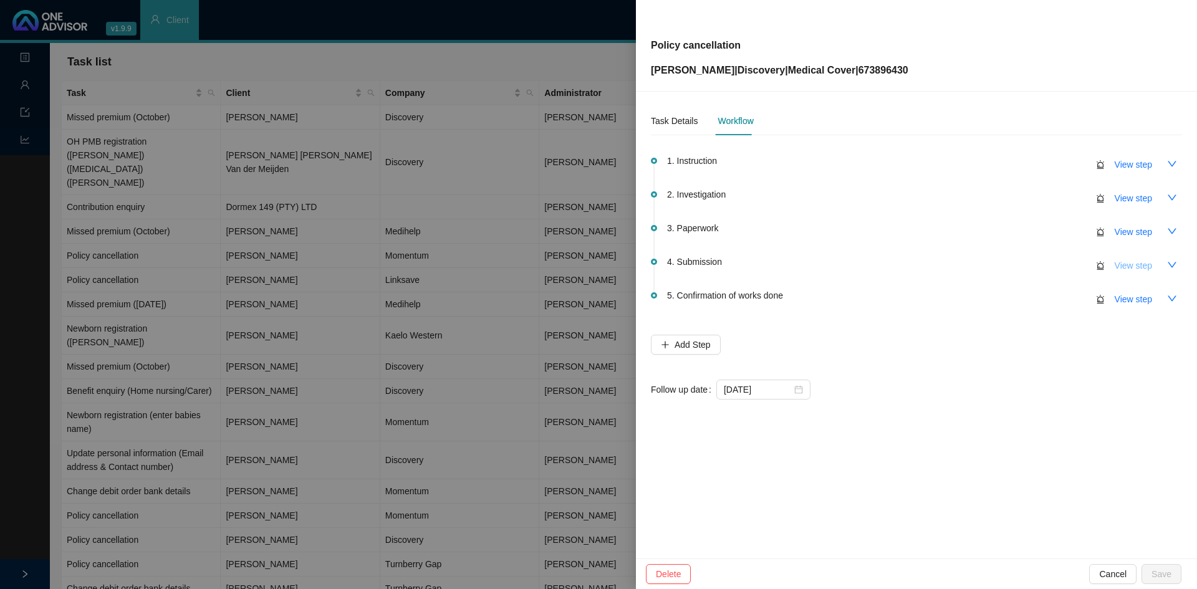
click at [1123, 270] on span "View step" at bounding box center [1133, 266] width 37 height 14
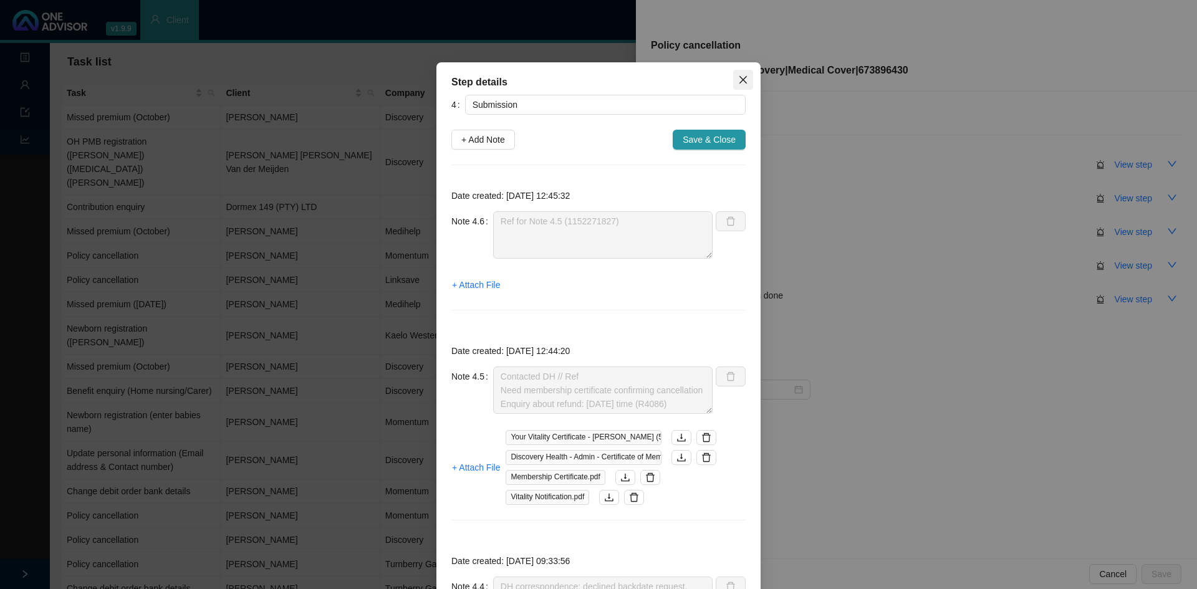
click at [739, 79] on icon "close" at bounding box center [743, 80] width 10 height 10
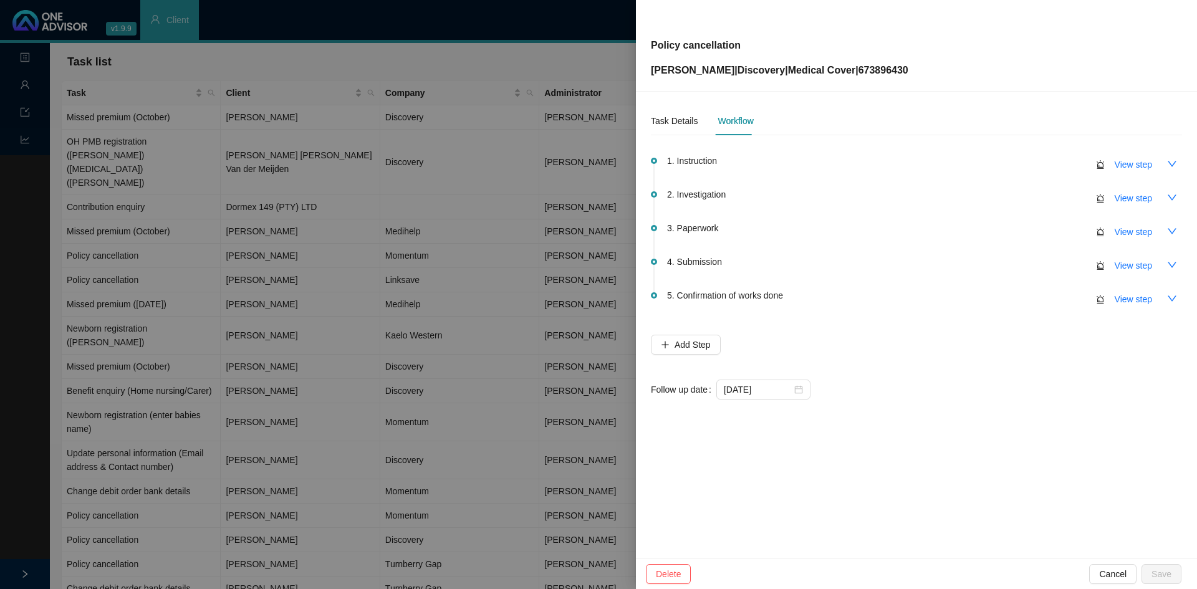
click at [971, 377] on div "1. Instruction View step 2. Investigation View step 3. Paperwork View step 4. S…" at bounding box center [916, 272] width 531 height 254
click at [577, 413] on div at bounding box center [598, 294] width 1197 height 589
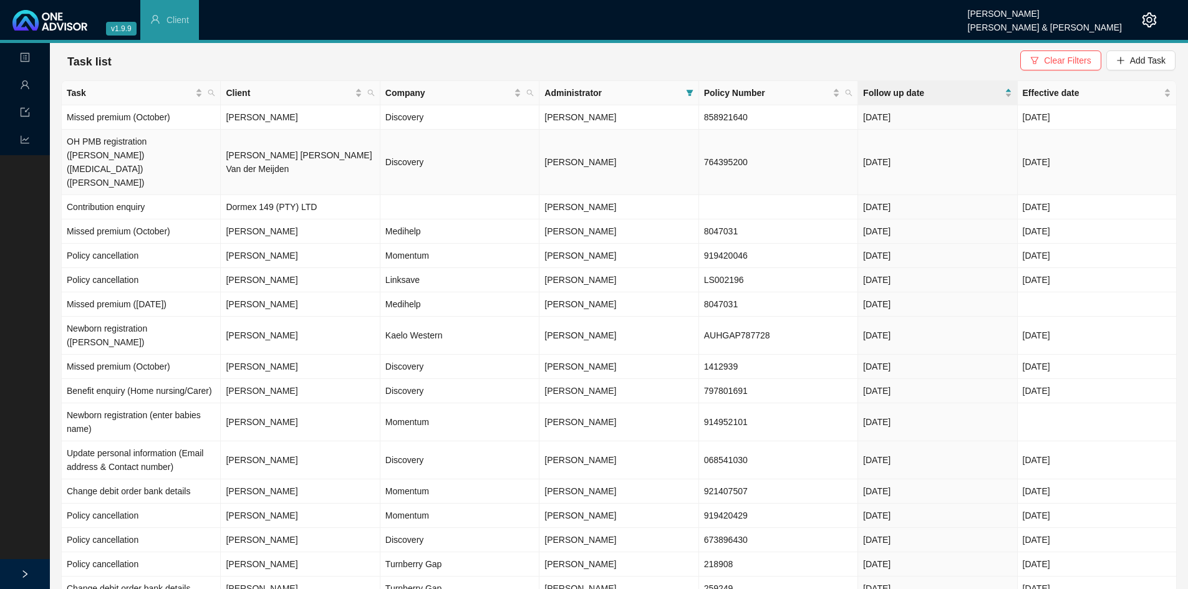
click at [350, 149] on td "[PERSON_NAME] [PERSON_NAME] Van der Meijden" at bounding box center [300, 162] width 159 height 65
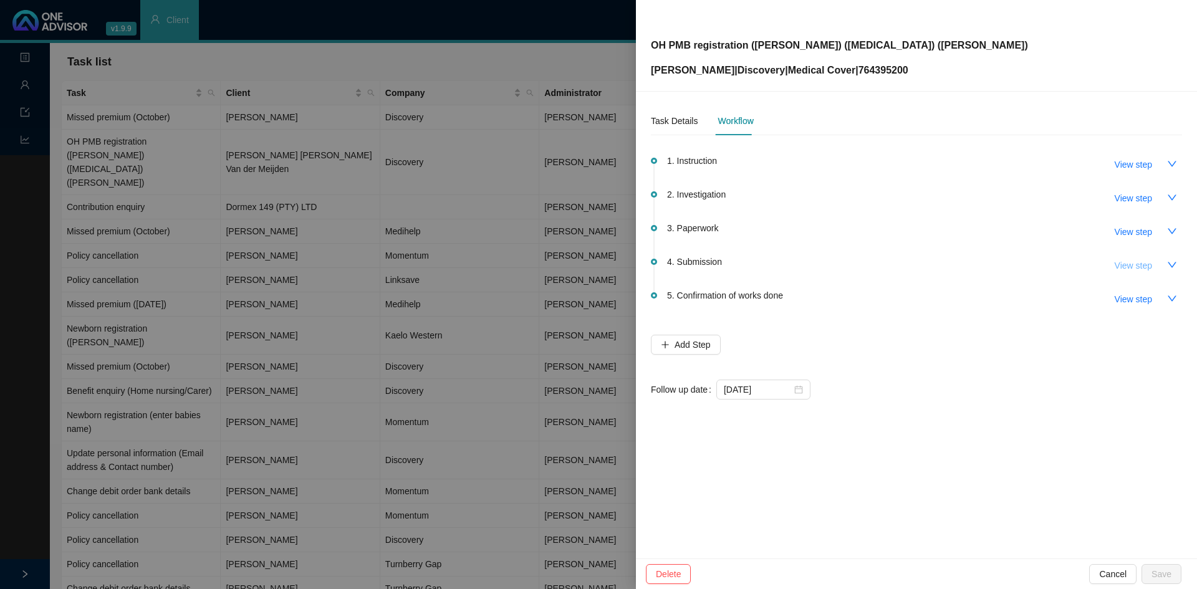
click at [1152, 266] on button "View step" at bounding box center [1133, 266] width 57 height 20
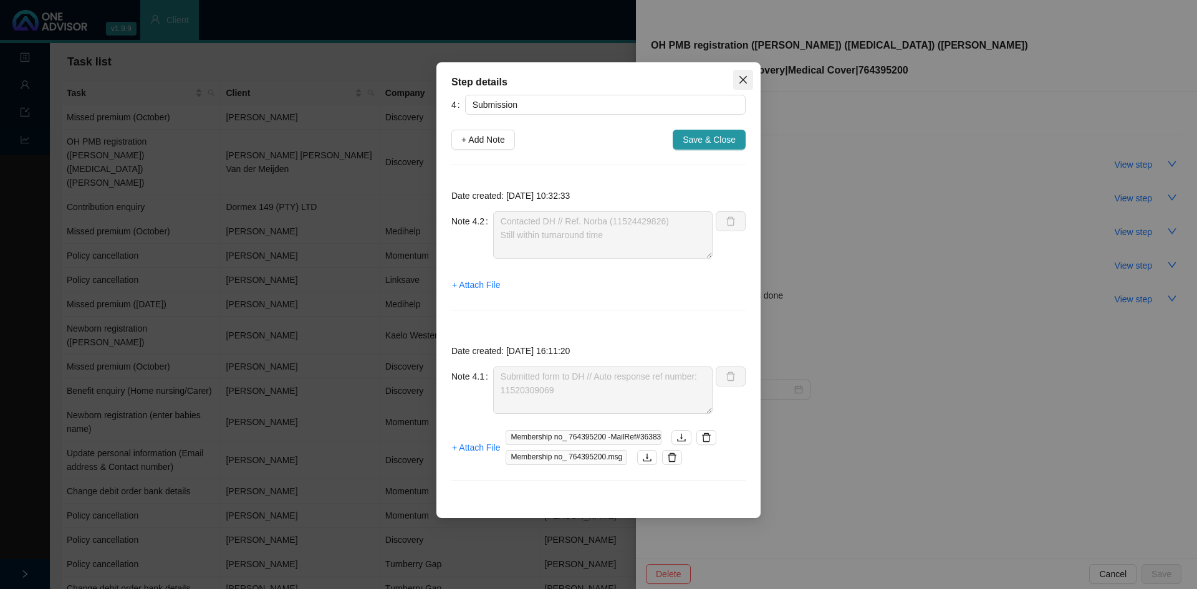
click at [745, 78] on icon "close" at bounding box center [742, 79] width 7 height 7
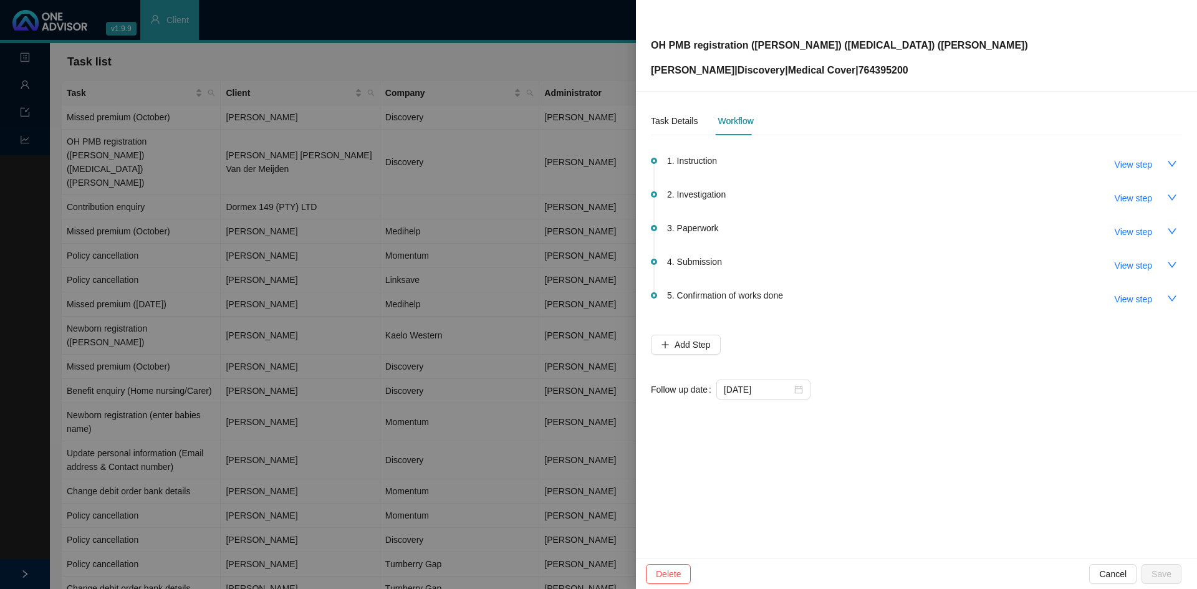
click at [334, 175] on div at bounding box center [598, 294] width 1197 height 589
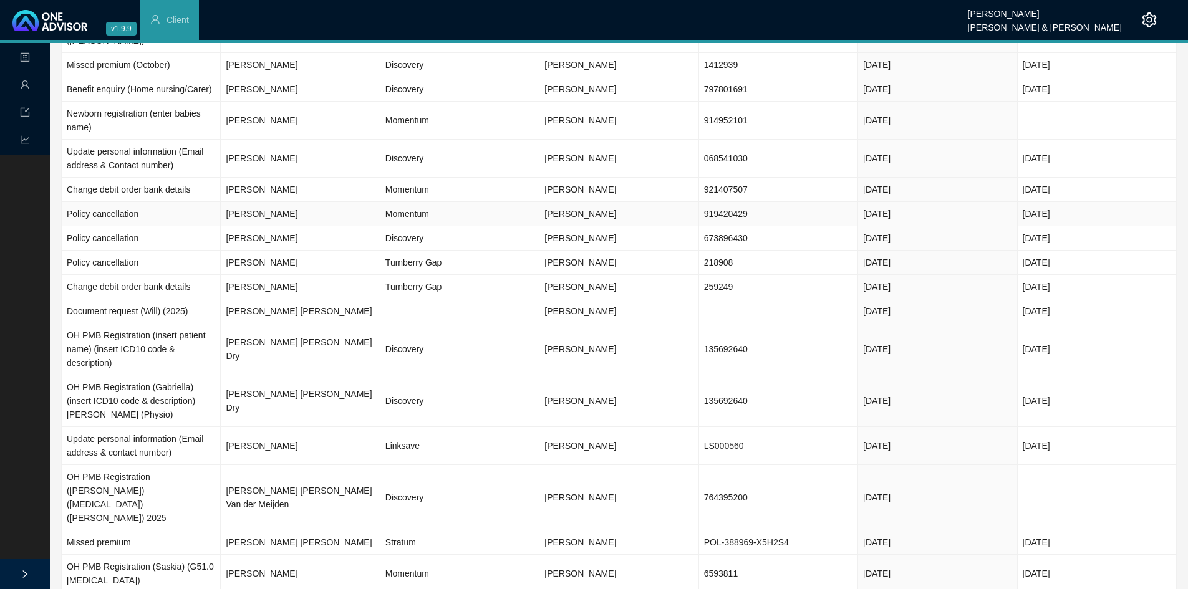
scroll to position [312, 0]
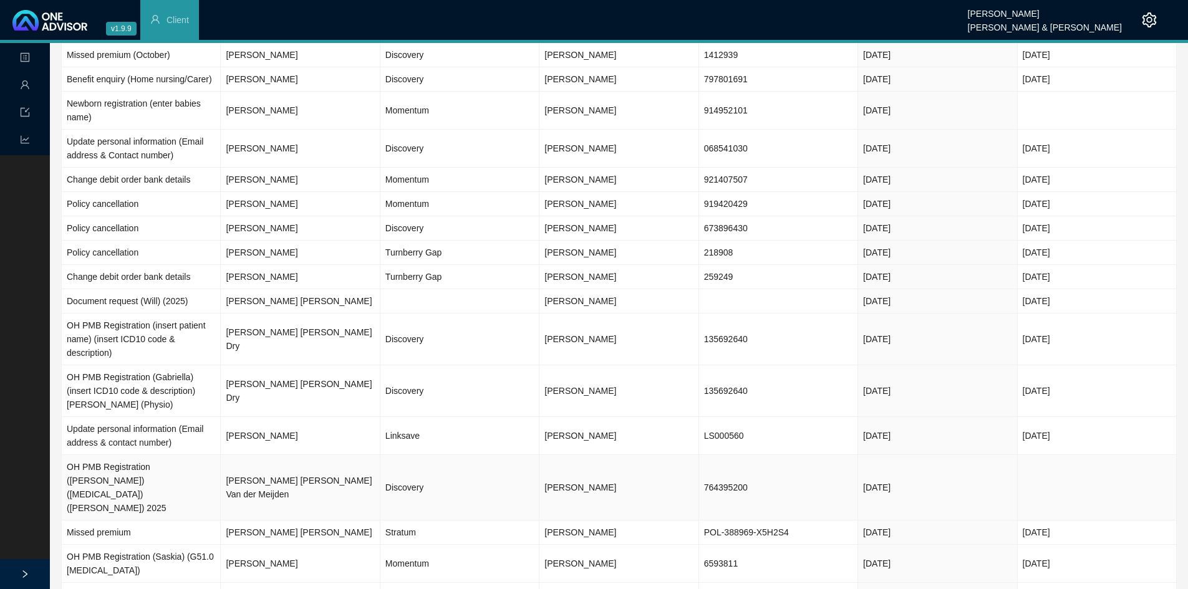
drag, startPoint x: 312, startPoint y: 436, endPoint x: 343, endPoint y: 428, distance: 32.2
click at [312, 455] on td "[PERSON_NAME] [PERSON_NAME] Van der Meijden" at bounding box center [300, 487] width 159 height 65
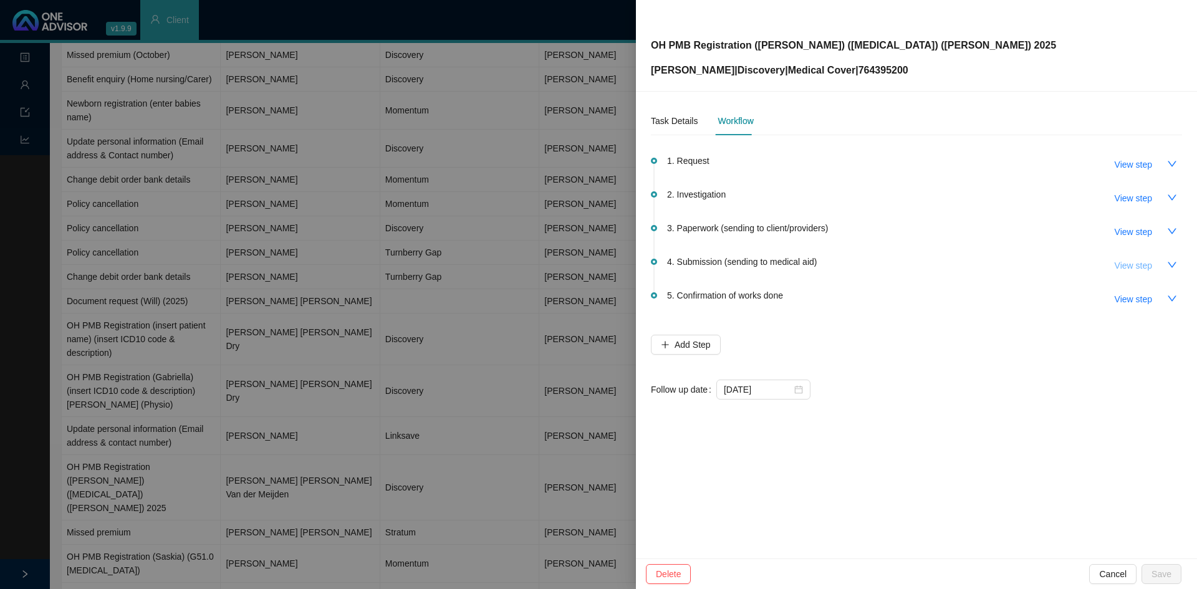
click at [1123, 263] on span "View step" at bounding box center [1133, 266] width 37 height 14
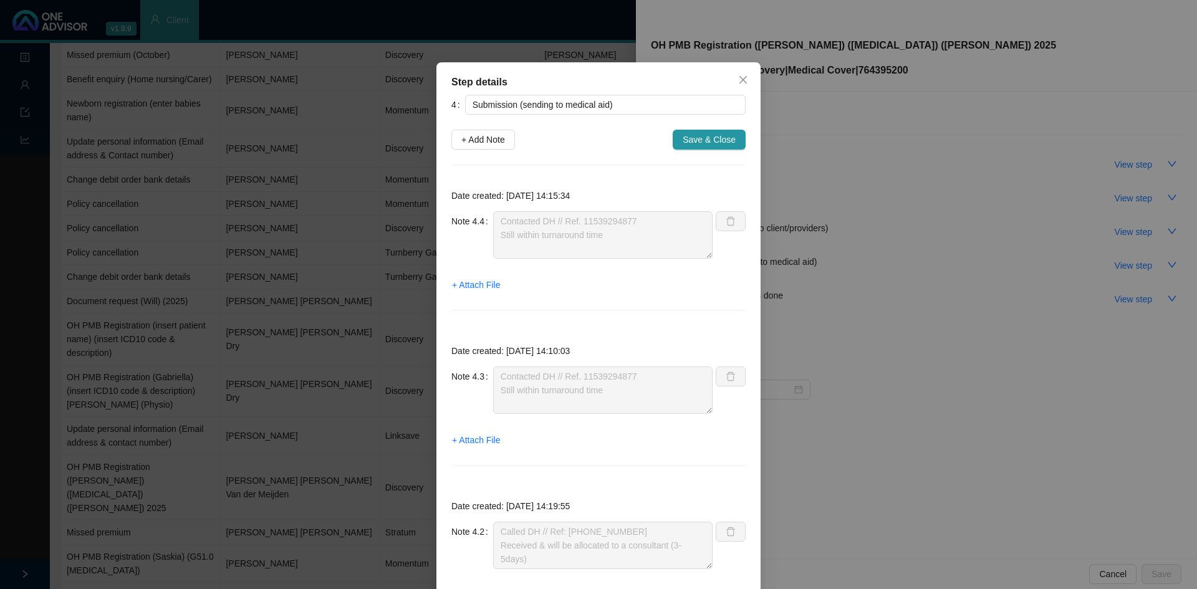
click at [471, 203] on div "Date created: 2025-10-14 14:15:34 Note 4.4 Contacted DH // Ref. 11539294877 Sti…" at bounding box center [598, 252] width 294 height 145
click at [279, 245] on div "Step details 4 Submission (sending to medical aid) + Add Note Save & Close Date…" at bounding box center [598, 294] width 1197 height 589
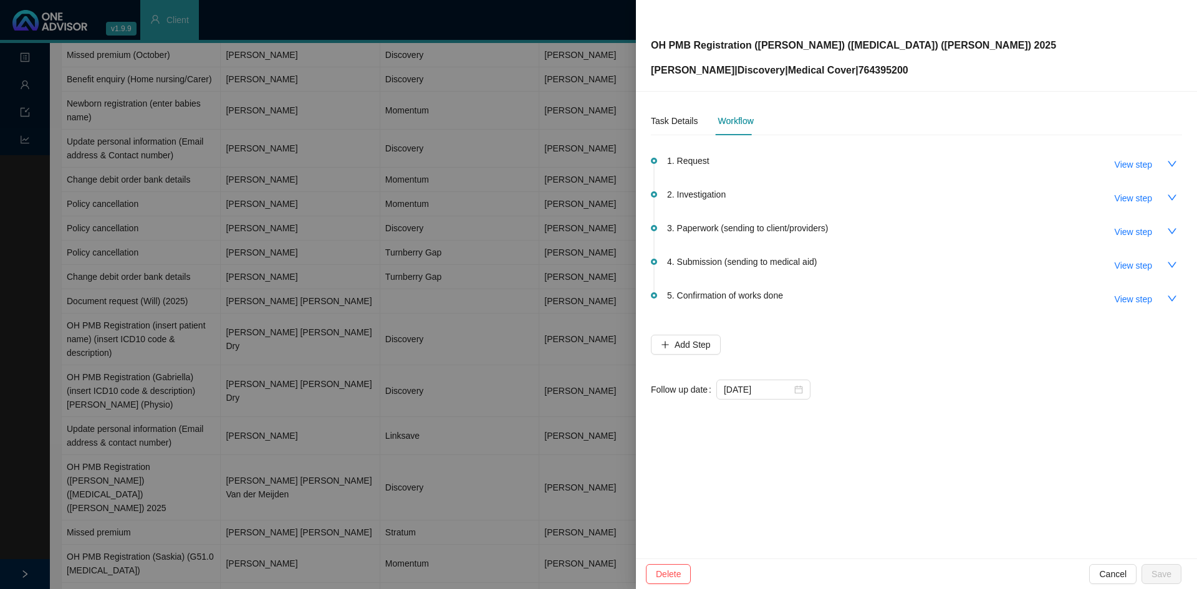
click at [298, 193] on div at bounding box center [598, 294] width 1197 height 589
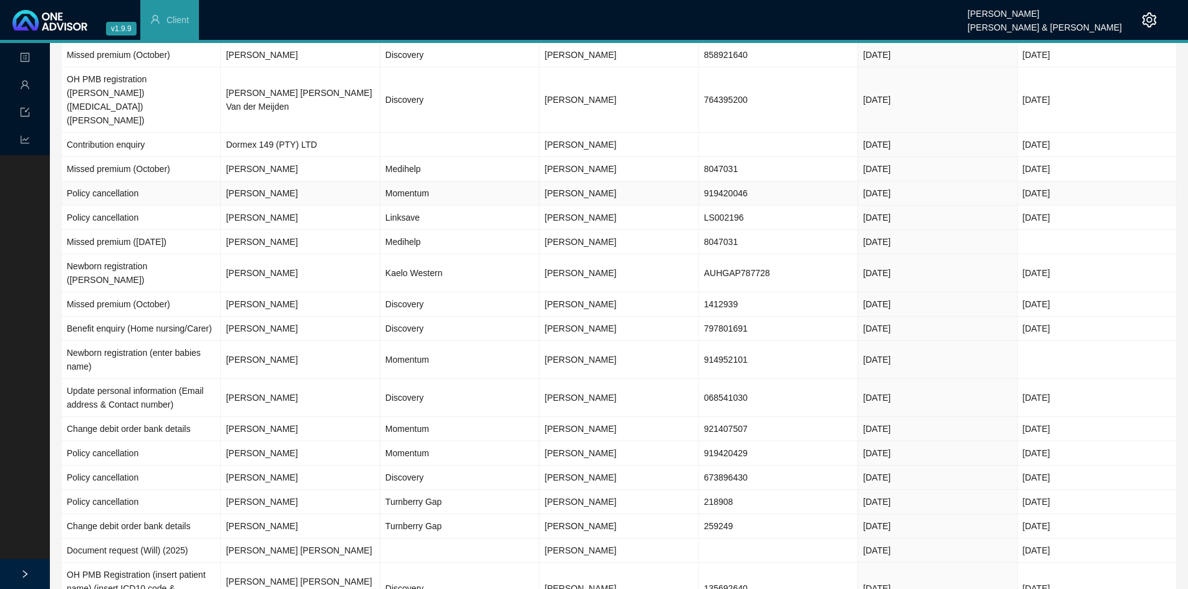
scroll to position [0, 0]
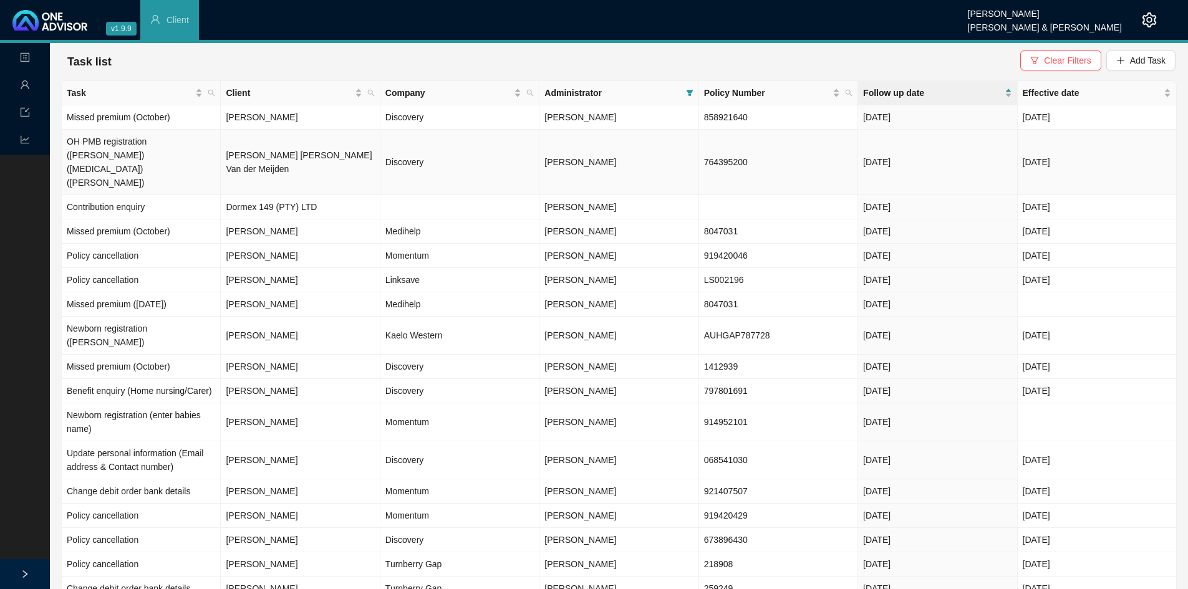
click at [312, 150] on td "[PERSON_NAME] [PERSON_NAME] Van der Meijden" at bounding box center [300, 162] width 159 height 65
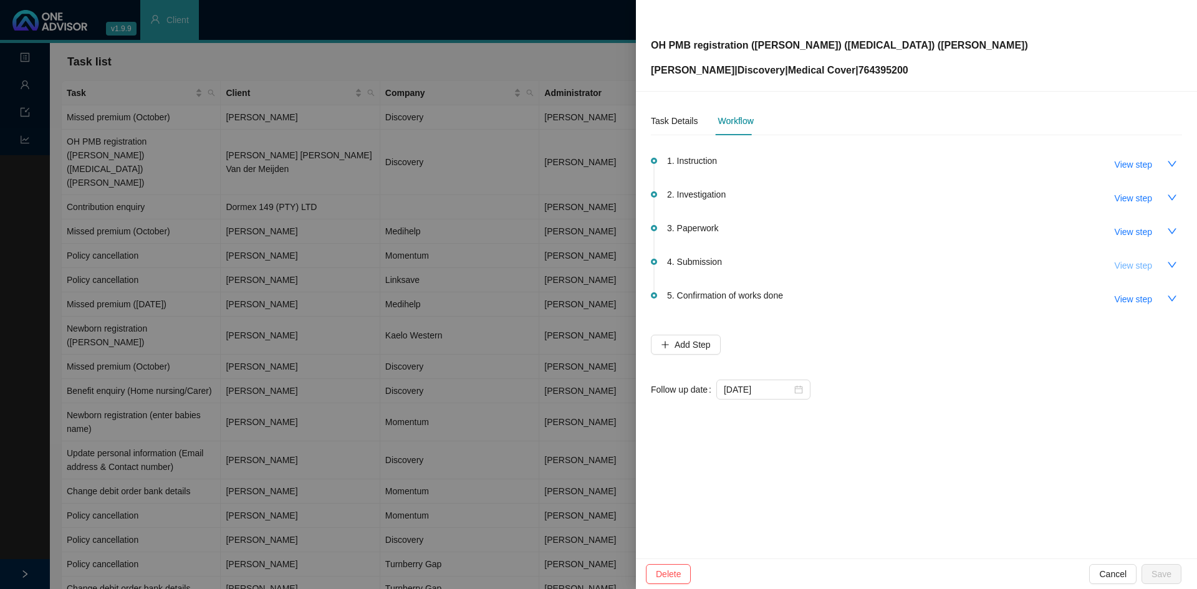
click at [1139, 264] on span "View step" at bounding box center [1133, 266] width 37 height 14
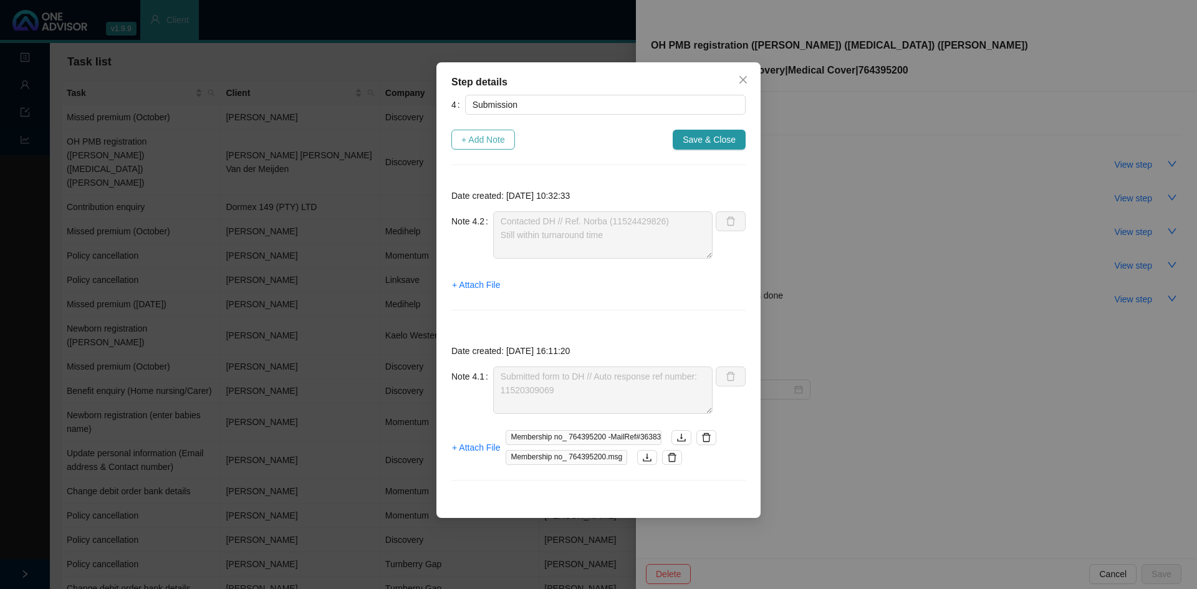
click at [488, 139] on span "+ Add Note" at bounding box center [483, 140] width 44 height 14
type textarea "Contacted DH // Ref. Norba (11524429826) Still within turnaround time"
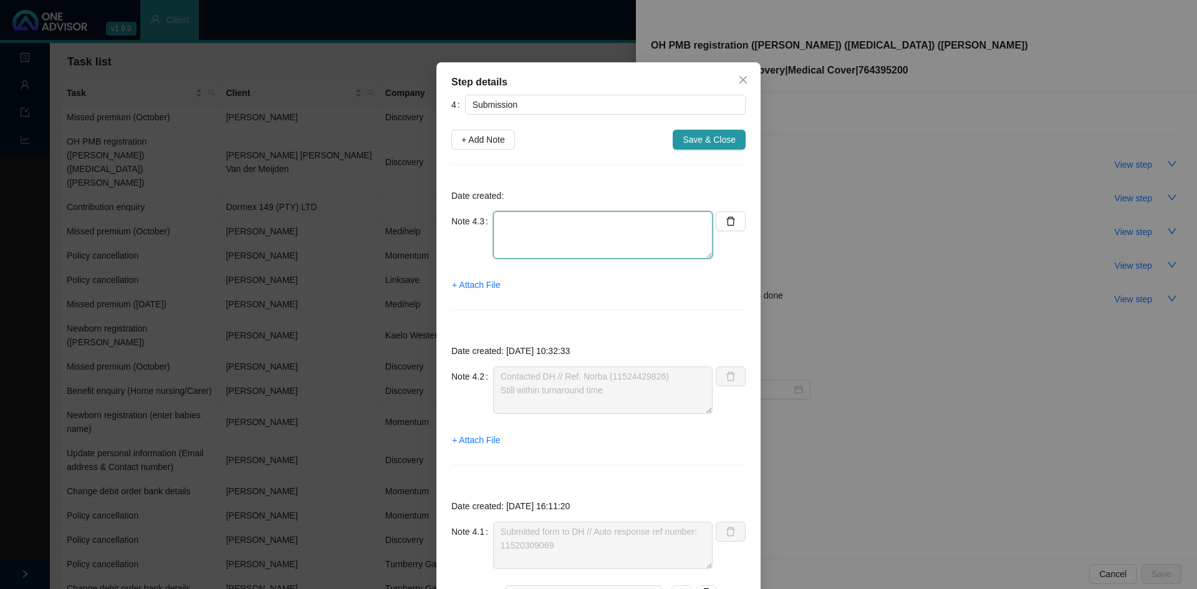
click at [513, 256] on textarea at bounding box center [602, 234] width 219 height 47
paste textarea "Contacted DH // Ref. 11539294877 Still within turnaround time"
type textarea "Contacted DH // Ref. 11539294877 Still within turnaround time"
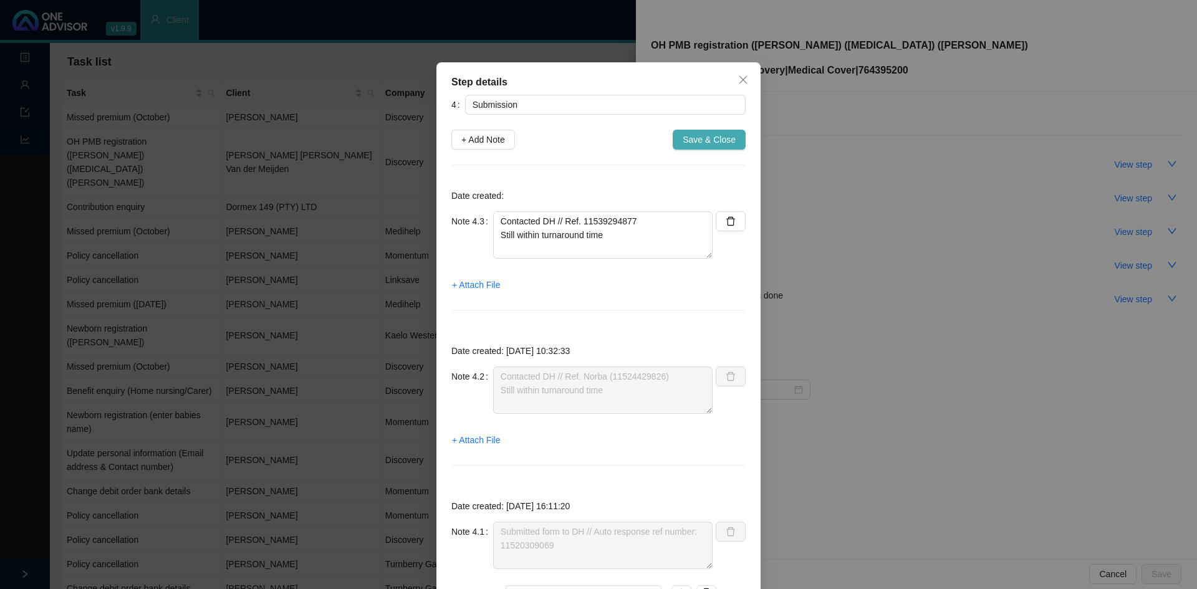
click at [709, 143] on span "Save & Close" at bounding box center [709, 140] width 53 height 14
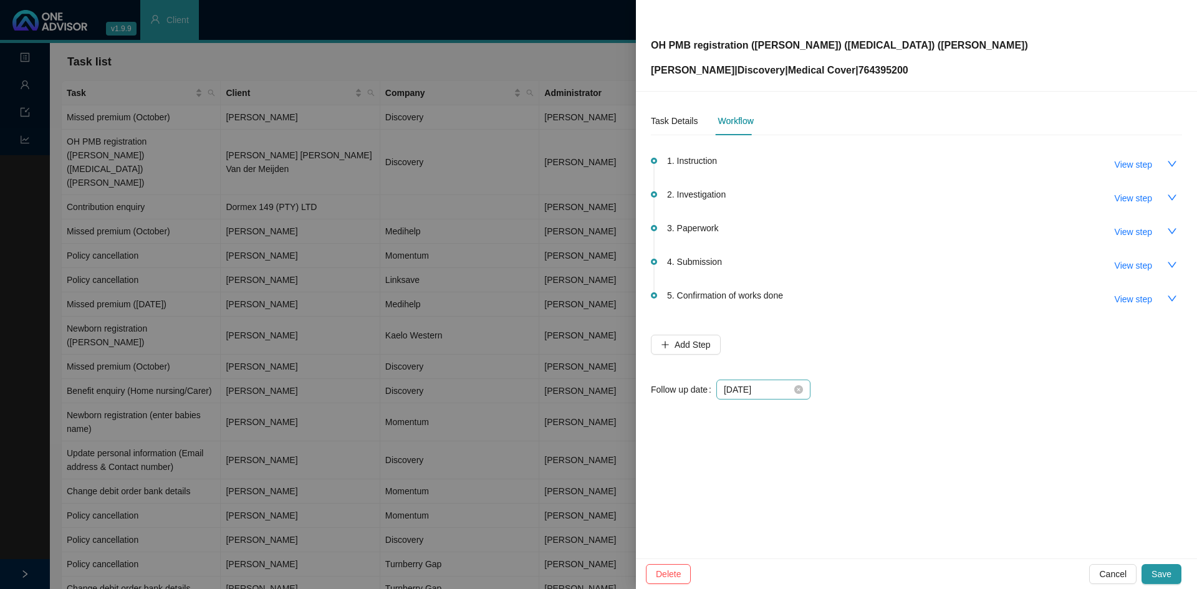
click at [800, 385] on icon "close-circle" at bounding box center [798, 389] width 9 height 9
click at [797, 388] on div at bounding box center [763, 390] width 79 height 14
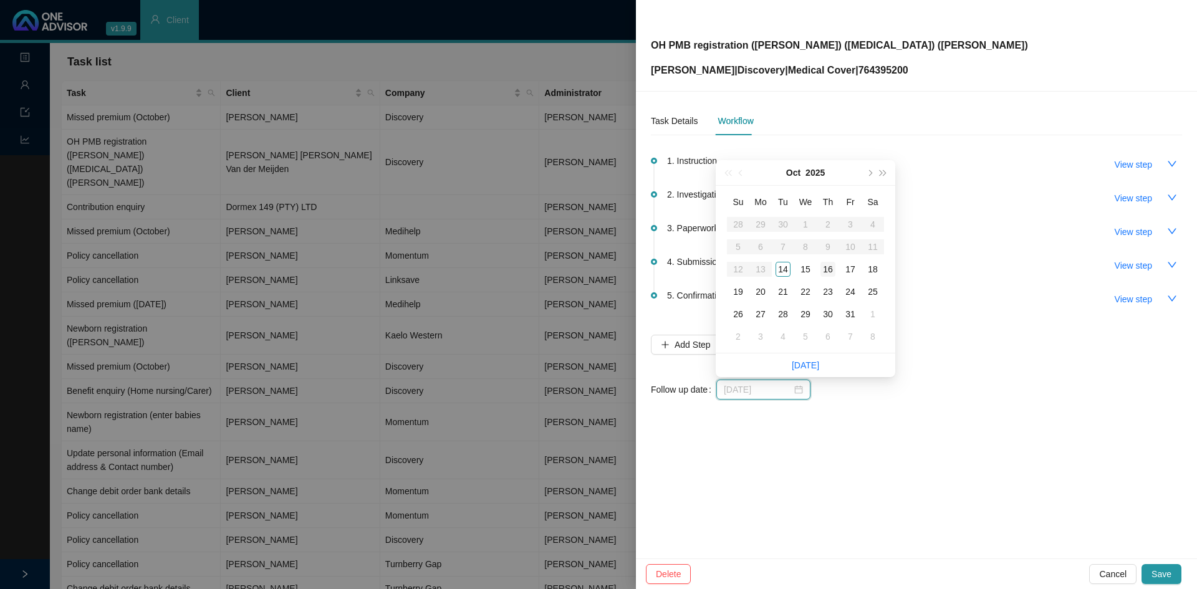
type input "[DATE]"
click at [834, 265] on div "16" at bounding box center [827, 269] width 15 height 15
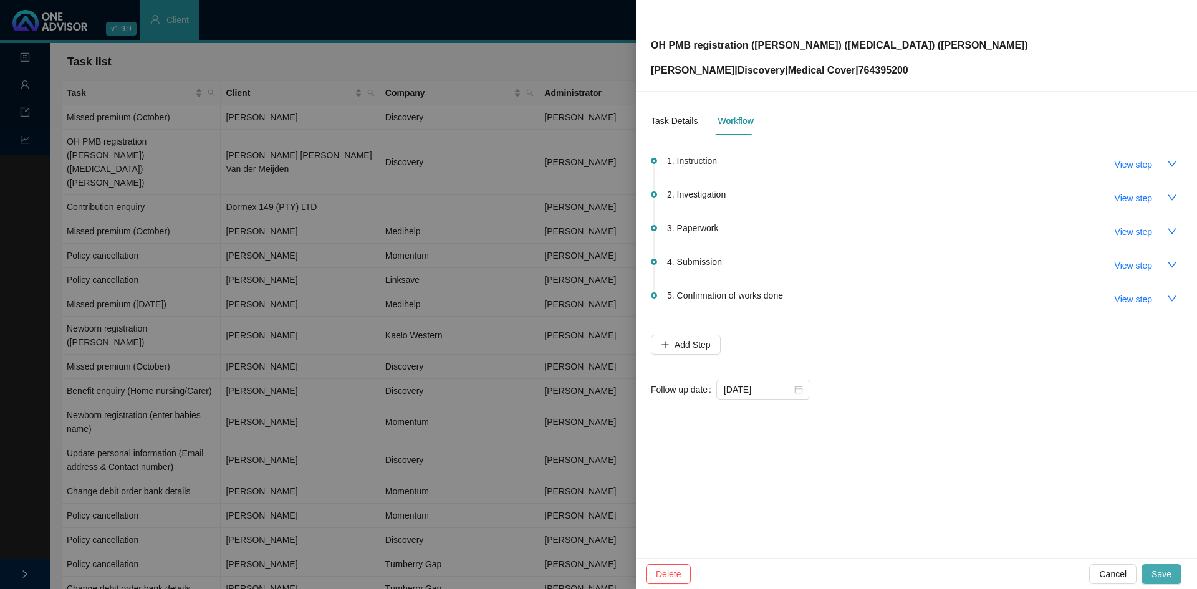
click at [1160, 568] on span "Save" at bounding box center [1162, 574] width 20 height 14
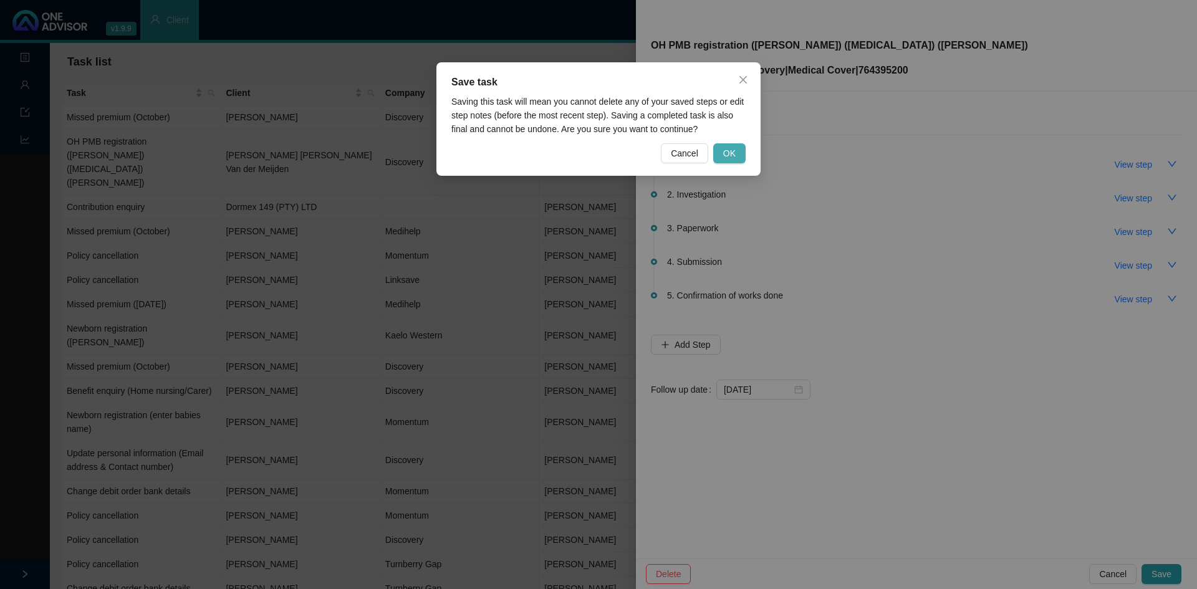
click at [720, 152] on button "OK" at bounding box center [729, 153] width 32 height 20
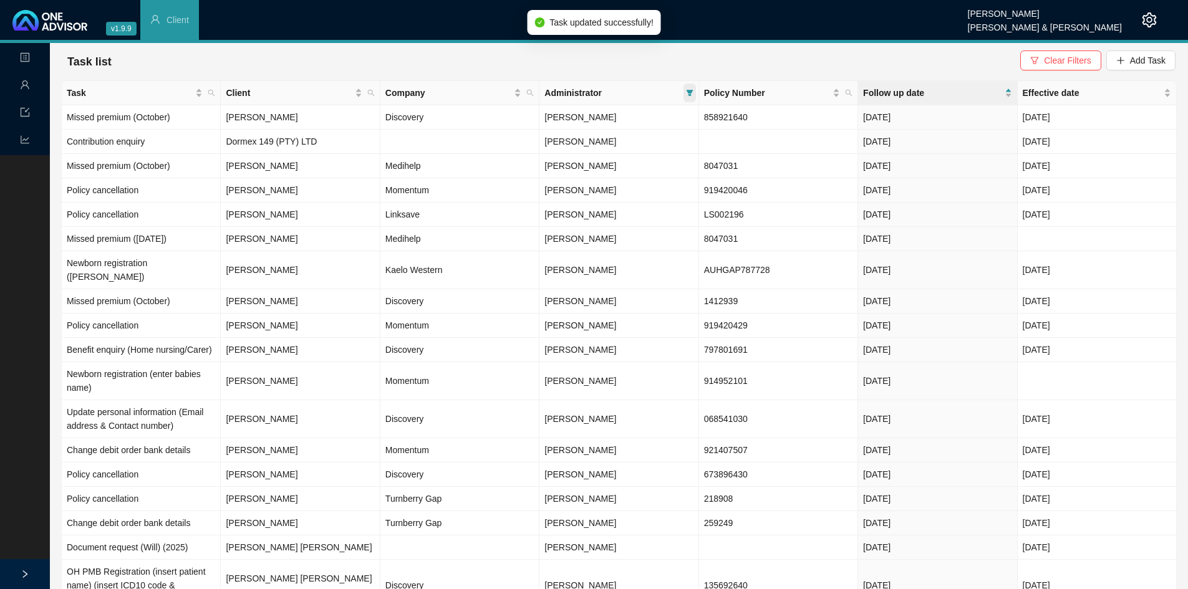
click at [690, 90] on icon "filter" at bounding box center [689, 92] width 7 height 7
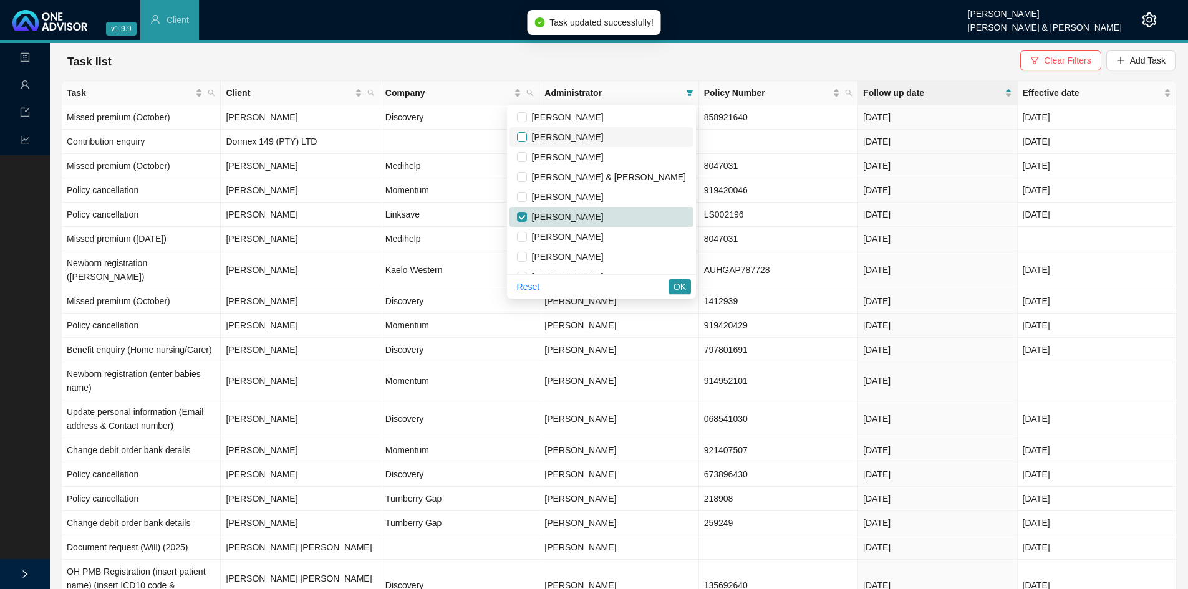
click at [527, 137] on input "checkbox" at bounding box center [522, 137] width 10 height 10
checkbox input "true"
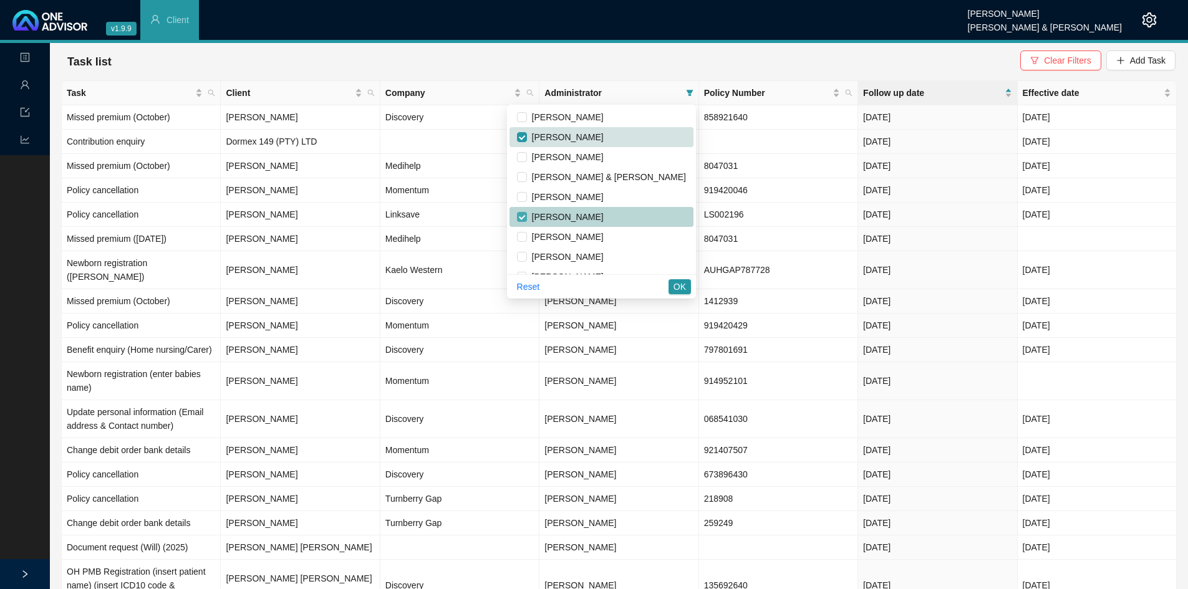
click at [527, 215] on input "checkbox" at bounding box center [522, 217] width 10 height 10
checkbox input "false"
click at [516, 62] on div "Task list Clear Filters Add Task" at bounding box center [618, 61] width 1113 height 27
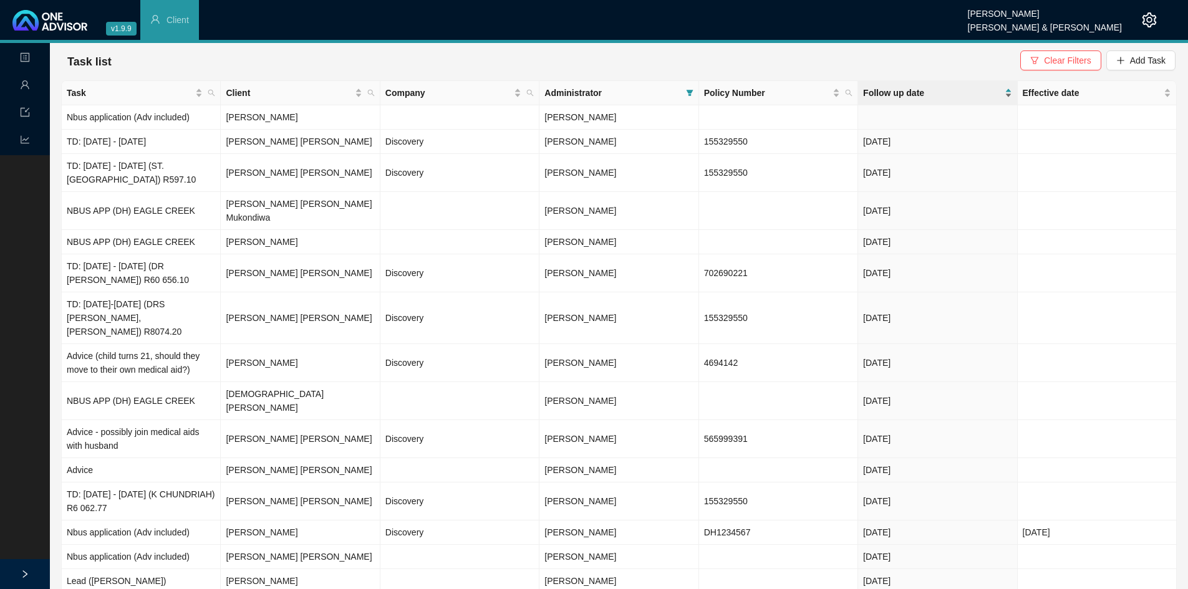
click at [877, 88] on span "Follow up date" at bounding box center [932, 93] width 138 height 14
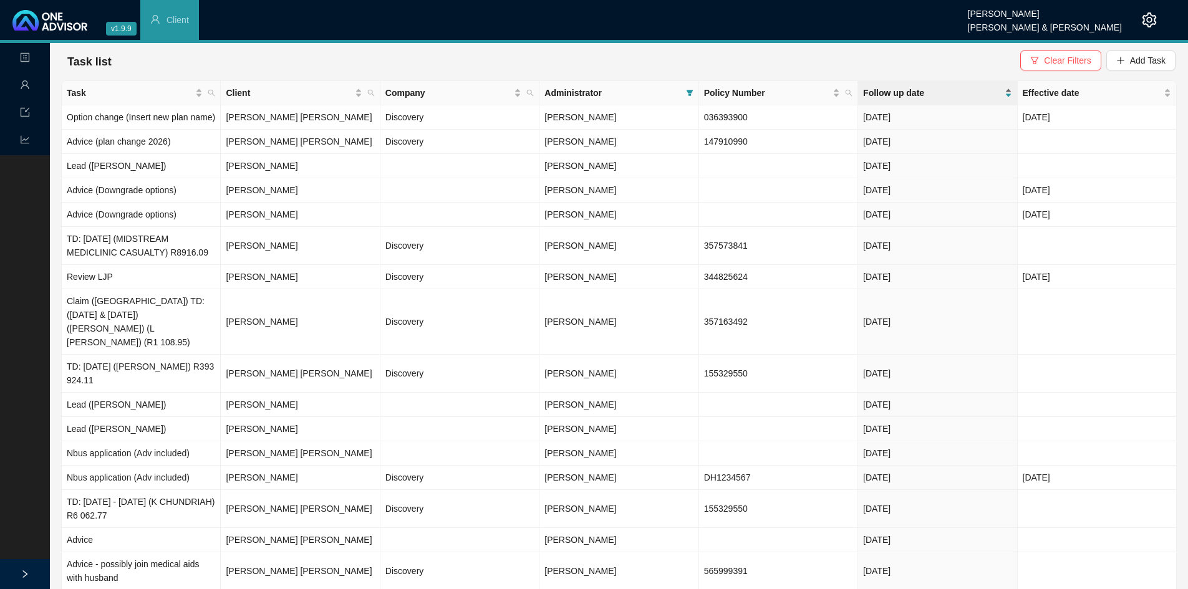
click at [881, 93] on span "Follow up date" at bounding box center [932, 93] width 138 height 14
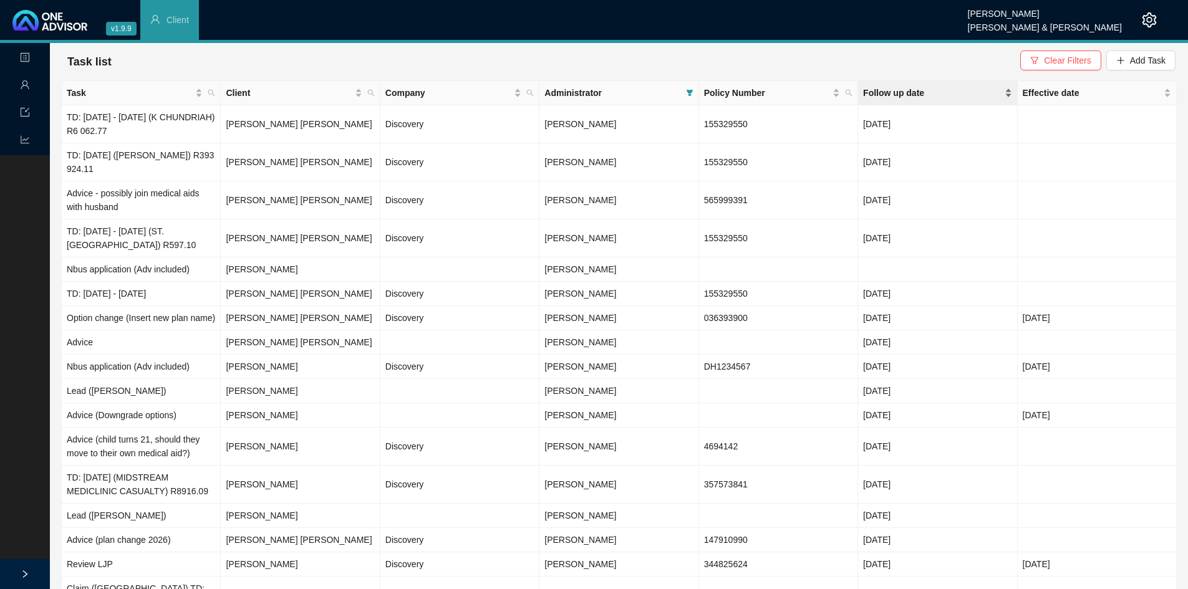
click at [896, 89] on span "Follow up date" at bounding box center [932, 93] width 138 height 14
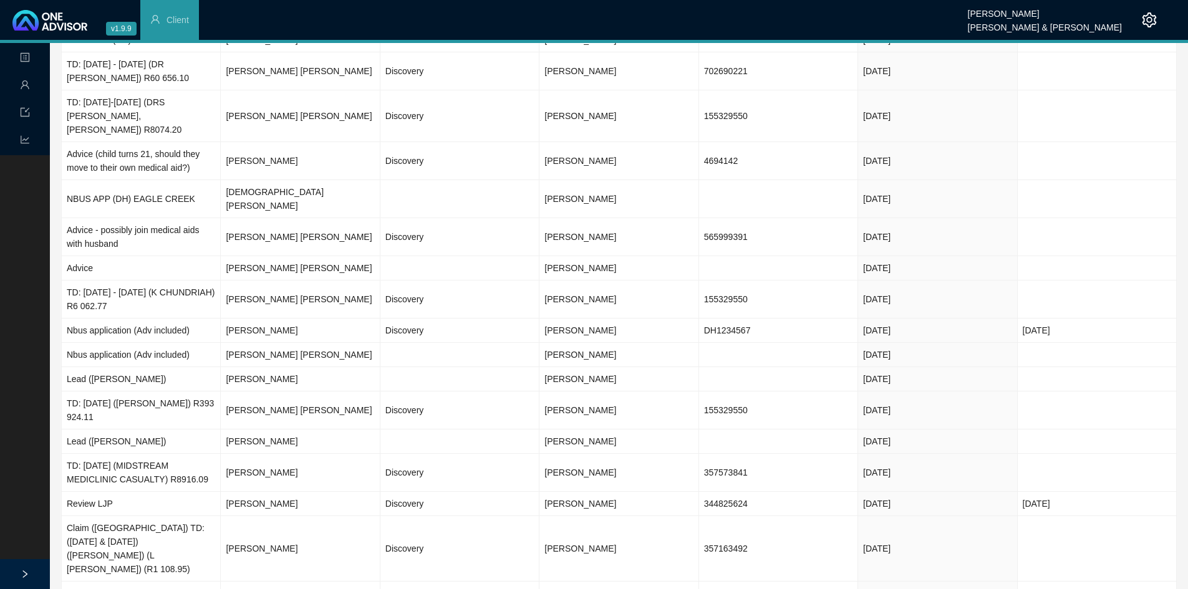
scroll to position [296, 0]
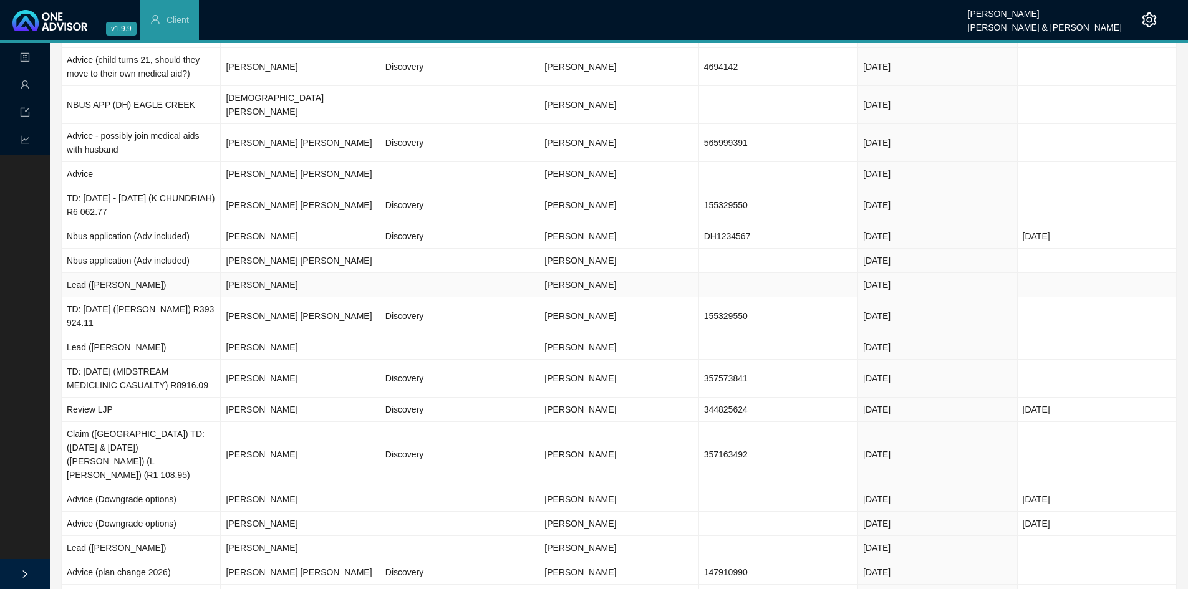
click at [612, 273] on td "[PERSON_NAME]" at bounding box center [618, 285] width 159 height 24
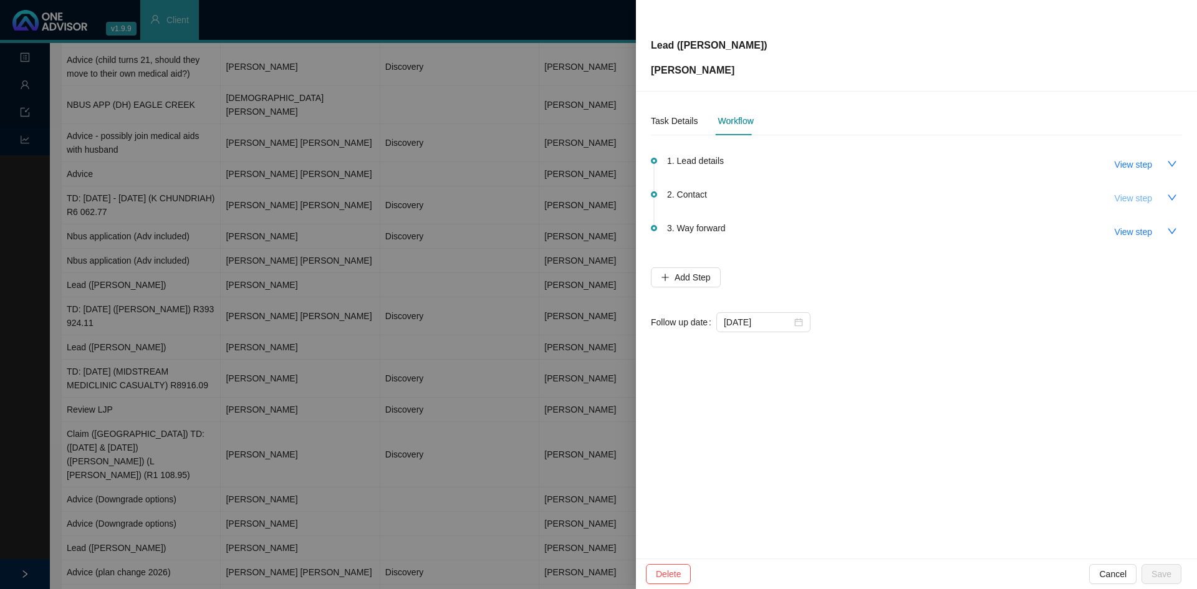
click at [1134, 196] on span "View step" at bounding box center [1133, 198] width 37 height 14
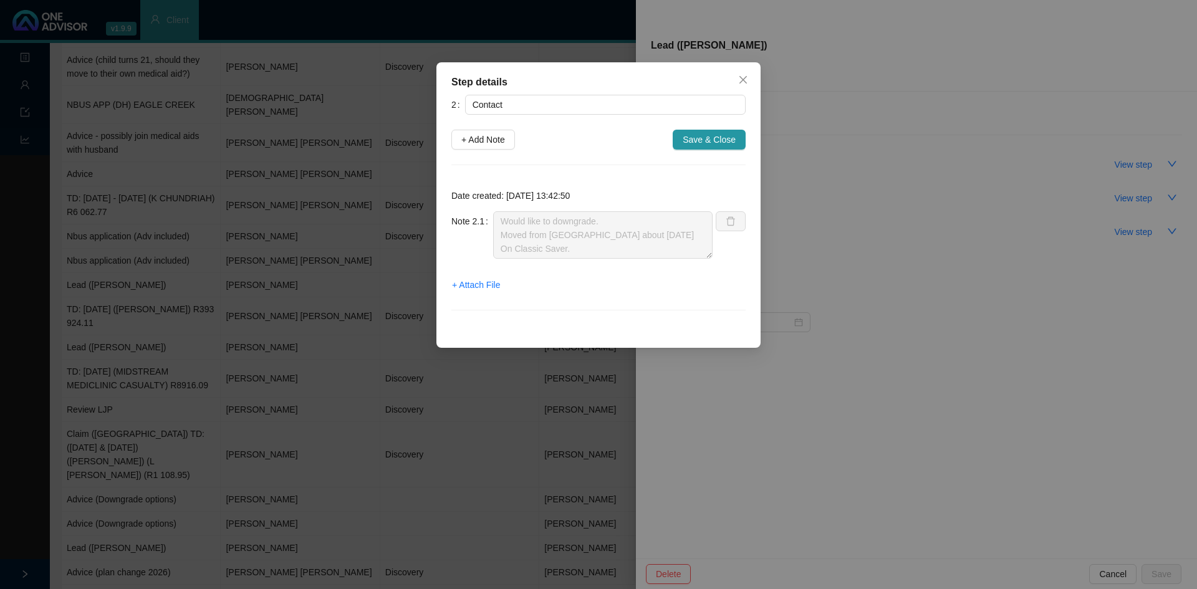
click at [746, 75] on icon "close" at bounding box center [743, 80] width 10 height 10
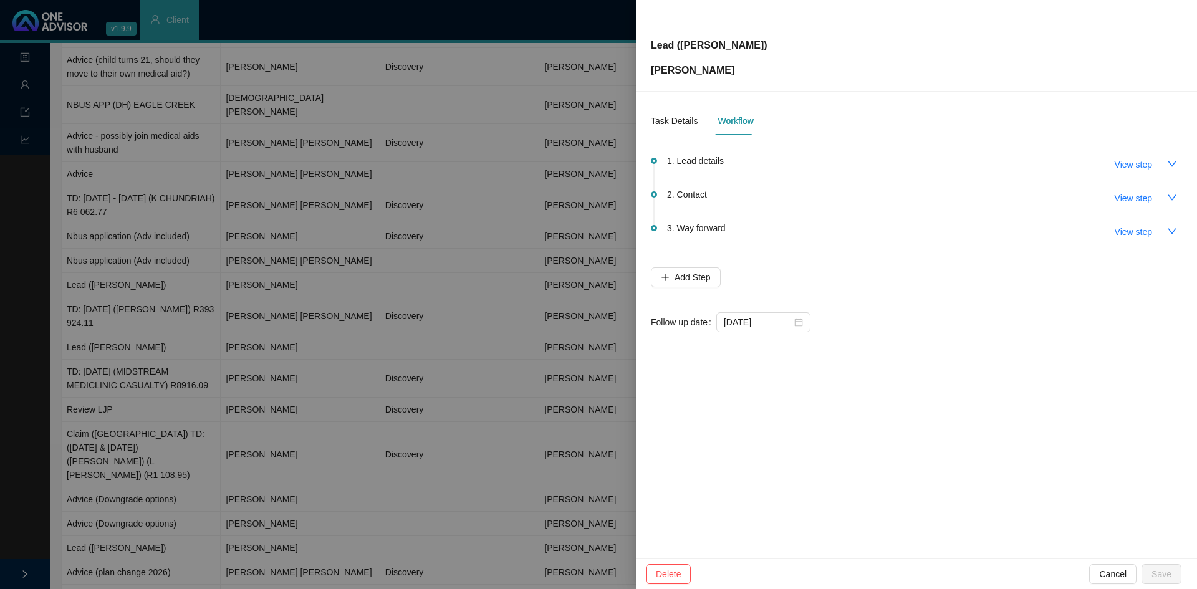
click at [504, 39] on div at bounding box center [598, 294] width 1197 height 589
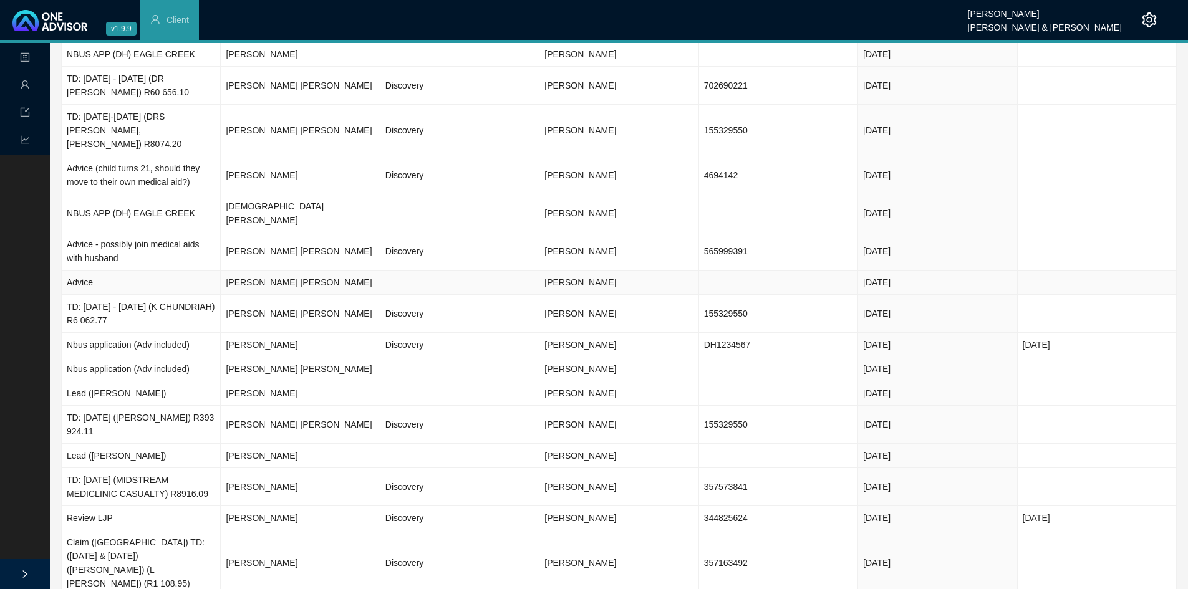
scroll to position [0, 0]
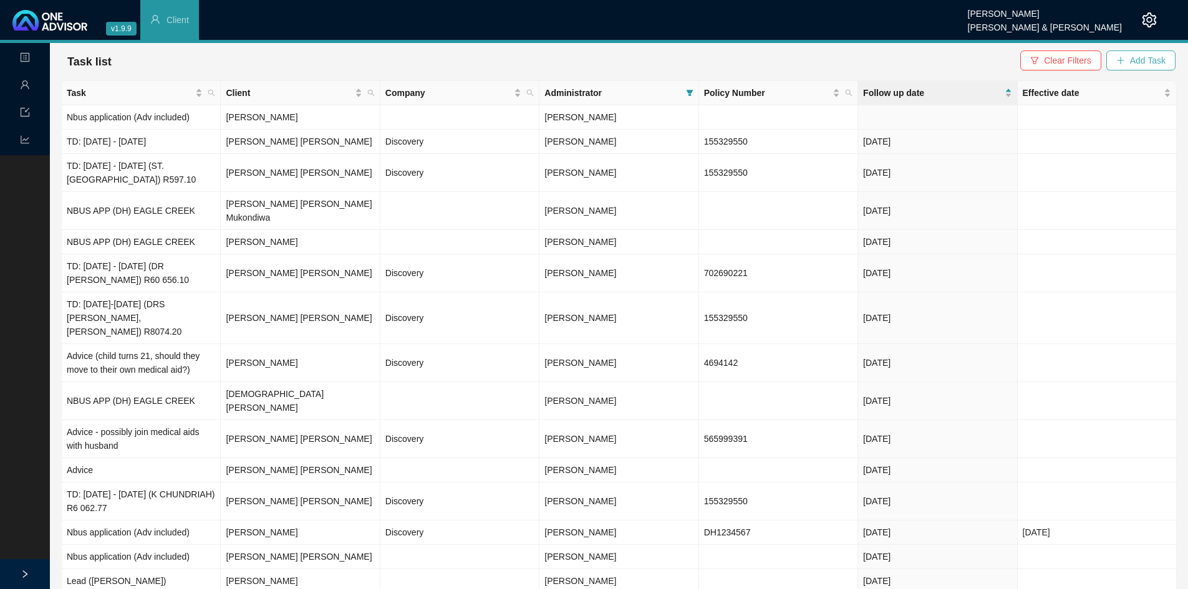
click at [1126, 62] on button "Add Task" at bounding box center [1140, 61] width 69 height 20
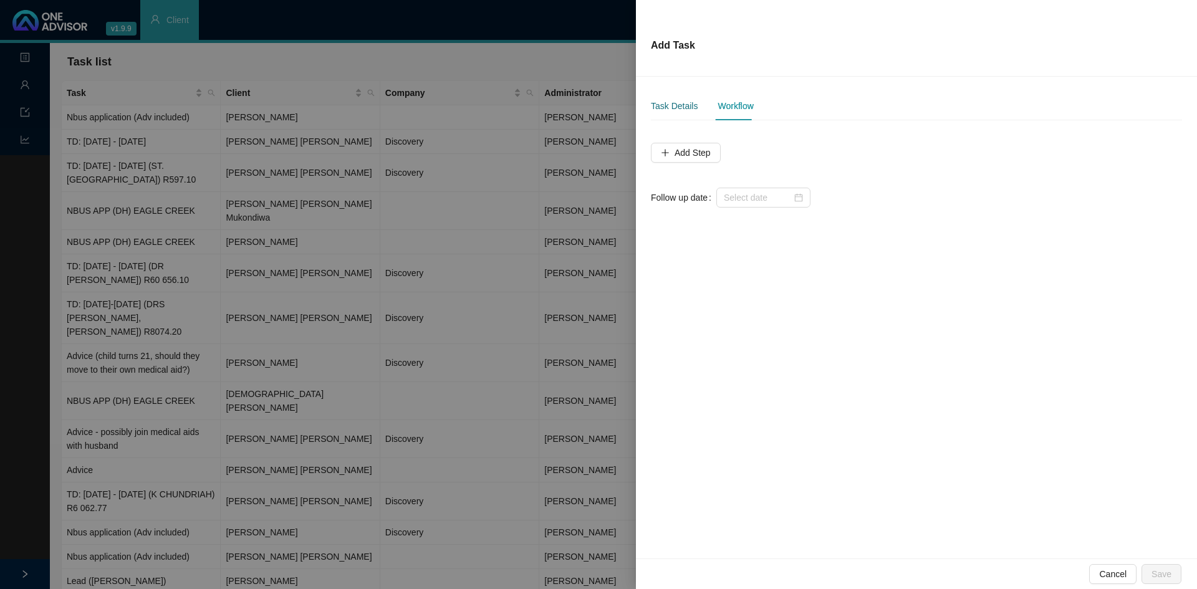
click at [684, 101] on div "Task Details" at bounding box center [674, 106] width 47 height 14
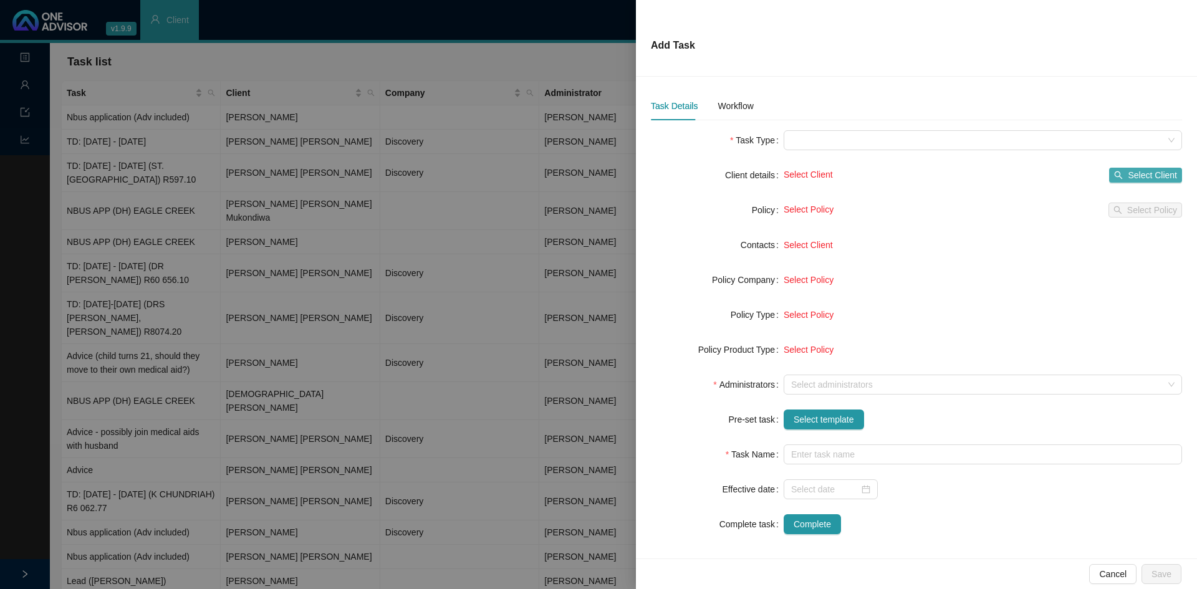
click at [1142, 176] on span "Select Client" at bounding box center [1152, 175] width 49 height 14
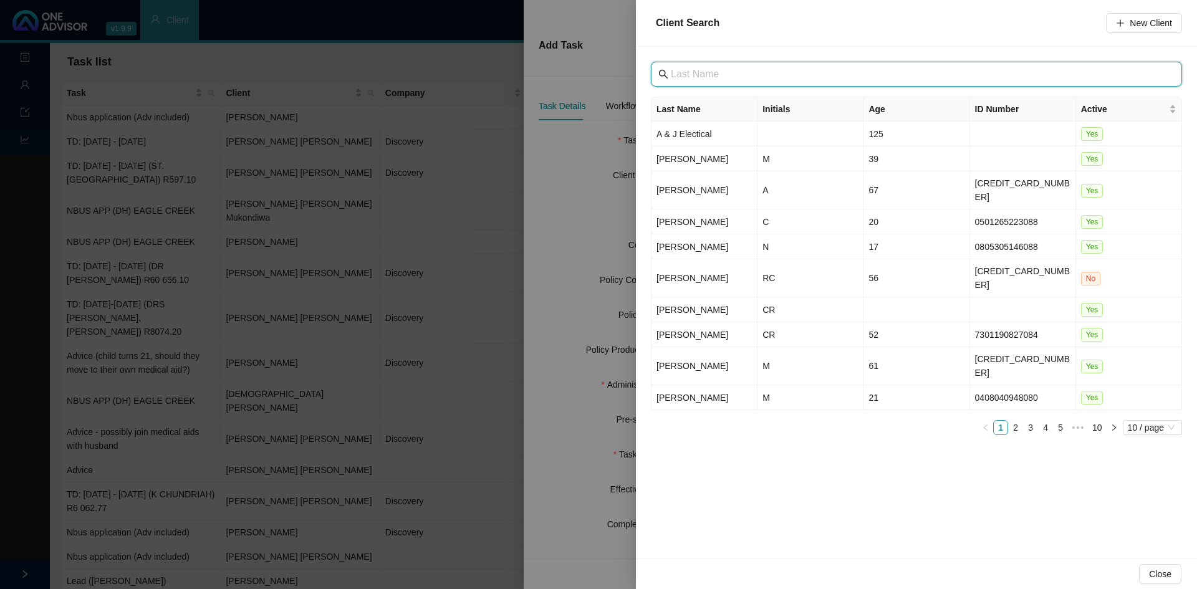
click at [711, 67] on input "text" at bounding box center [918, 74] width 494 height 15
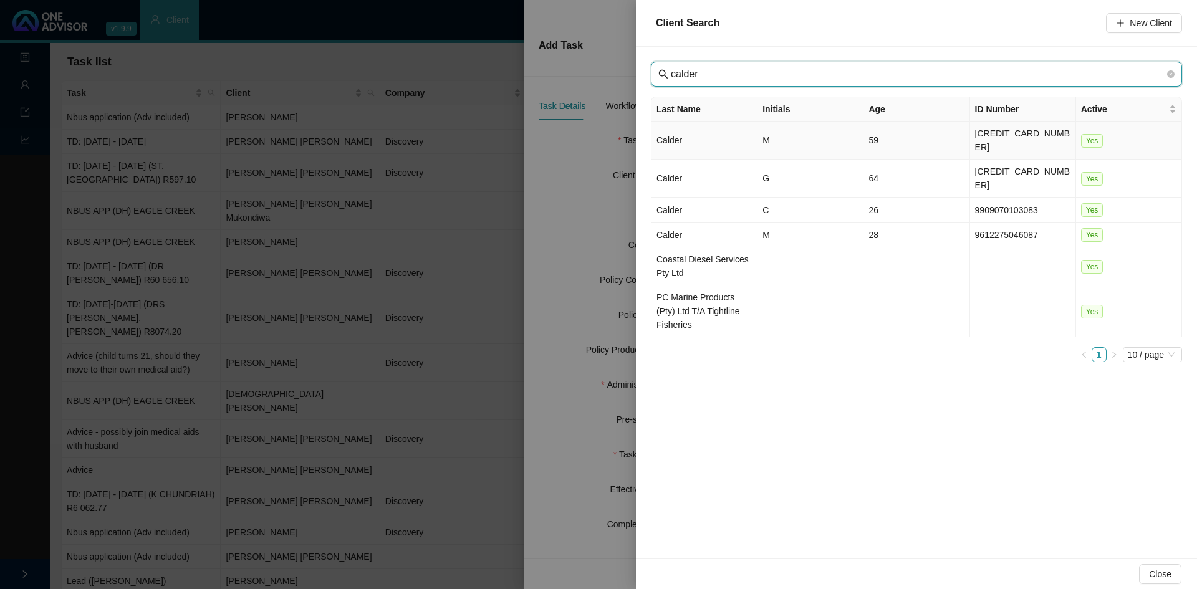
type input "calder"
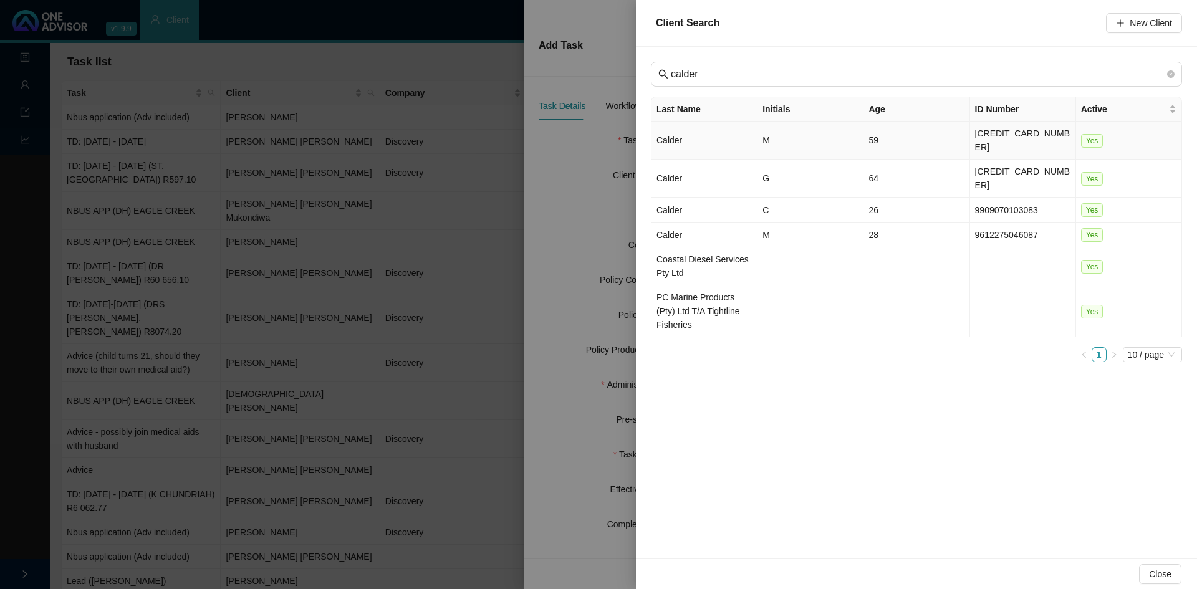
click at [769, 127] on td "M" at bounding box center [811, 141] width 106 height 38
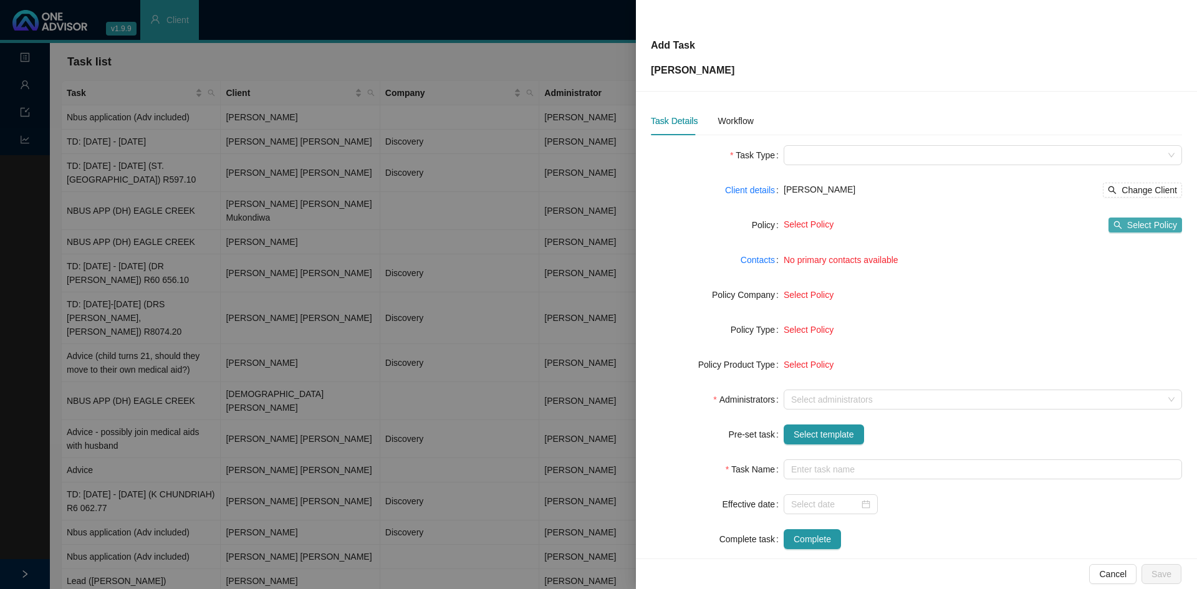
click at [1144, 225] on span "Select Policy" at bounding box center [1152, 225] width 50 height 14
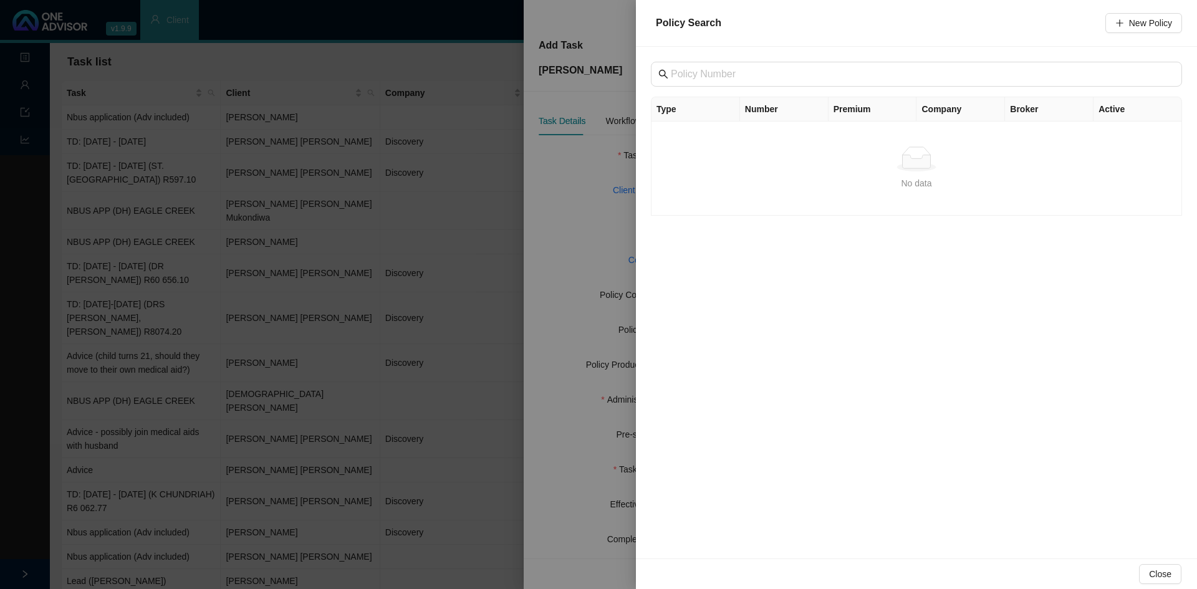
click at [560, 180] on div at bounding box center [598, 294] width 1197 height 589
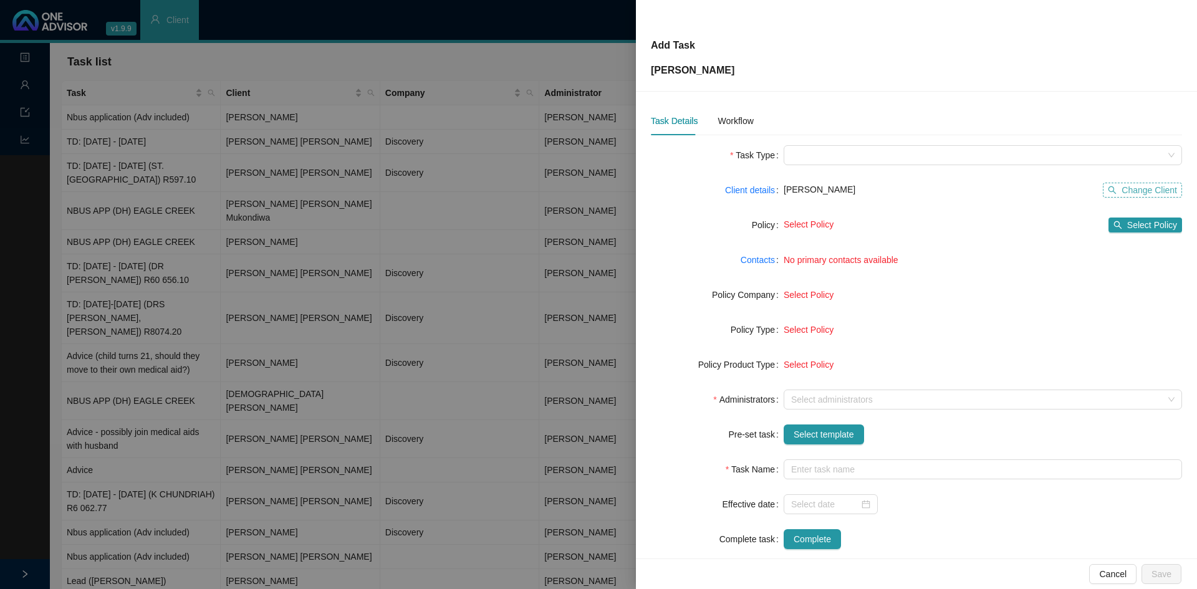
click at [1127, 190] on span "Change Client" at bounding box center [1149, 190] width 55 height 14
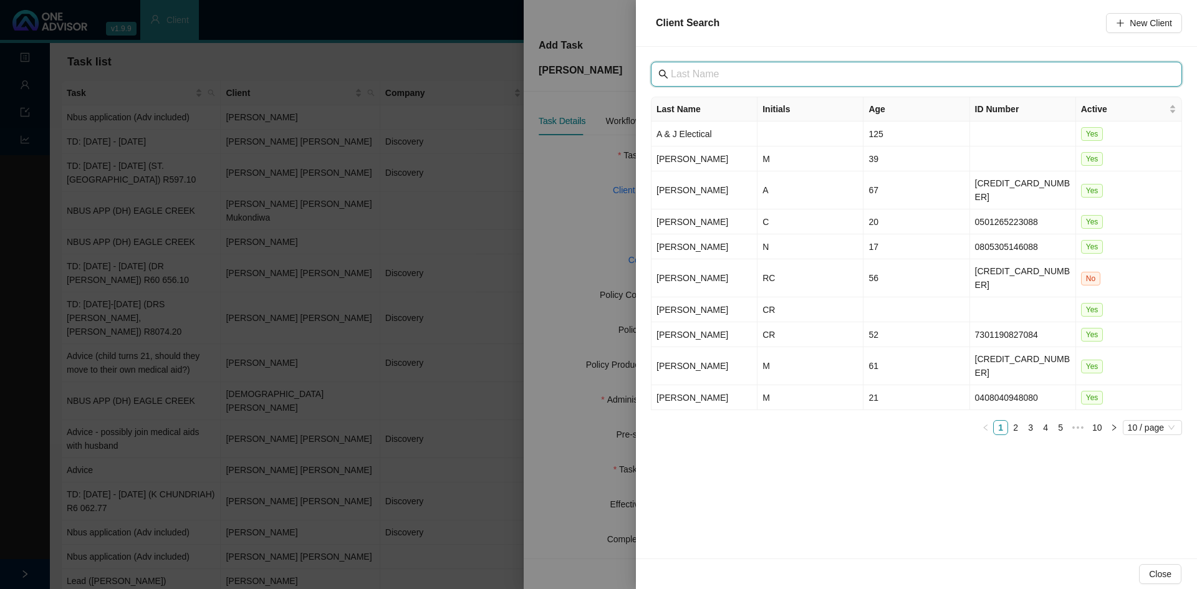
click at [716, 72] on input "text" at bounding box center [918, 74] width 494 height 15
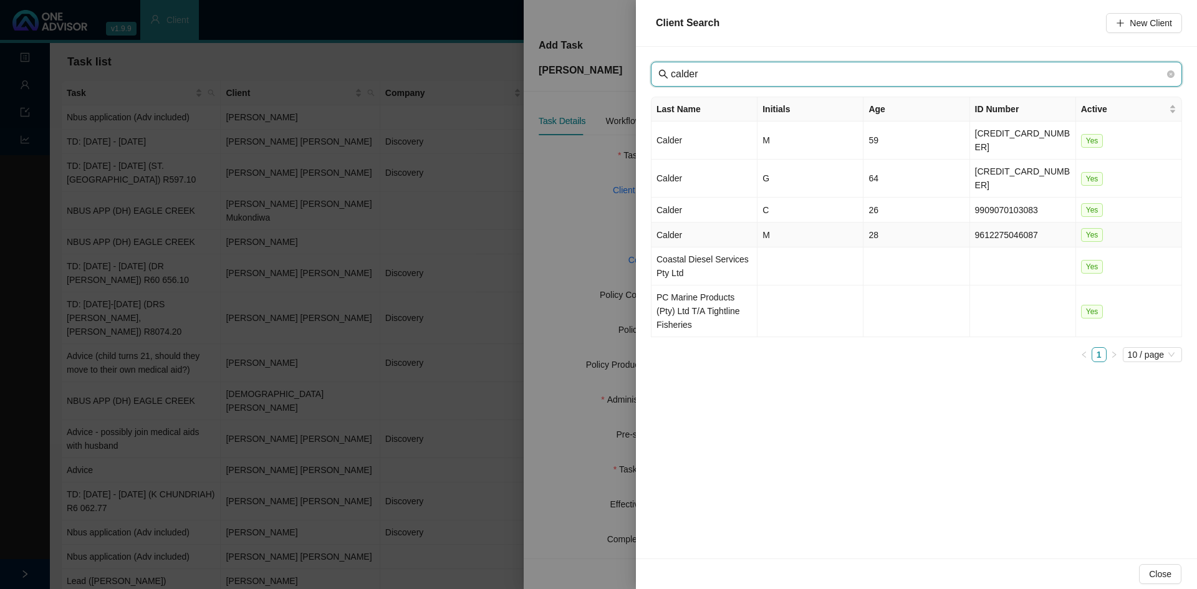
type input "calder"
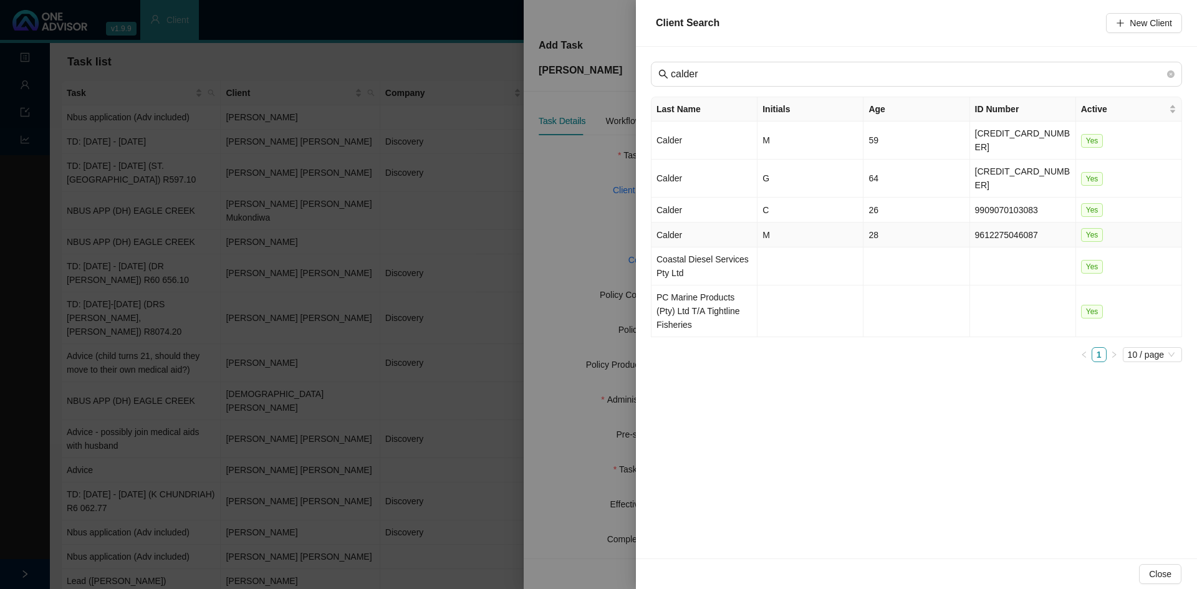
click at [779, 223] on td "M" at bounding box center [811, 235] width 106 height 25
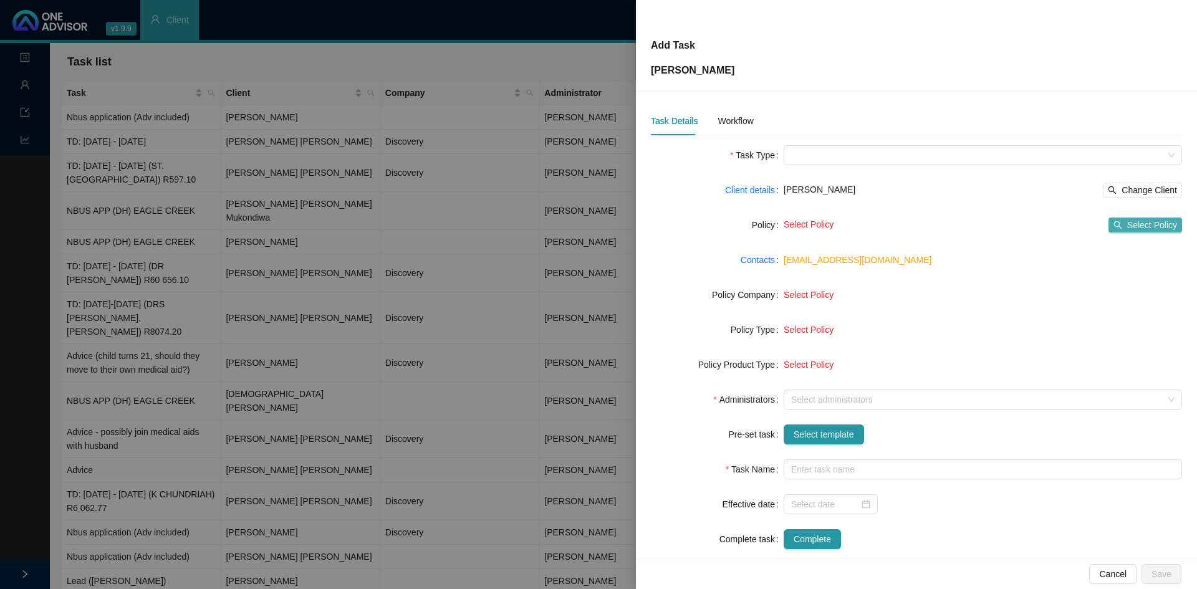
click at [1143, 222] on span "Select Policy" at bounding box center [1152, 225] width 50 height 14
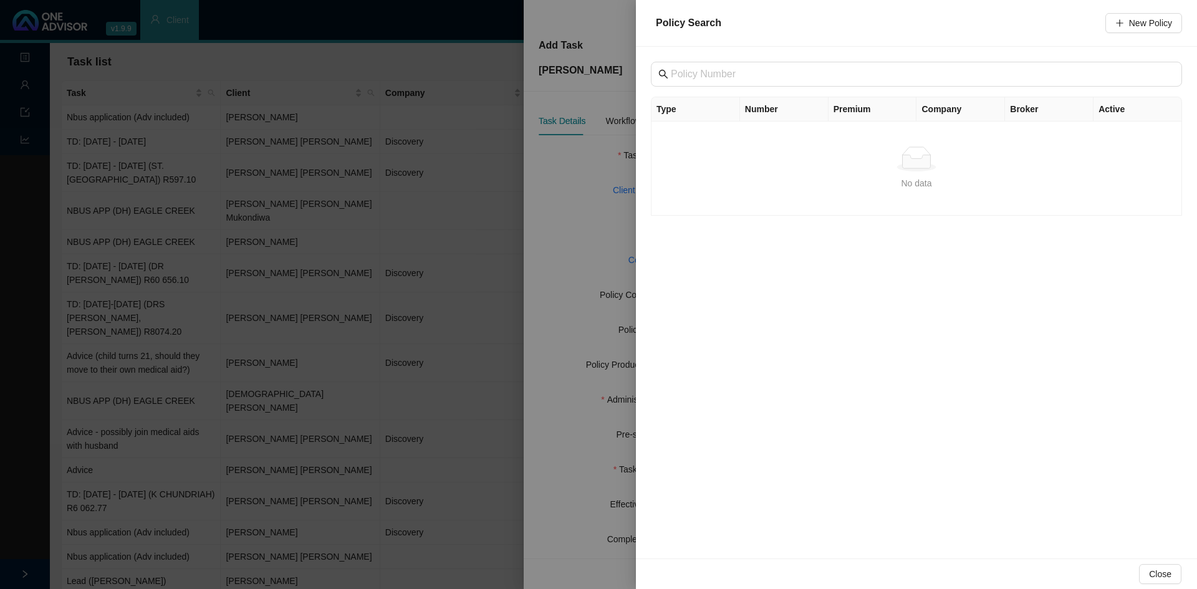
click at [557, 180] on div at bounding box center [598, 294] width 1197 height 589
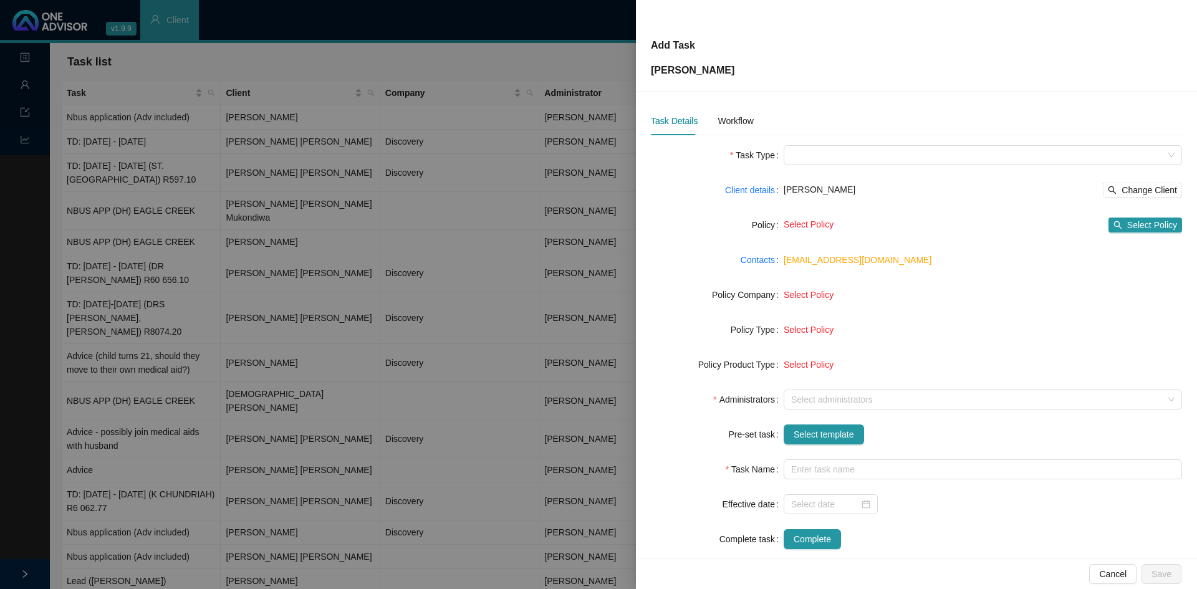
click at [465, 337] on div at bounding box center [598, 294] width 1197 height 589
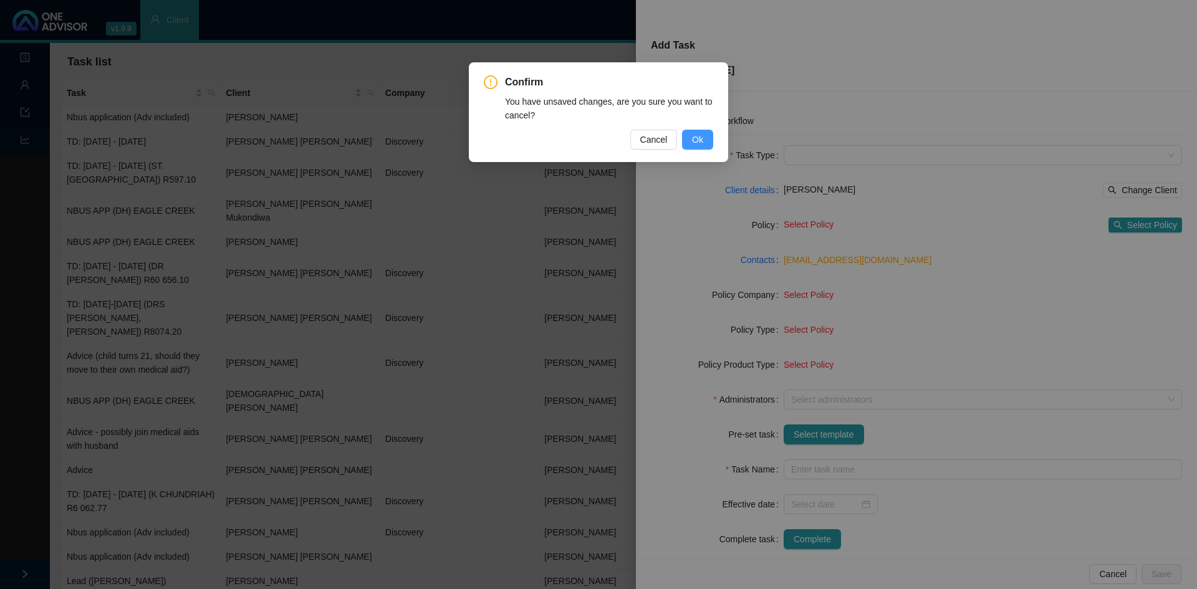
click at [707, 133] on button "Ok" at bounding box center [697, 140] width 31 height 20
